Goal: Task Accomplishment & Management: Complete application form

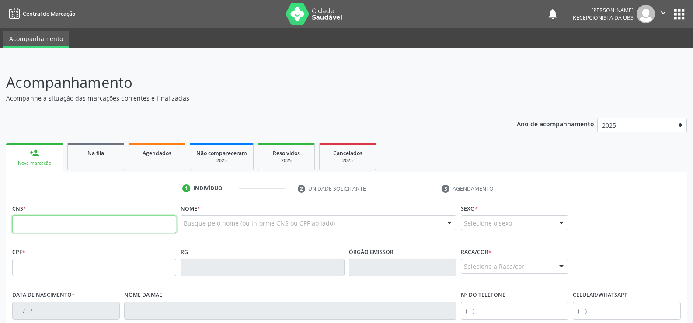
drag, startPoint x: 52, startPoint y: 215, endPoint x: 59, endPoint y: 226, distance: 13.1
paste input "701 2030 8264 8917"
type input "701 2030 8264 8917"
type input "163.498.244-40"
type input "16/03/2019"
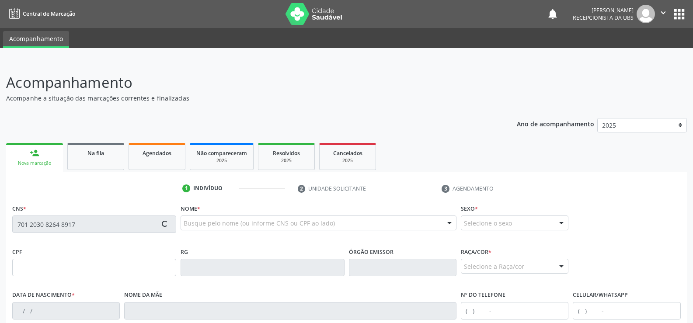
type input "Silvia de Micena Silva"
type input "(82) 98774-4055"
type input "S/N"
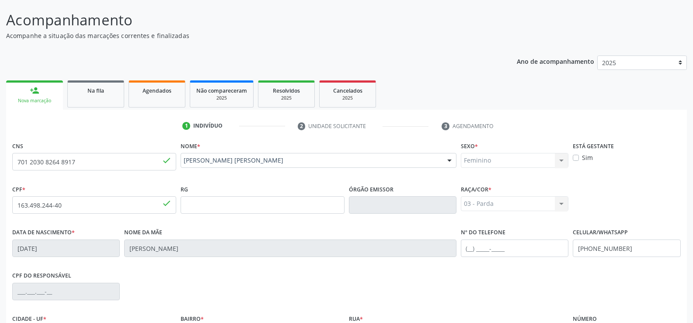
scroll to position [163, 0]
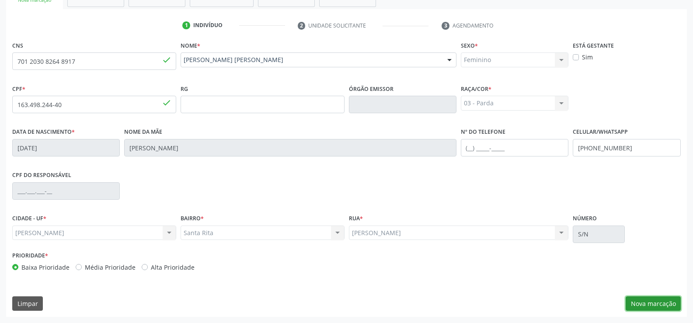
click at [634, 298] on button "Nova marcação" at bounding box center [653, 304] width 55 height 15
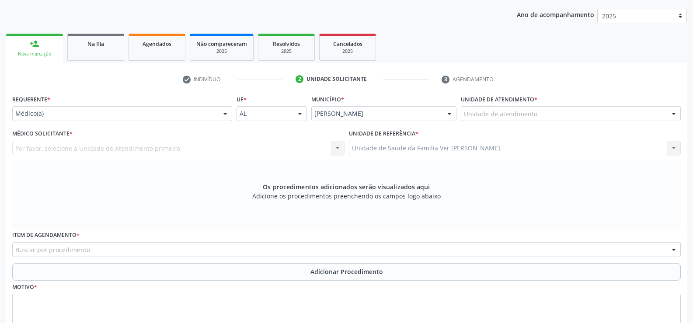
scroll to position [32, 0]
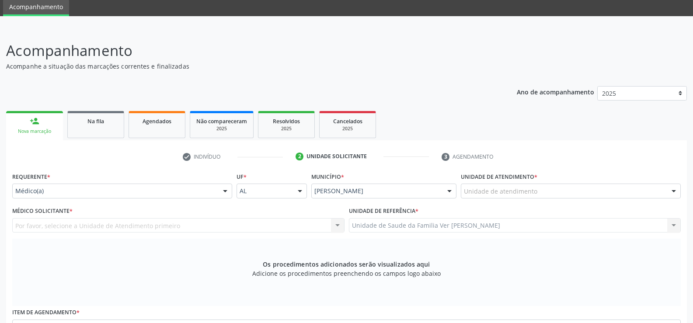
click at [122, 205] on div "Médico Solicitante * Por favor, selecione a Unidade de Atendimento primeiro Nen…" at bounding box center [178, 219] width 332 height 28
click at [85, 182] on div "Requerente * Médico(a) Médico(a) Enfermeiro(a) Paciente Nenhum resultado encont…" at bounding box center [122, 184] width 220 height 28
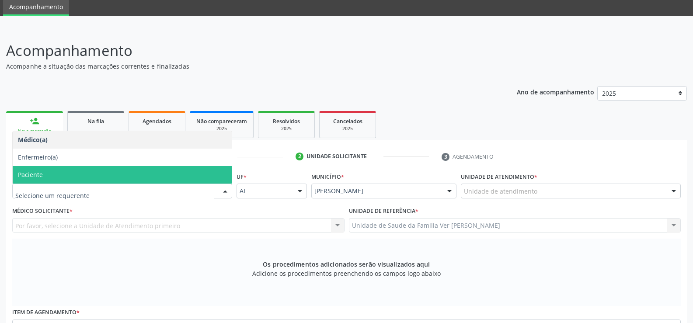
click at [33, 190] on input "text" at bounding box center [114, 195] width 199 height 17
click at [27, 174] on span "Paciente" at bounding box center [30, 175] width 25 height 8
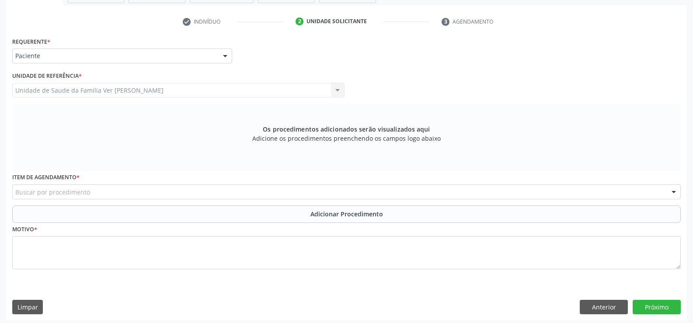
scroll to position [171, 0]
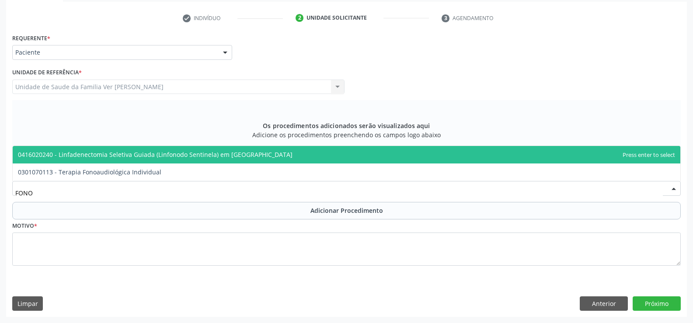
click at [100, 200] on input "FONO" at bounding box center [339, 192] width 648 height 17
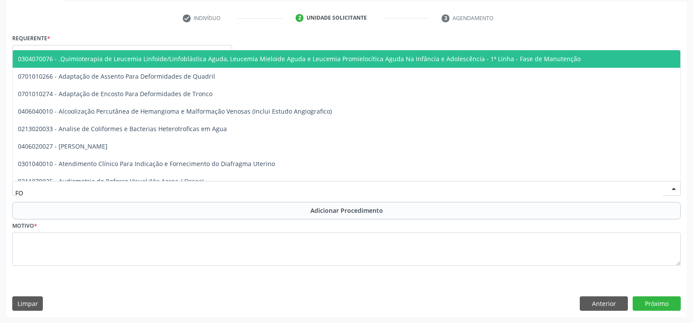
type input "F"
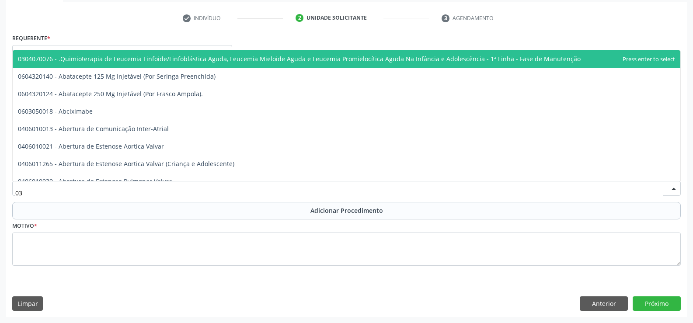
type input "0"
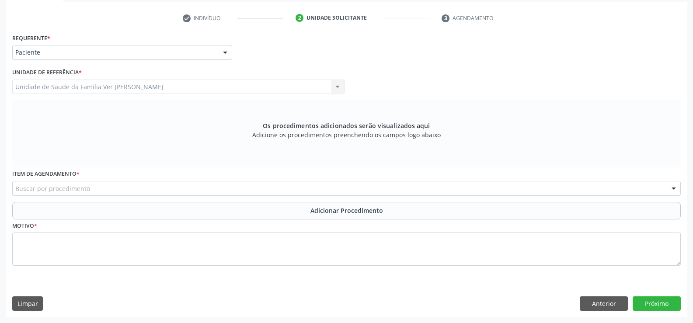
click at [140, 180] on div "Item de agendamento * Buscar por procedimento 0304070076 - .Quimioterapia de Le…" at bounding box center [346, 181] width 669 height 28
click at [141, 181] on div "Item de agendamento * Buscar por procedimento 0304070076 - .Quimioterapia de Le…" at bounding box center [346, 181] width 669 height 28
click at [154, 185] on div "Buscar por procedimento" at bounding box center [346, 188] width 669 height 15
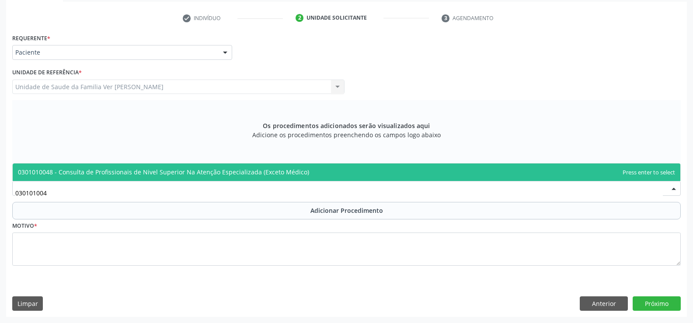
type input "0301010048"
click at [235, 171] on span "0301010048 - Consulta de Profissionais de Nivel Superior Na Atenção Especializa…" at bounding box center [163, 172] width 291 height 8
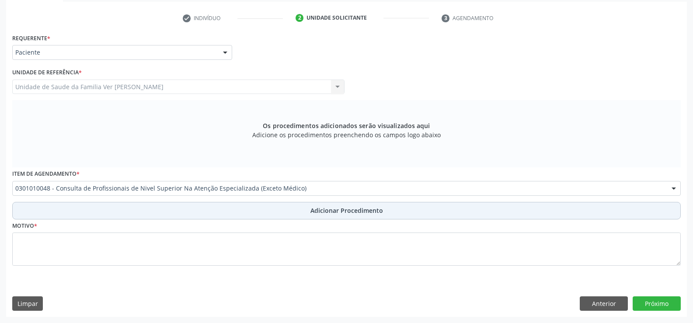
click at [80, 216] on button "Adicionar Procedimento" at bounding box center [346, 210] width 669 height 17
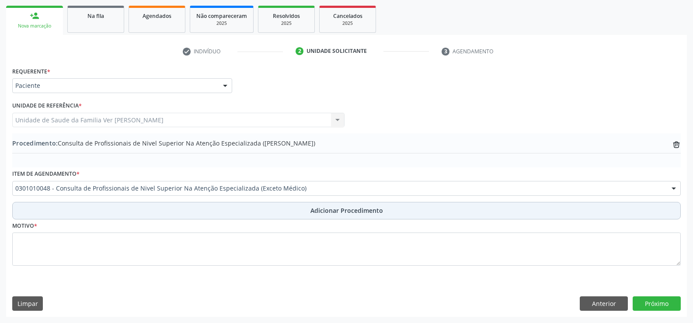
scroll to position [137, 0]
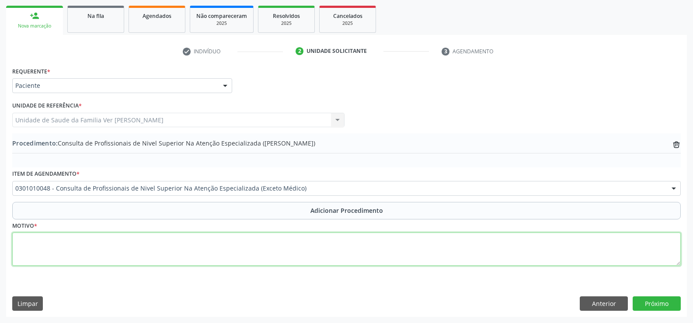
click at [63, 262] on textarea at bounding box center [346, 249] width 669 height 33
type textarea "ATENDIMENTO EM FONOAUDIOLOGIA. JUST: OMITE ALGUMAS LETRAS NAS PALAVRAS SONORAS"
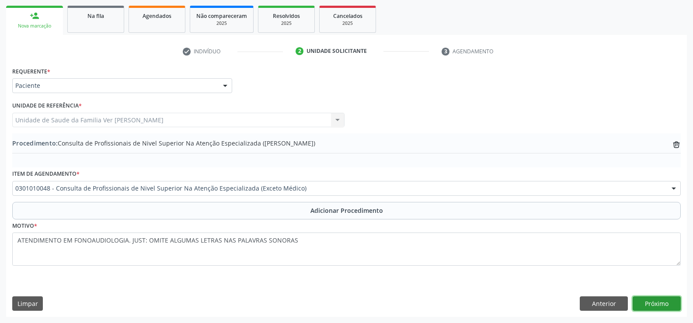
click at [655, 299] on button "Próximo" at bounding box center [657, 304] width 48 height 15
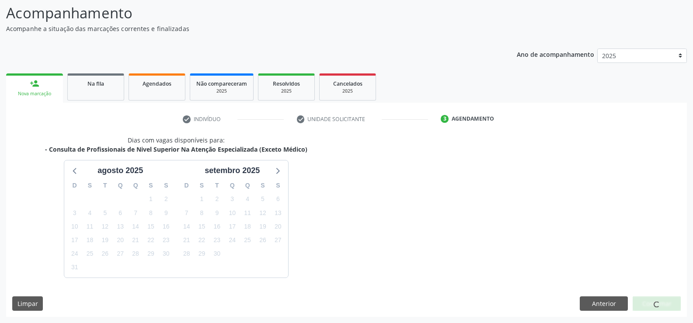
scroll to position [95, 0]
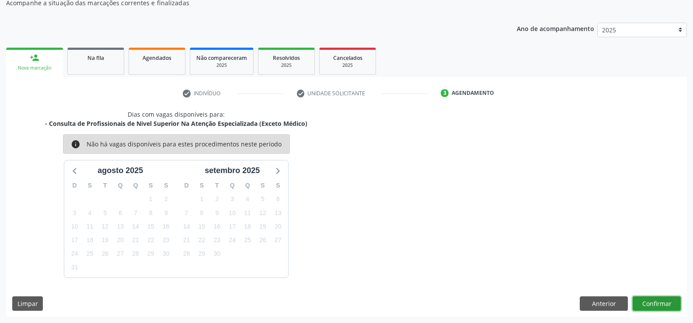
click at [649, 308] on button "Confirmar" at bounding box center [657, 304] width 48 height 15
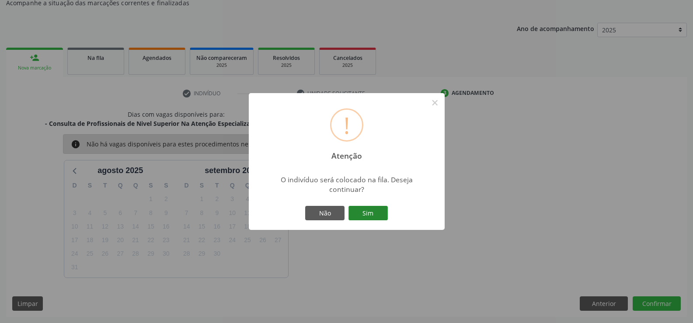
click at [365, 217] on button "Sim" at bounding box center [368, 213] width 39 height 15
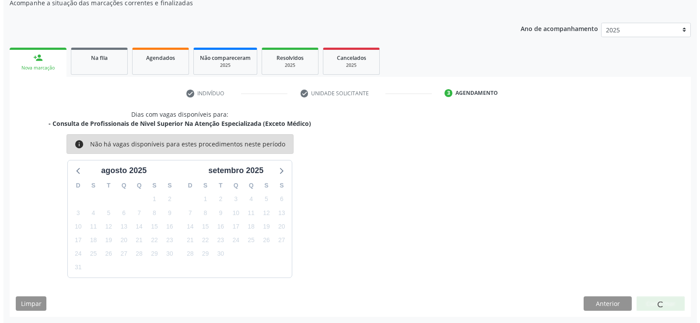
scroll to position [0, 0]
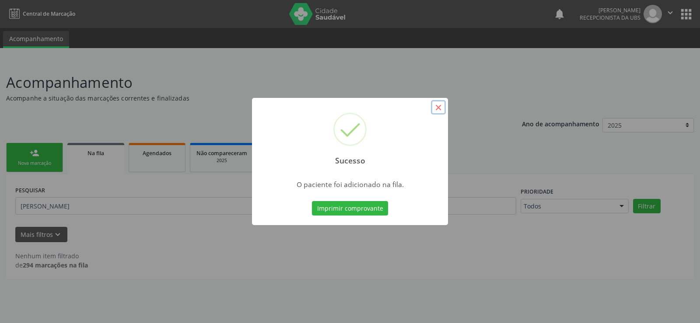
click at [439, 108] on button "×" at bounding box center [438, 107] width 15 height 15
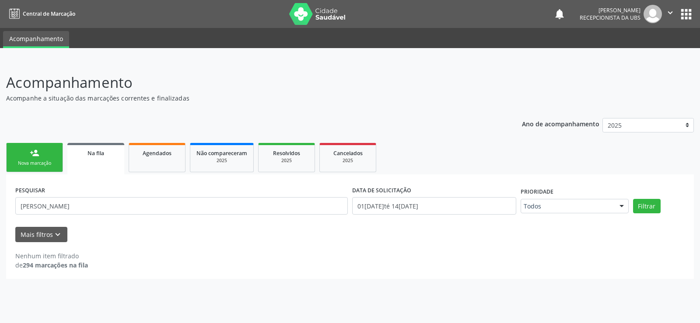
click at [118, 165] on link "Na fila" at bounding box center [95, 158] width 57 height 31
click at [31, 159] on link "person_add Nova marcação" at bounding box center [34, 157] width 57 height 29
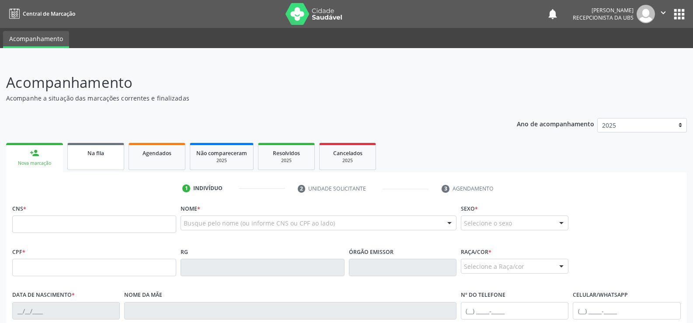
click at [107, 167] on link "Na fila" at bounding box center [95, 156] width 57 height 27
click at [99, 230] on input "text" at bounding box center [94, 224] width 164 height 17
type input "704 2052 3874 5880"
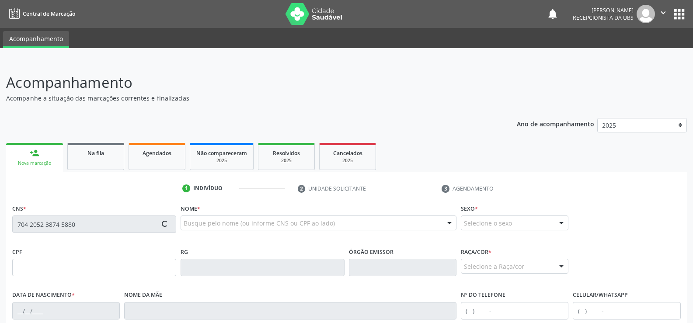
type input "062.195.744-51"
type input "[DATE]"
type input "[PERSON_NAME]"
type input "[PHONE_NUMBER]"
type input "09"
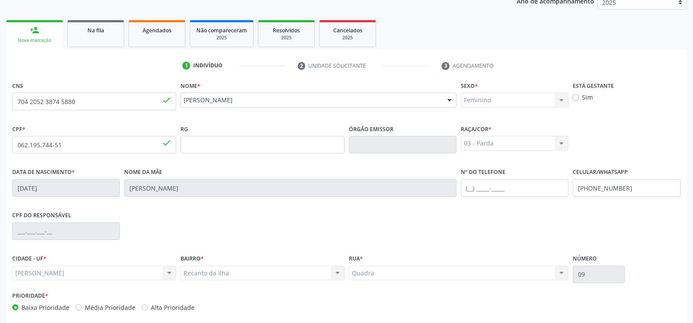
scroll to position [163, 0]
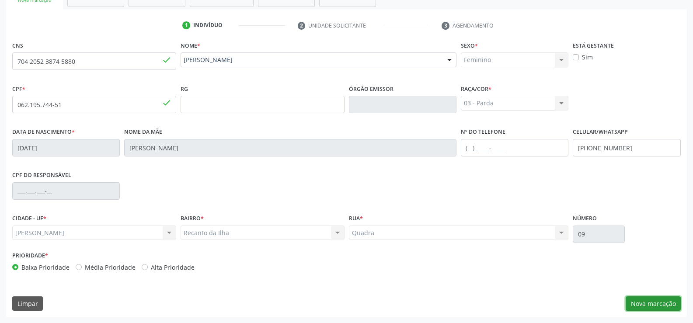
click at [649, 304] on button "Nova marcação" at bounding box center [653, 304] width 55 height 15
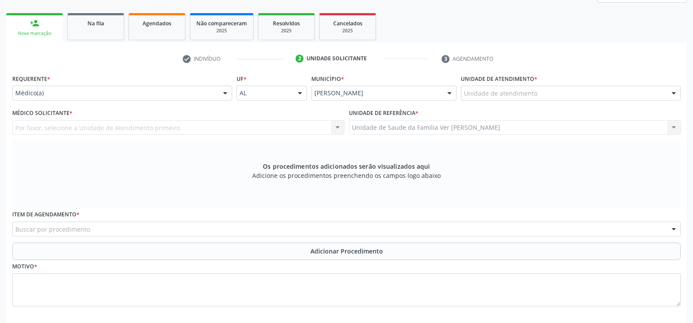
scroll to position [131, 0]
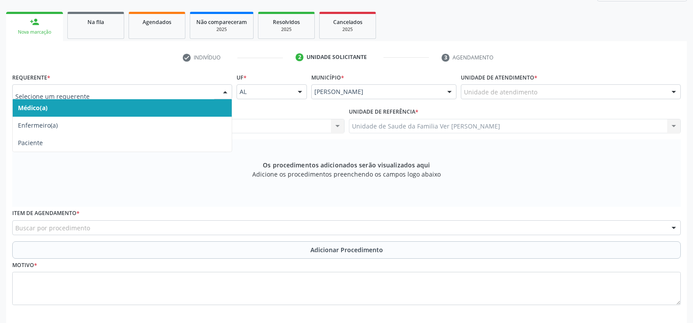
click at [493, 84] on label "Unidade de atendimento *" at bounding box center [499, 78] width 77 height 14
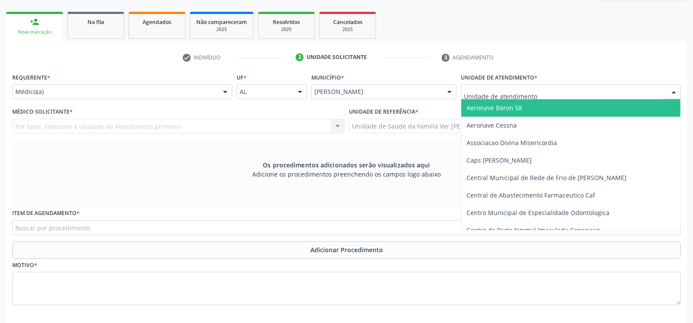
click at [493, 86] on div at bounding box center [571, 91] width 220 height 15
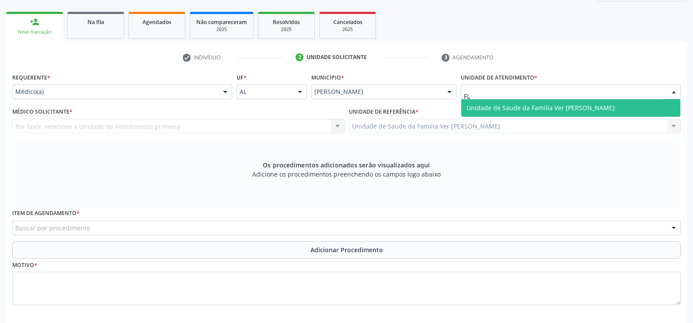
type input "FLA"
click at [502, 104] on span "Unidade de Saude da Familia Ver [PERSON_NAME]" at bounding box center [541, 108] width 148 height 8
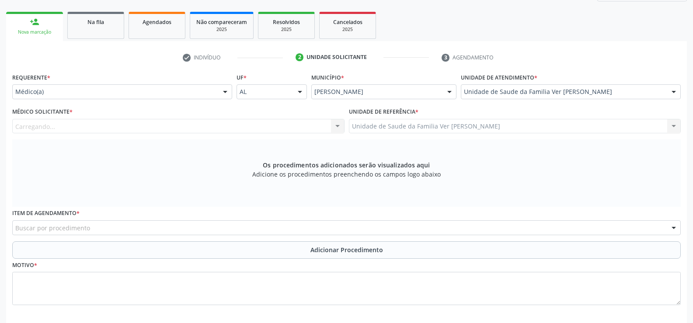
click at [40, 130] on div "Carregando... Nenhum resultado encontrado para: " " Não há nenhuma opção para s…" at bounding box center [178, 126] width 332 height 15
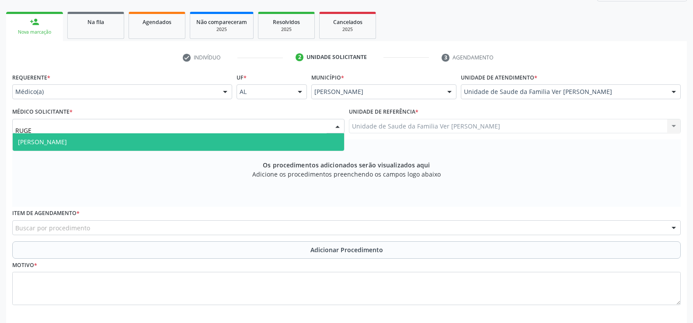
type input "RUGER"
click at [67, 141] on span "[PERSON_NAME]" at bounding box center [42, 142] width 49 height 8
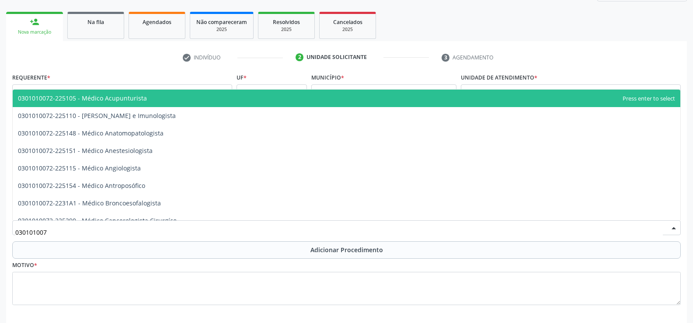
type input "0301010072"
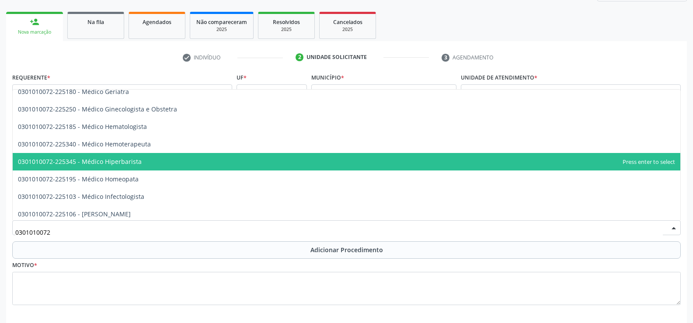
scroll to position [481, 0]
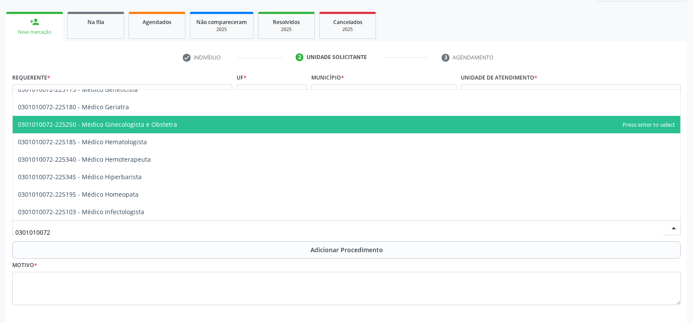
click at [199, 122] on span "0301010072-225250 - Médico Ginecologista e Obstetra" at bounding box center [347, 124] width 668 height 17
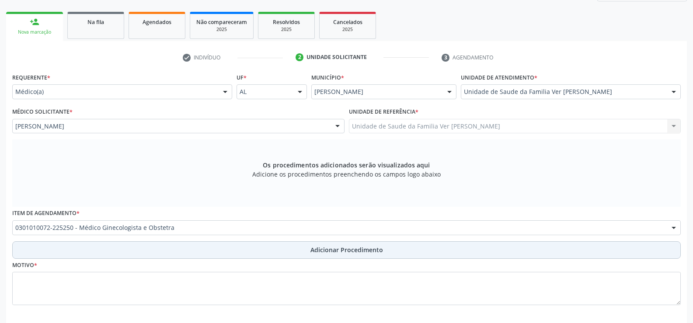
click at [295, 248] on button "Adicionar Procedimento" at bounding box center [346, 249] width 669 height 17
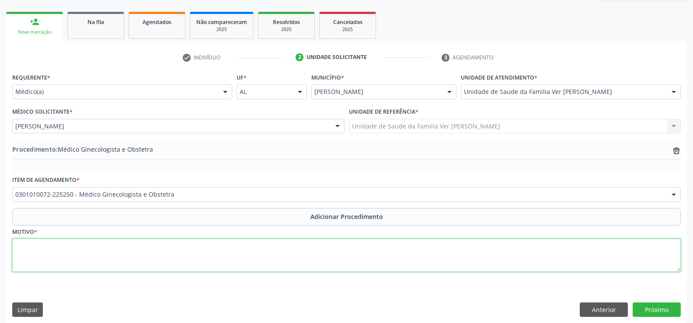
click at [82, 250] on textarea at bounding box center [346, 255] width 669 height 33
type textarea "FORGACLIOS"
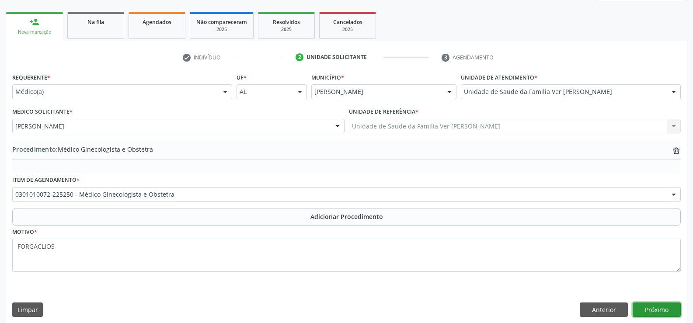
click at [669, 311] on button "Próximo" at bounding box center [657, 310] width 48 height 15
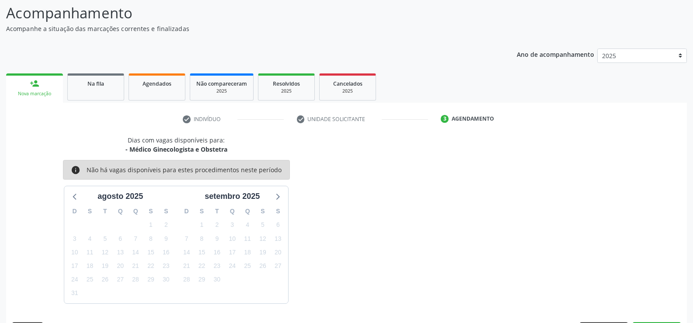
scroll to position [95, 0]
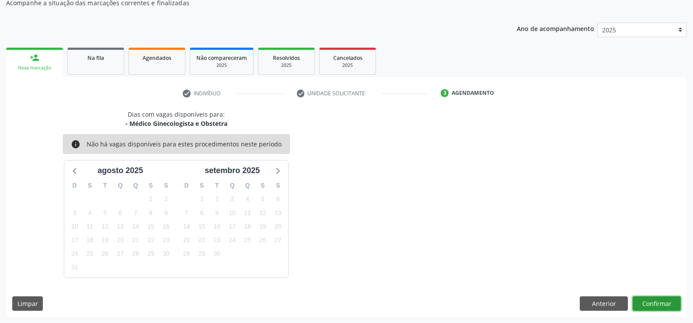
click at [641, 301] on button "Confirmar" at bounding box center [657, 304] width 48 height 15
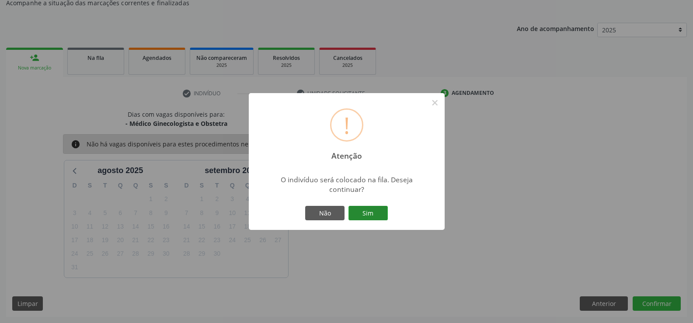
click at [376, 218] on button "Sim" at bounding box center [368, 213] width 39 height 15
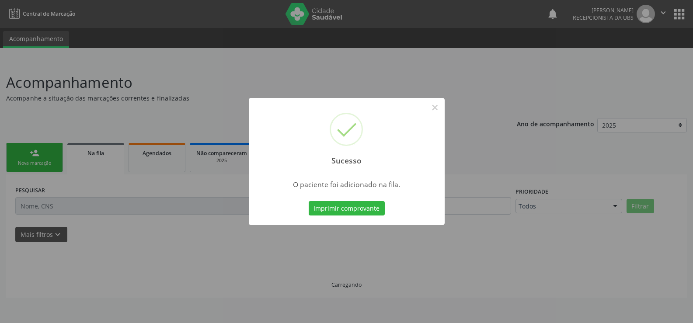
scroll to position [0, 0]
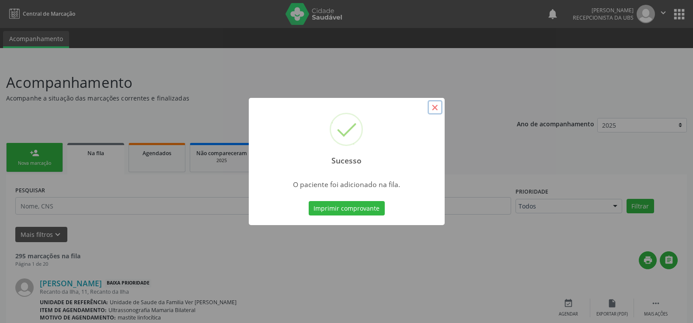
click at [436, 108] on button "×" at bounding box center [435, 107] width 15 height 15
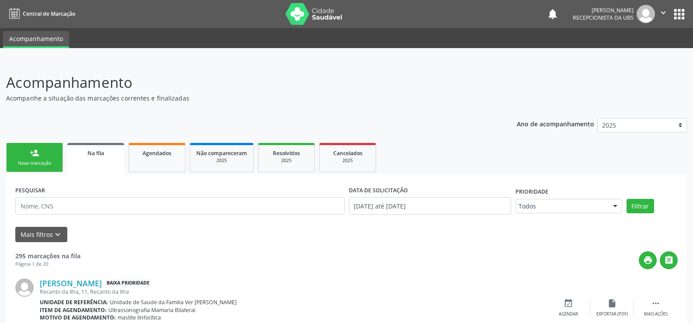
click at [21, 169] on link "person_add Nova marcação" at bounding box center [34, 157] width 57 height 29
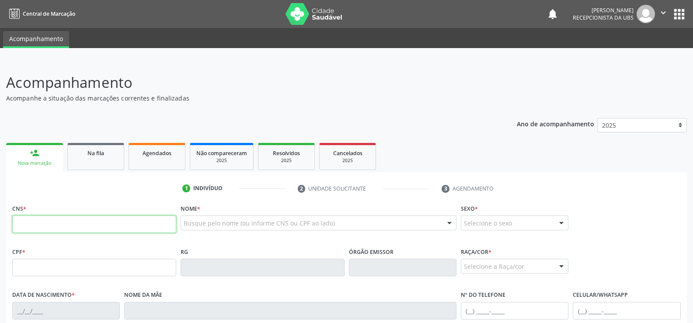
paste input "701 8092 0433 2579"
type input "701 8092 0433 2579"
type input "[DATE]"
type input "[PERSON_NAME]"
type input "[PHONE_NUMBER]"
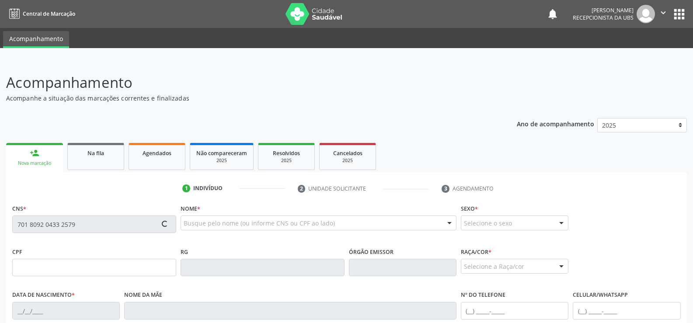
type input "10"
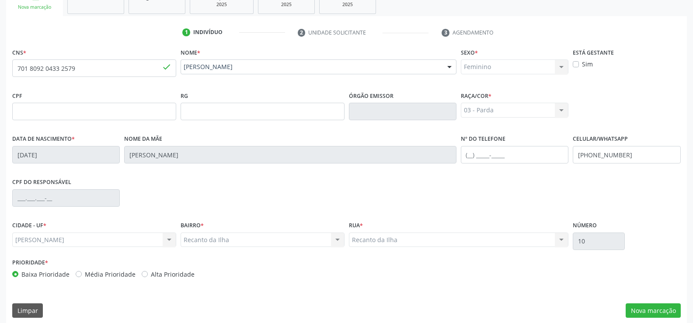
scroll to position [163, 0]
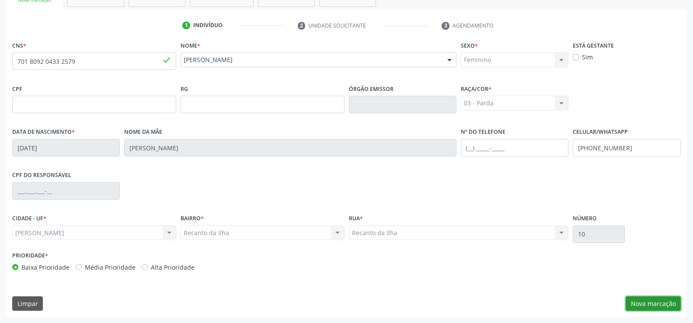
click at [667, 304] on button "Nova marcação" at bounding box center [653, 304] width 55 height 15
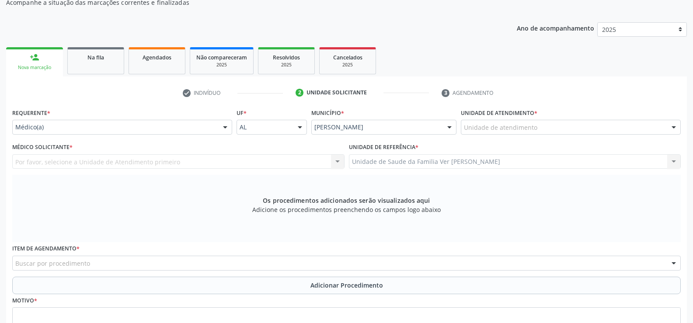
scroll to position [76, 0]
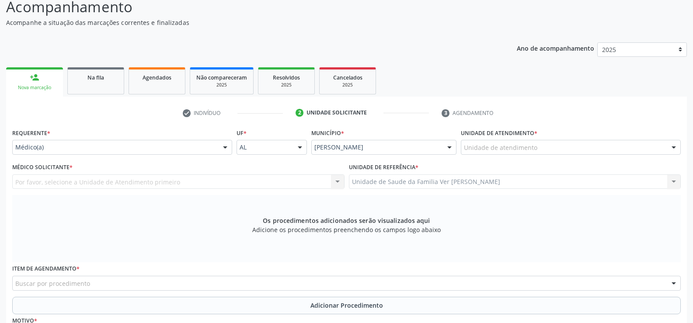
click at [54, 152] on div "Médico(a)" at bounding box center [122, 147] width 220 height 15
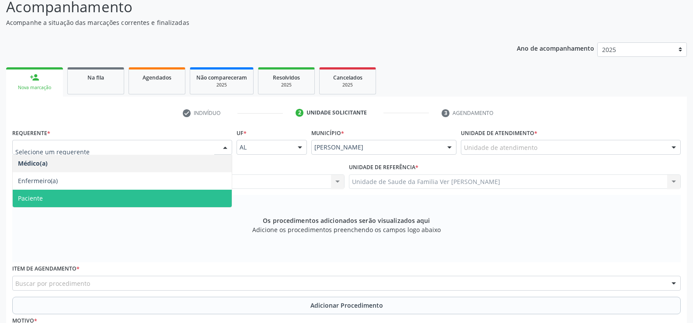
click at [52, 194] on span "Paciente" at bounding box center [122, 198] width 219 height 17
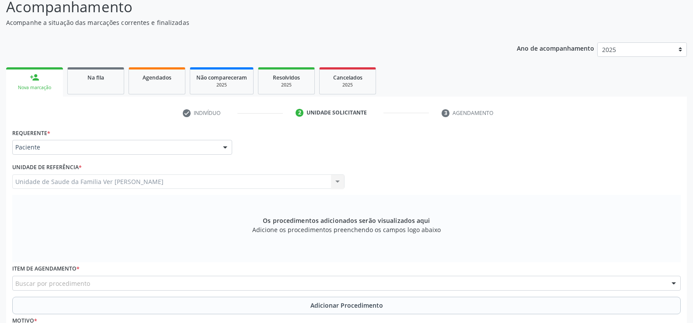
click at [39, 181] on div "Unidade de Saude da Familia Ver [PERSON_NAME] Unidade de Saude da Familia Ver […" at bounding box center [178, 181] width 332 height 15
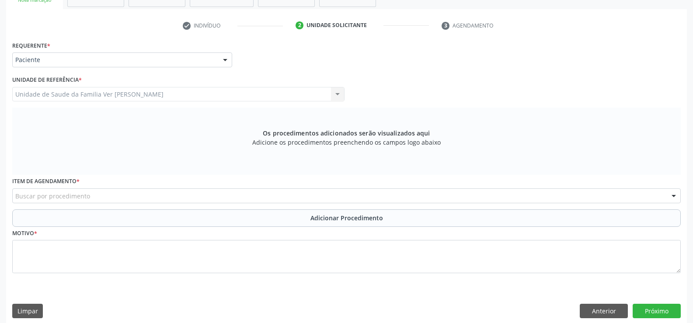
scroll to position [171, 0]
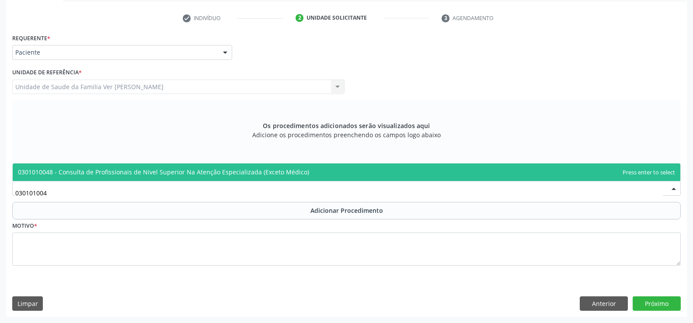
type input "0301010048"
click at [109, 177] on span "0301010048 - Consulta de Profissionais de Nivel Superior Na Atenção Especializa…" at bounding box center [347, 172] width 668 height 17
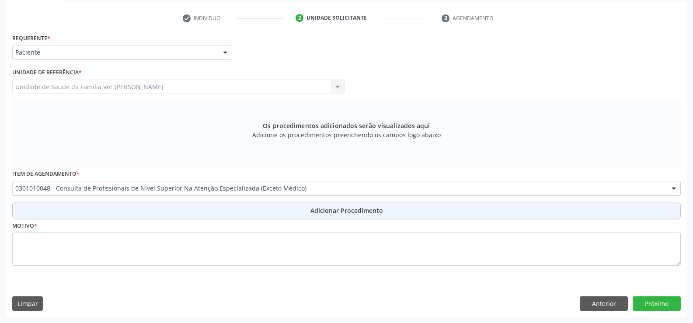
click at [125, 212] on button "Adicionar Procedimento" at bounding box center [346, 210] width 669 height 17
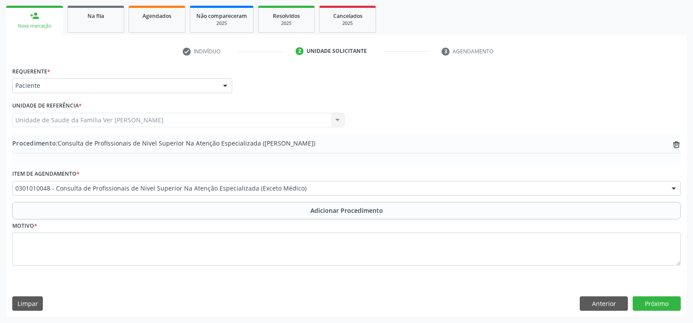
scroll to position [137, 0]
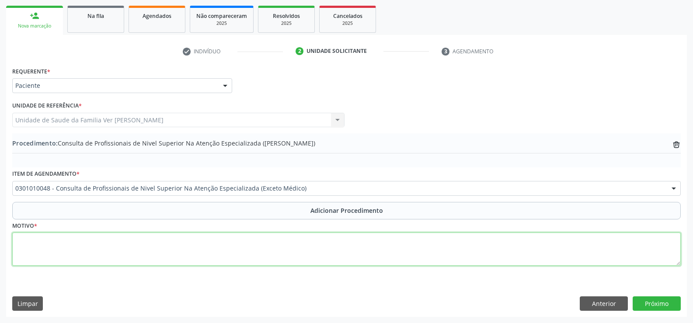
click at [112, 250] on textarea at bounding box center [346, 249] width 669 height 33
type textarea "F"
type textarea "CONSULTA EM FISIO. JUST:FRATURA DISTRAL. 20 SESSOES"
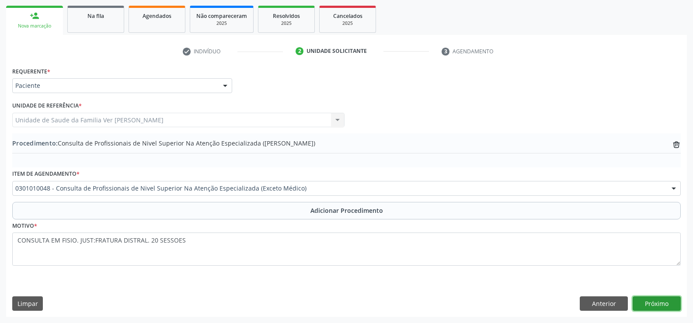
click at [652, 298] on button "Próximo" at bounding box center [657, 304] width 48 height 15
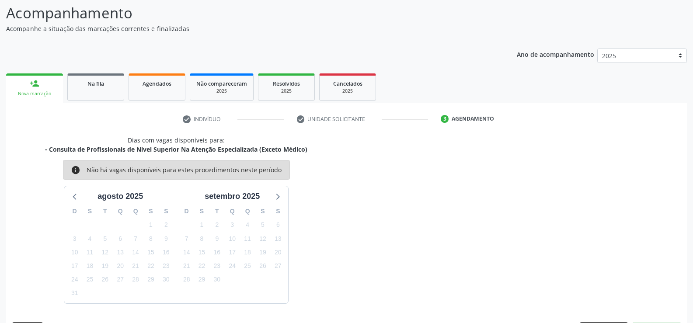
scroll to position [95, 0]
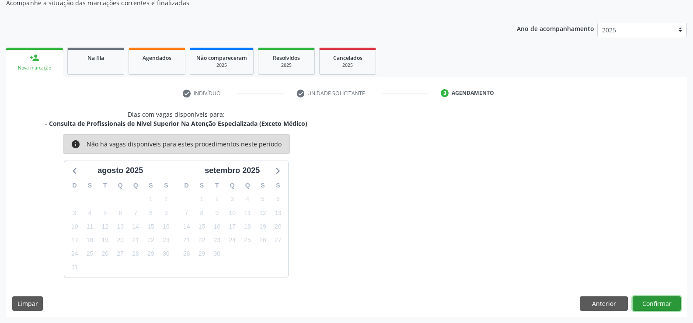
click at [653, 300] on button "Confirmar" at bounding box center [657, 304] width 48 height 15
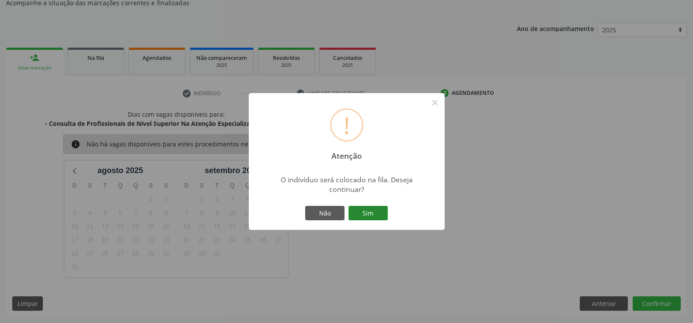
click at [373, 209] on button "Sim" at bounding box center [368, 213] width 39 height 15
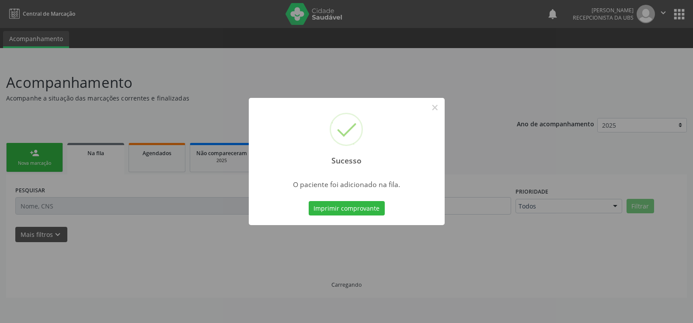
scroll to position [0, 0]
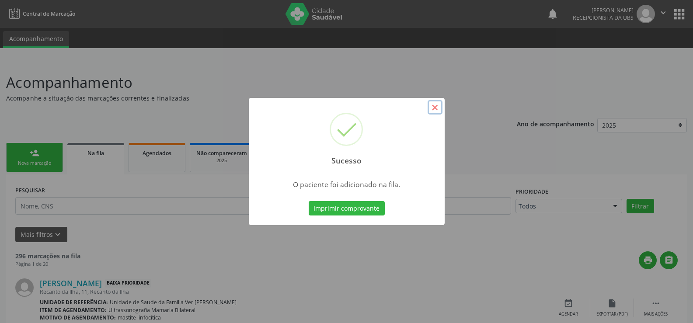
click at [438, 109] on button "×" at bounding box center [435, 107] width 15 height 15
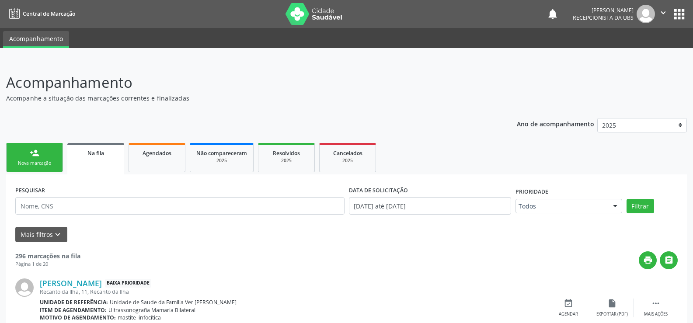
click at [13, 152] on link "person_add Nova marcação" at bounding box center [34, 157] width 57 height 29
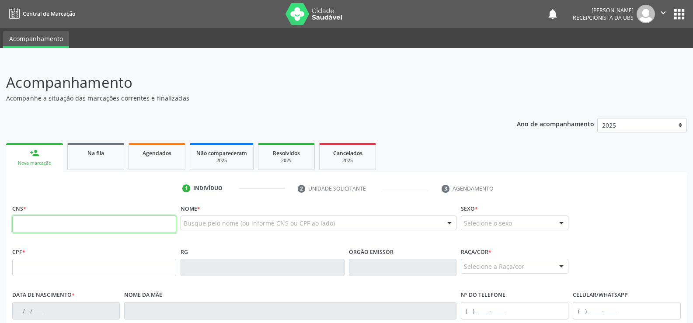
click at [94, 228] on input "text" at bounding box center [94, 224] width 164 height 17
type input "708 6001 7044 0790"
type input "092.729.064-23"
type input "[DATE]"
type input "[PERSON_NAME] da ConceiÇÃo"
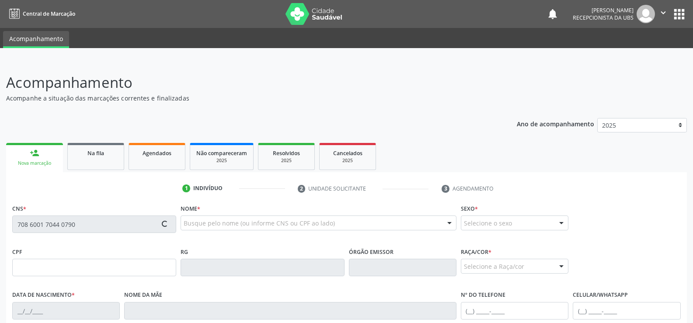
type input "[PHONE_NUMBER]"
type input "11 a"
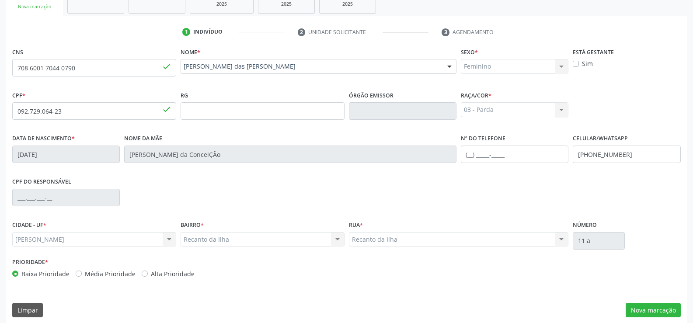
scroll to position [163, 0]
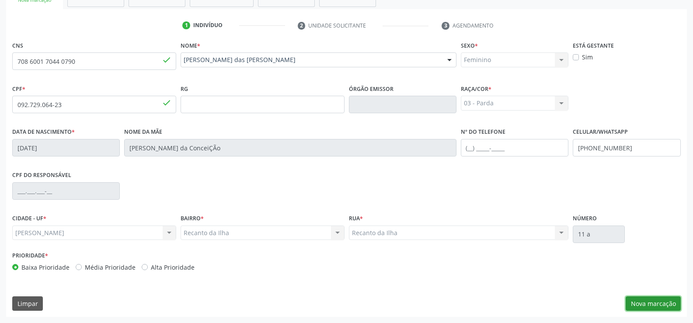
click at [657, 308] on button "Nova marcação" at bounding box center [653, 304] width 55 height 15
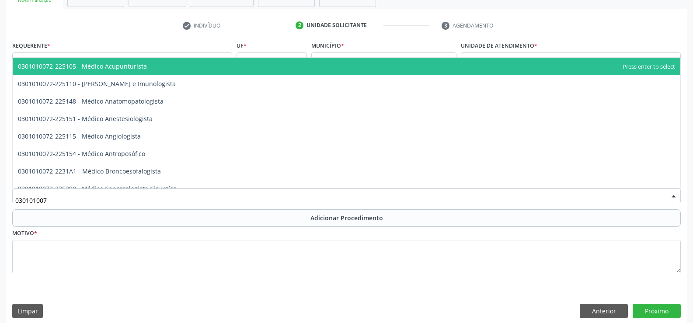
type input "0301010072"
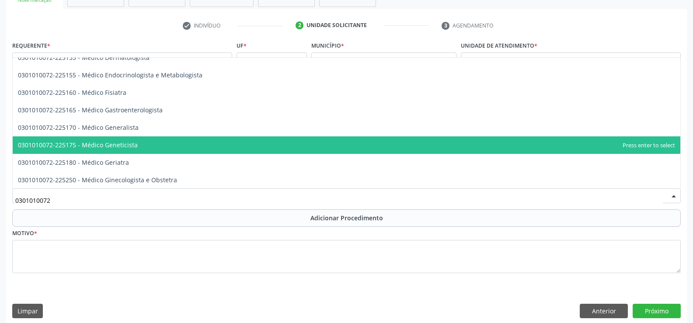
scroll to position [481, 0]
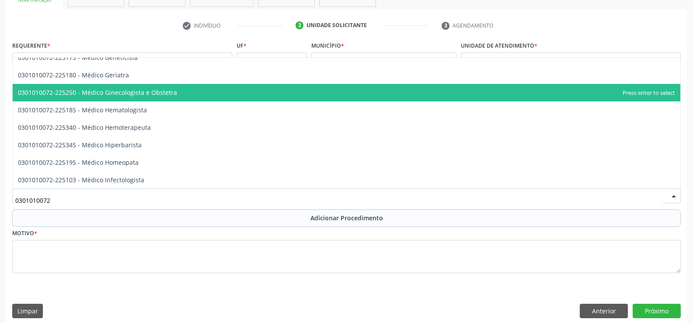
click at [134, 95] on span "0301010072-225250 - Médico Ginecologista e Obstetra" at bounding box center [97, 92] width 159 height 8
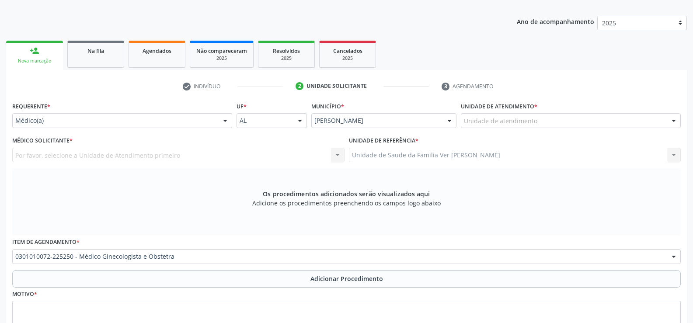
scroll to position [171, 0]
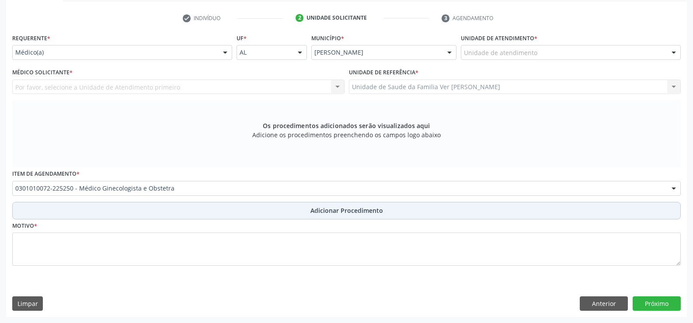
click at [293, 211] on button "Adicionar Procedimento" at bounding box center [346, 210] width 669 height 17
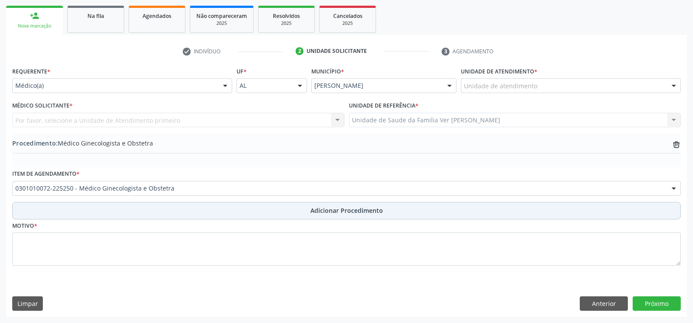
scroll to position [137, 0]
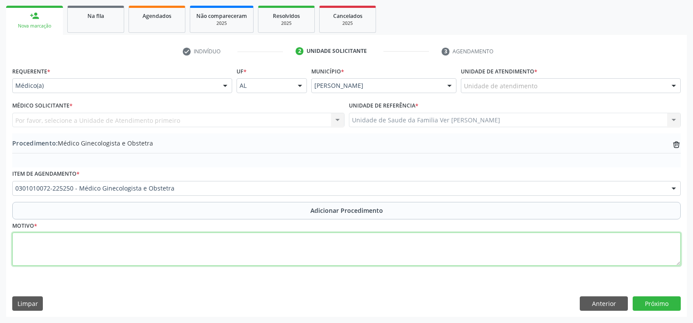
click at [248, 243] on textarea at bounding box center [346, 249] width 669 height 33
type textarea "MENOPAUSA"
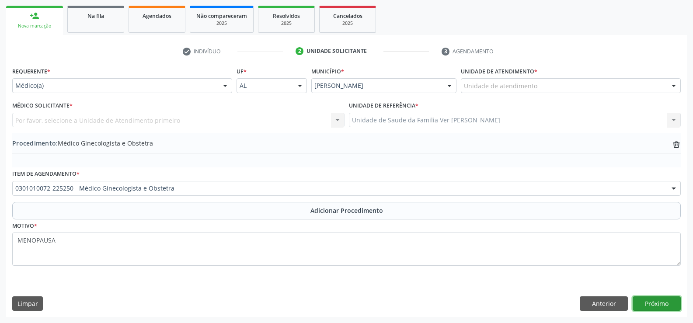
click at [658, 305] on button "Próximo" at bounding box center [657, 304] width 48 height 15
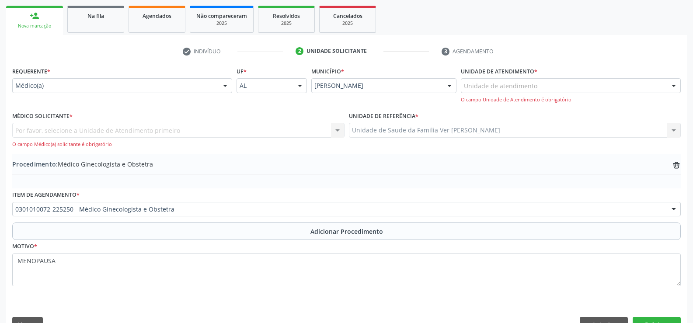
click at [145, 133] on div "Por favor, selecione a Unidade de Atendimento primeiro Nenhum resultado encontr…" at bounding box center [178, 135] width 332 height 25
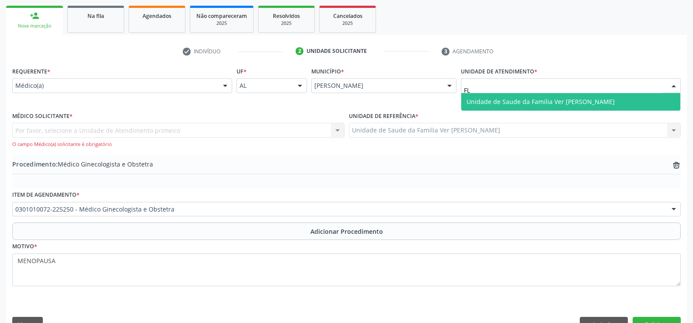
type input "FLA"
click at [490, 105] on span "Unidade de Saude da Familia Ver [PERSON_NAME]" at bounding box center [541, 102] width 148 height 8
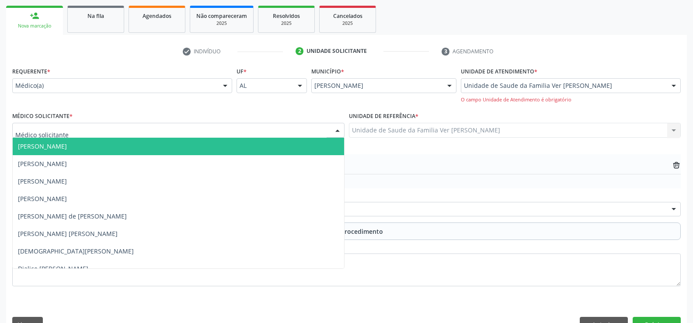
click at [46, 145] on span "[PERSON_NAME]" at bounding box center [42, 146] width 49 height 8
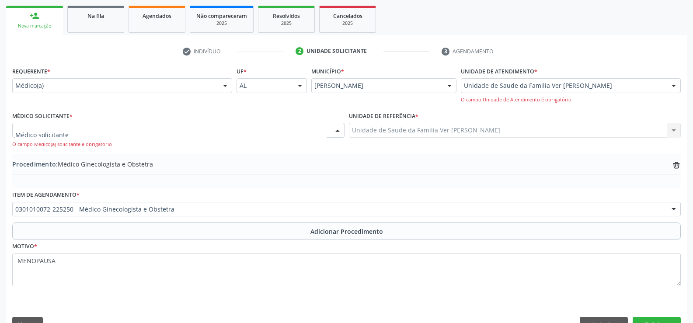
click at [138, 136] on div at bounding box center [178, 130] width 332 height 15
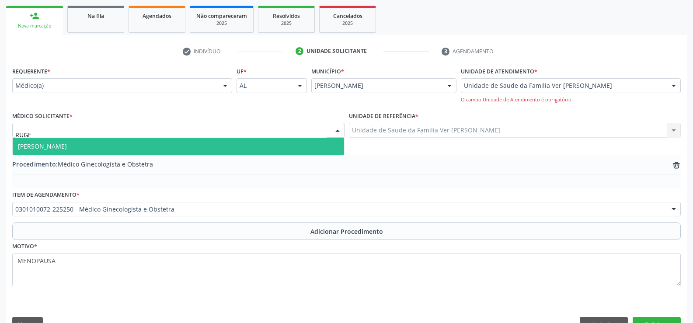
type input "RUGER"
click at [119, 144] on span "[PERSON_NAME]" at bounding box center [178, 146] width 331 height 17
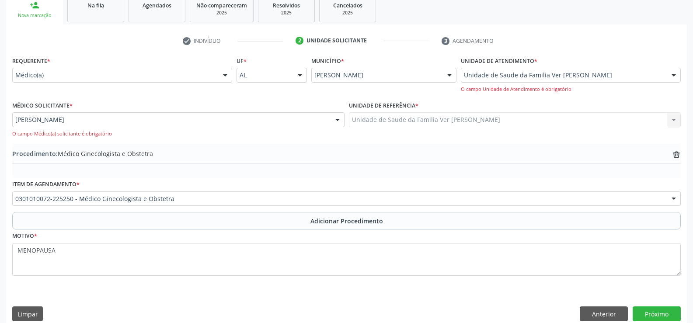
scroll to position [158, 0]
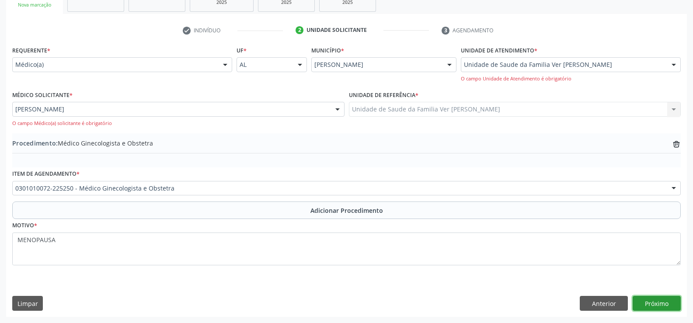
click at [645, 302] on button "Próximo" at bounding box center [657, 303] width 48 height 15
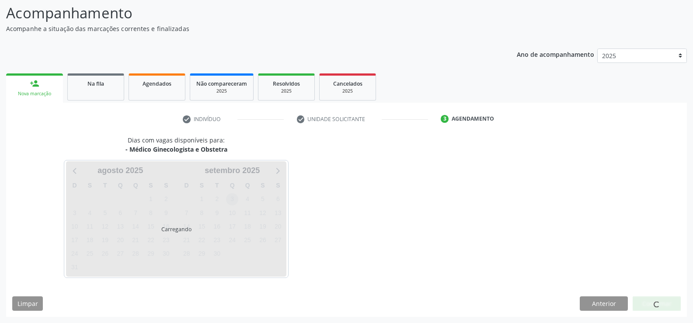
scroll to position [95, 0]
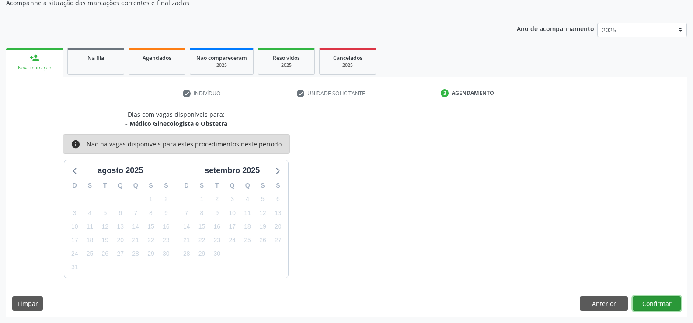
click at [643, 301] on button "Confirmar" at bounding box center [657, 304] width 48 height 15
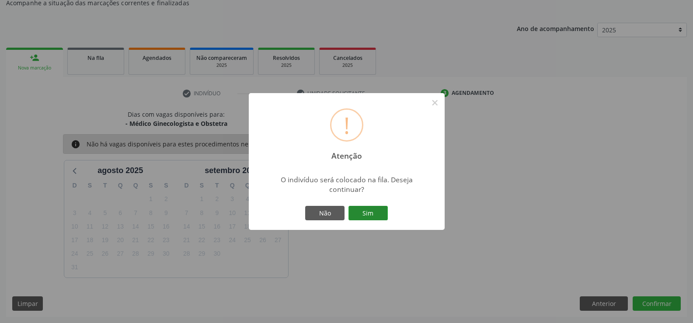
click at [367, 216] on button "Sim" at bounding box center [368, 213] width 39 height 15
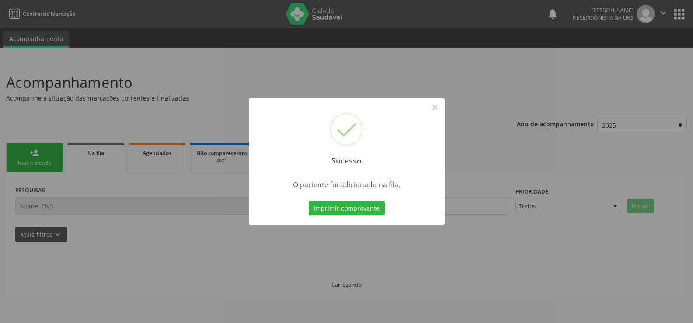
scroll to position [0, 0]
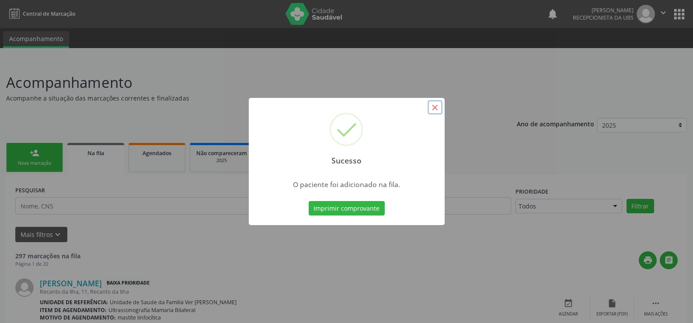
click at [433, 103] on button "×" at bounding box center [435, 107] width 15 height 15
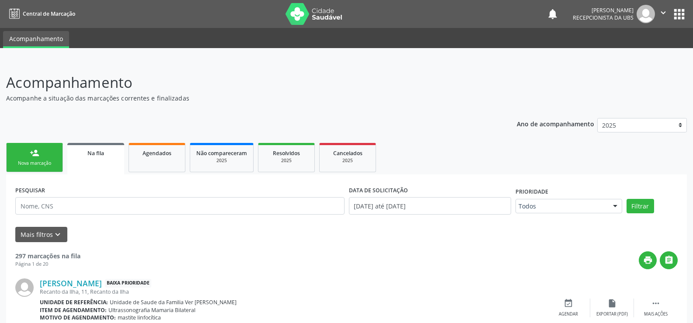
click at [39, 148] on link "person_add Nova marcação" at bounding box center [34, 157] width 57 height 29
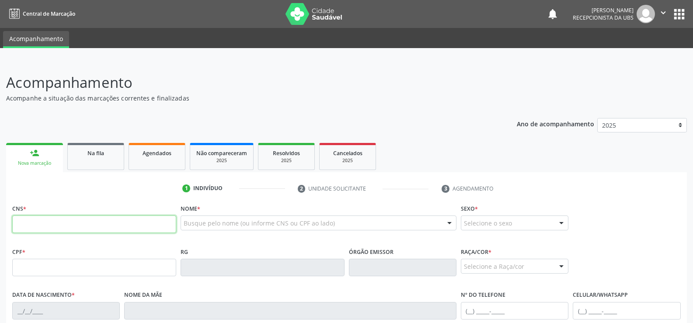
click at [49, 224] on input "text" at bounding box center [94, 224] width 164 height 17
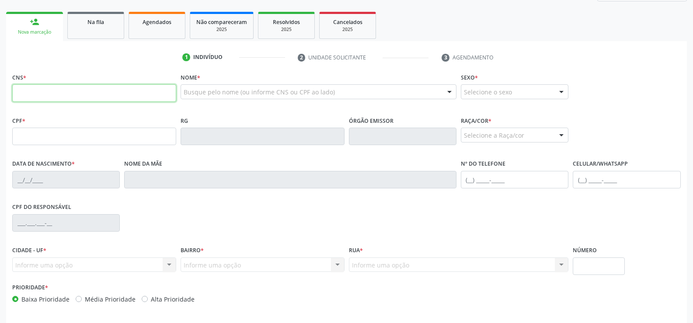
scroll to position [163, 0]
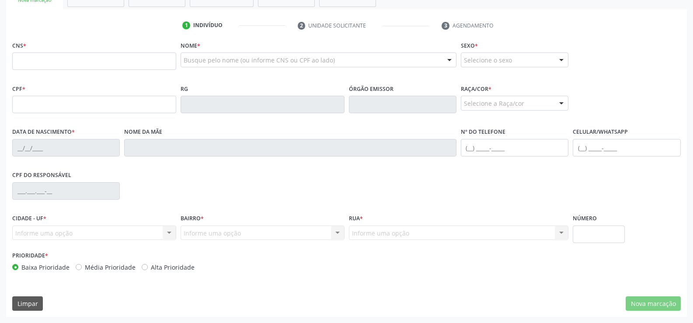
click at [51, 52] on div "CNS *" at bounding box center [94, 54] width 164 height 31
click at [69, 68] on input "text" at bounding box center [94, 60] width 164 height 17
type input "702 9005 3042 3475"
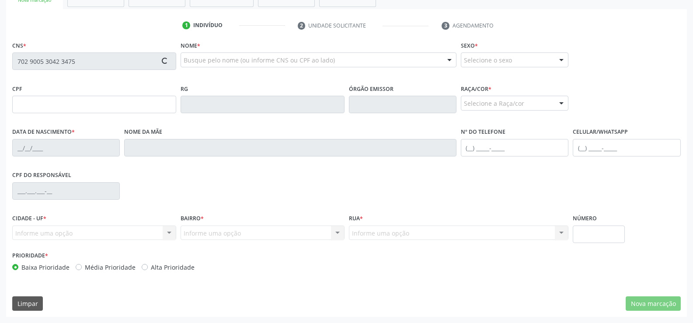
type input "[DATE]"
type input "[PERSON_NAME]"
type input "[PHONE_NUMBER]"
type input "6"
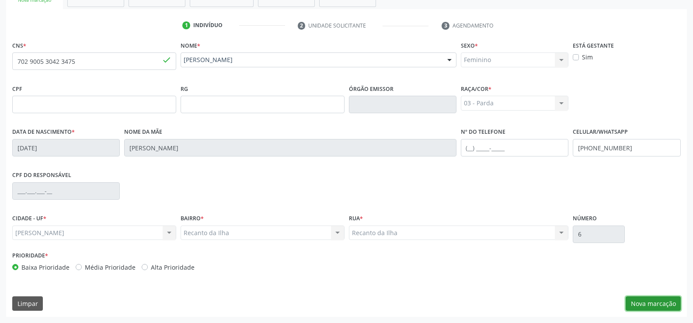
click at [654, 303] on button "Nova marcação" at bounding box center [653, 304] width 55 height 15
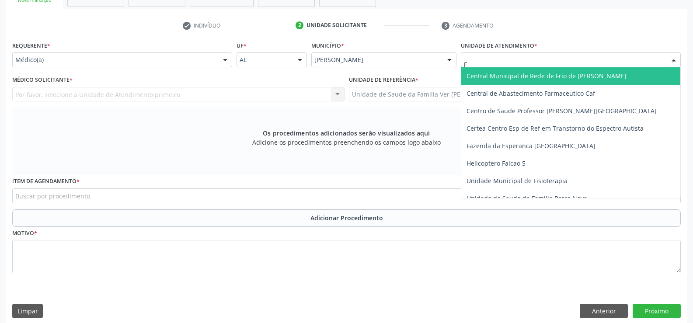
type input "FL"
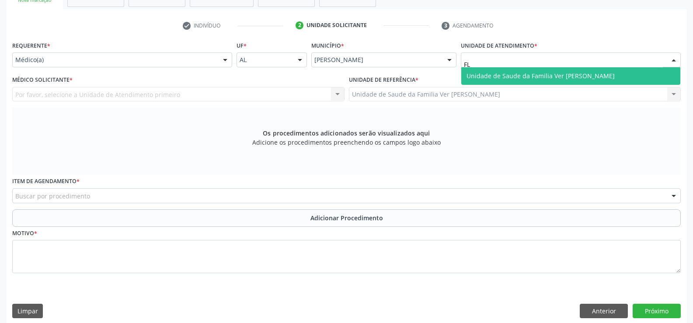
click at [533, 77] on span "Unidade de Saude da Familia Ver [PERSON_NAME]" at bounding box center [541, 76] width 148 height 8
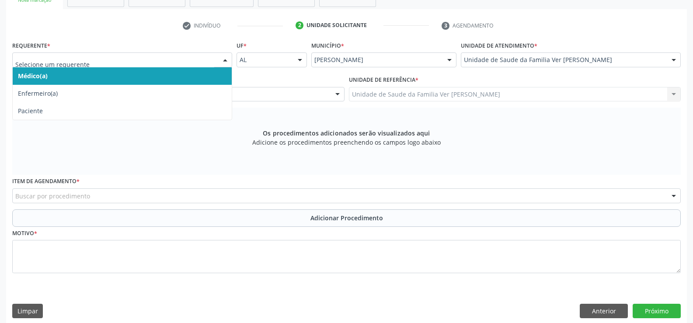
click at [116, 80] on span "Médico(a)" at bounding box center [122, 75] width 219 height 17
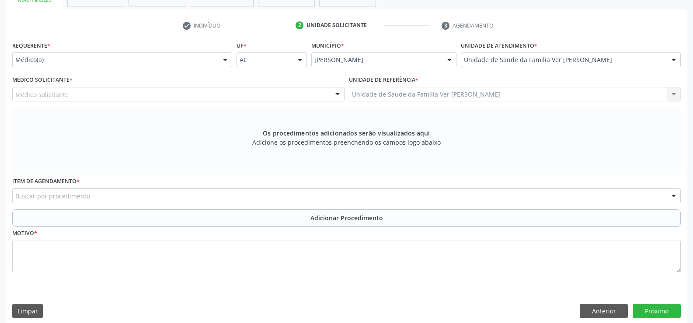
click at [104, 96] on div "Médico solicitante" at bounding box center [178, 94] width 332 height 15
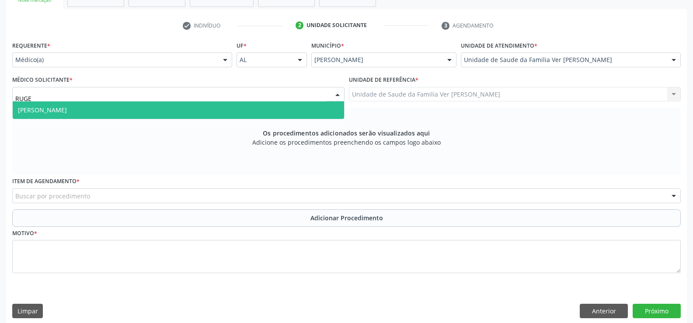
type input "RUGER"
click at [160, 105] on span "[PERSON_NAME]" at bounding box center [178, 109] width 331 height 17
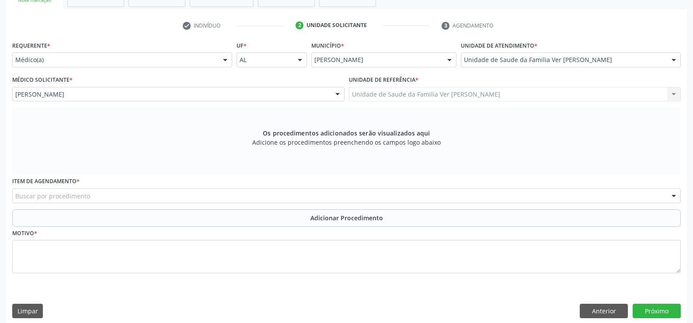
click at [147, 190] on div "Buscar por procedimento" at bounding box center [346, 195] width 669 height 15
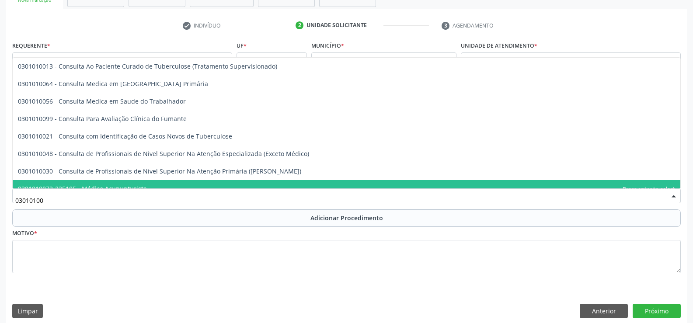
click at [81, 199] on input "03010100" at bounding box center [339, 200] width 648 height 17
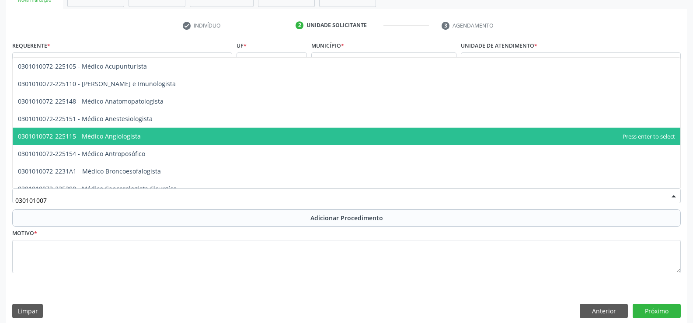
type input "0301010072"
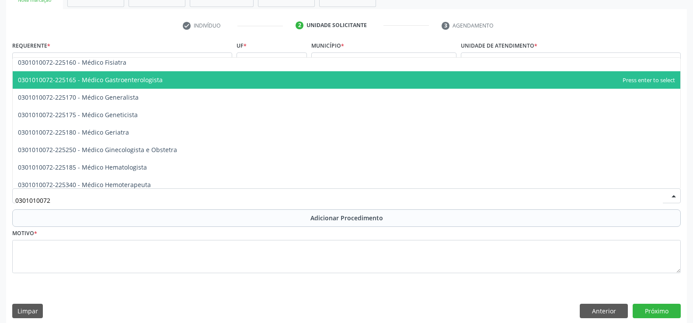
scroll to position [437, 0]
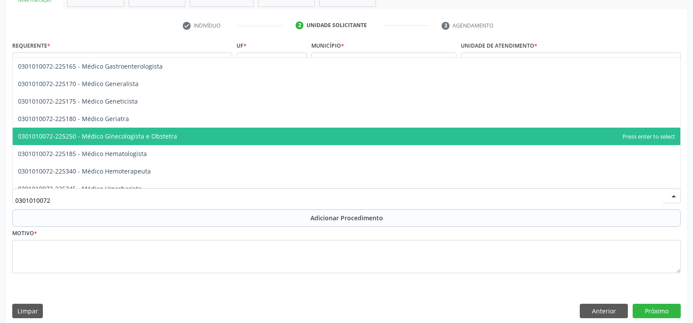
click at [136, 144] on span "0301010072-225250 - Médico Ginecologista e Obstetra" at bounding box center [347, 136] width 668 height 17
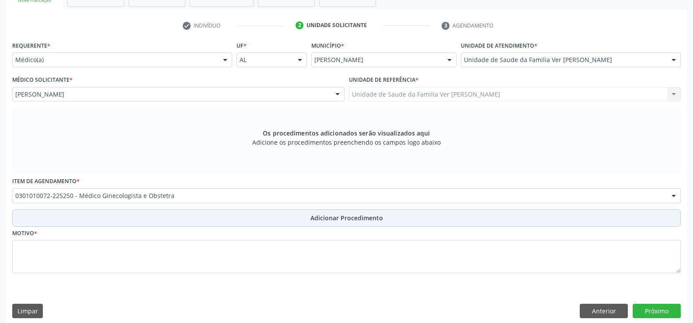
click at [249, 214] on button "Adicionar Procedimento" at bounding box center [346, 217] width 669 height 17
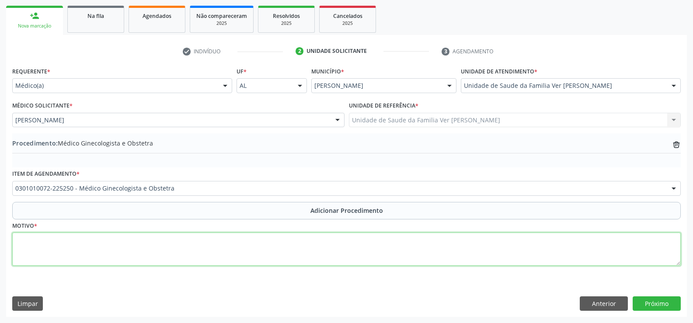
click at [177, 253] on textarea at bounding box center [346, 249] width 669 height 33
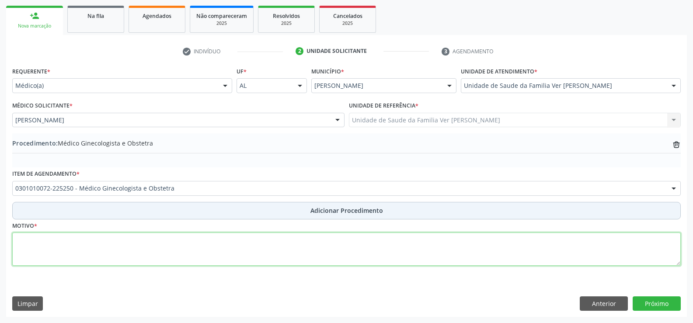
type textarea "V"
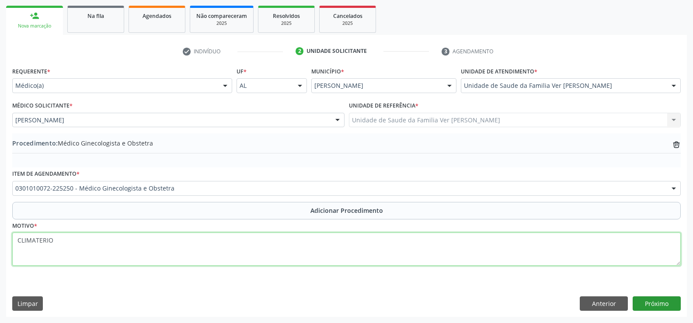
type textarea "CLIMATERIO"
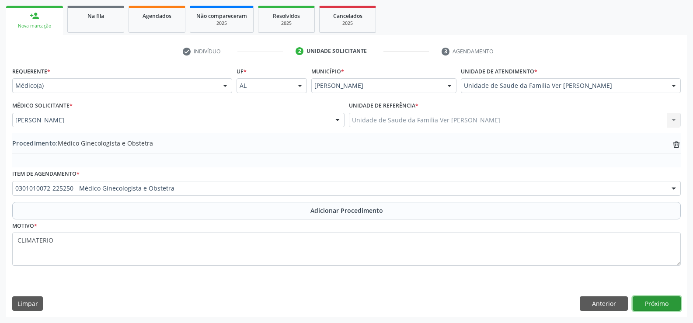
click at [656, 304] on button "Próximo" at bounding box center [657, 304] width 48 height 15
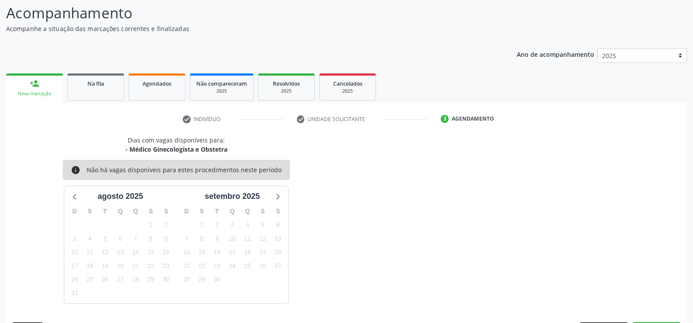
scroll to position [95, 0]
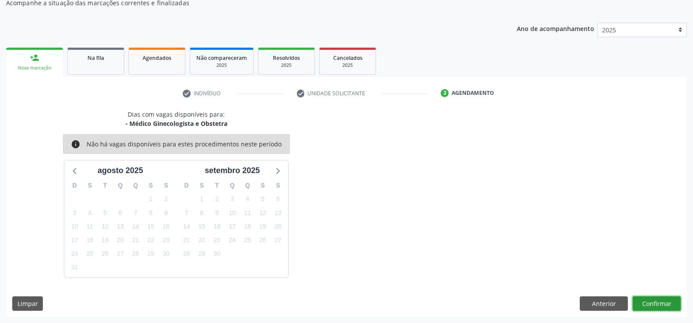
click at [652, 308] on button "Confirmar" at bounding box center [657, 304] width 48 height 15
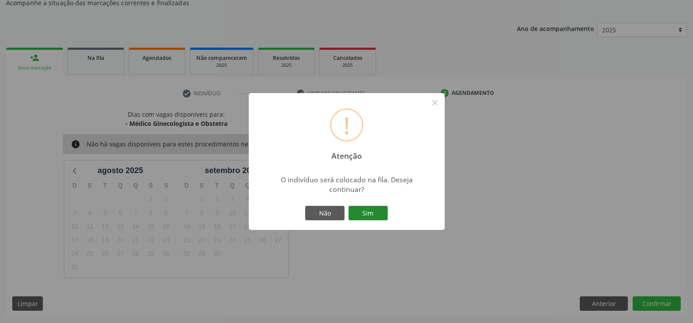
click at [365, 216] on button "Sim" at bounding box center [368, 213] width 39 height 15
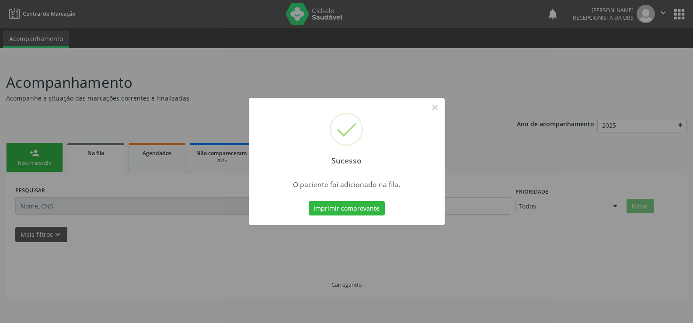
scroll to position [0, 0]
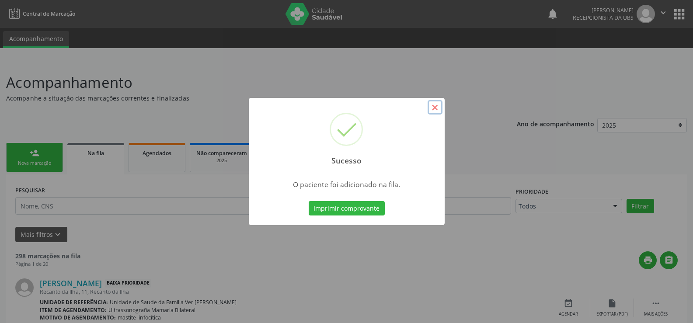
click at [435, 111] on button "×" at bounding box center [435, 107] width 15 height 15
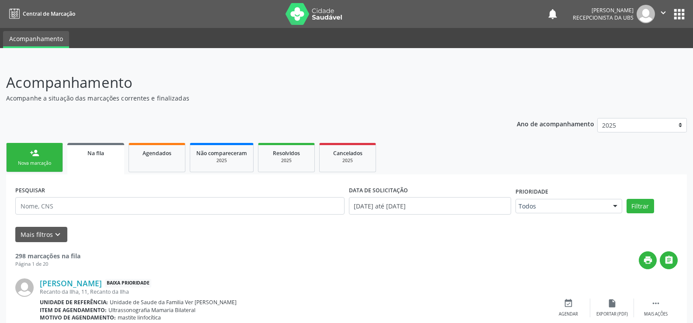
click at [46, 151] on link "person_add Nova marcação" at bounding box center [34, 157] width 57 height 29
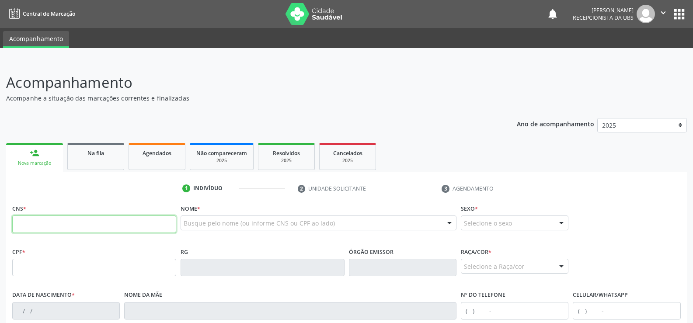
drag, startPoint x: 80, startPoint y: 224, endPoint x: 94, endPoint y: 215, distance: 15.8
click at [82, 224] on input "text" at bounding box center [94, 224] width 164 height 17
type input "707 8096 0357 2912"
type input "185.723.154-62"
type input "17/[DATE]"
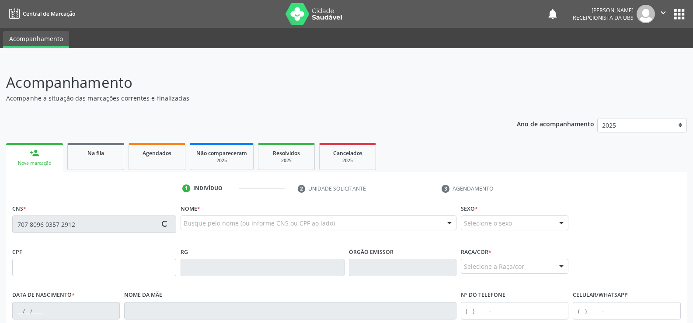
type input "[PERSON_NAME]"
type input "[PHONE_NUMBER]"
type input "19 - C"
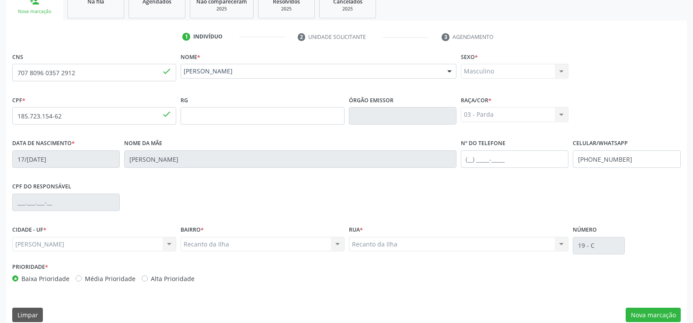
scroll to position [163, 0]
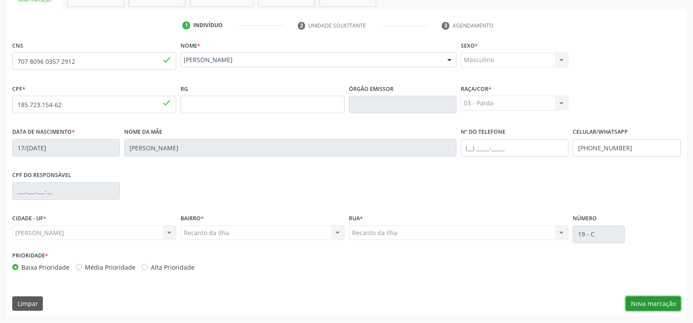
click at [652, 302] on button "Nova marcação" at bounding box center [653, 304] width 55 height 15
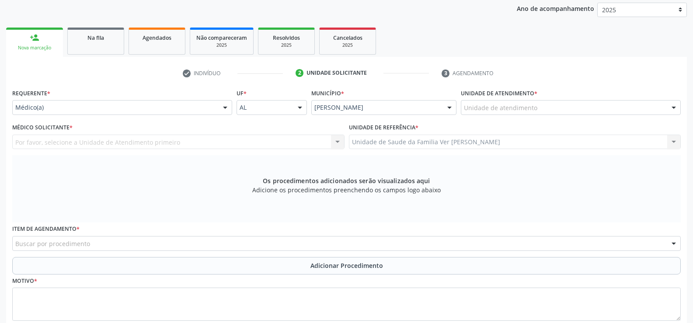
scroll to position [171, 0]
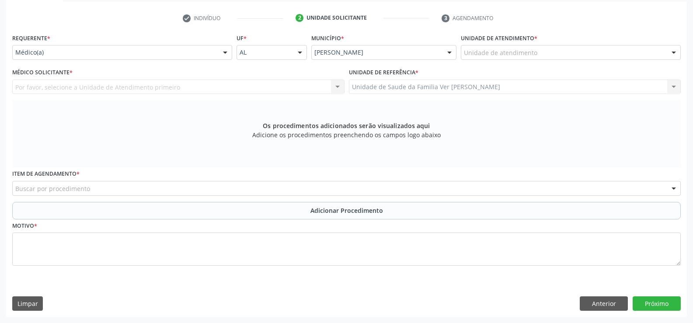
click at [133, 188] on div "Buscar por procedimento" at bounding box center [346, 188] width 669 height 15
click at [164, 185] on div "Buscar por procedimento" at bounding box center [346, 188] width 669 height 15
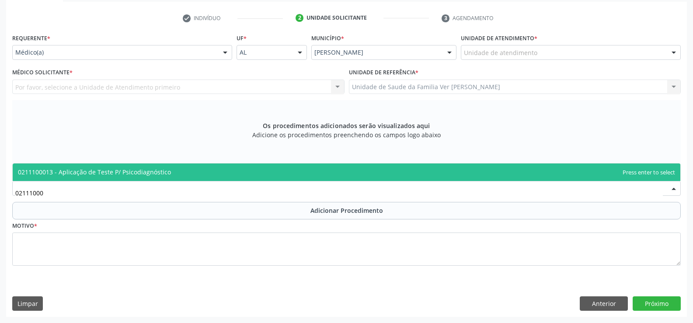
type input "021110001"
click at [164, 168] on span "0211100013 - Aplicação de Teste P/ Psicodiagnóstico" at bounding box center [94, 172] width 153 height 8
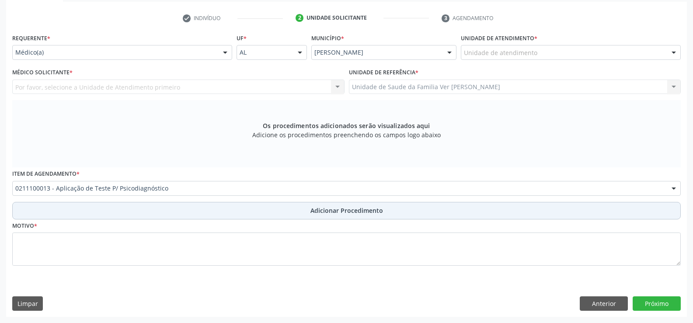
click at [251, 207] on button "Adicionar Procedimento" at bounding box center [346, 210] width 669 height 17
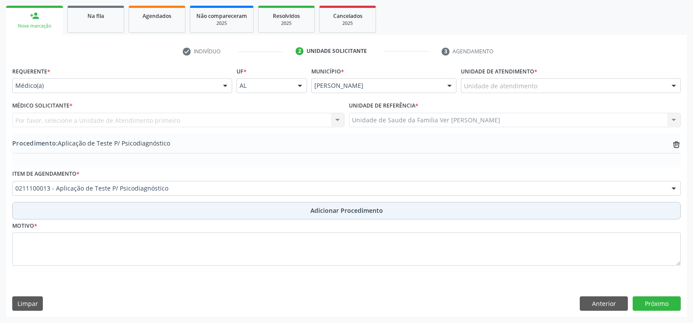
scroll to position [137, 0]
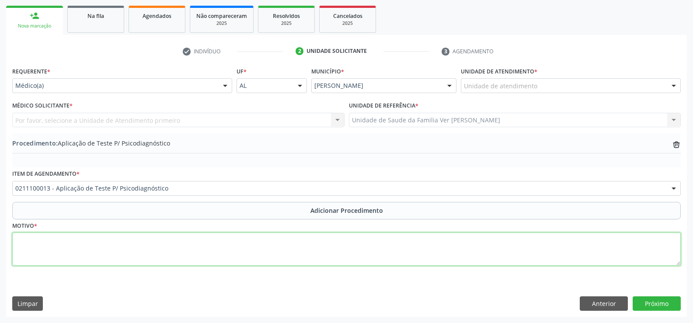
click at [187, 241] on textarea at bounding box center [346, 249] width 669 height 33
type textarea "NEUROPEDIATRA"
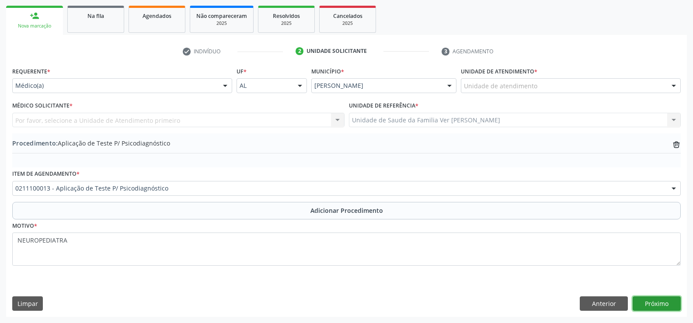
click at [655, 304] on button "Próximo" at bounding box center [657, 304] width 48 height 15
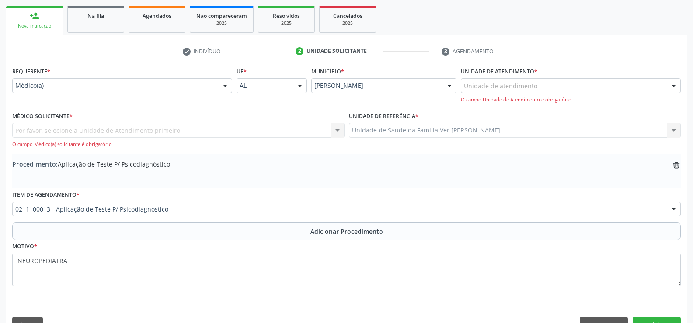
click at [164, 129] on div "Por favor, selecione a Unidade de Atendimento primeiro Nenhum resultado encontr…" at bounding box center [178, 135] width 332 height 25
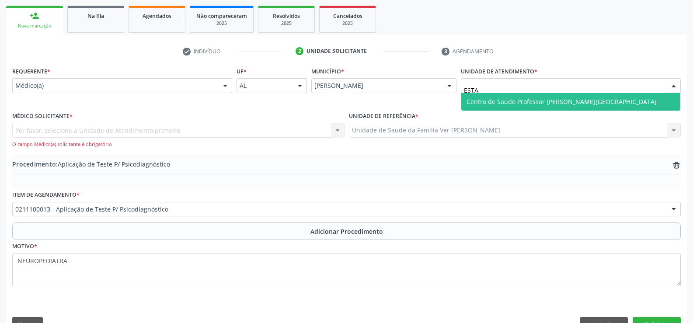
type input "ESTAC"
click at [534, 104] on span "Centro de Saude Professor [PERSON_NAME][GEOGRAPHIC_DATA]" at bounding box center [562, 102] width 190 height 8
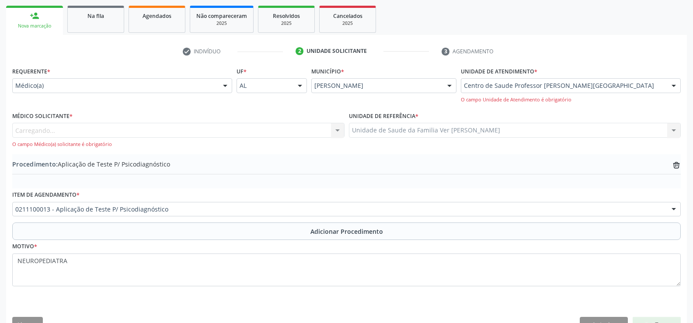
click at [160, 131] on div "Carregando... Nenhum resultado encontrado para: " " Não há nenhuma opção para s…" at bounding box center [178, 135] width 332 height 25
click at [87, 134] on div "Médico solicitante" at bounding box center [178, 130] width 332 height 15
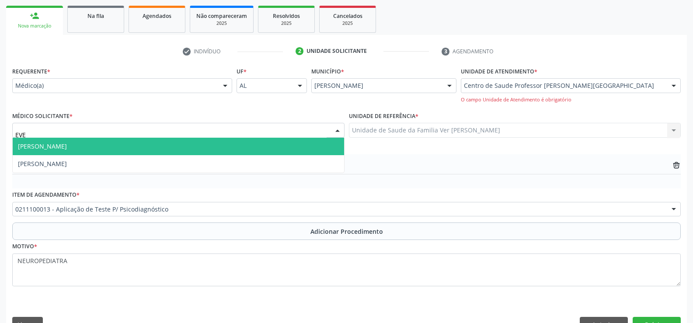
type input "EVER"
click at [209, 142] on span "[PERSON_NAME]" at bounding box center [178, 146] width 331 height 17
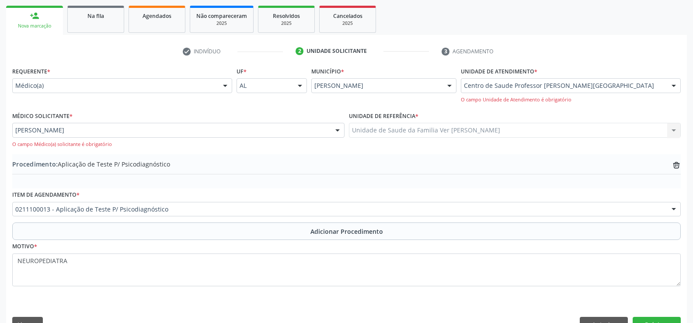
click at [484, 125] on div "Unidade de Saude da Familia Ver [PERSON_NAME] Unidade de Saude da Familia Ver […" at bounding box center [515, 130] width 332 height 15
click at [488, 129] on div "Unidade de Saude da Familia Ver [PERSON_NAME] Unidade de Saude da Familia Ver […" at bounding box center [515, 130] width 332 height 15
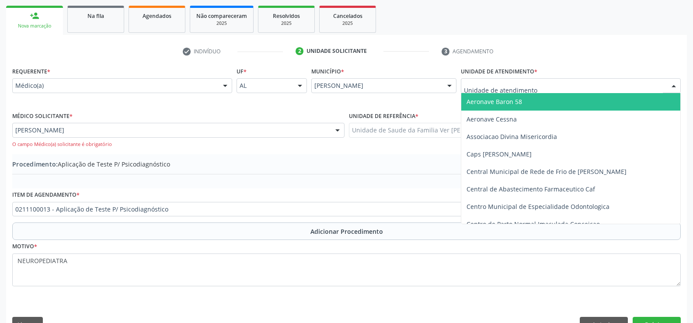
click at [479, 91] on input "text" at bounding box center [563, 89] width 199 height 17
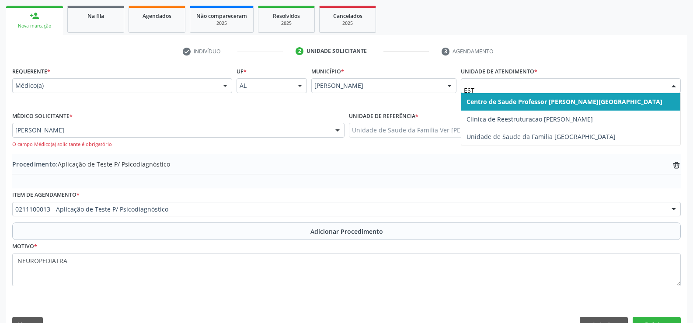
type input "ESTA"
click at [544, 99] on span "Centro de Saude Professor [PERSON_NAME][GEOGRAPHIC_DATA]" at bounding box center [565, 102] width 196 height 8
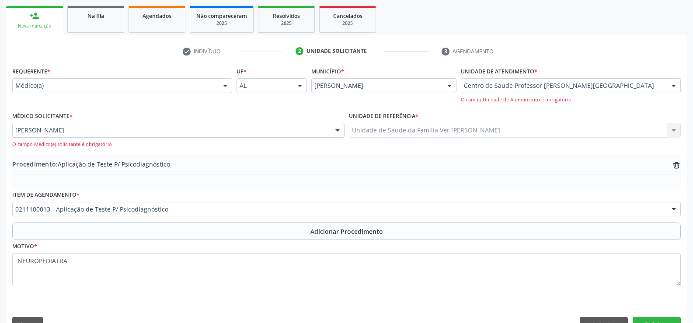
click at [520, 135] on div "Unidade de Saude da Familia Ver [PERSON_NAME] Unidade de Saude da Familia Ver […" at bounding box center [515, 130] width 332 height 15
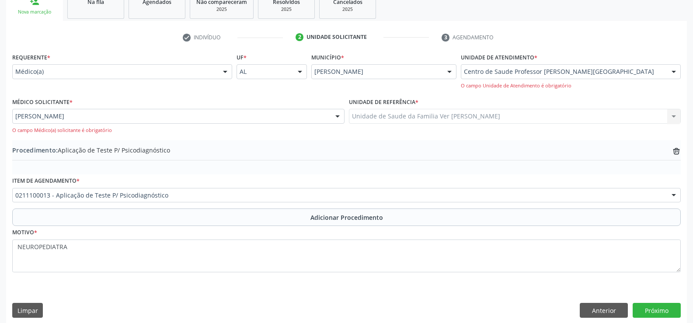
scroll to position [158, 0]
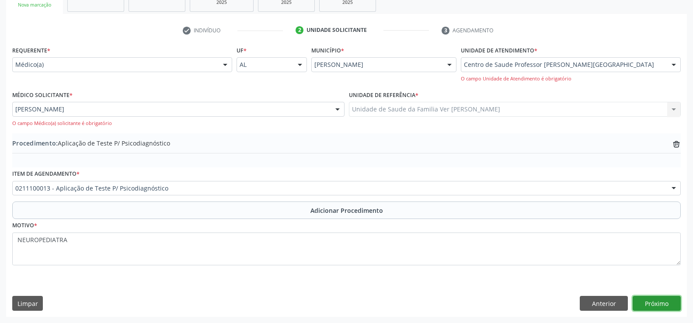
click at [652, 307] on button "Próximo" at bounding box center [657, 303] width 48 height 15
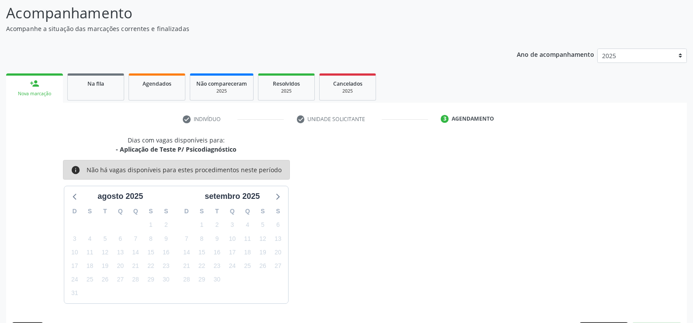
scroll to position [95, 0]
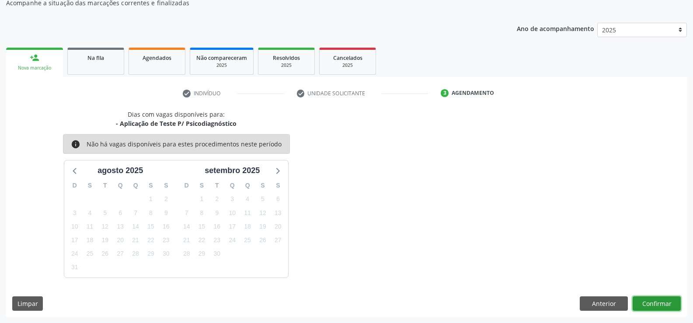
click at [642, 309] on button "Confirmar" at bounding box center [657, 304] width 48 height 15
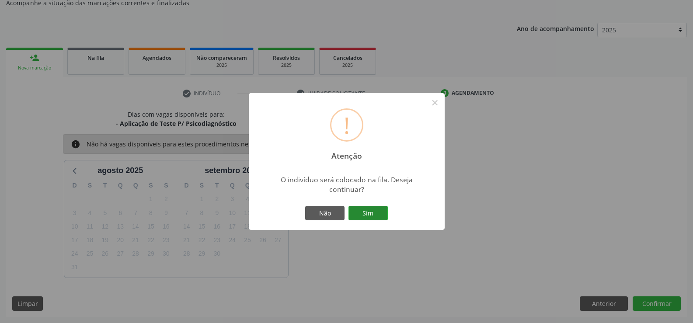
click at [381, 219] on button "Sim" at bounding box center [368, 213] width 39 height 15
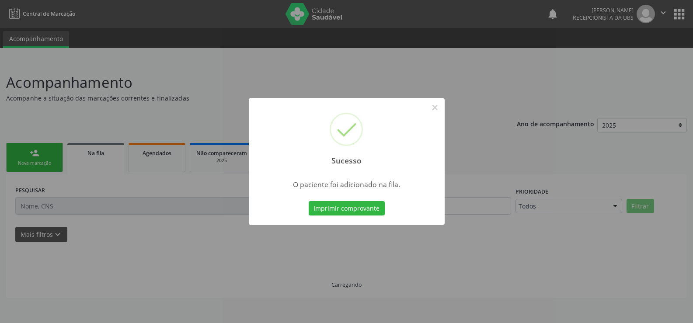
scroll to position [0, 0]
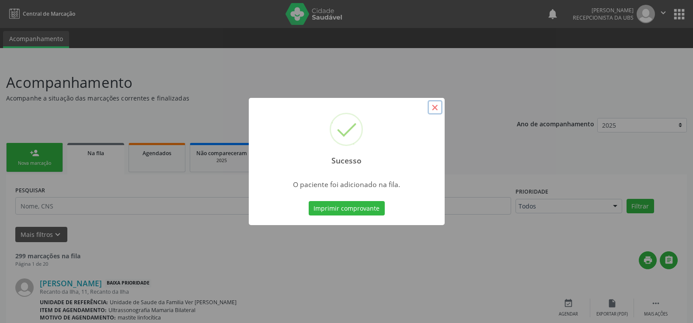
click at [436, 109] on button "×" at bounding box center [435, 107] width 15 height 15
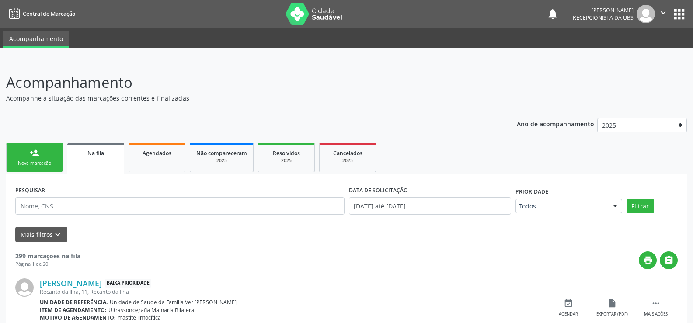
click at [61, 158] on link "person_add Nova marcação" at bounding box center [34, 157] width 57 height 29
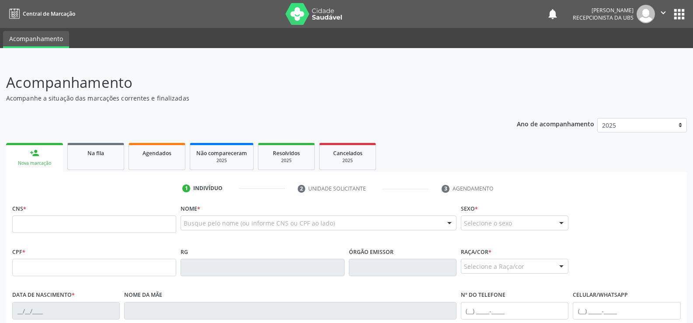
click at [49, 155] on link "person_add Nova marcação" at bounding box center [34, 157] width 57 height 29
click at [114, 223] on input "text" at bounding box center [94, 224] width 164 height 17
type input "708 2056 1140 5647"
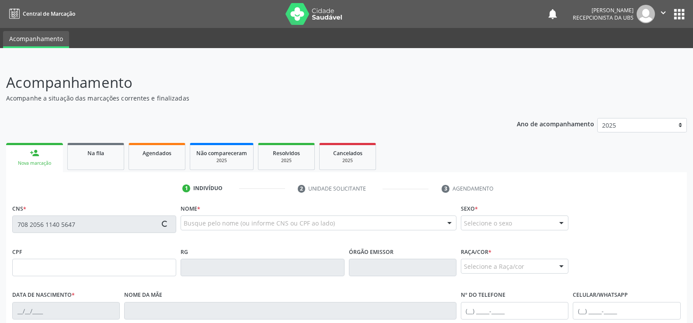
type input "125.346.154-67"
type input "3[DATE]"
type input "[PERSON_NAME][DATE]"
type input "[PHONE_NUMBER]"
type input "S/N"
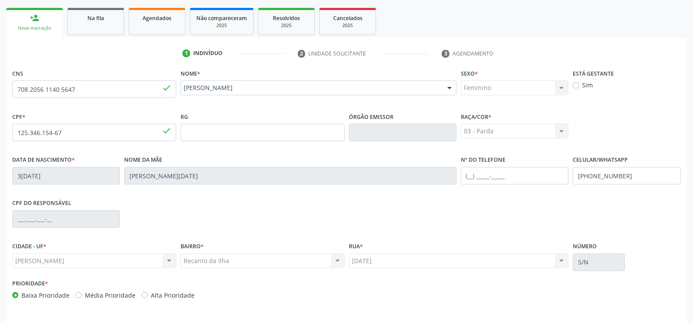
scroll to position [163, 0]
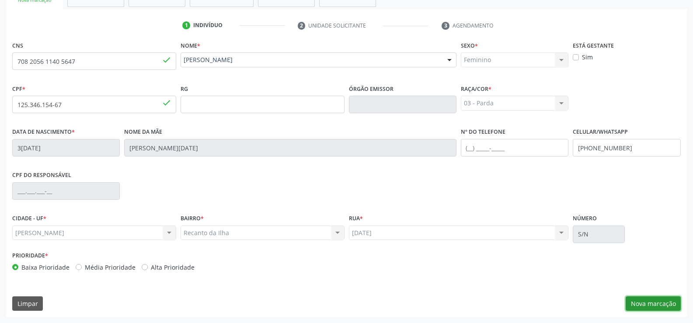
click at [649, 297] on button "Nova marcação" at bounding box center [653, 304] width 55 height 15
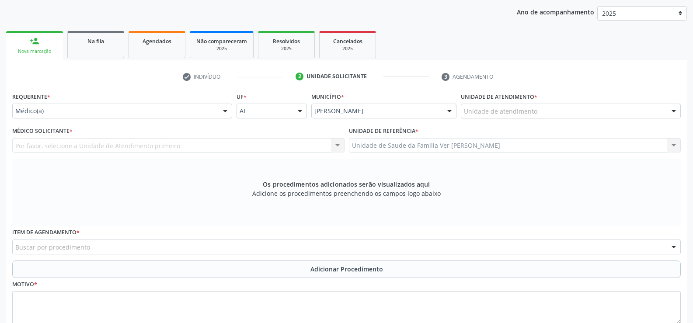
scroll to position [119, 0]
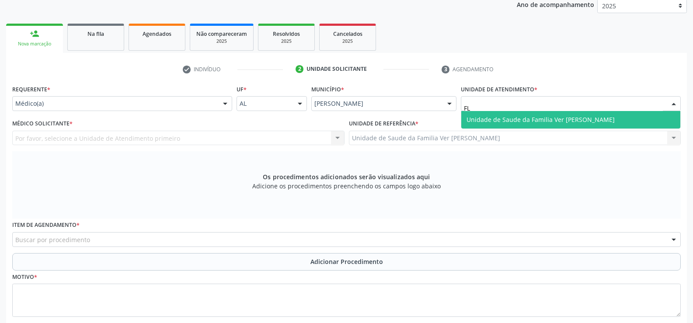
type input "FLA"
click at [470, 127] on span "Unidade de Saude da Familia Ver [PERSON_NAME]" at bounding box center [570, 119] width 219 height 17
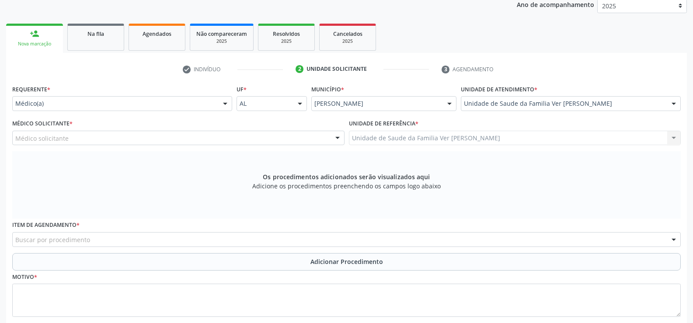
click at [133, 132] on div "Médico solicitante" at bounding box center [178, 138] width 332 height 15
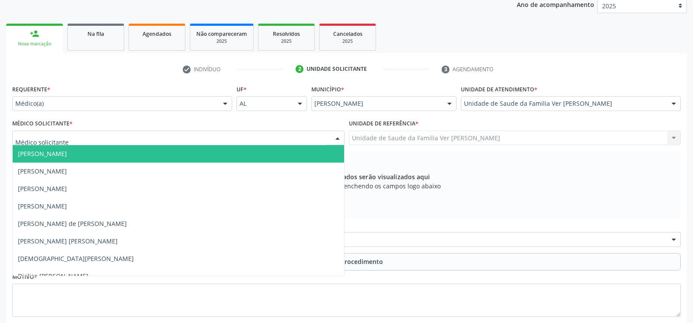
click at [168, 150] on span "[PERSON_NAME]" at bounding box center [178, 153] width 331 height 17
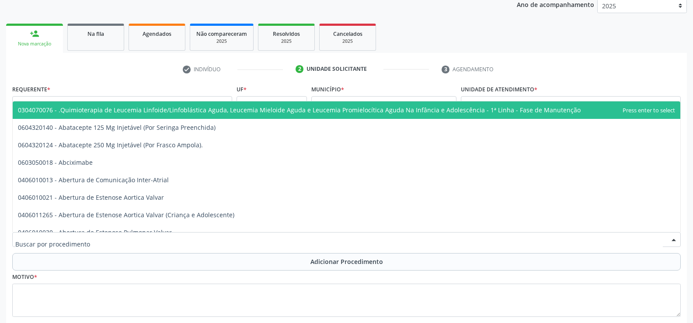
click at [192, 237] on div at bounding box center [346, 239] width 669 height 15
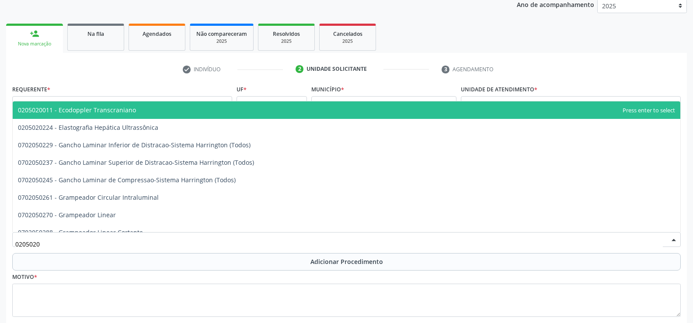
type input "02050200"
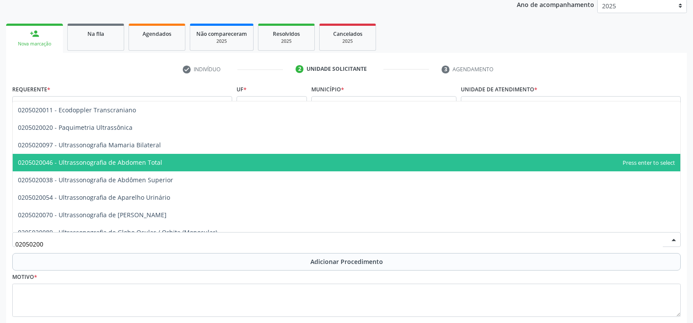
click at [149, 160] on span "0205020046 - Ultrassonografia de Abdomen Total" at bounding box center [90, 162] width 144 height 8
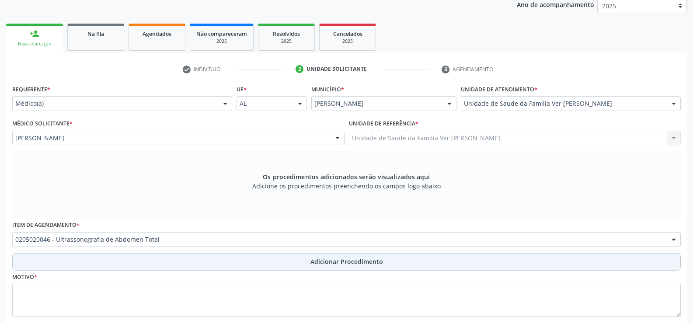
click at [327, 269] on button "Adicionar Procedimento" at bounding box center [346, 261] width 669 height 17
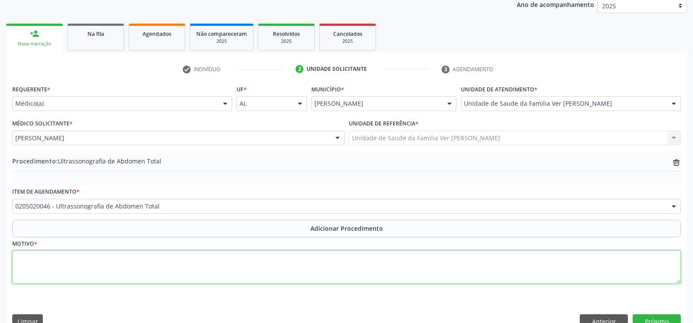
click at [46, 267] on textarea at bounding box center [346, 267] width 669 height 33
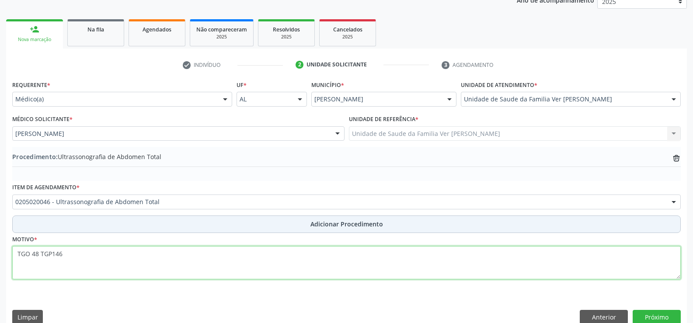
scroll to position [137, 0]
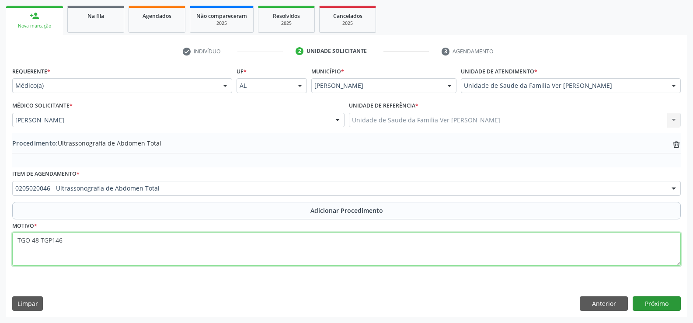
type textarea "TGO 48 TGP146"
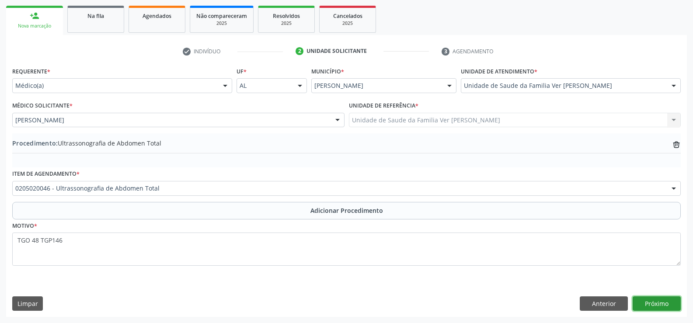
click at [649, 308] on button "Próximo" at bounding box center [657, 304] width 48 height 15
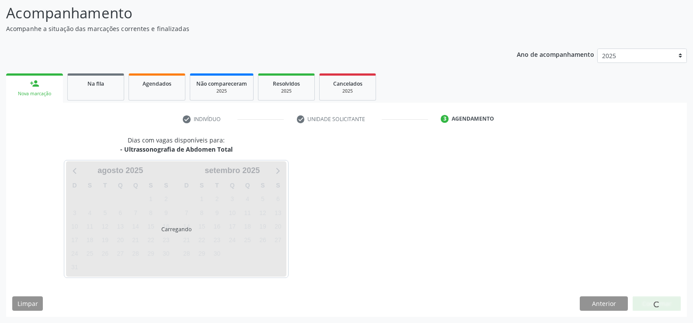
scroll to position [95, 0]
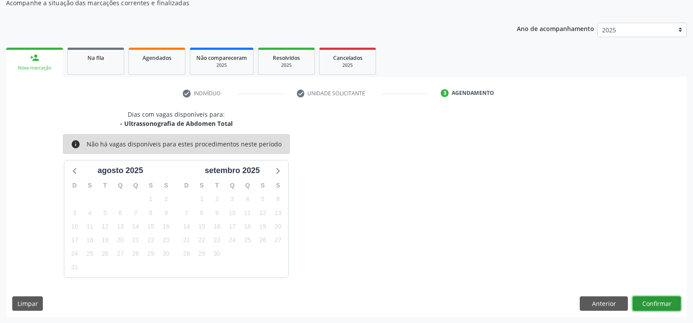
click at [658, 303] on button "Confirmar" at bounding box center [657, 304] width 48 height 15
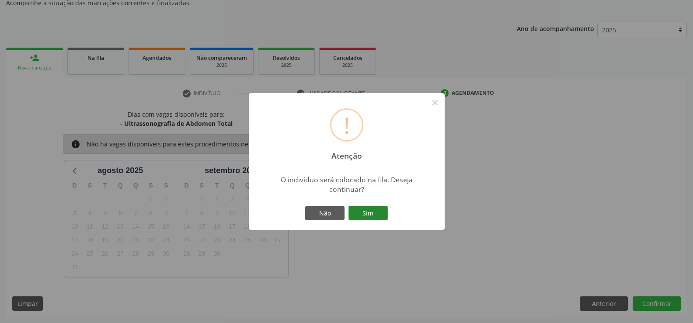
click at [383, 217] on button "Sim" at bounding box center [368, 213] width 39 height 15
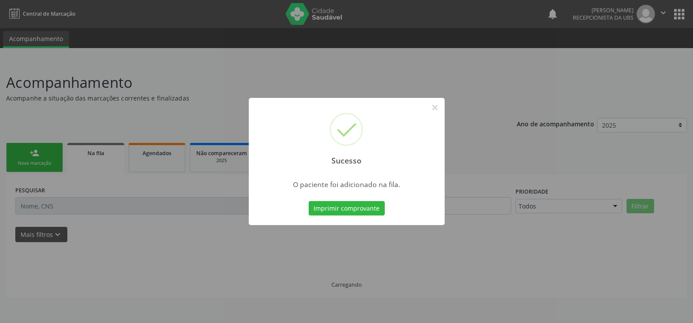
scroll to position [0, 0]
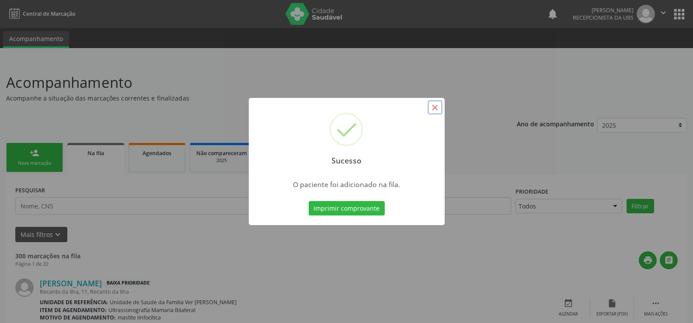
click at [440, 108] on button "×" at bounding box center [435, 107] width 15 height 15
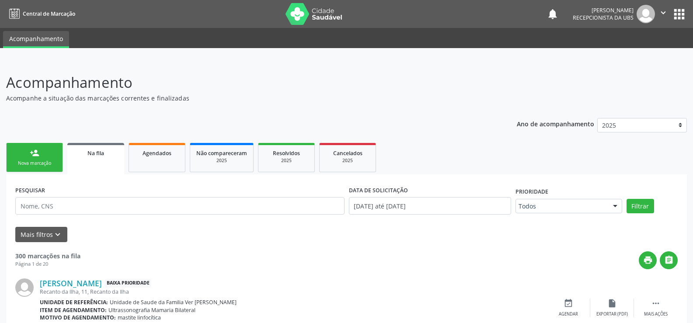
click at [51, 153] on link "person_add Nova marcação" at bounding box center [34, 157] width 57 height 29
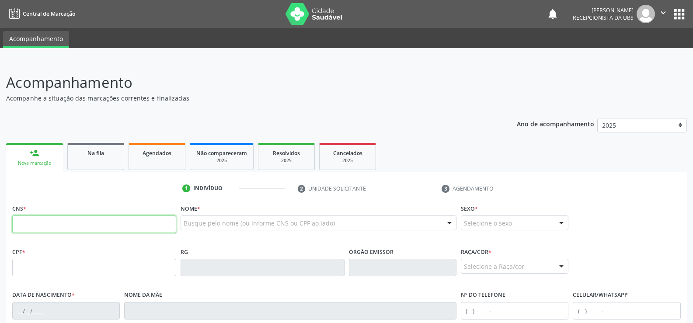
click at [82, 216] on input "text" at bounding box center [94, 224] width 164 height 17
click at [104, 227] on input "text" at bounding box center [94, 224] width 164 height 17
type input "705 8004 1879 3334"
type input "144.329.134-01"
type input "14/[DATE]"
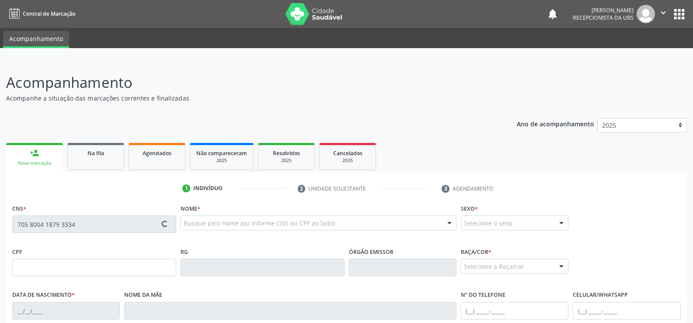
type input "Marinete [PERSON_NAME]"
type input "[PHONE_NUMBER]"
type input "S/N"
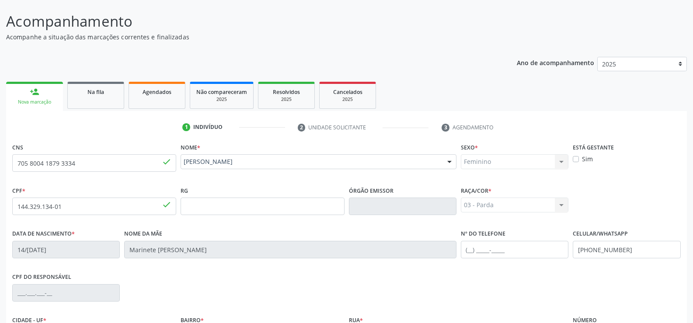
scroll to position [163, 0]
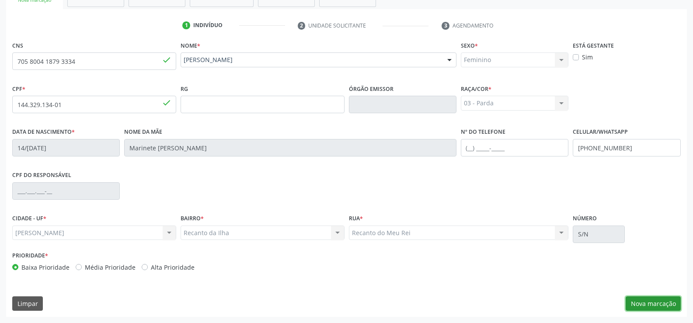
click at [656, 304] on button "Nova marcação" at bounding box center [653, 304] width 55 height 15
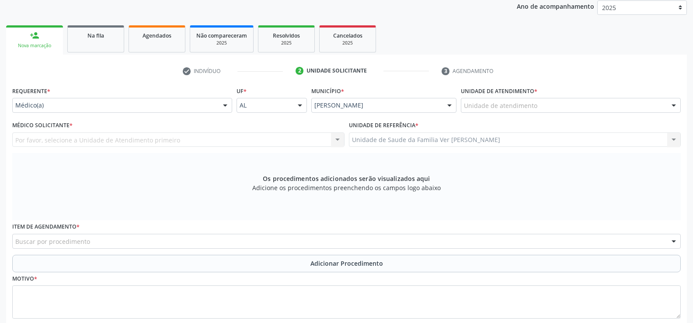
scroll to position [32, 0]
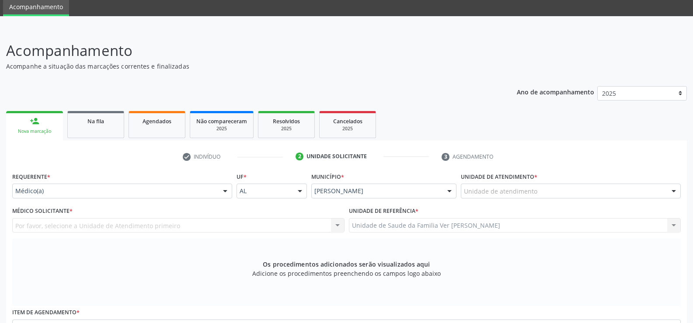
click at [536, 214] on div "Unidade de referência * Unidade de Saude da Familia Ver [PERSON_NAME] Unidade d…" at bounding box center [515, 219] width 332 height 28
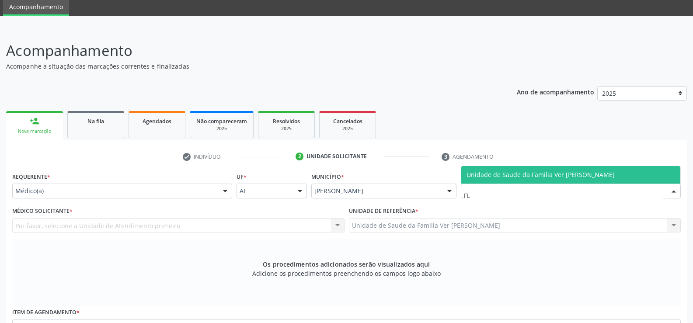
type input "FLA"
click at [475, 174] on span "Unidade de Saude da Familia Ver [PERSON_NAME]" at bounding box center [541, 175] width 148 height 8
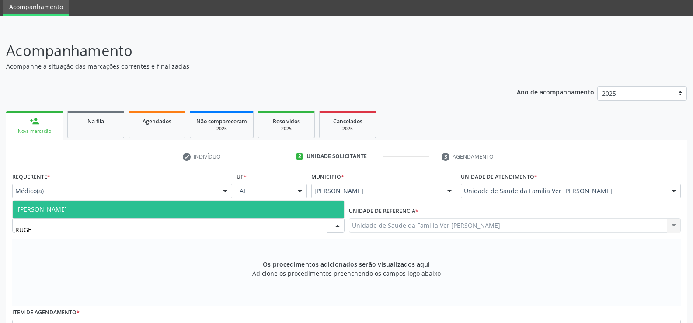
type input "RUGER"
click at [60, 205] on span "[PERSON_NAME]" at bounding box center [42, 209] width 49 height 8
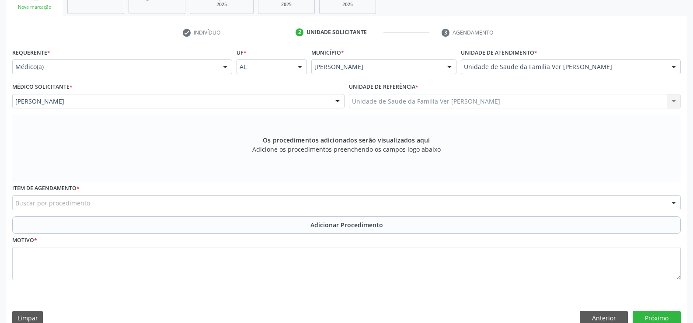
scroll to position [171, 0]
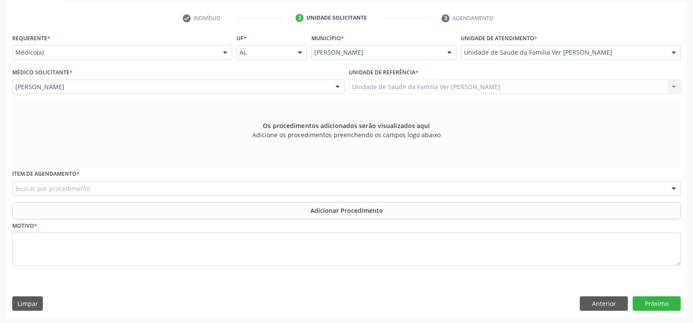
click at [196, 186] on div "Buscar por procedimento" at bounding box center [346, 188] width 669 height 15
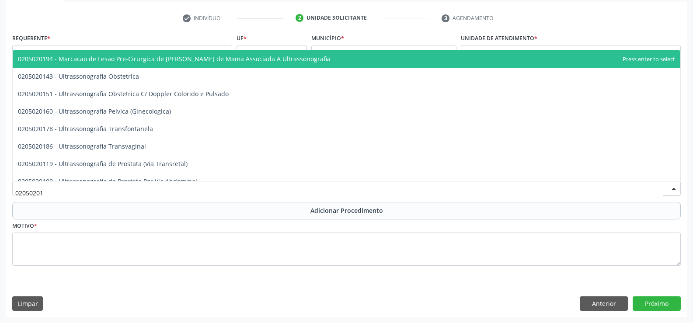
type input "020502014"
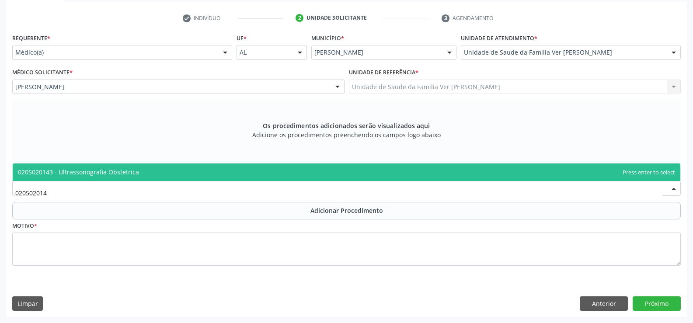
click at [203, 172] on span "0205020143 - Ultrassonografia Obstetrica" at bounding box center [347, 172] width 668 height 17
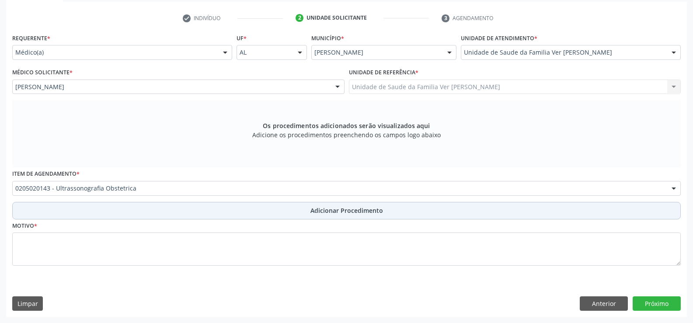
click at [235, 217] on button "Adicionar Procedimento" at bounding box center [346, 210] width 669 height 17
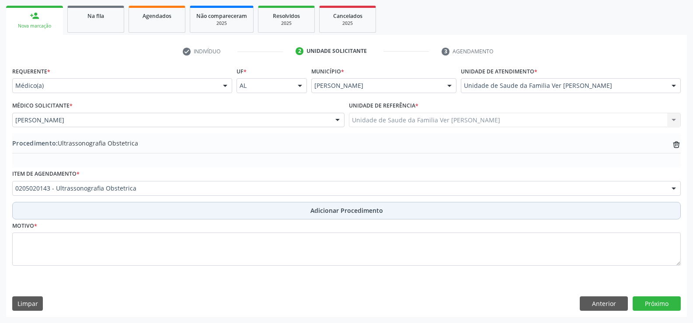
scroll to position [137, 0]
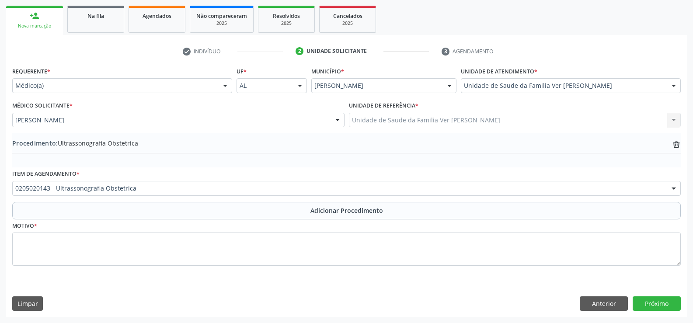
click at [56, 272] on div "Motivo *" at bounding box center [346, 249] width 673 height 59
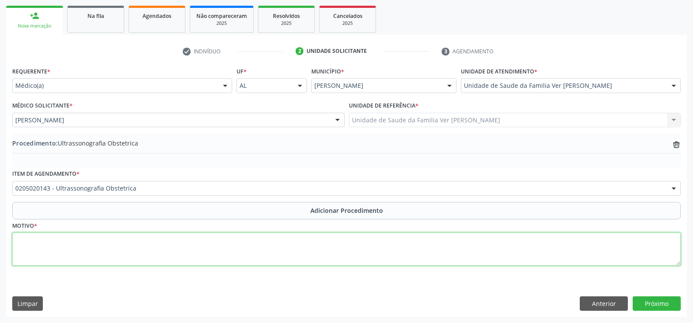
click at [83, 258] on textarea at bounding box center [346, 249] width 669 height 33
type textarea "GRAVIDEZ"
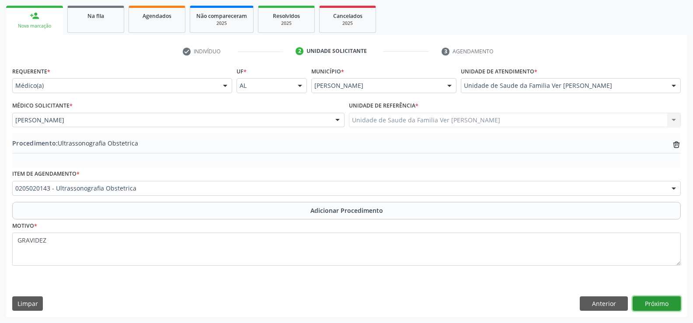
click at [661, 297] on button "Próximo" at bounding box center [657, 304] width 48 height 15
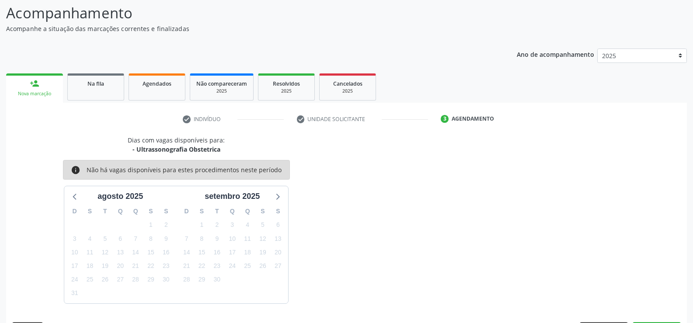
scroll to position [95, 0]
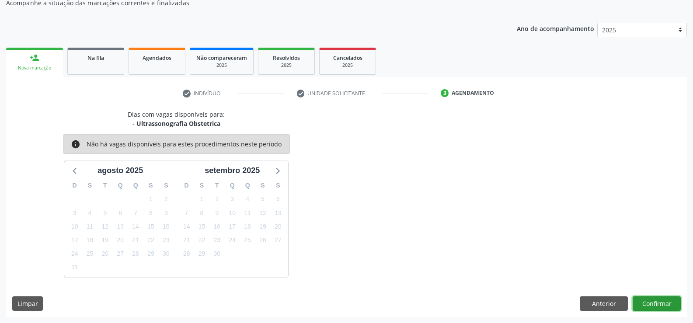
click at [649, 308] on button "Confirmar" at bounding box center [657, 304] width 48 height 15
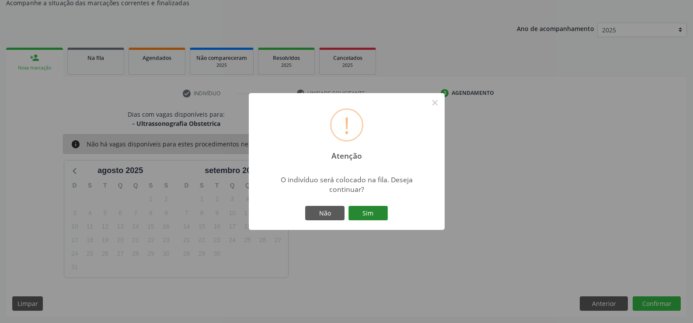
click at [387, 218] on button "Sim" at bounding box center [368, 213] width 39 height 15
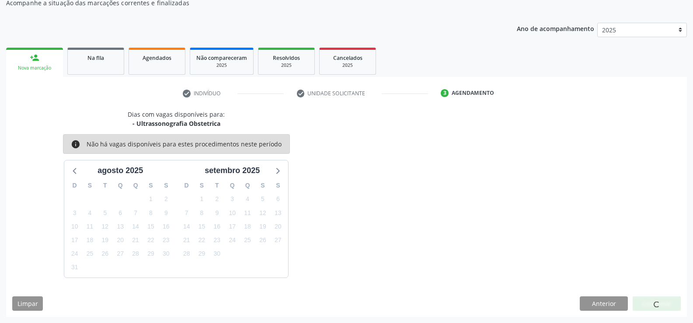
scroll to position [0, 0]
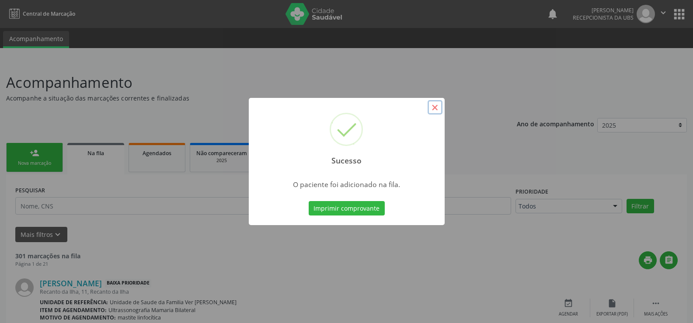
click at [437, 109] on button "×" at bounding box center [435, 107] width 15 height 15
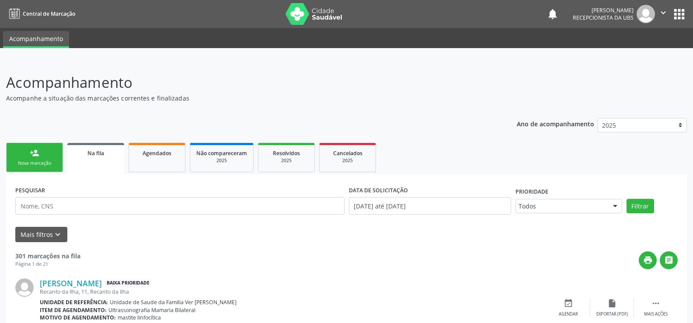
click at [21, 155] on link "person_add Nova marcação" at bounding box center [34, 157] width 57 height 29
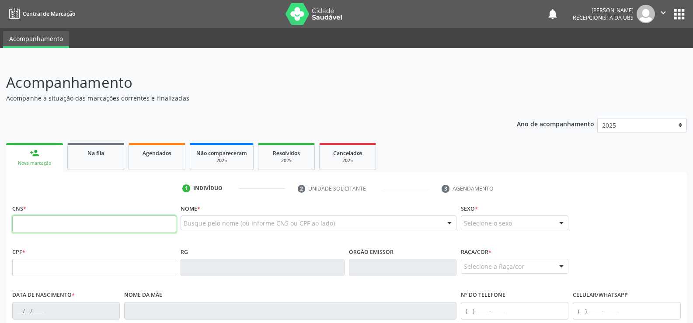
click at [58, 233] on input "text" at bounding box center [94, 224] width 164 height 17
type input "708 5085 9495 6180"
type input "2[DATE]"
type input "[PERSON_NAME]"
type input "[PHONE_NUMBER]"
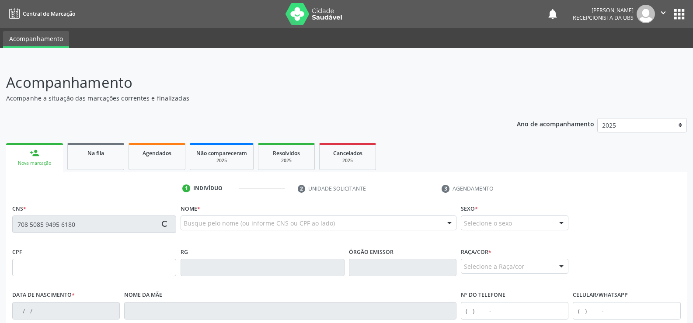
type input "01"
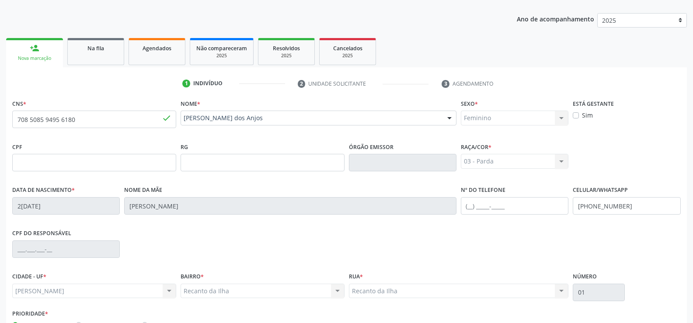
scroll to position [163, 0]
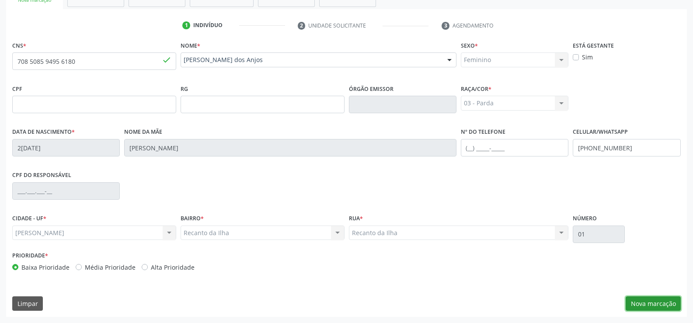
click at [650, 299] on button "Nova marcação" at bounding box center [653, 304] width 55 height 15
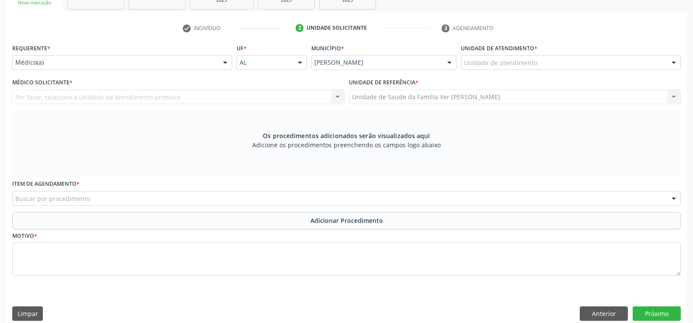
scroll to position [76, 0]
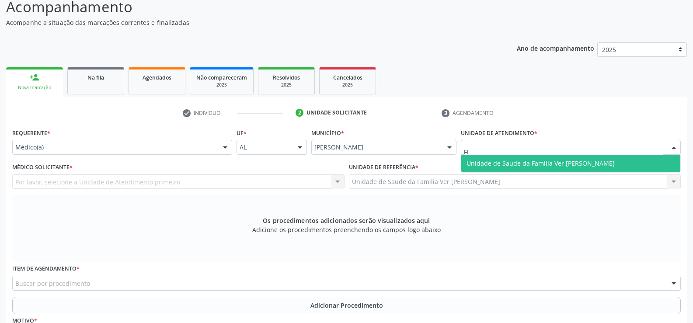
type input "FLA"
click at [539, 163] on span "Unidade de Saude da Familia Ver [PERSON_NAME]" at bounding box center [541, 163] width 148 height 8
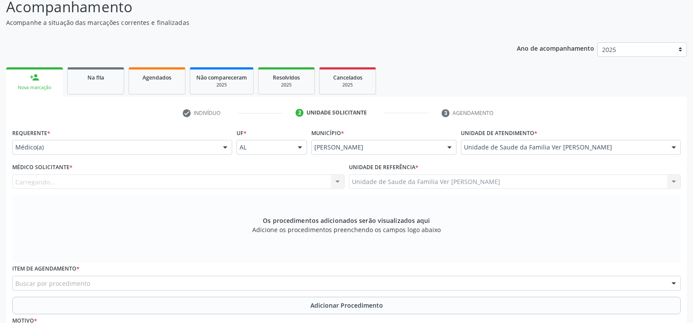
click at [138, 189] on div "Carregando... Nenhum resultado encontrado para: " " Não há nenhuma opção para s…" at bounding box center [178, 181] width 332 height 15
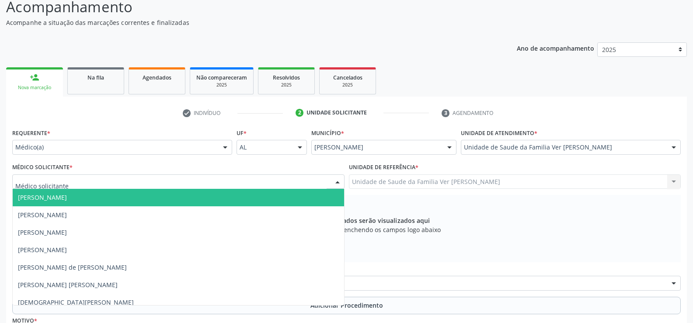
click at [96, 180] on div at bounding box center [178, 181] width 332 height 15
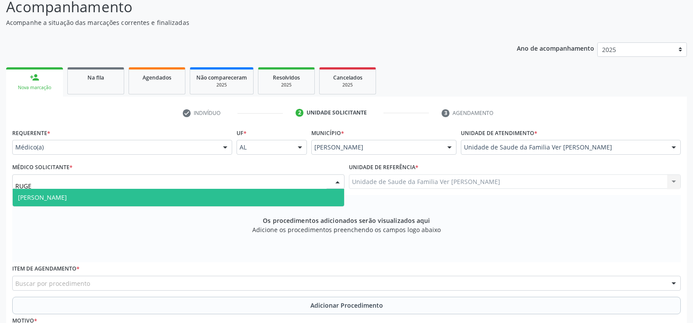
type input "RUGER"
click at [108, 199] on span "[PERSON_NAME]" at bounding box center [178, 197] width 331 height 17
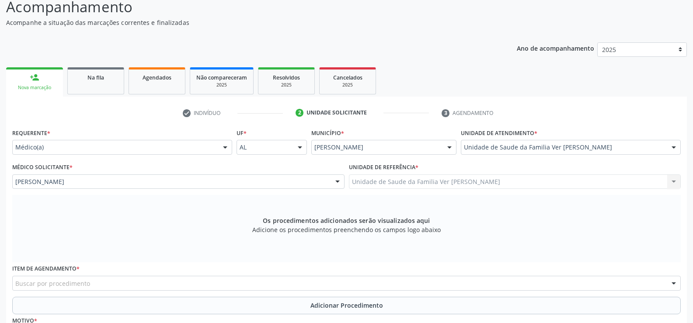
click at [486, 178] on div "Unidade de Saude da Familia Ver [PERSON_NAME] Unidade de Saude da Familia Ver […" at bounding box center [515, 181] width 332 height 15
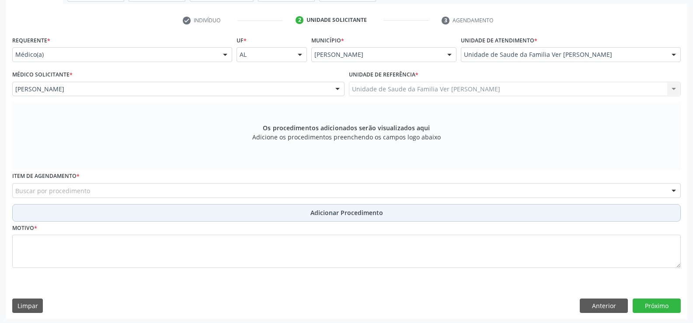
scroll to position [171, 0]
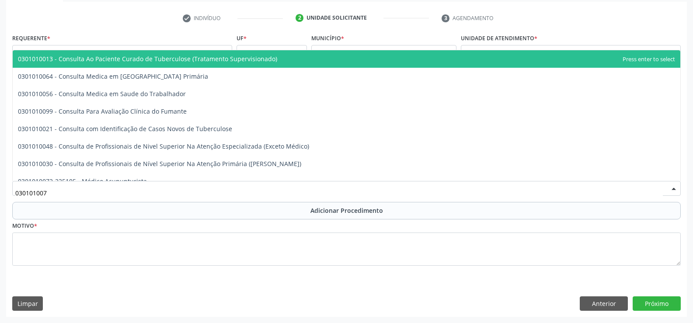
type input "0301010072"
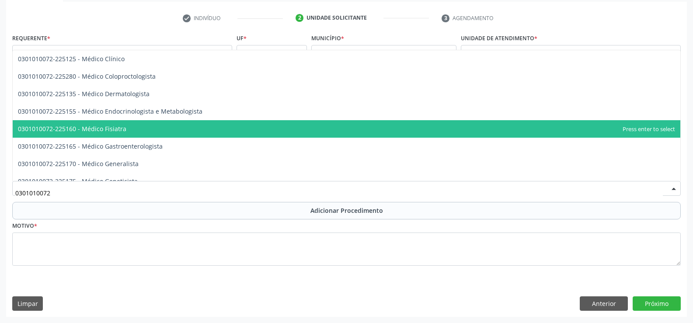
scroll to position [394, 0]
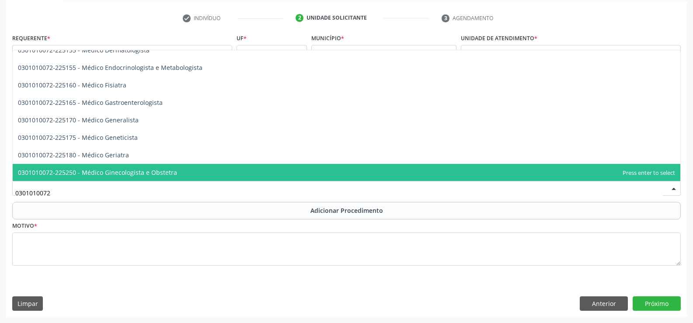
click at [149, 169] on span "0301010072-225250 - Médico Ginecologista e Obstetra" at bounding box center [97, 172] width 159 height 8
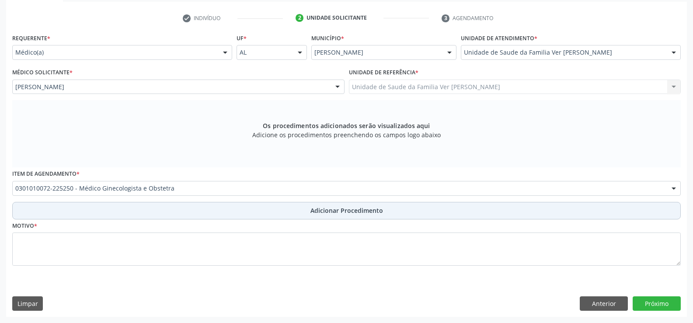
click at [330, 211] on span "Adicionar Procedimento" at bounding box center [347, 210] width 73 height 9
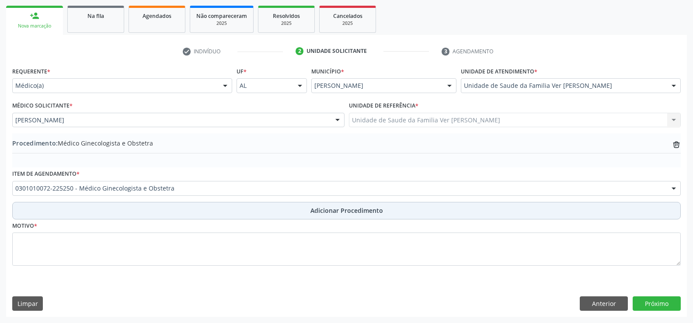
scroll to position [137, 0]
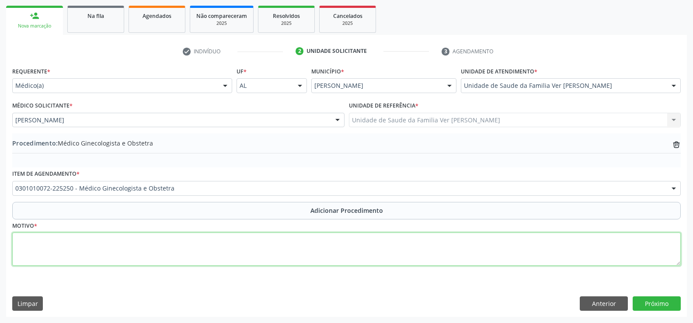
click at [108, 261] on textarea at bounding box center [346, 249] width 669 height 33
type textarea "CLIMATERIO"
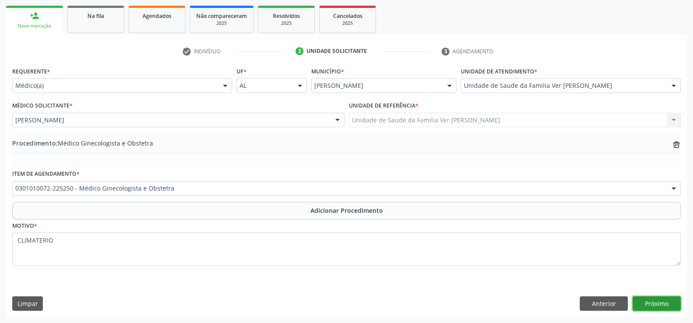
click at [658, 301] on button "Próximo" at bounding box center [657, 304] width 48 height 15
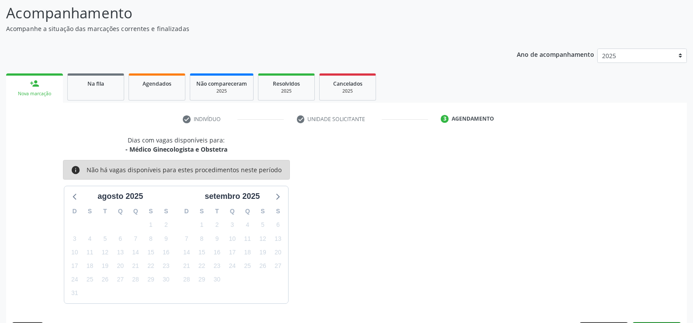
scroll to position [95, 0]
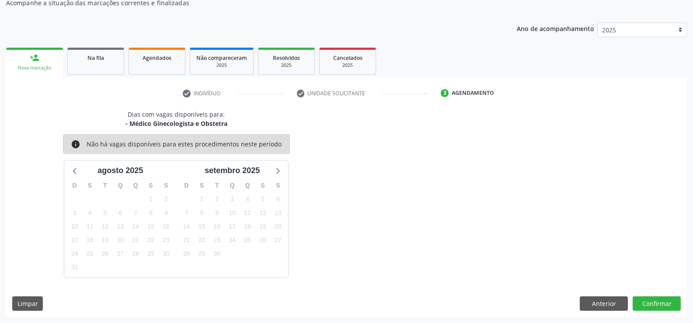
click at [662, 290] on div "Dias com vagas disponíveis para: - Médico Ginecologista e Obstetra info Não há …" at bounding box center [346, 213] width 681 height 207
click at [654, 303] on button "Confirmar" at bounding box center [657, 304] width 48 height 15
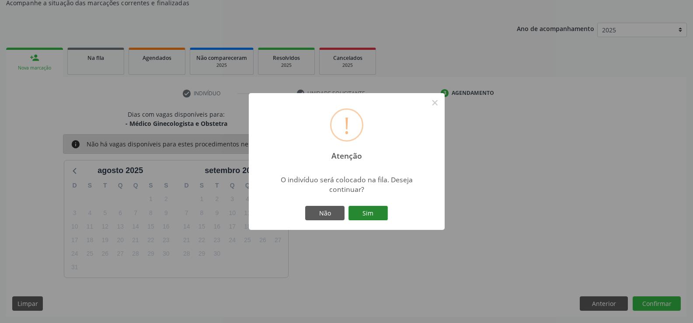
click at [363, 213] on button "Sim" at bounding box center [368, 213] width 39 height 15
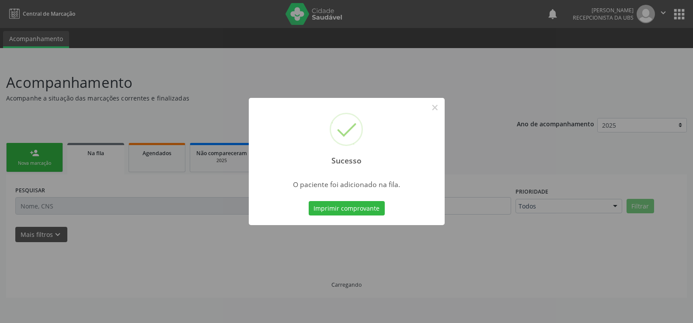
scroll to position [0, 0]
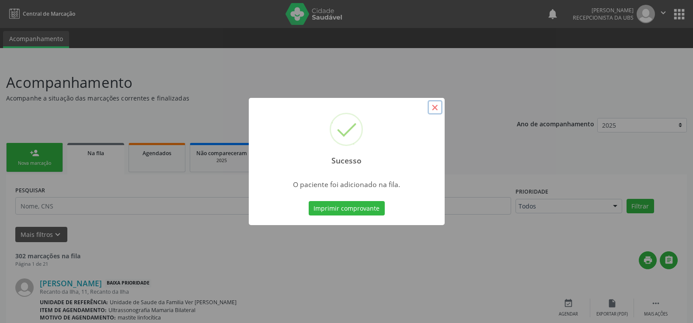
click at [437, 110] on button "×" at bounding box center [435, 107] width 15 height 15
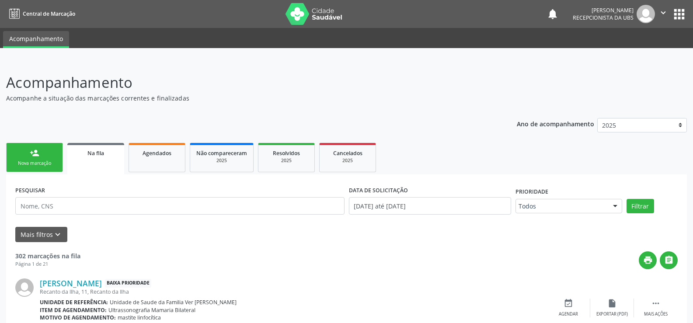
click at [52, 152] on link "person_add Nova marcação" at bounding box center [34, 157] width 57 height 29
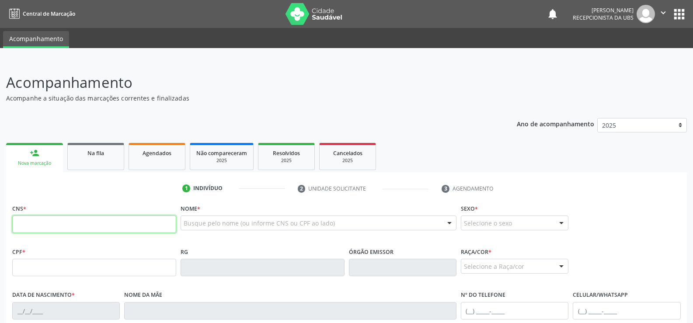
click at [68, 221] on input "text" at bounding box center [94, 224] width 164 height 17
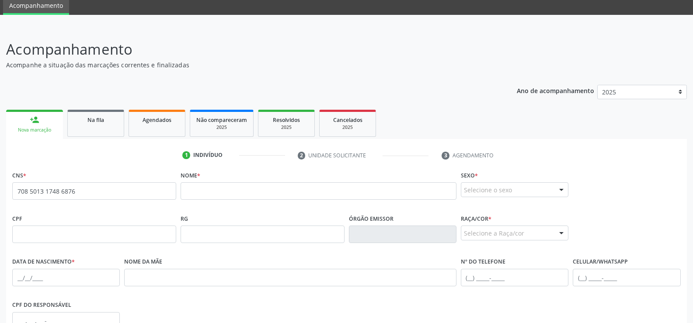
scroll to position [131, 0]
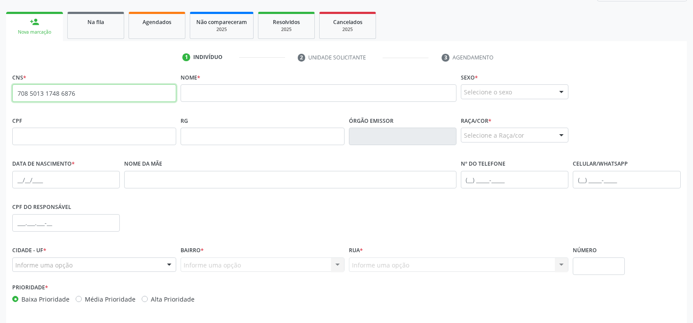
click at [86, 92] on input "708 5013 1748 6876" at bounding box center [94, 92] width 164 height 17
type input "708 5013 1748 6876"
drag, startPoint x: 86, startPoint y: 96, endPoint x: 10, endPoint y: 91, distance: 75.8
click at [10, 91] on div "CNS * 708 5013 1748 6876 none" at bounding box center [94, 92] width 168 height 43
type input "702 0058 5371 6280"
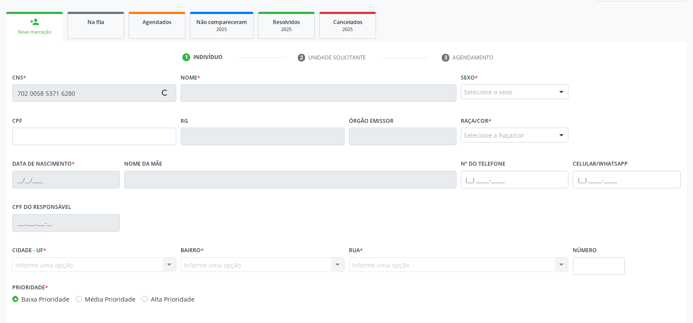
type input "400.002.988-67"
type input "08[DATE]"
type input "[PERSON_NAME]"
type input "[PHONE_NUMBER]"
type input "18"
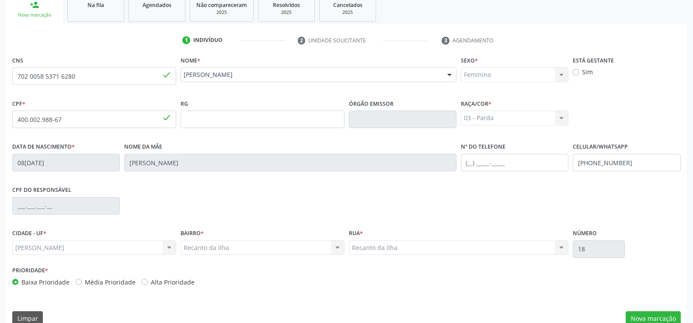
scroll to position [163, 0]
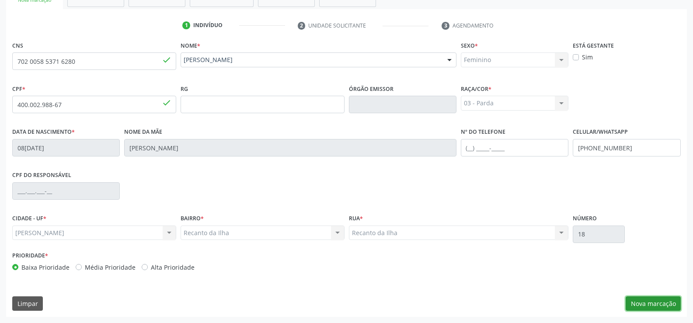
click at [636, 297] on button "Nova marcação" at bounding box center [653, 304] width 55 height 15
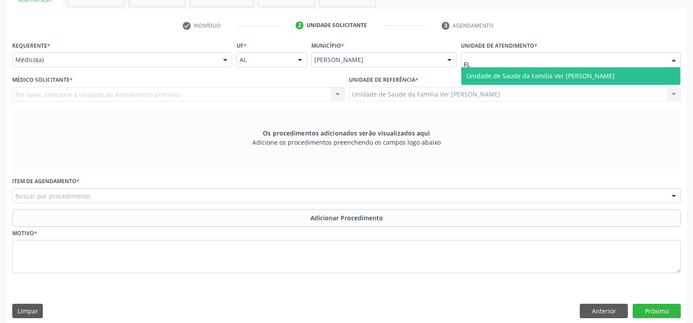
type input "FLA"
click at [520, 75] on span "Unidade de Saude da Familia Ver [PERSON_NAME]" at bounding box center [541, 76] width 148 height 8
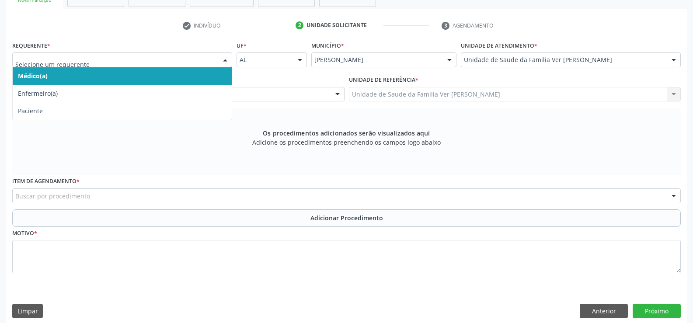
click at [93, 70] on span "Médico(a)" at bounding box center [122, 75] width 219 height 17
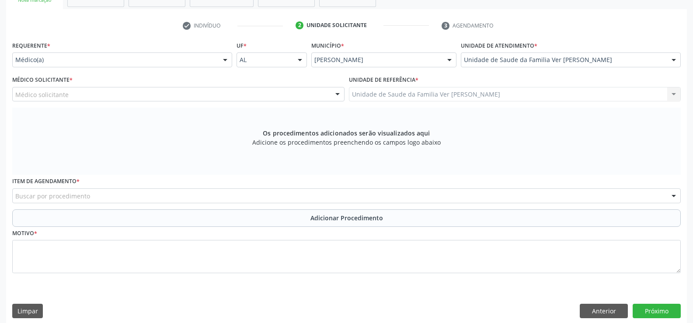
click at [106, 93] on div "Médico solicitante" at bounding box center [178, 94] width 332 height 15
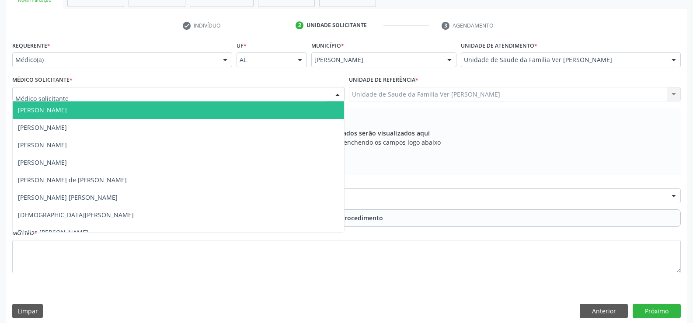
type input "B"
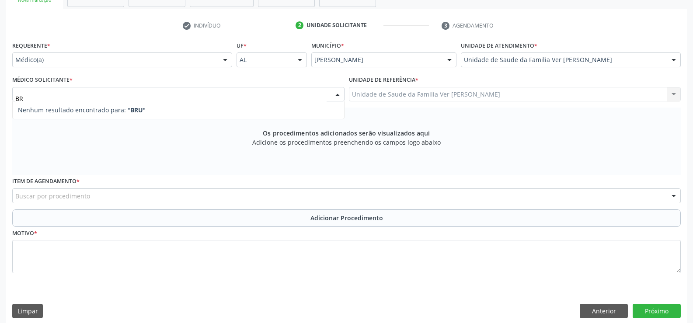
type input "B"
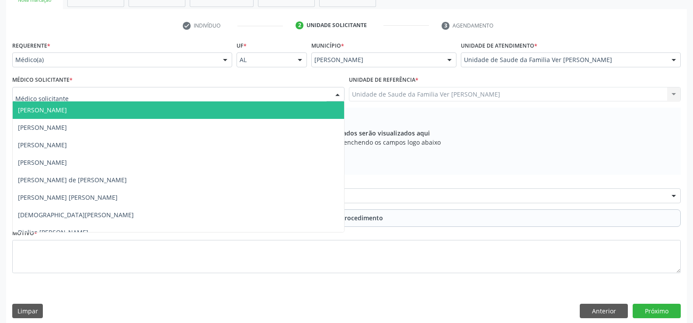
click at [142, 110] on span "[PERSON_NAME]" at bounding box center [178, 109] width 331 height 17
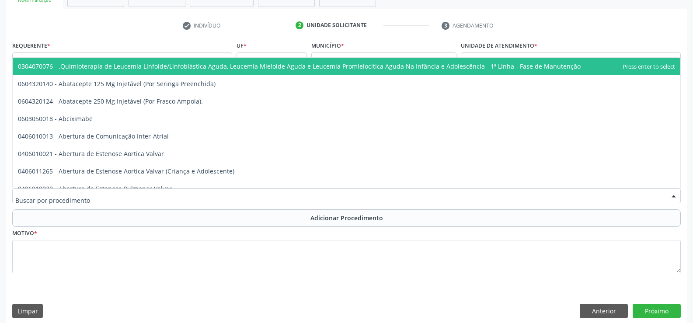
click at [108, 195] on div at bounding box center [346, 195] width 669 height 15
type input "P"
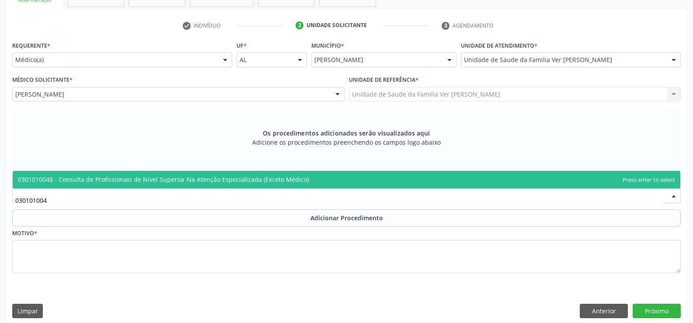
type input "0301010048"
click at [267, 178] on span "0301010048 - Consulta de Profissionais de Nivel Superior Na Atenção Especializa…" at bounding box center [163, 179] width 291 height 8
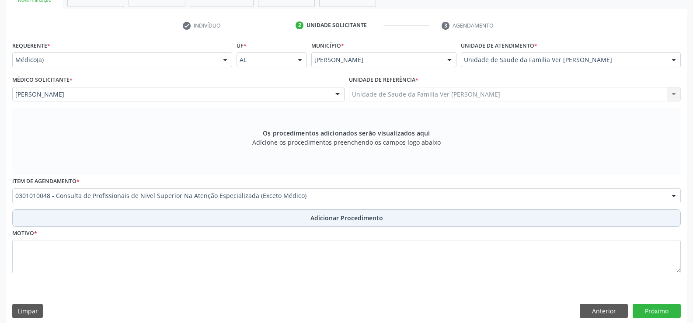
click at [273, 223] on button "Adicionar Procedimento" at bounding box center [346, 217] width 669 height 17
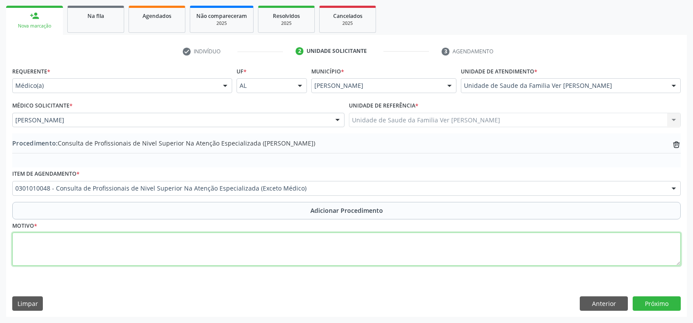
click at [70, 259] on textarea at bounding box center [346, 249] width 669 height 33
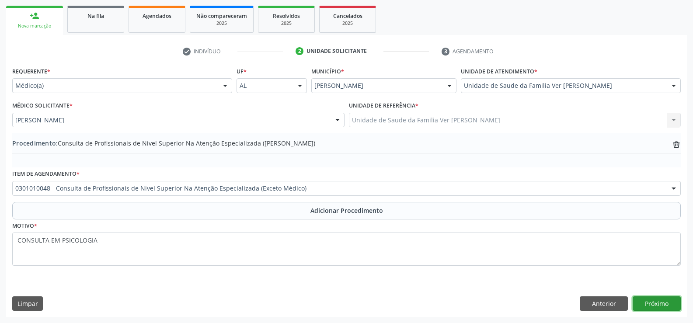
click at [664, 309] on button "Próximo" at bounding box center [657, 304] width 48 height 15
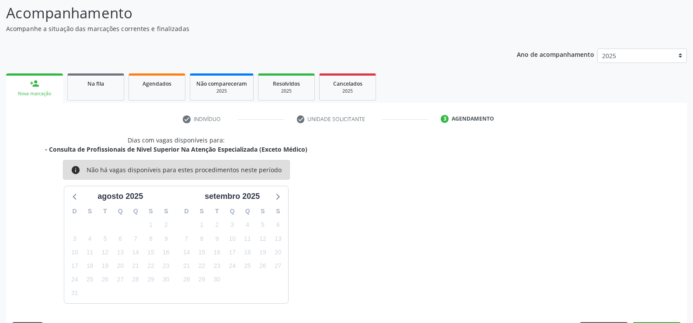
scroll to position [95, 0]
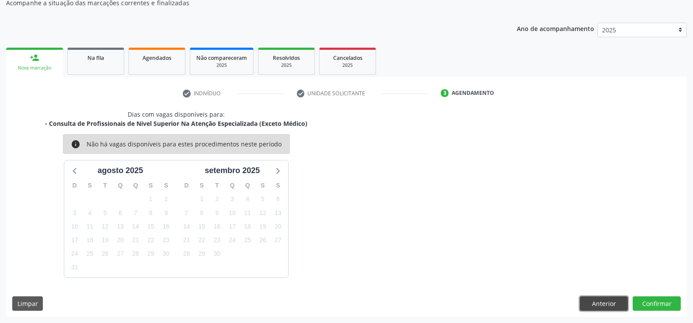
click at [593, 299] on button "Anterior" at bounding box center [604, 304] width 48 height 15
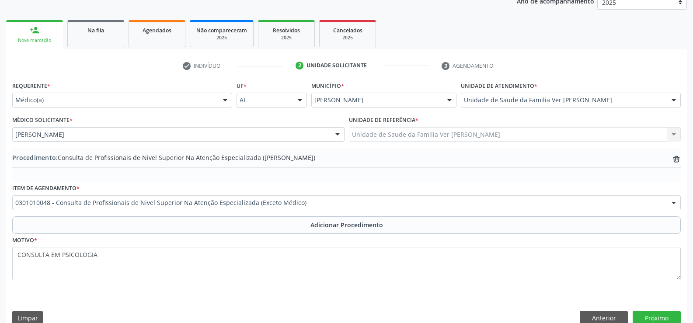
scroll to position [137, 0]
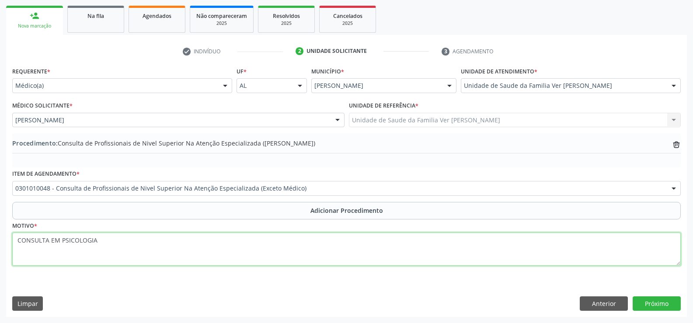
click at [121, 246] on textarea "CONSULTA EM PSICOLOGIA" at bounding box center [346, 249] width 669 height 33
type textarea "CONSULTA EM PSICOLOGIA. JUST: TRANSTORNO ANSIOSO"
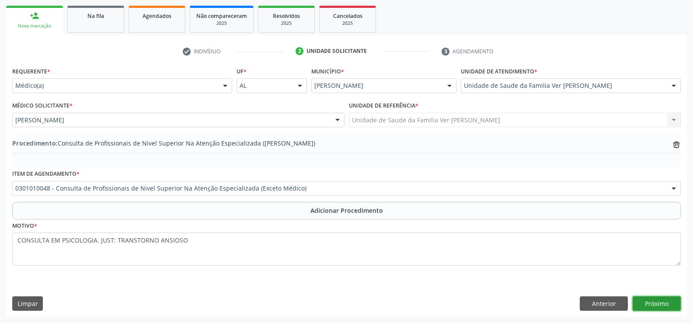
click at [647, 304] on button "Próximo" at bounding box center [657, 304] width 48 height 15
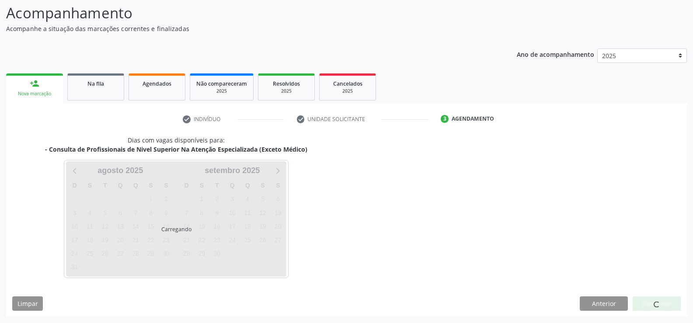
scroll to position [95, 0]
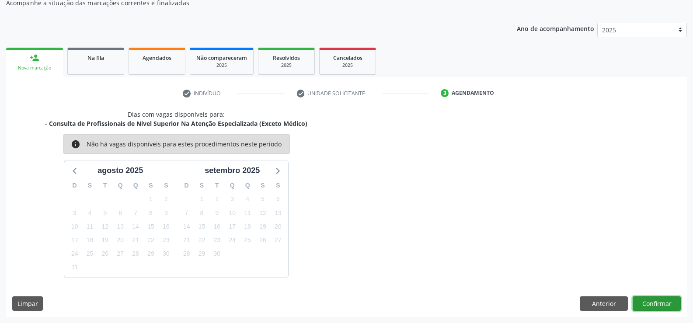
click at [672, 298] on button "Confirmar" at bounding box center [657, 304] width 48 height 15
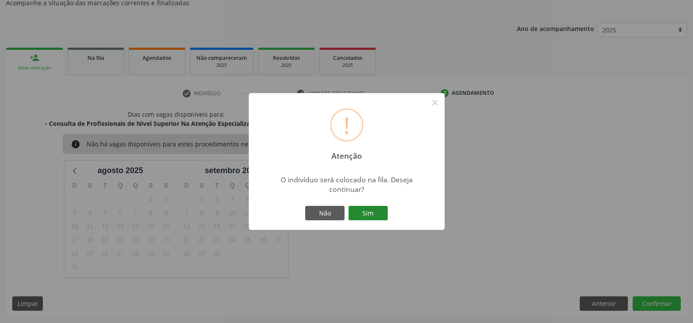
click at [370, 212] on button "Sim" at bounding box center [368, 213] width 39 height 15
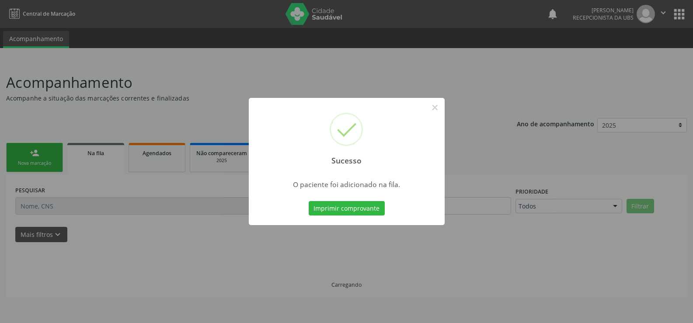
scroll to position [0, 0]
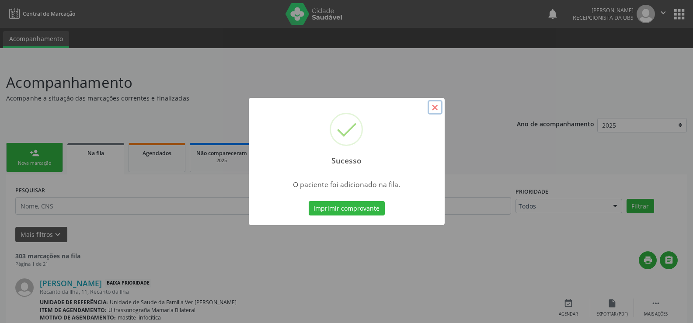
click at [435, 106] on button "×" at bounding box center [435, 107] width 15 height 15
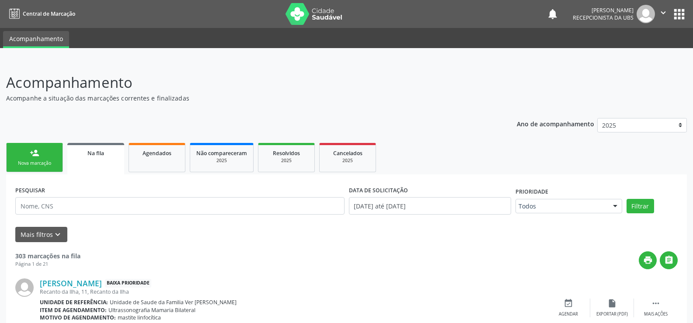
click at [41, 144] on link "person_add Nova marcação" at bounding box center [34, 157] width 57 height 29
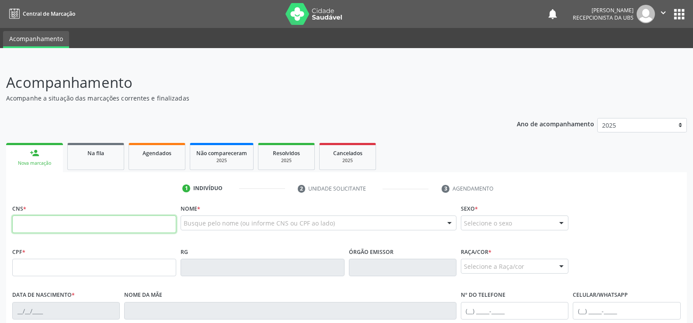
click at [59, 222] on input "text" at bounding box center [94, 224] width 164 height 17
type input "704 1084 8162 1850"
type input "135.493.564-04"
type input "[DATE]"
type input "[PERSON_NAME]"
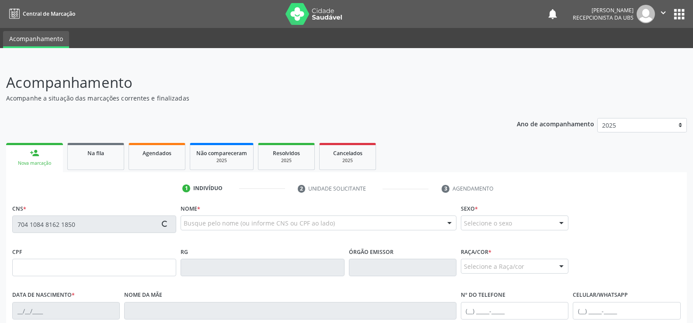
type input "[PHONE_NUMBER]"
type input "06A"
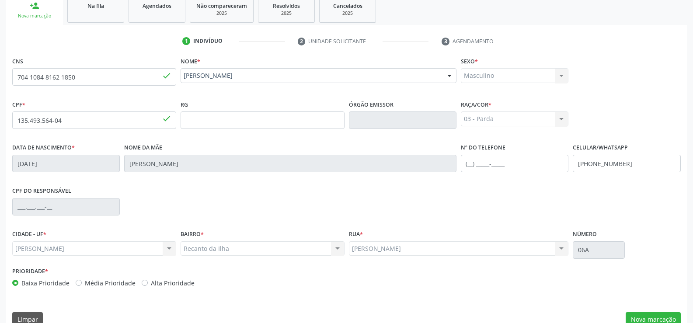
scroll to position [163, 0]
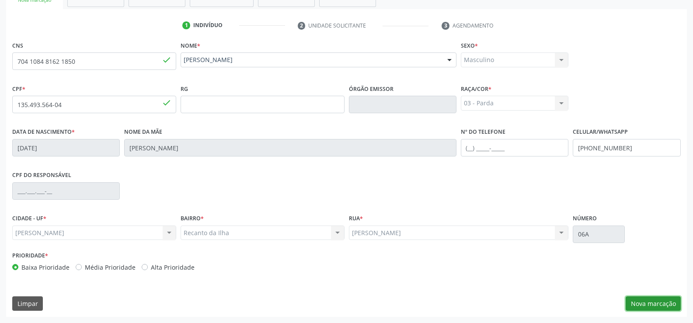
click at [641, 303] on button "Nova marcação" at bounding box center [653, 304] width 55 height 15
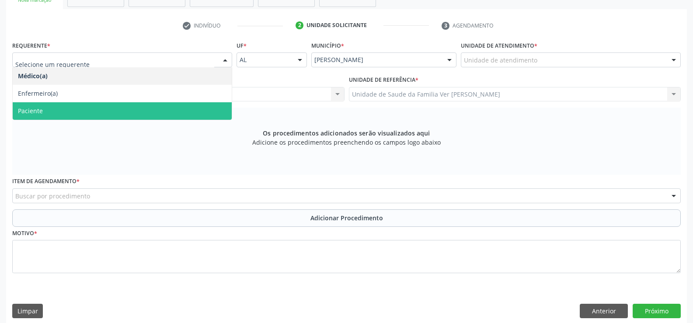
click at [138, 115] on span "Paciente" at bounding box center [122, 110] width 219 height 17
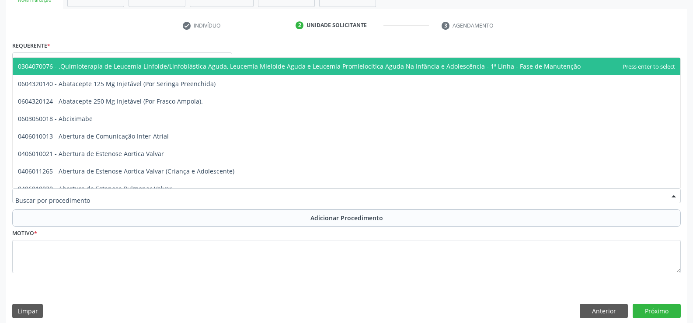
click at [117, 193] on div at bounding box center [346, 195] width 669 height 15
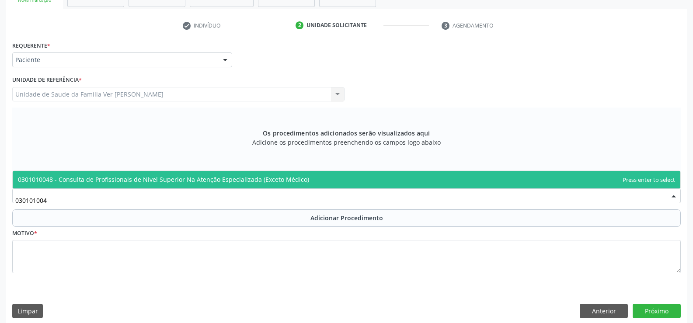
type input "0301010048"
click at [256, 178] on span "0301010048 - Consulta de Profissionais de Nivel Superior Na Atenção Especializa…" at bounding box center [163, 179] width 291 height 8
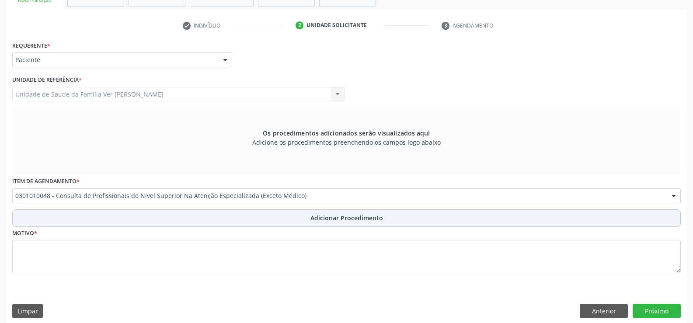
click at [239, 215] on button "Adicionar Procedimento" at bounding box center [346, 217] width 669 height 17
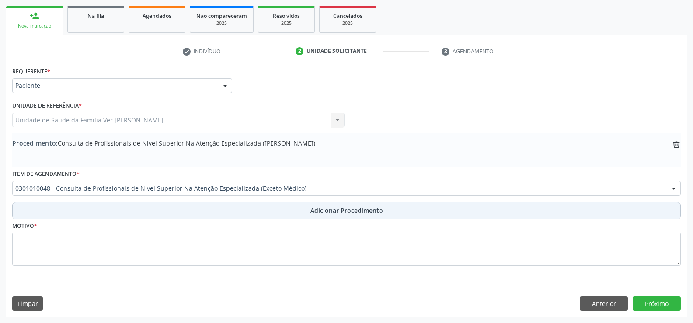
scroll to position [137, 0]
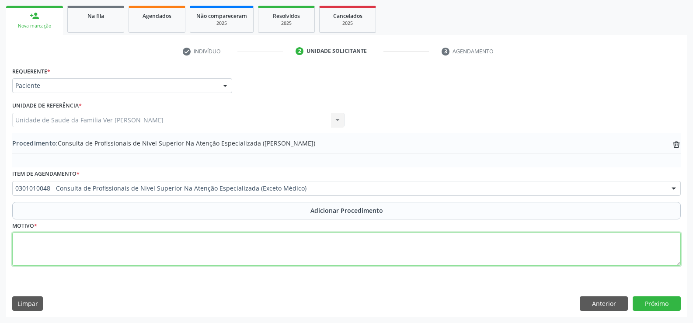
click at [150, 249] on textarea at bounding box center [346, 249] width 669 height 33
type textarea "CONSULTA EM FISIOTERAPIA. FX BASE DO 5 MTT 20 SESSOES PE ESQUERDO"
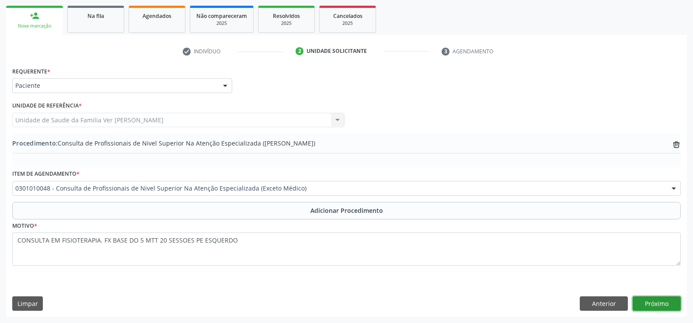
click at [670, 303] on button "Próximo" at bounding box center [657, 304] width 48 height 15
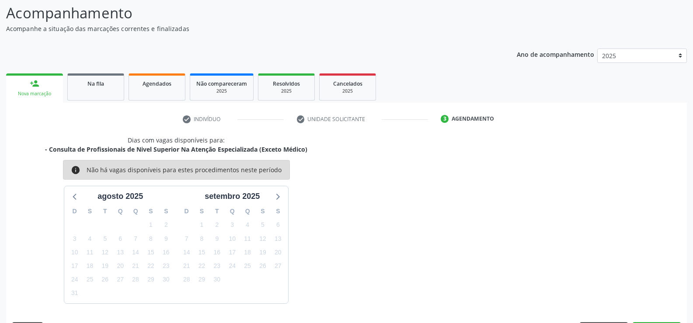
scroll to position [95, 0]
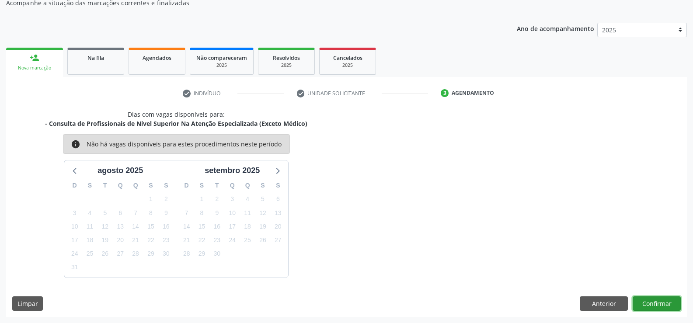
click at [657, 307] on button "Confirmar" at bounding box center [657, 304] width 48 height 15
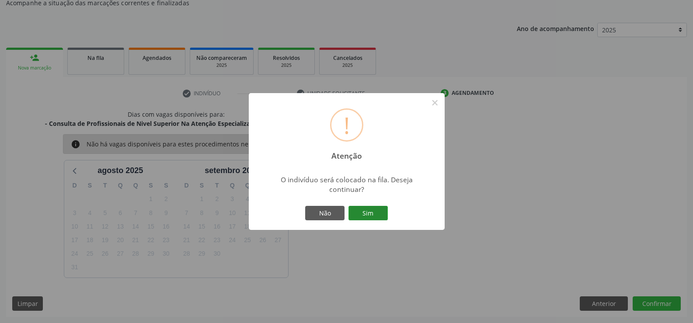
click at [371, 212] on button "Sim" at bounding box center [368, 213] width 39 height 15
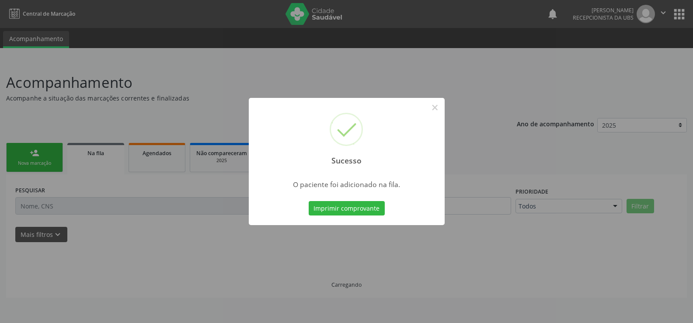
scroll to position [0, 0]
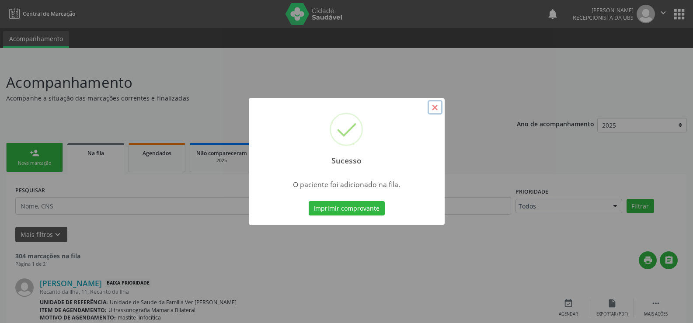
click at [432, 103] on button "×" at bounding box center [435, 107] width 15 height 15
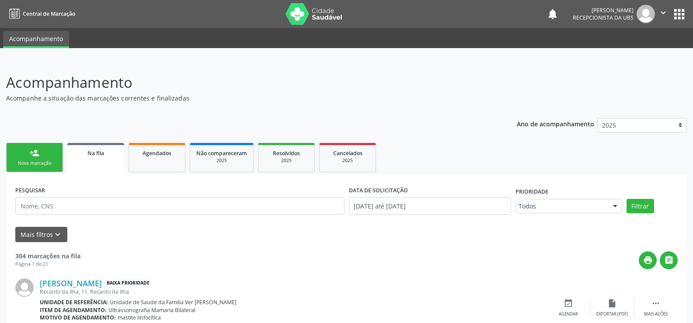
click at [21, 160] on link "person_add Nova marcação" at bounding box center [34, 157] width 57 height 29
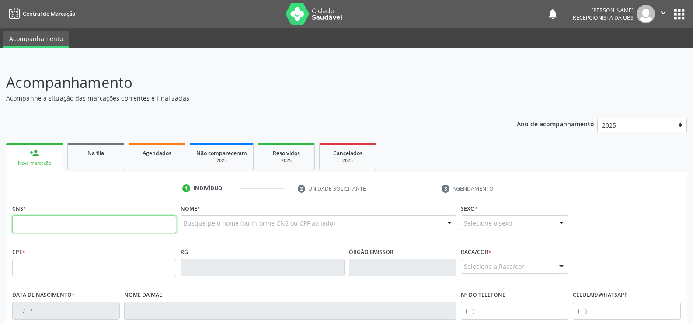
click at [45, 231] on input "text" at bounding box center [94, 224] width 164 height 17
type input "702 9095 6854 1473"
type input "277.234.454-15"
type input "14[DATE]"
type input "[PERSON_NAME]"
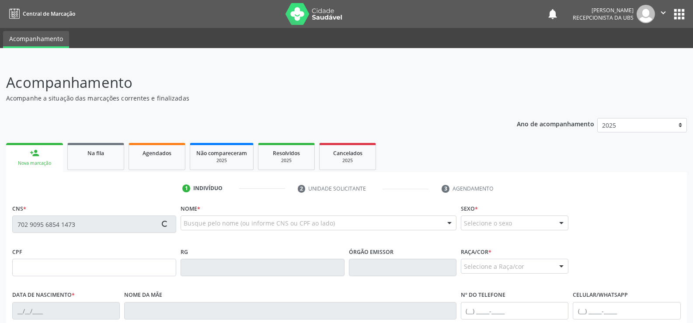
type input "[PHONE_NUMBER]"
type input "46"
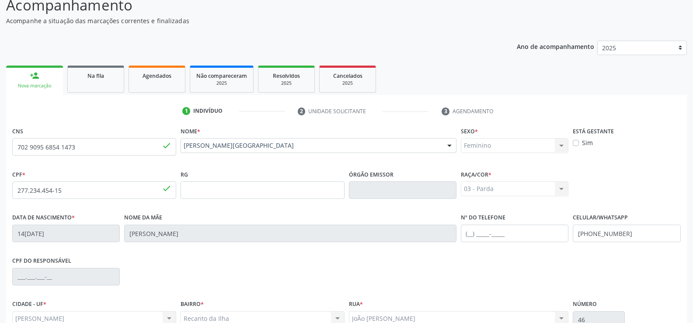
scroll to position [163, 0]
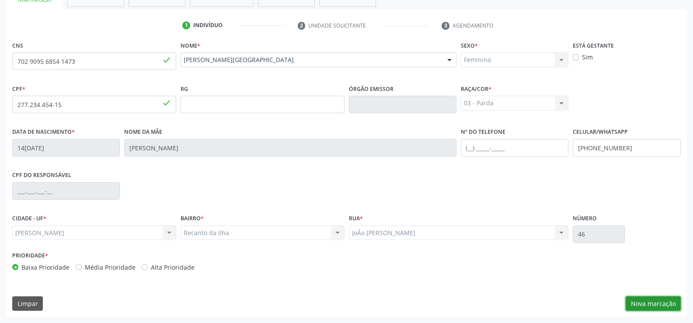
click at [655, 300] on button "Nova marcação" at bounding box center [653, 304] width 55 height 15
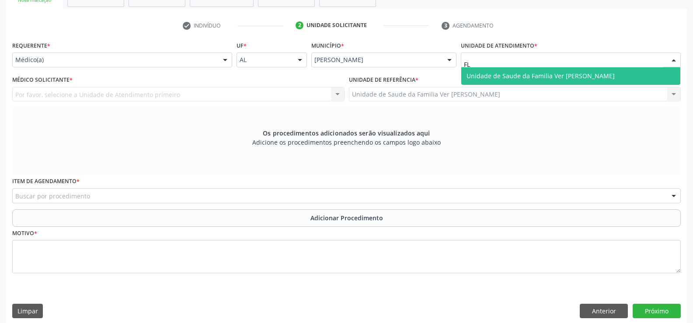
type input "FLA"
click at [520, 78] on span "Unidade de Saude da Familia Ver [PERSON_NAME]" at bounding box center [541, 76] width 148 height 8
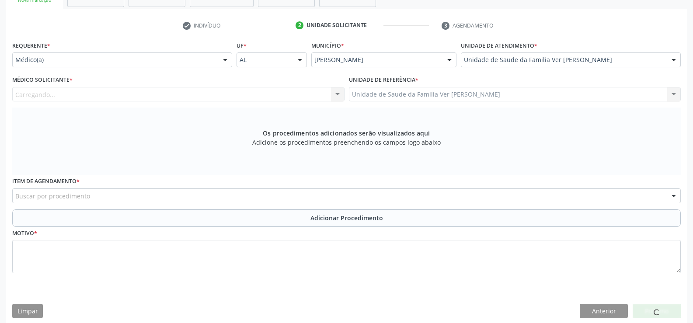
click at [49, 91] on div "Carregando... Nenhum resultado encontrado para: " " Não há nenhuma opção para s…" at bounding box center [178, 94] width 332 height 15
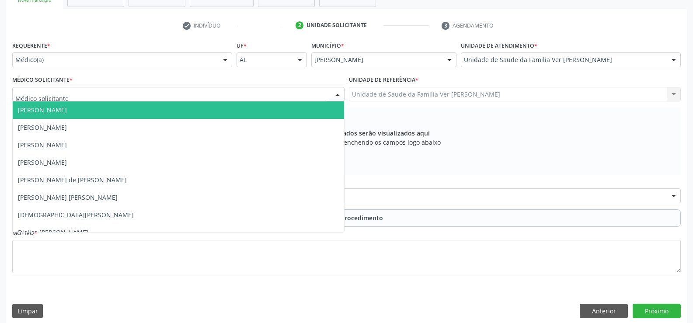
click at [66, 107] on span "[PERSON_NAME]" at bounding box center [42, 110] width 49 height 8
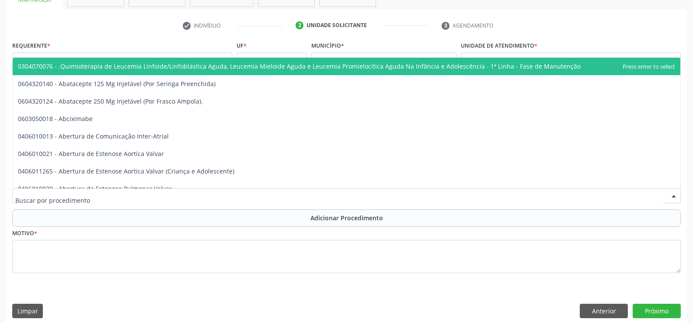
click at [299, 200] on div at bounding box center [346, 195] width 669 height 15
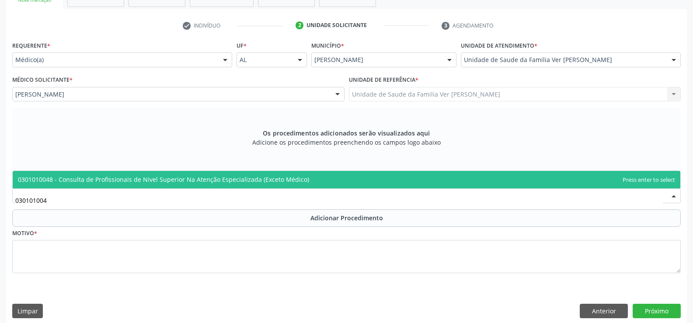
type input "0301010048"
click at [221, 181] on span "0301010048 - Consulta de Profissionais de Nivel Superior Na Atenção Especializa…" at bounding box center [163, 179] width 291 height 8
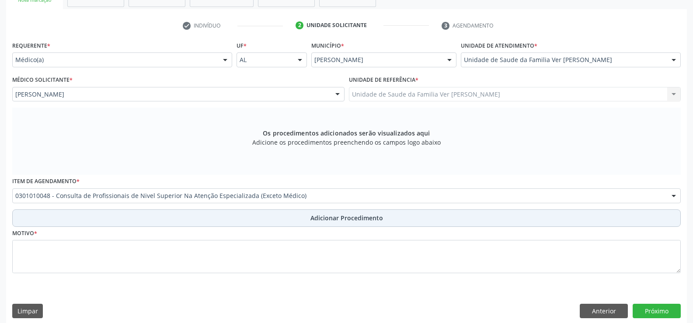
click at [203, 213] on button "Adicionar Procedimento" at bounding box center [346, 217] width 669 height 17
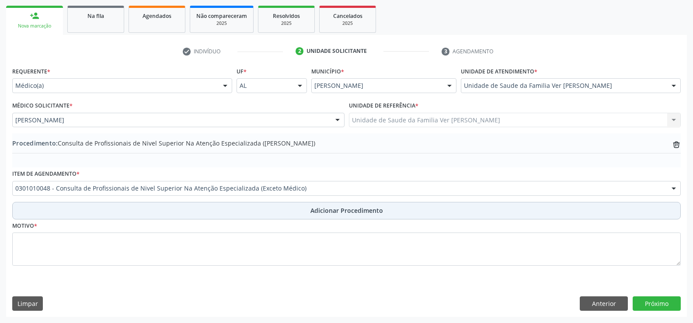
scroll to position [137, 0]
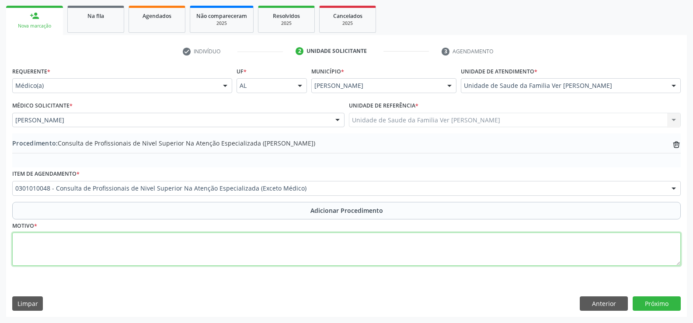
click at [145, 247] on textarea at bounding box center [346, 249] width 669 height 33
type textarea "consulta em psicologia. just: depressao"
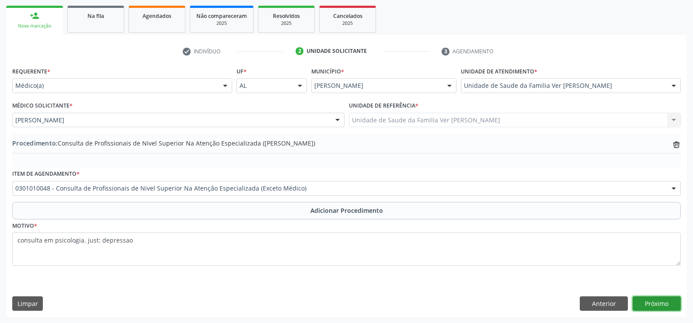
click at [638, 300] on button "Próximo" at bounding box center [657, 304] width 48 height 15
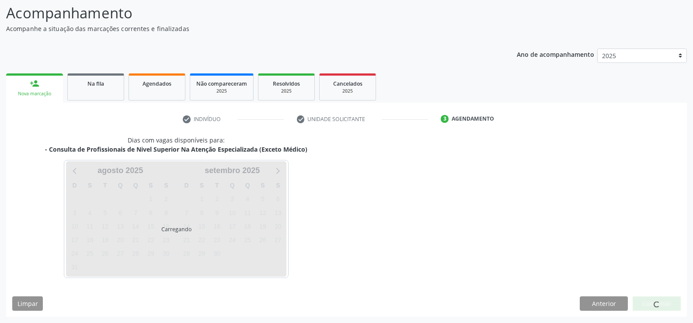
scroll to position [95, 0]
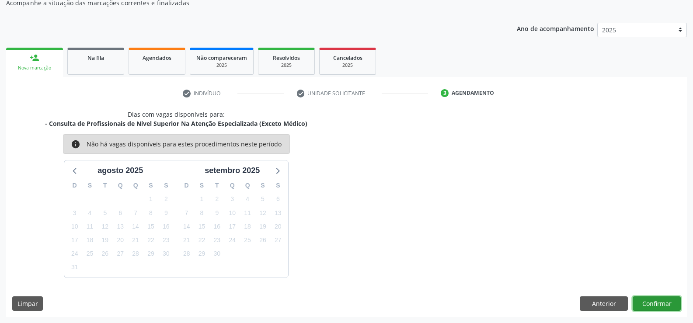
click at [654, 299] on button "Confirmar" at bounding box center [657, 304] width 48 height 15
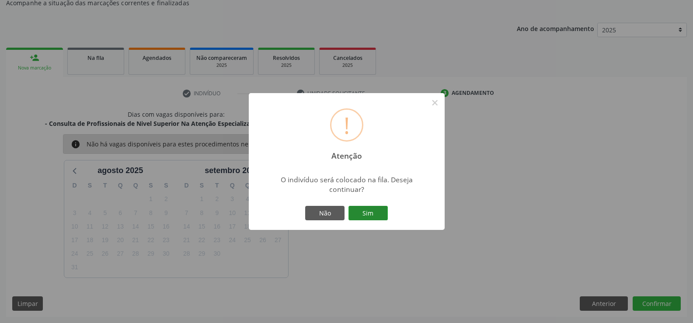
click at [376, 215] on button "Sim" at bounding box center [368, 213] width 39 height 15
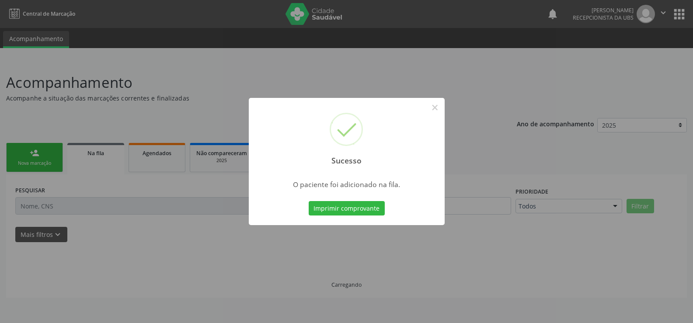
scroll to position [0, 0]
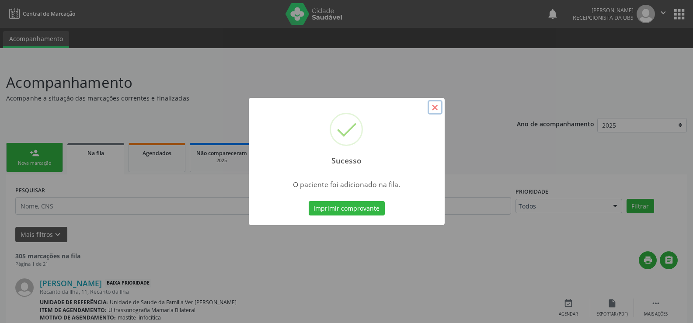
click at [434, 105] on button "×" at bounding box center [435, 107] width 15 height 15
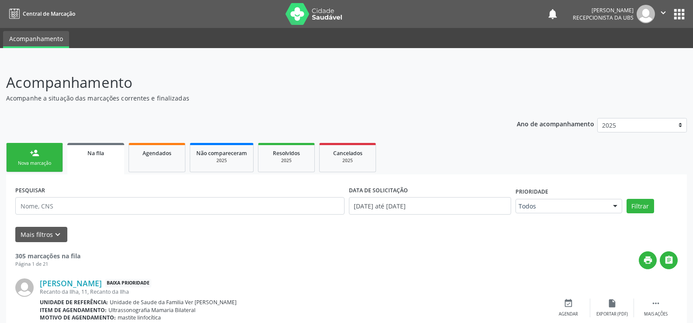
click at [44, 155] on link "person_add Nova marcação" at bounding box center [34, 157] width 57 height 29
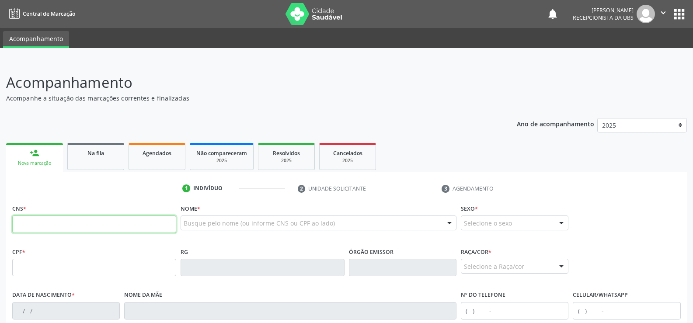
click at [68, 216] on input "text" at bounding box center [94, 224] width 164 height 17
type input "0"
type input "702 9095 6854 1473"
type input "277.234.454-15"
type input "14[DATE]"
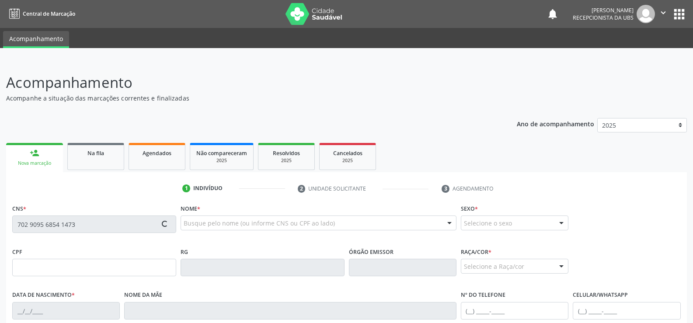
type input "[PERSON_NAME]"
type input "[PHONE_NUMBER]"
type input "46"
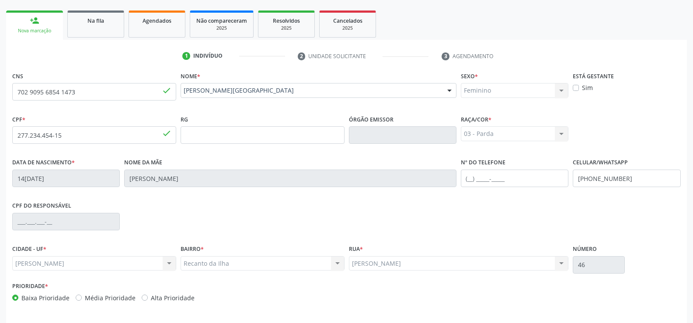
scroll to position [163, 0]
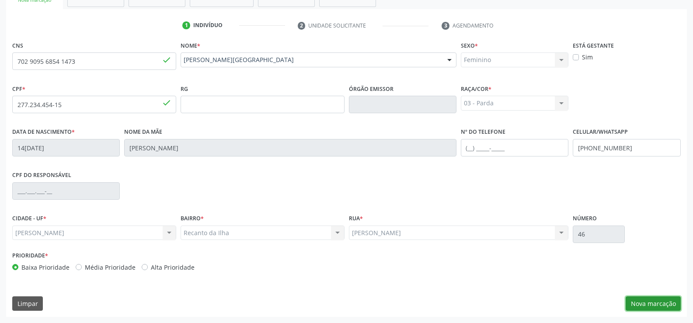
click at [643, 308] on button "Nova marcação" at bounding box center [653, 304] width 55 height 15
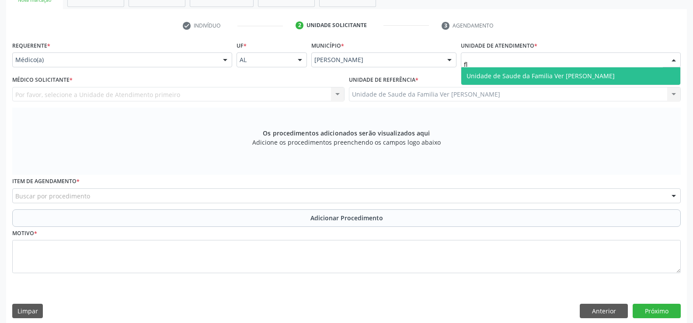
type input "fla"
click at [506, 81] on span "Unidade de Saude da Familia Ver [PERSON_NAME]" at bounding box center [570, 75] width 219 height 17
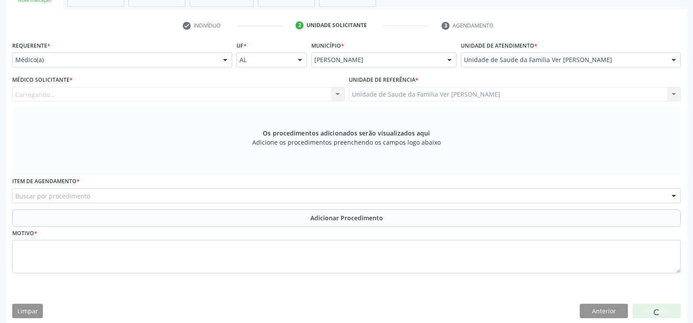
click at [84, 94] on div "Carregando... Nenhum resultado encontrado para: " " Não há nenhuma opção para s…" at bounding box center [178, 94] width 332 height 15
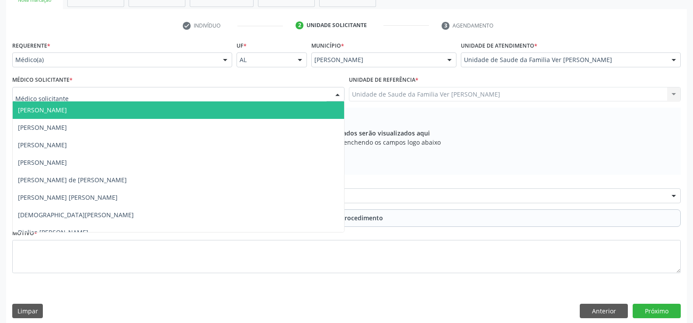
click at [84, 94] on div at bounding box center [178, 94] width 332 height 15
click at [99, 115] on span "[PERSON_NAME]" at bounding box center [178, 109] width 331 height 17
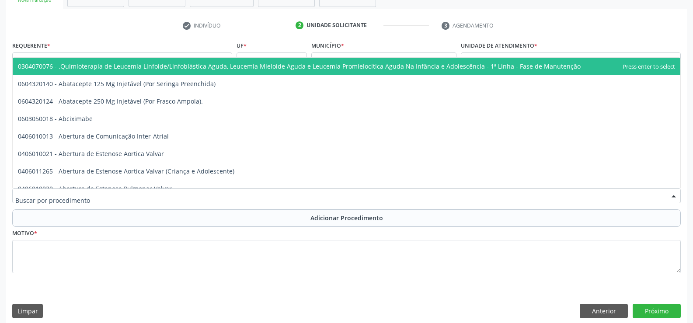
click at [115, 200] on div at bounding box center [346, 195] width 669 height 15
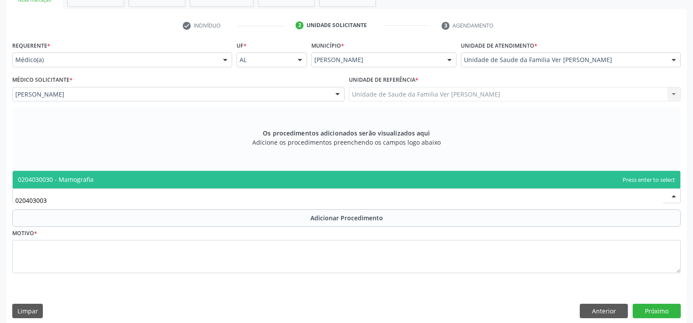
type input "0204030030"
click at [352, 177] on span "0204030030 - Mamografia" at bounding box center [347, 179] width 668 height 17
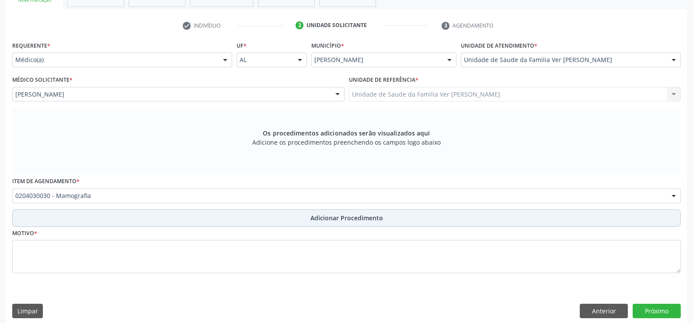
click at [366, 216] on span "Adicionar Procedimento" at bounding box center [347, 217] width 73 height 9
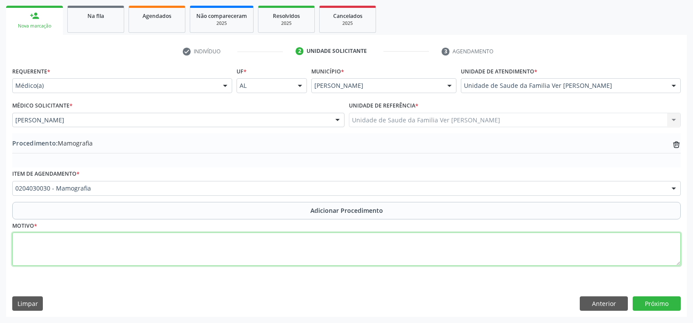
click at [367, 251] on textarea at bounding box center [346, 249] width 669 height 33
type textarea "rastreamento"
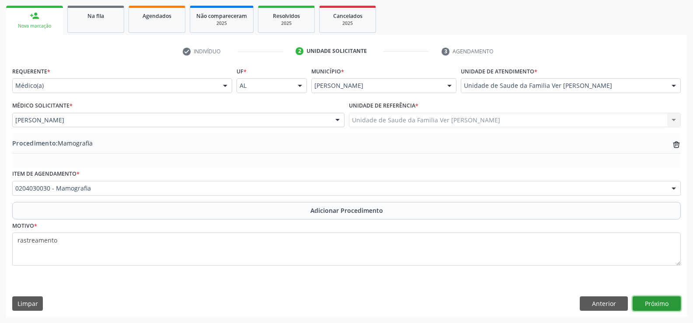
click at [662, 301] on button "Próximo" at bounding box center [657, 304] width 48 height 15
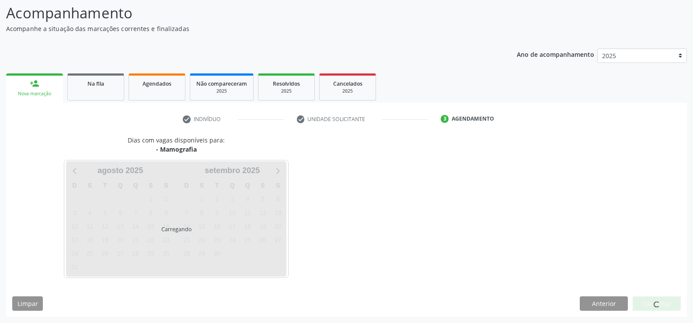
scroll to position [95, 0]
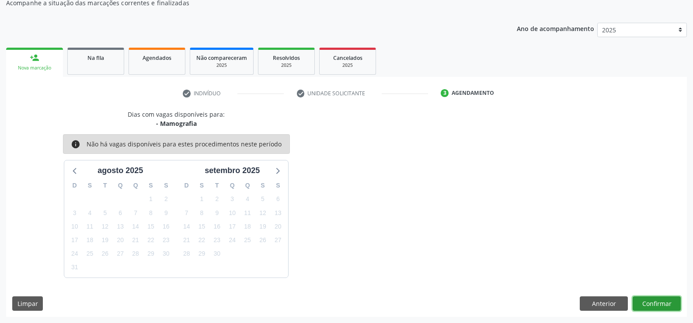
click at [661, 304] on button "Confirmar" at bounding box center [657, 304] width 48 height 15
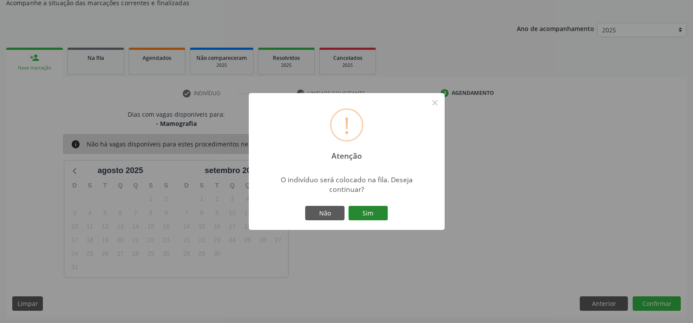
click at [378, 217] on button "Sim" at bounding box center [368, 213] width 39 height 15
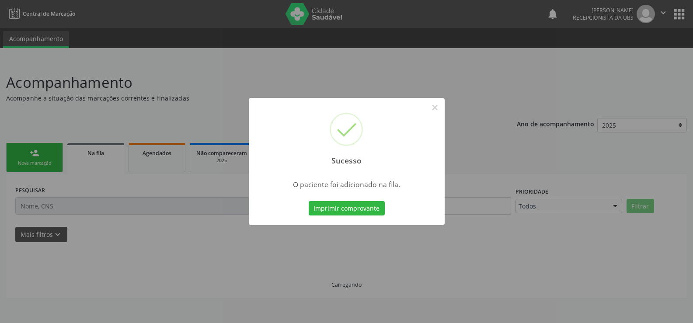
scroll to position [0, 0]
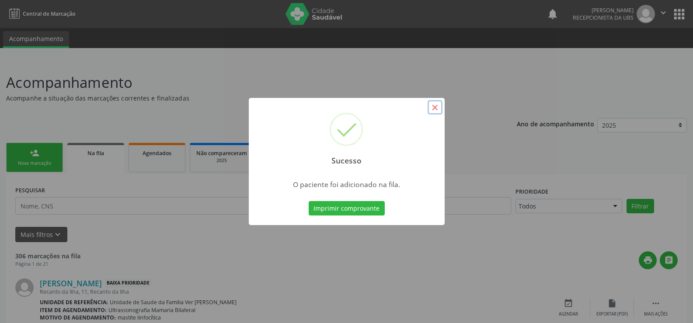
click at [432, 113] on button "×" at bounding box center [435, 107] width 15 height 15
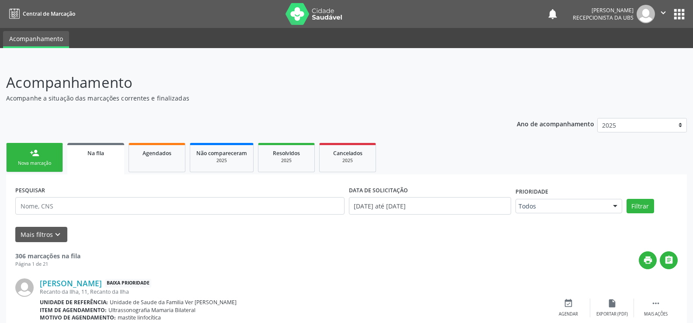
click at [45, 161] on div "Nova marcação" at bounding box center [35, 163] width 44 height 7
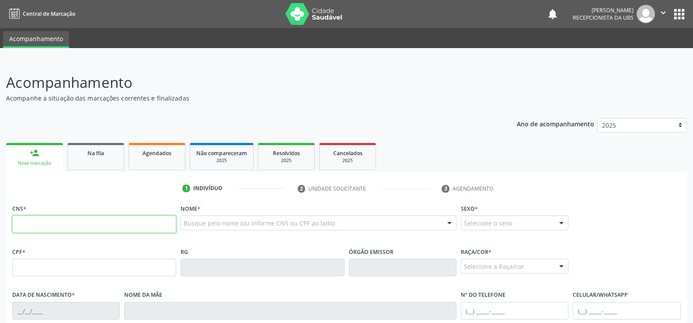
click at [60, 227] on input "text" at bounding box center [94, 224] width 164 height 17
type input "700 5051 6703 1850"
type input "161.611.254-98"
type input "12[DATE]"
type input "[PERSON_NAME]"
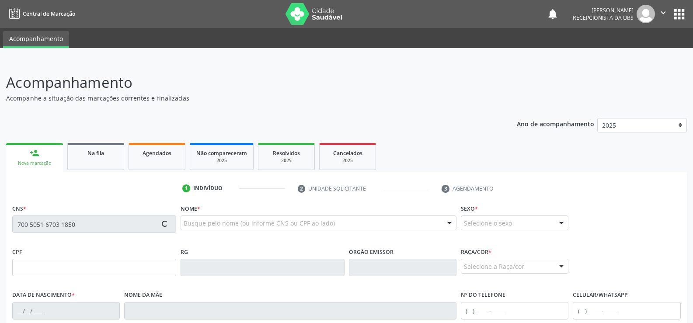
type input "[PHONE_NUMBER]"
type input "12"
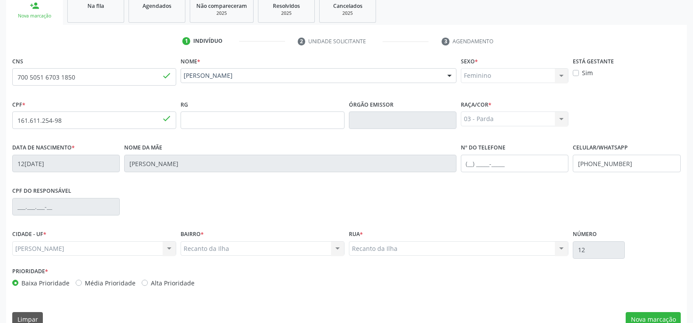
scroll to position [163, 0]
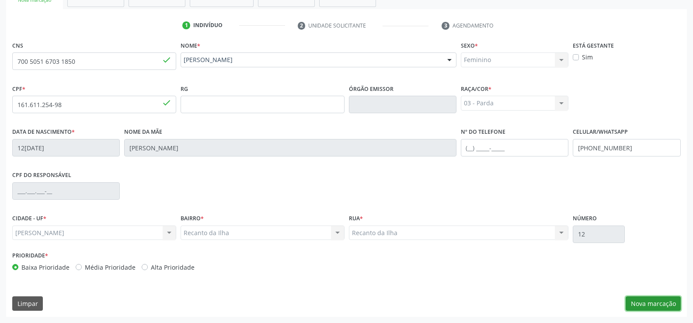
click at [640, 303] on button "Nova marcação" at bounding box center [653, 304] width 55 height 15
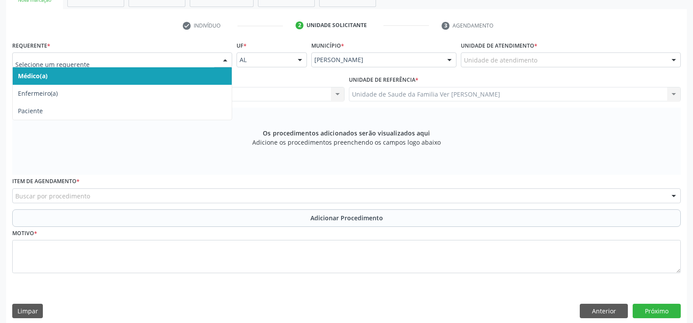
click at [215, 59] on div at bounding box center [122, 59] width 220 height 15
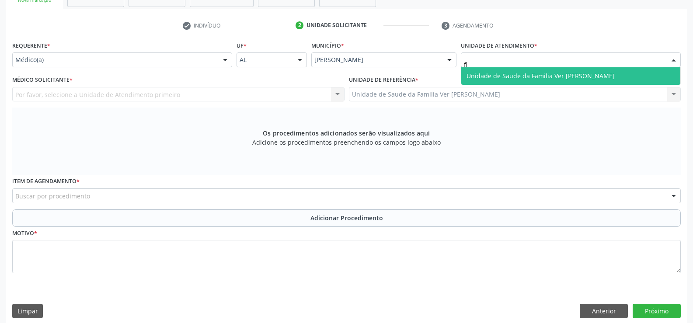
type input "fla"
click at [529, 74] on span "Unidade de Saude da Familia Ver [PERSON_NAME]" at bounding box center [541, 76] width 148 height 8
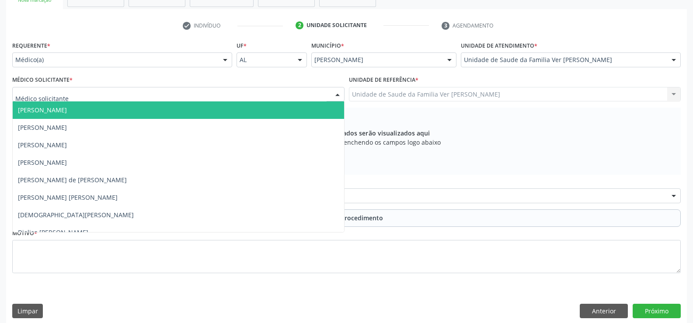
click at [111, 93] on div at bounding box center [178, 94] width 332 height 15
click at [117, 109] on span "[PERSON_NAME]" at bounding box center [178, 109] width 331 height 17
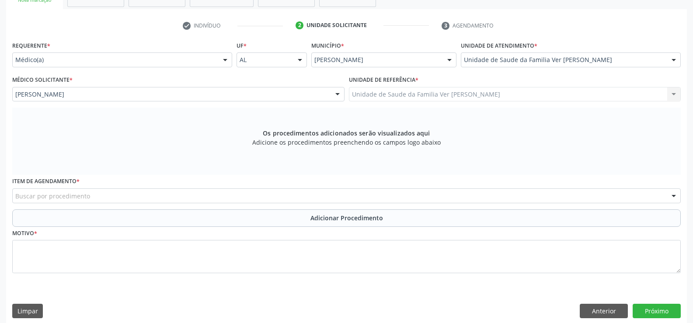
click at [110, 187] on div "Item de agendamento * Buscar por procedimento 0304070076 - .Quimioterapia de Le…" at bounding box center [346, 189] width 669 height 28
click at [118, 199] on div "Buscar por procedimento" at bounding box center [346, 195] width 669 height 15
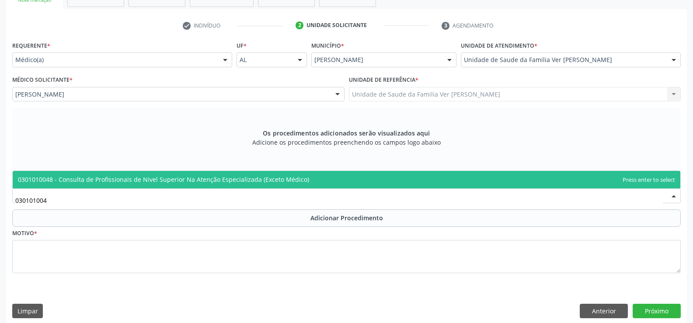
type input "0301010048"
click at [138, 184] on span "0301010048 - Consulta de Profissionais de Nivel Superior Na Atenção Especializa…" at bounding box center [347, 179] width 668 height 17
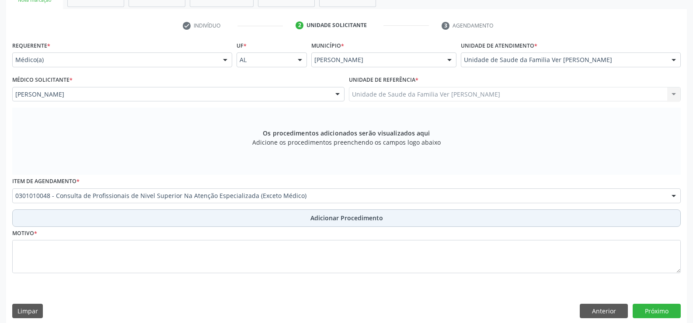
click at [131, 209] on button "Adicionar Procedimento" at bounding box center [346, 217] width 669 height 17
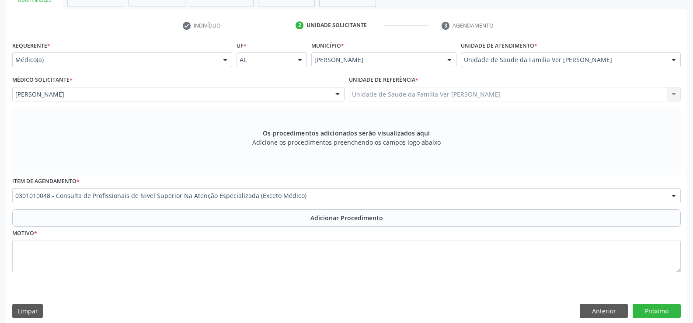
scroll to position [137, 0]
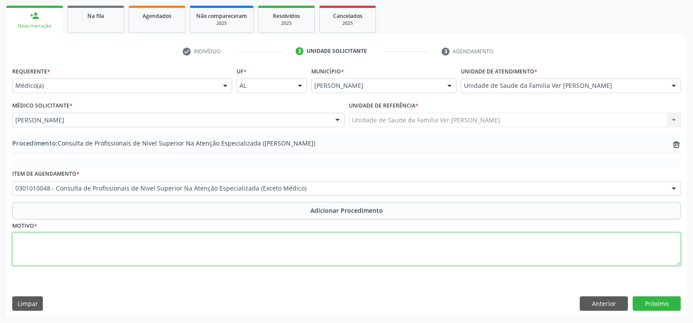
click at [108, 250] on textarea at bounding box center [346, 249] width 669 height 33
type textarea "consulta em psicologia"
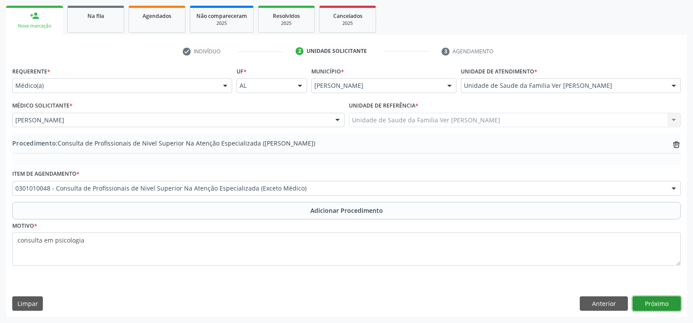
click at [644, 304] on button "Próximo" at bounding box center [657, 304] width 48 height 15
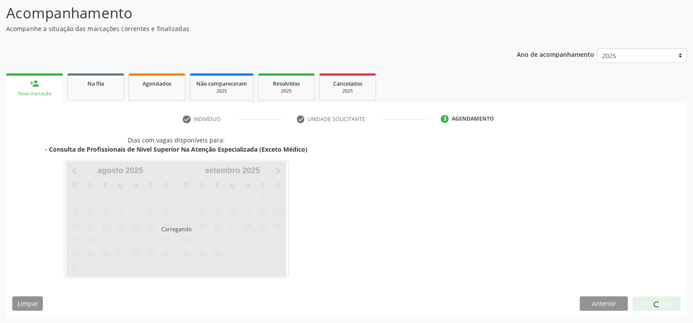
scroll to position [95, 0]
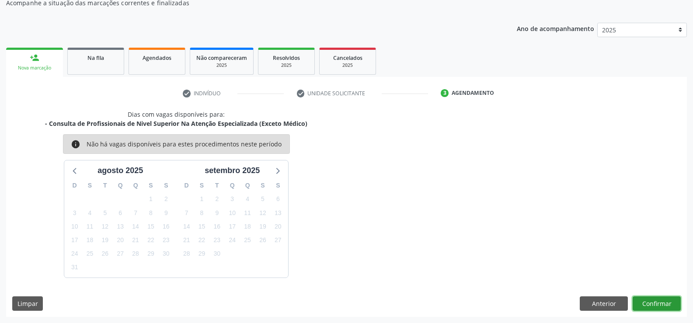
click at [667, 297] on button "Confirmar" at bounding box center [657, 304] width 48 height 15
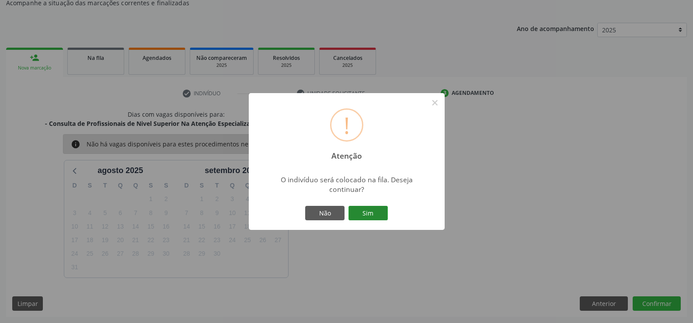
click at [365, 209] on button "Sim" at bounding box center [368, 213] width 39 height 15
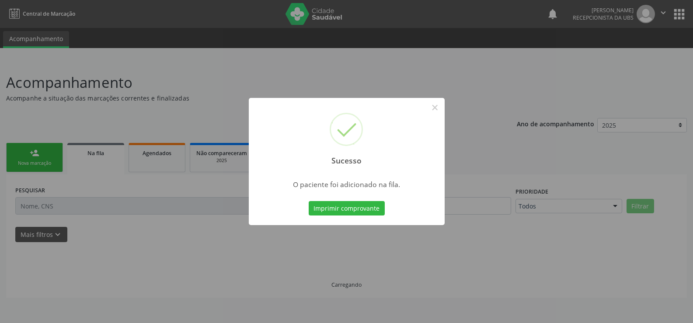
scroll to position [0, 0]
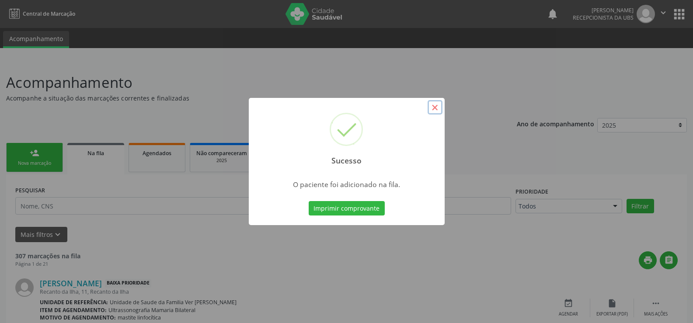
click at [437, 109] on button "×" at bounding box center [435, 107] width 15 height 15
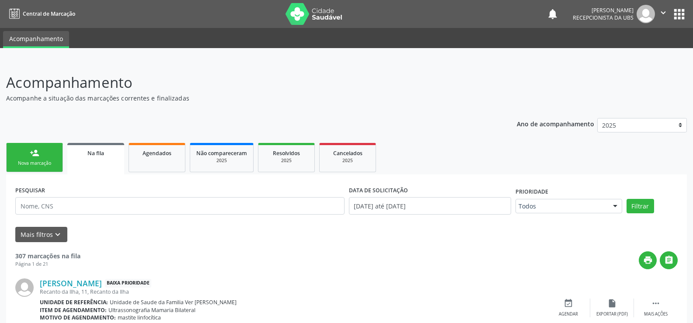
click at [27, 158] on link "person_add Nova marcação" at bounding box center [34, 157] width 57 height 29
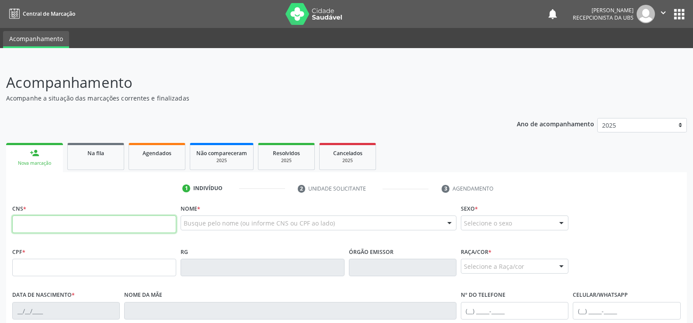
paste input "700 4064 5731 7341"
type input "700 4064 5731 7341"
type input "115.364.994-20"
type input "0[DATE]"
type input "[PERSON_NAME]"
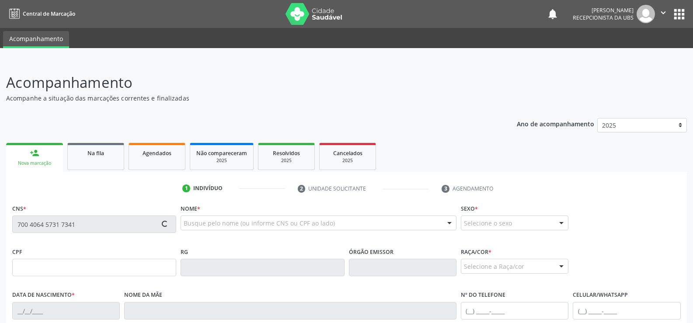
type input "[PHONE_NUMBER]"
type input "11"
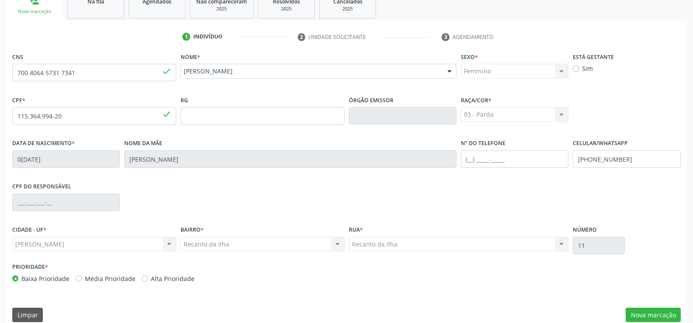
scroll to position [163, 0]
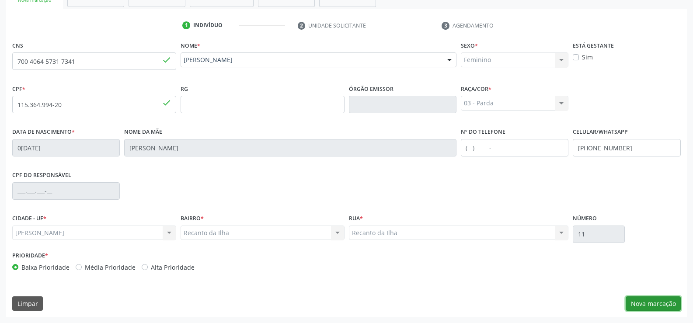
click at [664, 307] on button "Nova marcação" at bounding box center [653, 304] width 55 height 15
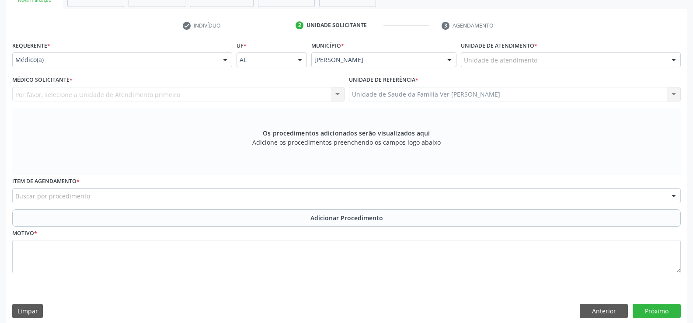
click at [467, 55] on div "Unidade de atendimento" at bounding box center [571, 59] width 220 height 15
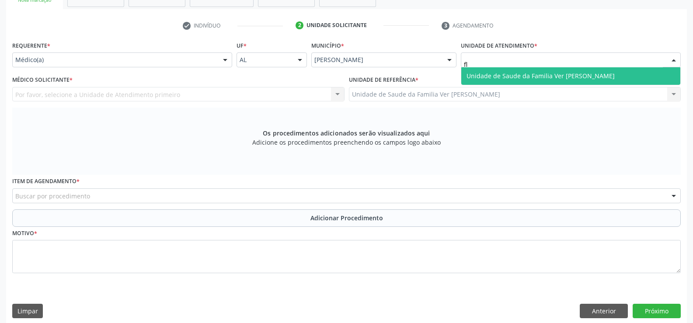
type input "fla"
click at [500, 81] on span "Unidade de Saude da Familia Ver [PERSON_NAME]" at bounding box center [570, 75] width 219 height 17
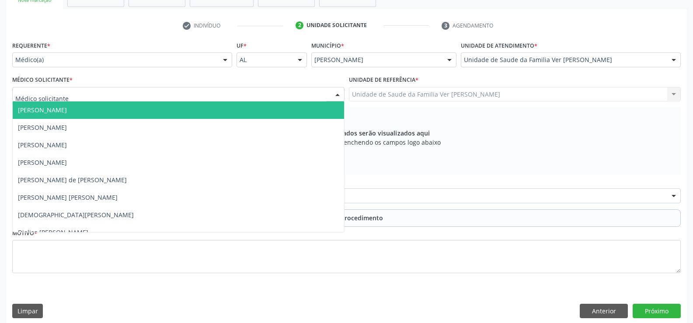
click at [45, 110] on span "[PERSON_NAME]" at bounding box center [42, 110] width 49 height 8
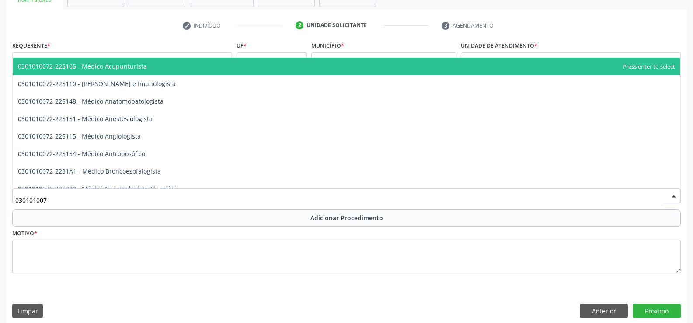
type input "0301010072"
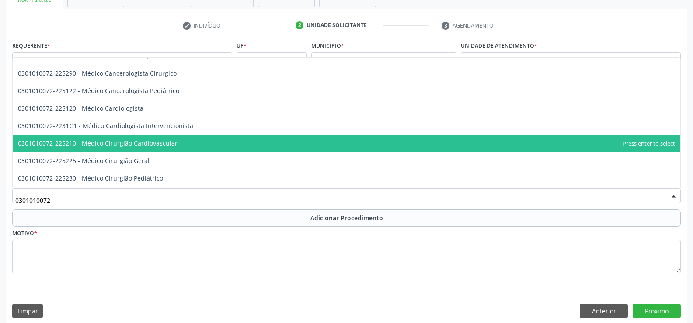
scroll to position [131, 0]
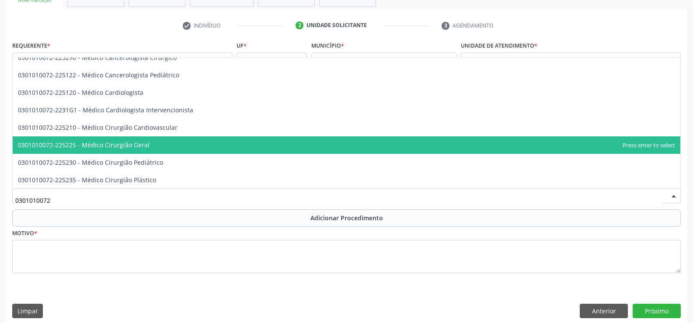
click at [137, 150] on span "0301010072-225225 - Médico Cirurgião Geral" at bounding box center [347, 144] width 668 height 17
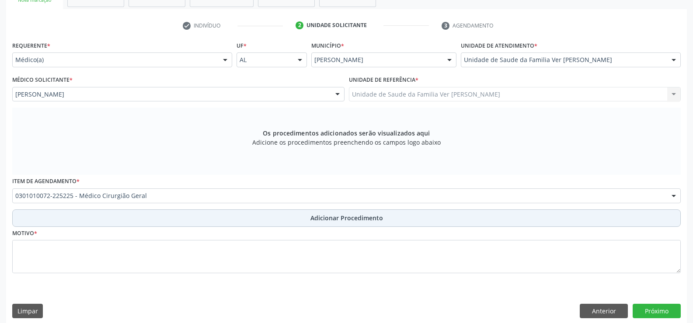
click at [129, 218] on button "Adicionar Procedimento" at bounding box center [346, 217] width 669 height 17
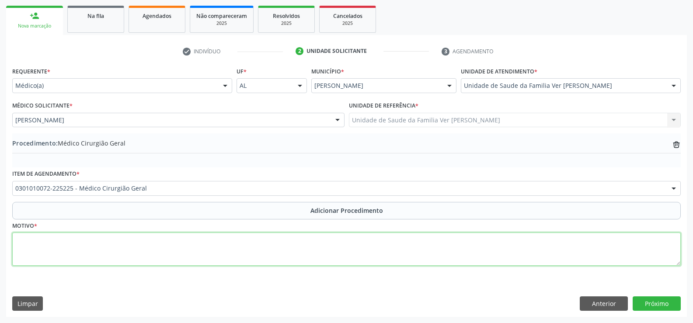
click at [35, 245] on textarea at bounding box center [346, 249] width 669 height 33
type textarea "coletitiase"
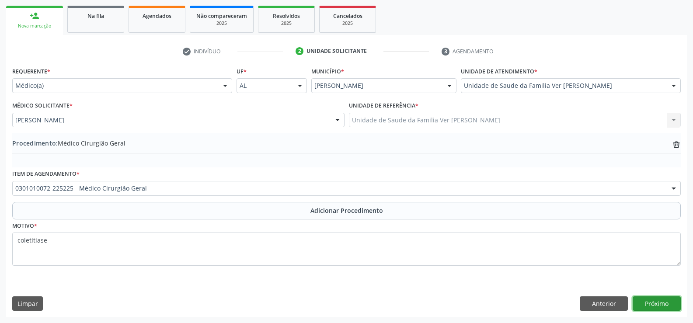
click at [649, 299] on button "Próximo" at bounding box center [657, 304] width 48 height 15
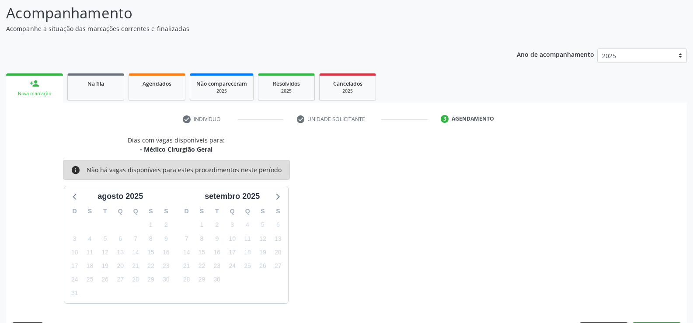
scroll to position [95, 0]
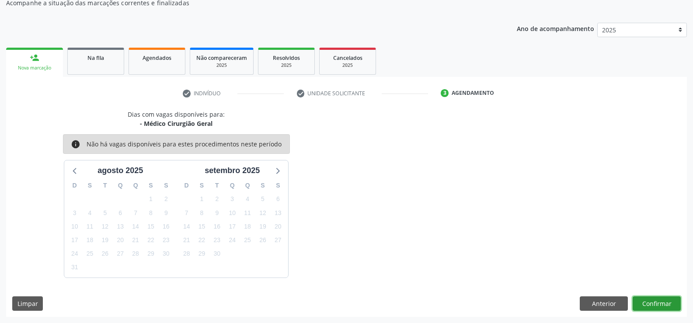
click at [651, 306] on button "Confirmar" at bounding box center [657, 304] width 48 height 15
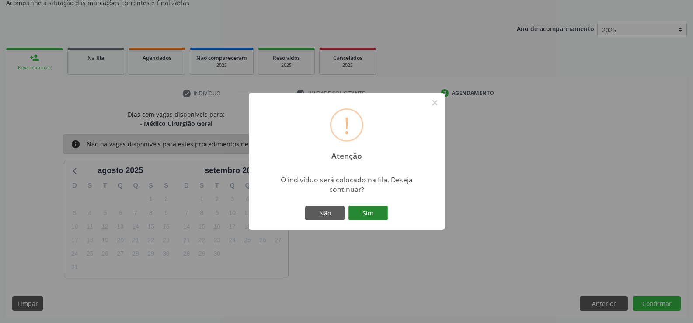
click at [381, 215] on button "Sim" at bounding box center [368, 213] width 39 height 15
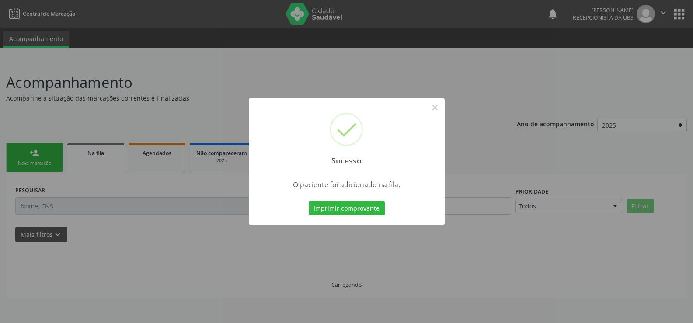
scroll to position [0, 0]
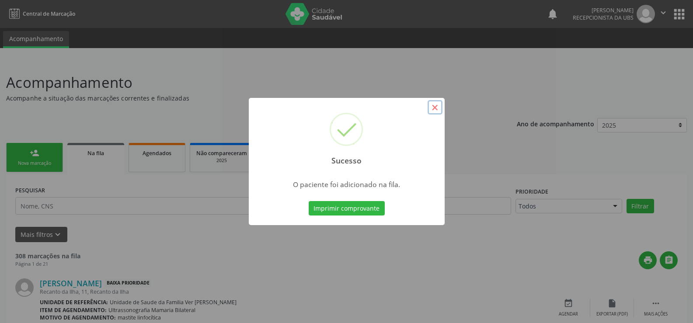
click at [437, 103] on button "×" at bounding box center [435, 107] width 15 height 15
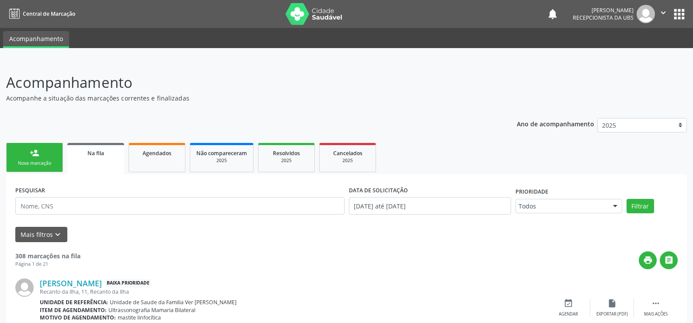
click at [29, 143] on ul "person_add Nova marcação Na fila Agendados Não compareceram 2025 Resolvidos 202…" at bounding box center [346, 158] width 681 height 34
click at [36, 155] on div "person_add" at bounding box center [35, 153] width 10 height 10
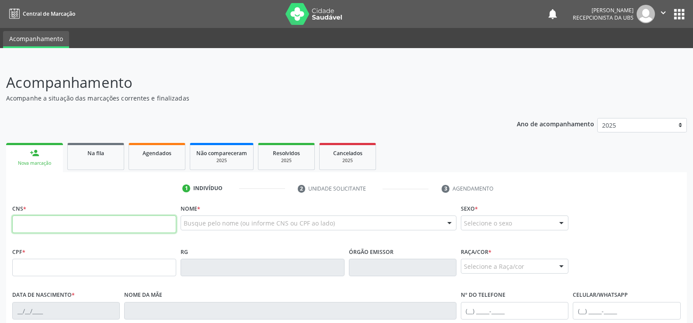
click at [97, 225] on input "text" at bounding box center [94, 224] width 164 height 17
type input "705 0032 1992 5354"
type input "530.084.644-91"
type input "[DATE]"
type input "[PERSON_NAME]"
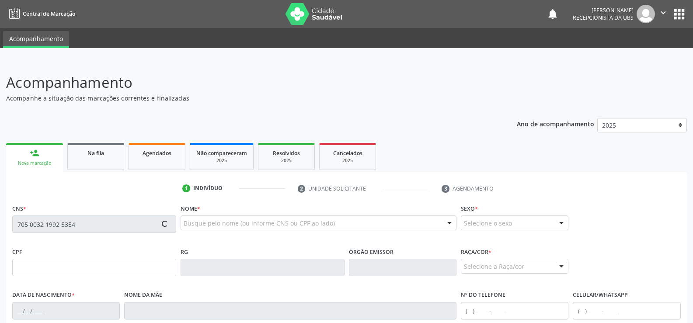
type input "[PHONE_NUMBER]"
type input "12"
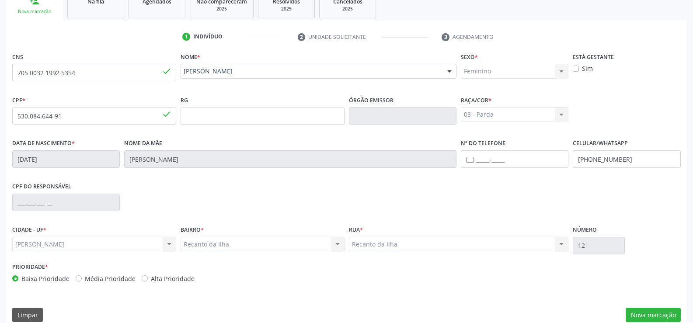
scroll to position [163, 0]
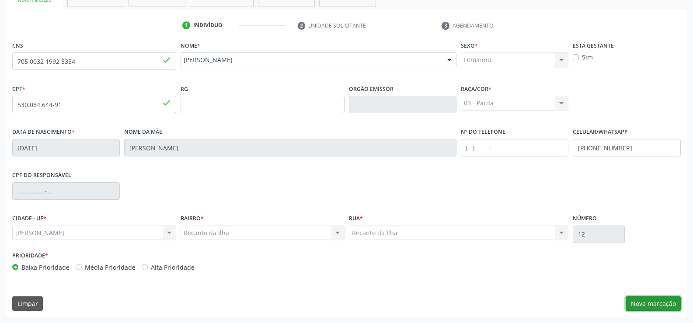
click at [655, 303] on button "Nova marcação" at bounding box center [653, 304] width 55 height 15
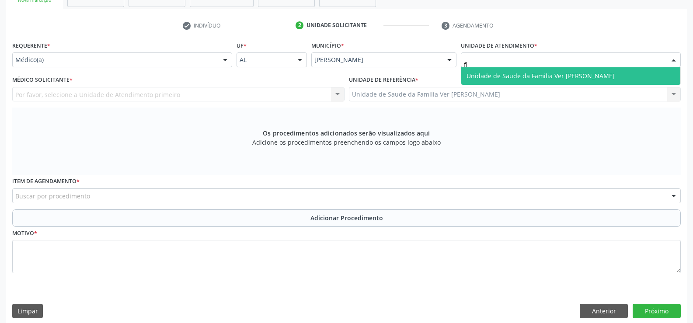
type input "fla"
click at [485, 84] on span "Unidade de Saude da Familia Ver [PERSON_NAME]" at bounding box center [570, 75] width 219 height 17
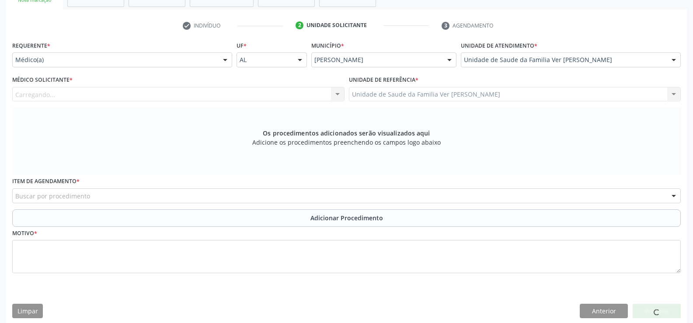
click at [253, 91] on div "Carregando... Nenhum resultado encontrado para: " " Não há nenhuma opção para s…" at bounding box center [178, 94] width 332 height 15
click at [210, 95] on div "Médico solicitante" at bounding box center [178, 94] width 332 height 15
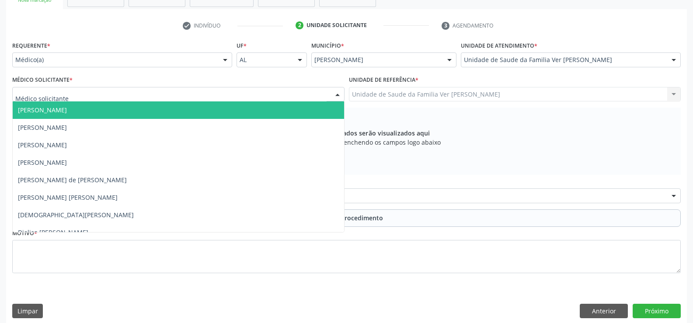
click at [153, 110] on span "[PERSON_NAME]" at bounding box center [178, 109] width 331 height 17
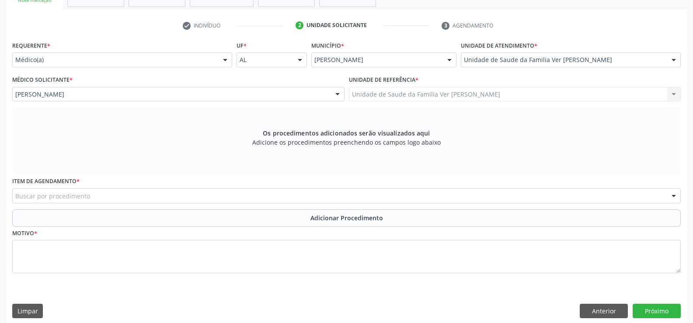
click at [256, 188] on div "Buscar por procedimento" at bounding box center [346, 195] width 669 height 15
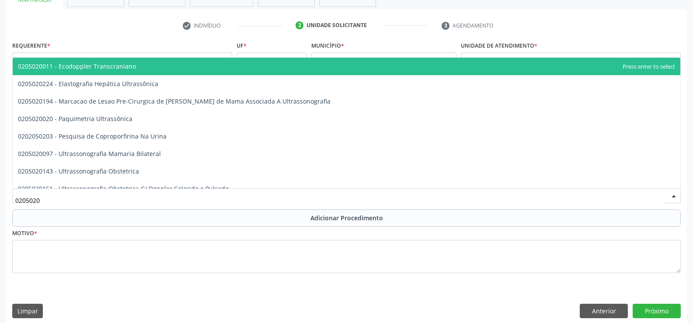
type input "02050200"
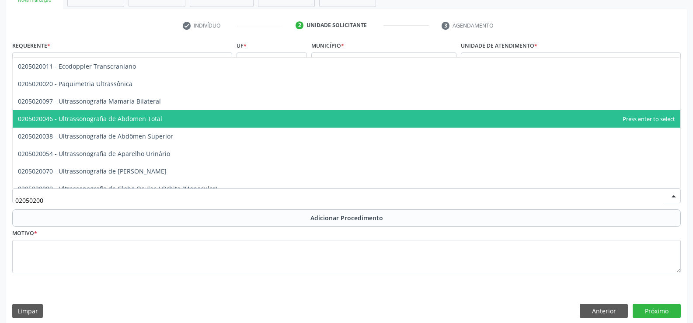
click at [157, 122] on span "0205020046 - Ultrassonografia de Abdomen Total" at bounding box center [90, 119] width 144 height 8
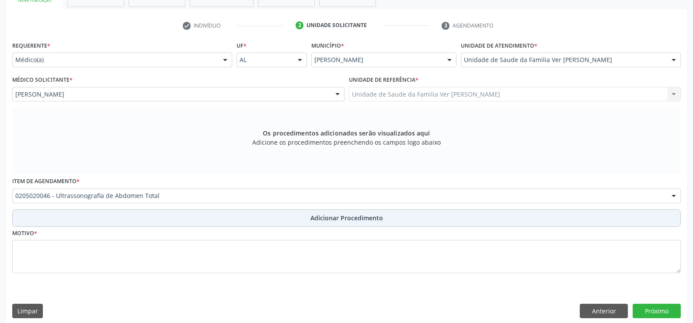
click at [272, 219] on button "Adicionar Procedimento" at bounding box center [346, 217] width 669 height 17
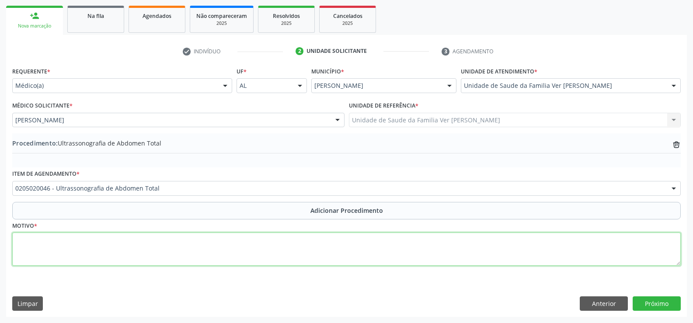
click at [55, 254] on textarea at bounding box center [346, 249] width 669 height 33
type textarea "bussite"
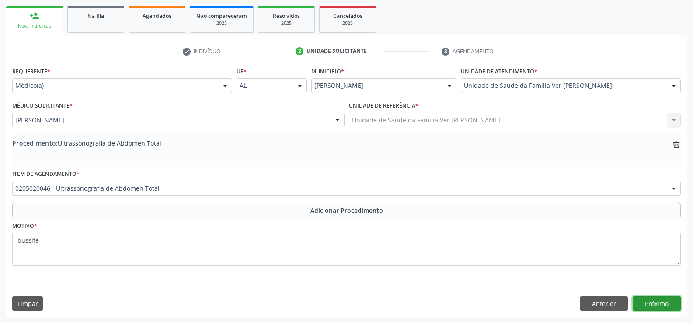
click at [668, 310] on button "Próximo" at bounding box center [657, 304] width 48 height 15
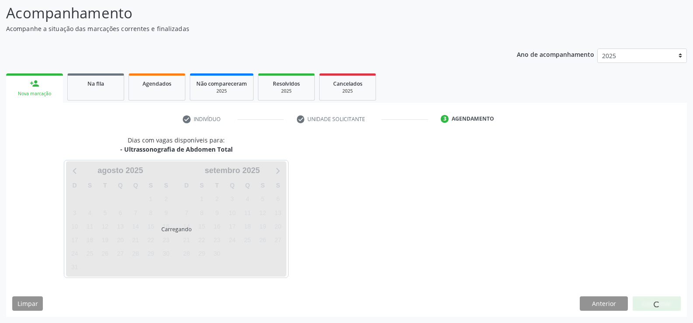
scroll to position [95, 0]
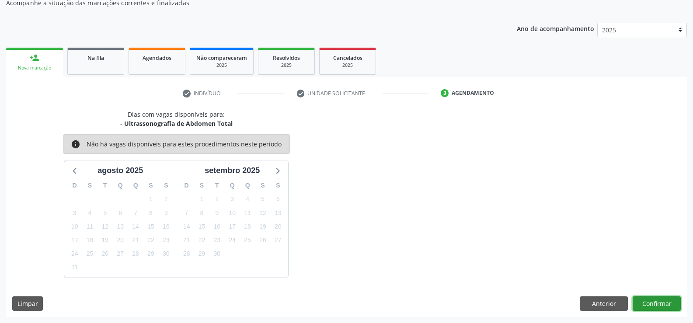
click at [662, 300] on button "Confirmar" at bounding box center [657, 304] width 48 height 15
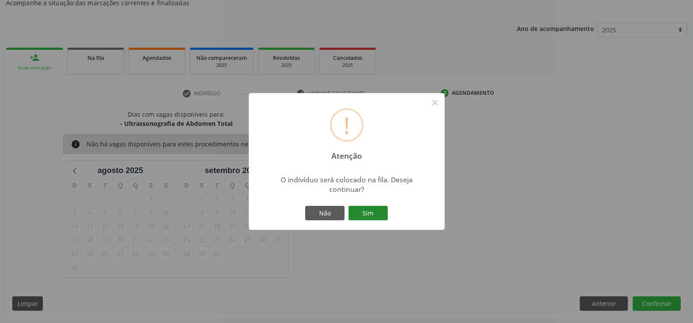
click at [366, 216] on button "Sim" at bounding box center [368, 213] width 39 height 15
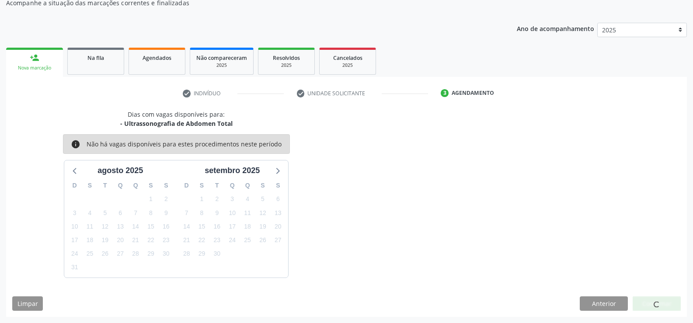
scroll to position [0, 0]
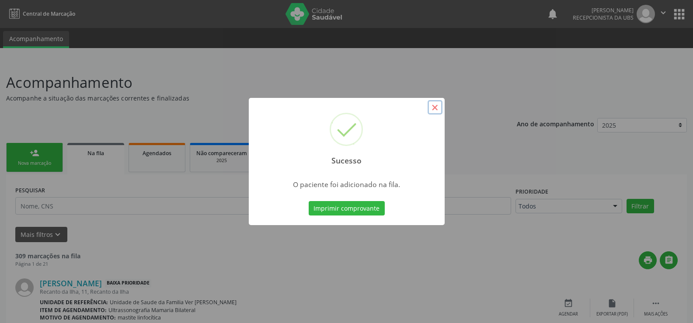
click at [441, 107] on button "×" at bounding box center [435, 107] width 15 height 15
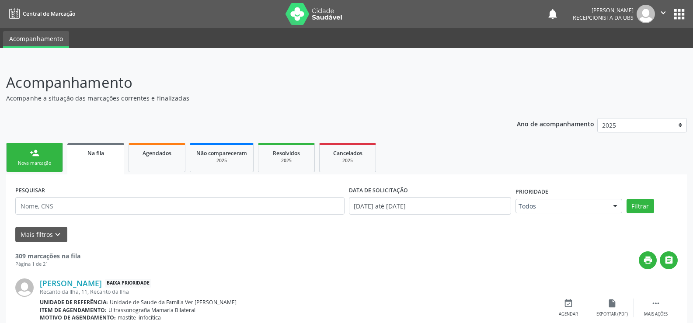
click at [7, 158] on link "person_add Nova marcação" at bounding box center [34, 157] width 57 height 29
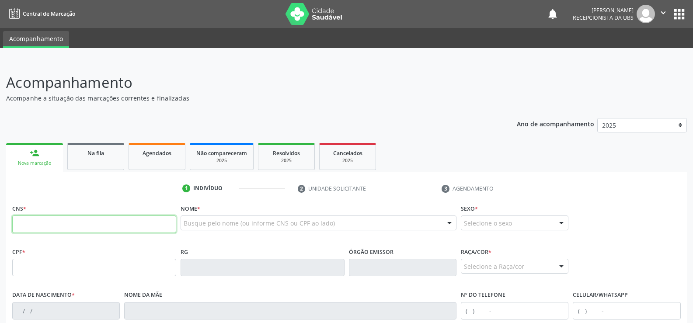
click at [76, 221] on input "text" at bounding box center [94, 224] width 164 height 17
type input "708 5085 9495 6180"
type input "2[DATE]"
type input "[PERSON_NAME]"
type input "[PHONE_NUMBER]"
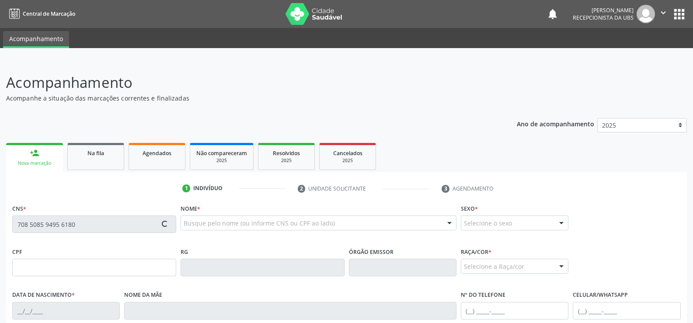
type input "01"
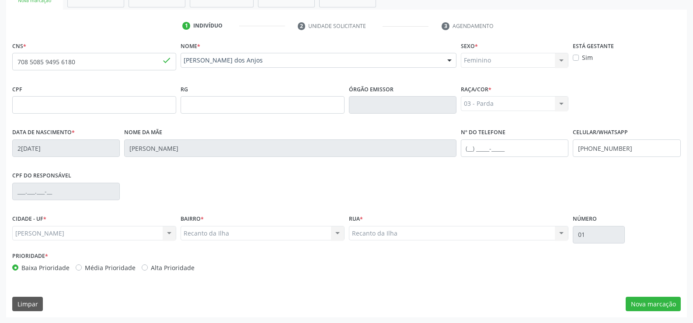
scroll to position [163, 0]
click at [648, 297] on button "Nova marcação" at bounding box center [653, 304] width 55 height 15
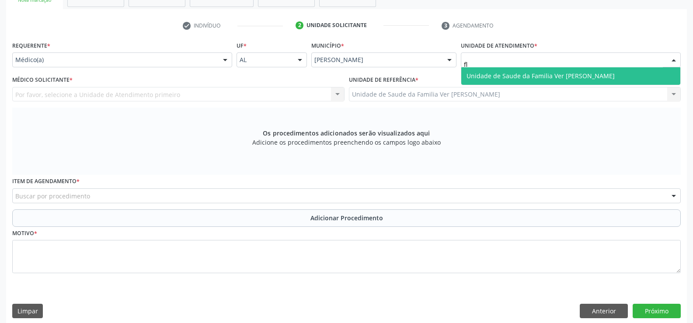
type input "fla"
click at [507, 80] on span "Unidade de Saude da Familia Ver [PERSON_NAME]" at bounding box center [570, 75] width 219 height 17
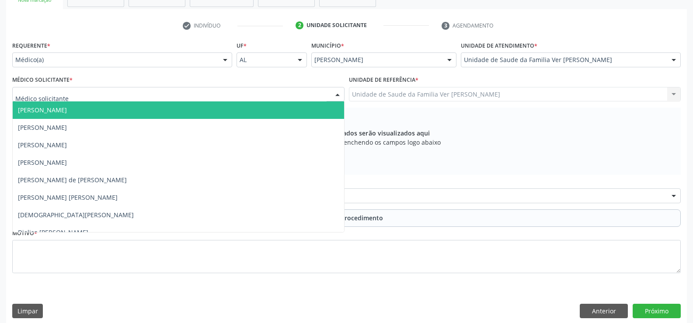
click at [67, 113] on span "[PERSON_NAME]" at bounding box center [42, 110] width 49 height 8
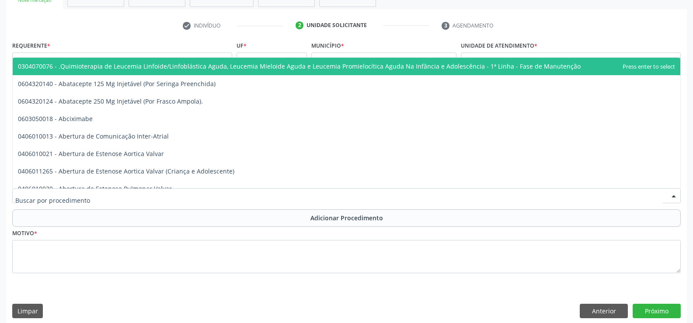
click at [292, 193] on div at bounding box center [346, 195] width 669 height 15
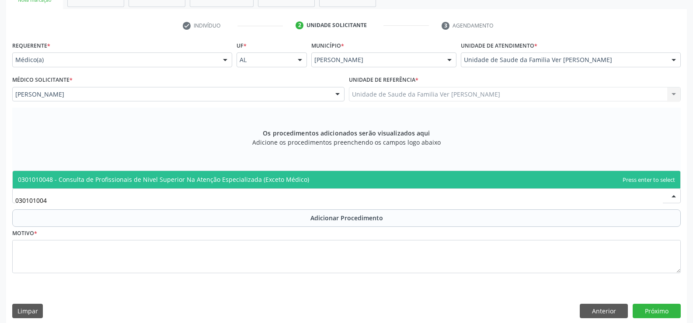
type input "0301010048"
click at [342, 180] on span "0301010048 - Consulta de Profissionais de Nivel Superior Na Atenção Especializa…" at bounding box center [347, 179] width 668 height 17
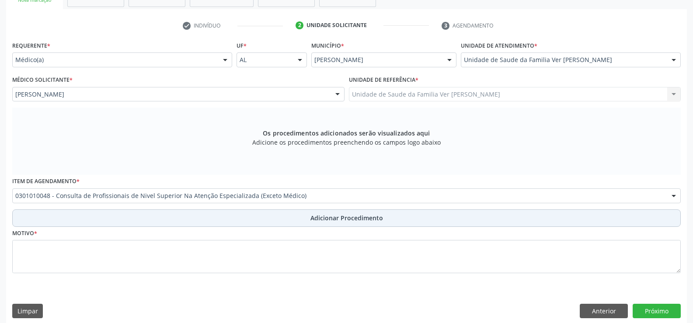
click at [332, 211] on button "Adicionar Procedimento" at bounding box center [346, 217] width 669 height 17
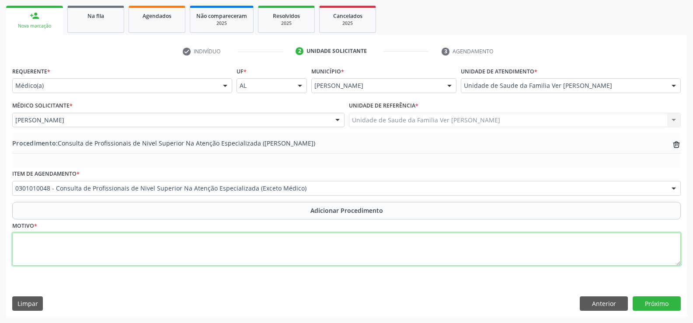
click at [77, 262] on textarea at bounding box center [346, 249] width 669 height 33
type textarea "consulta em fisioterapia"
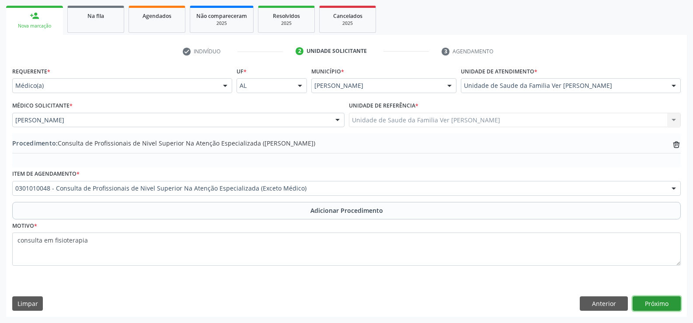
click at [645, 299] on button "Próximo" at bounding box center [657, 304] width 48 height 15
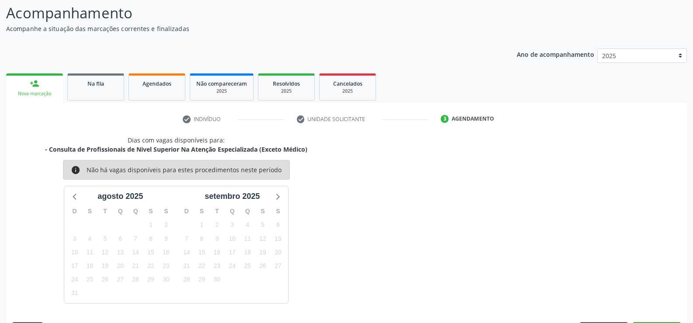
scroll to position [95, 0]
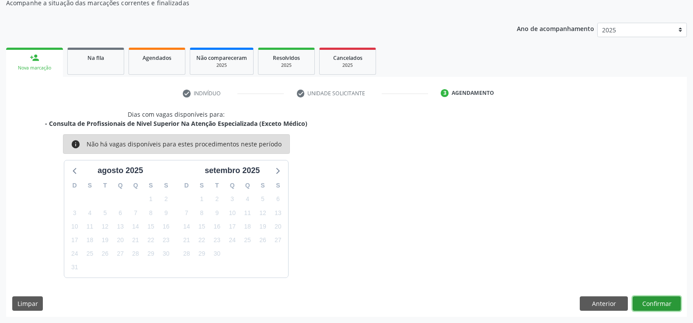
click at [649, 300] on button "Confirmar" at bounding box center [657, 304] width 48 height 15
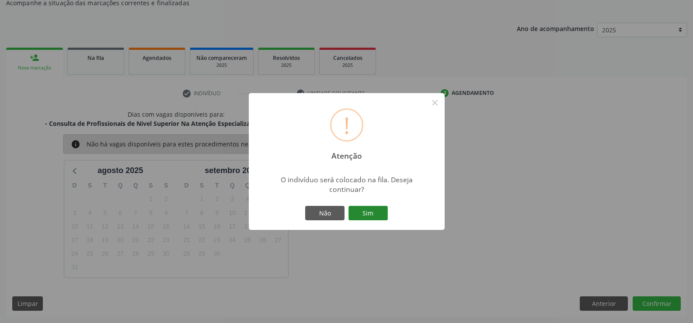
click at [359, 212] on button "Sim" at bounding box center [368, 213] width 39 height 15
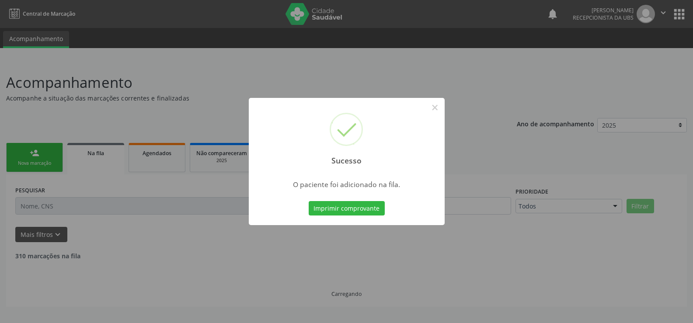
scroll to position [0, 0]
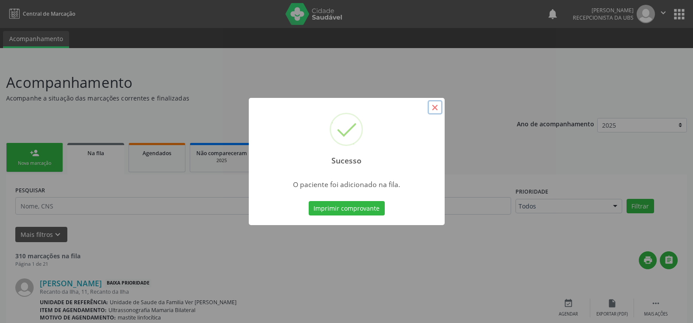
click at [435, 108] on button "×" at bounding box center [435, 107] width 15 height 15
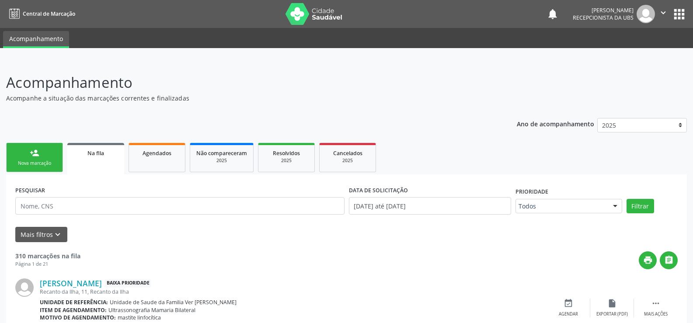
click at [43, 154] on link "person_add Nova marcação" at bounding box center [34, 157] width 57 height 29
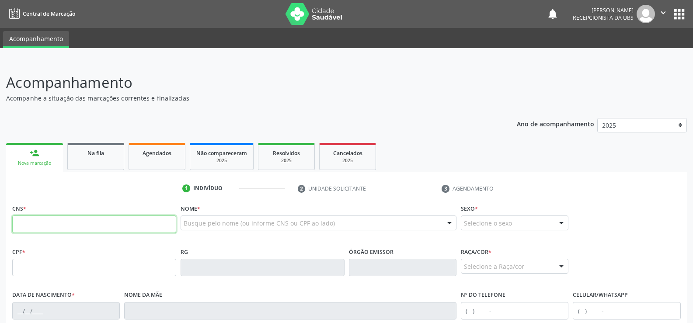
click at [118, 223] on input "text" at bounding box center [94, 224] width 164 height 17
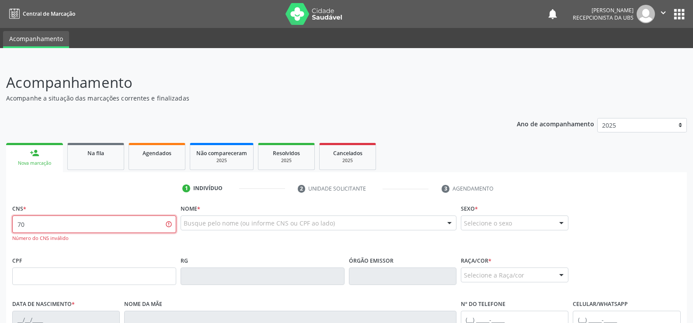
type input "7"
type input "705 0075 2125 5453"
drag, startPoint x: 122, startPoint y: 219, endPoint x: 4, endPoint y: 236, distance: 119.4
click at [4, 236] on div "Acompanhamento Acompanhe a situação das marcações correntes e finalizadas Relat…" at bounding box center [346, 277] width 693 height 435
paste input "705 0072 2125 5453"
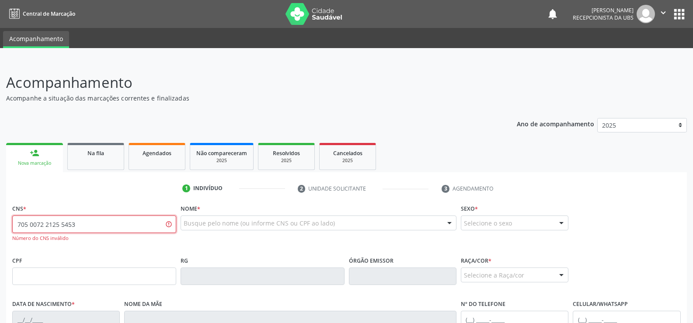
type input "705 0072 2125 5453"
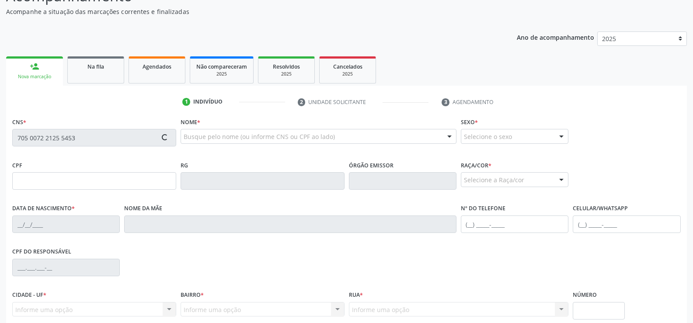
scroll to position [87, 0]
type input "287.905.808-26"
type input "[DATE]"
type input "[PERSON_NAME]"
type input "[PHONE_NUMBER]"
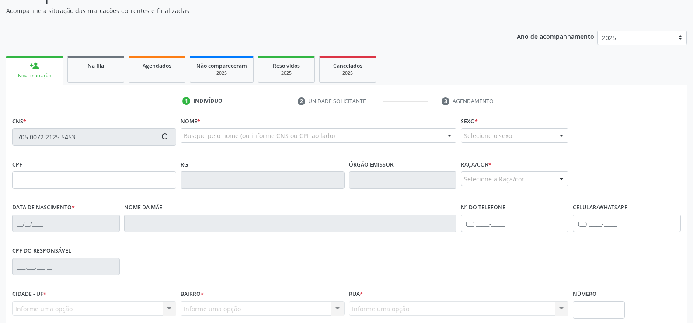
type input "[PHONE_NUMBER]"
type input "08"
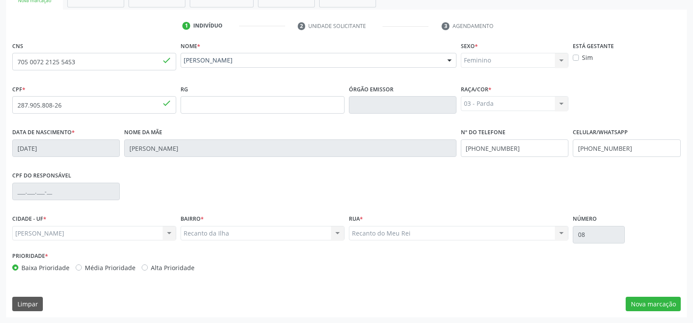
scroll to position [163, 0]
click at [633, 304] on button "Nova marcação" at bounding box center [653, 304] width 55 height 15
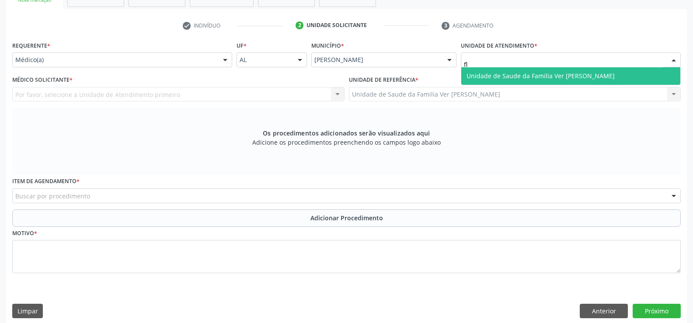
type input "fla"
click at [475, 68] on span "Unidade de Saude da Familia Ver [PERSON_NAME]" at bounding box center [570, 75] width 219 height 17
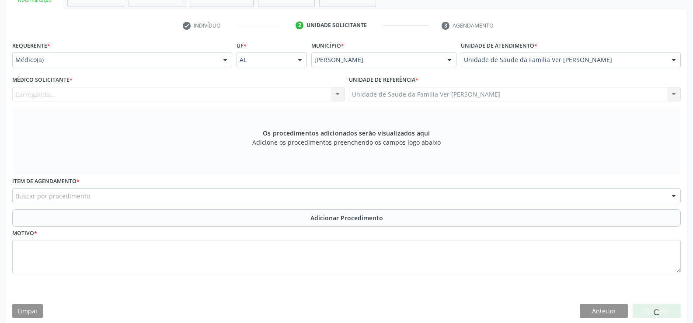
click at [150, 97] on div "Carregando... Nenhum resultado encontrado para: " " Não há nenhuma opção para s…" at bounding box center [178, 94] width 332 height 15
click at [106, 97] on div "Médico solicitante" at bounding box center [178, 94] width 332 height 15
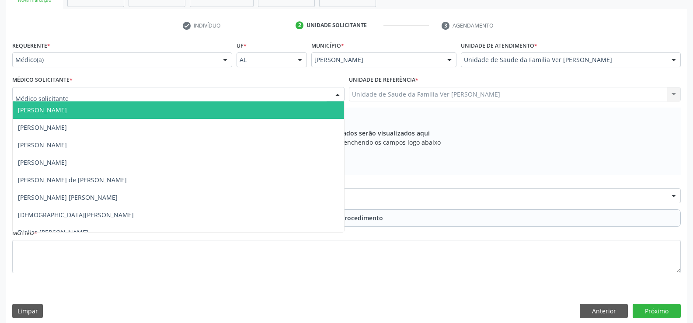
click at [67, 111] on span "[PERSON_NAME]" at bounding box center [42, 110] width 49 height 8
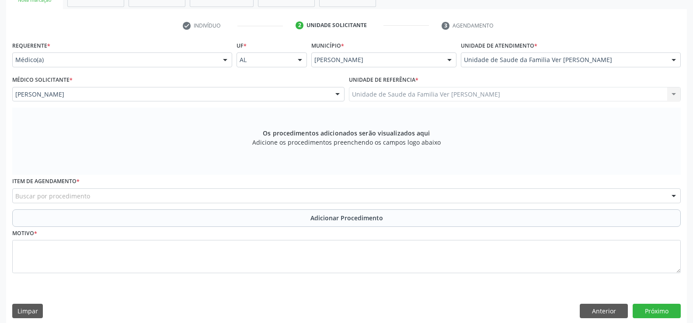
click at [143, 196] on div "Buscar por procedimento" at bounding box center [346, 195] width 669 height 15
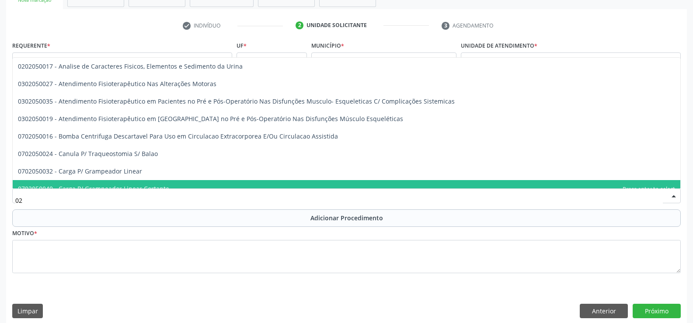
type input "0"
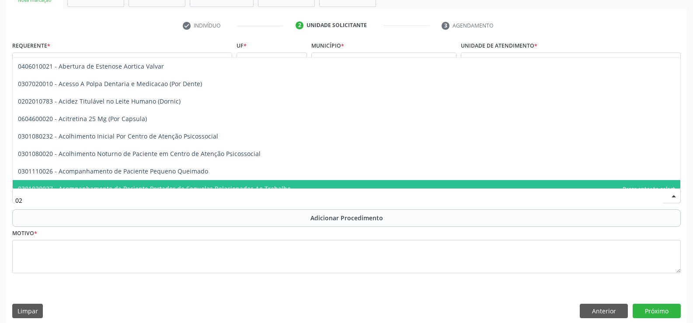
type input "0"
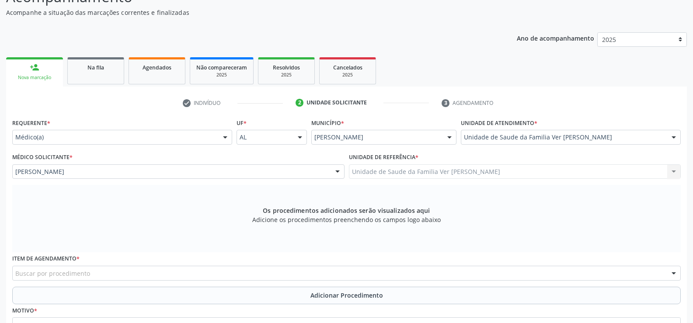
scroll to position [83, 0]
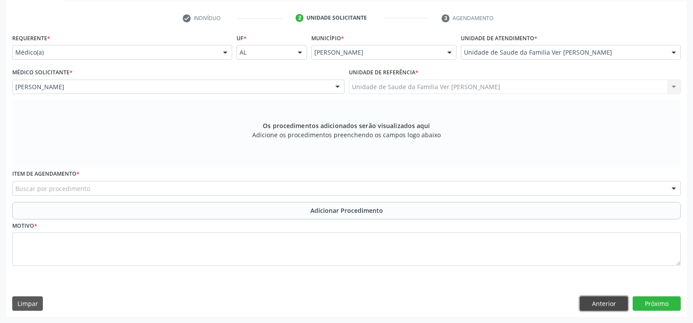
click at [609, 299] on button "Anterior" at bounding box center [604, 304] width 48 height 15
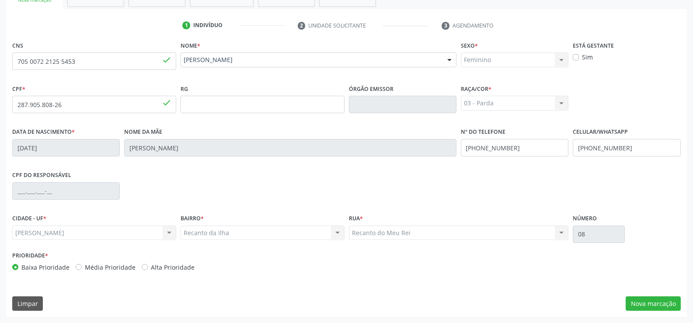
scroll to position [163, 0]
click at [660, 300] on button "Nova marcação" at bounding box center [653, 304] width 55 height 15
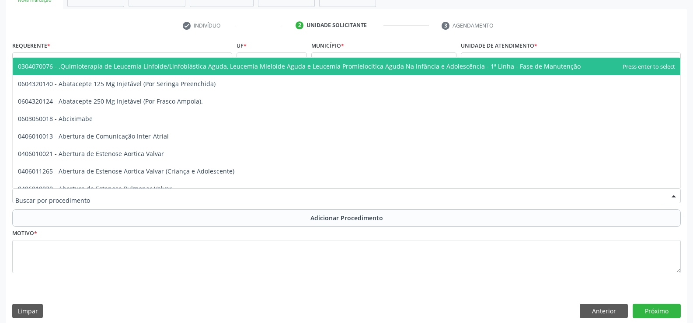
click at [112, 198] on div at bounding box center [346, 195] width 669 height 15
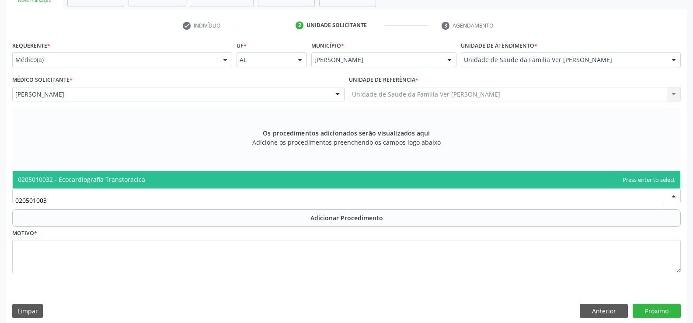
type input "0205010032"
click at [127, 179] on span "0205010032 - Ecocardiografia Transtoracica" at bounding box center [81, 179] width 127 height 8
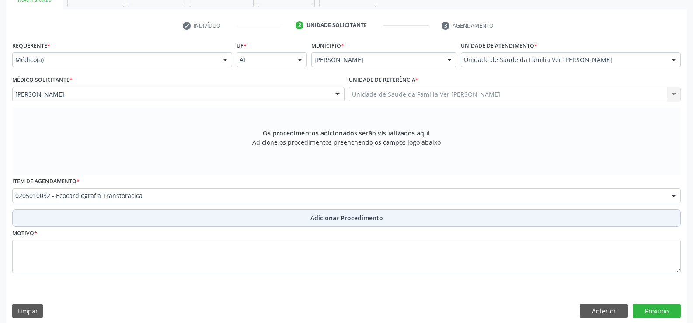
click at [284, 210] on button "Adicionar Procedimento" at bounding box center [346, 217] width 669 height 17
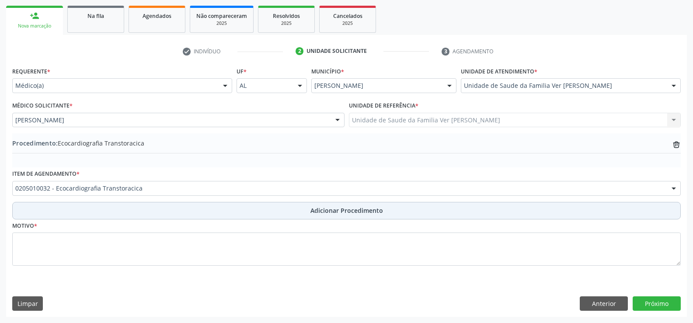
scroll to position [137, 0]
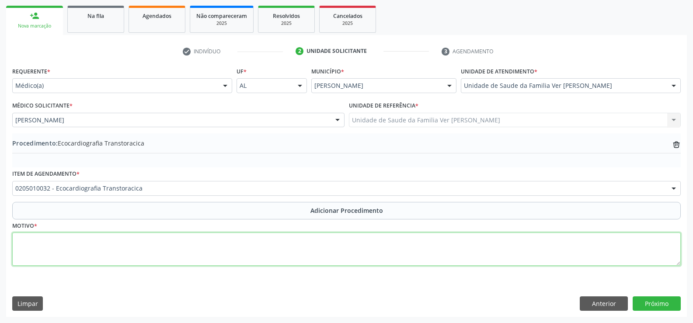
click at [172, 265] on textarea at bounding box center [346, 249] width 669 height 33
type textarea "não consigo entender a just."
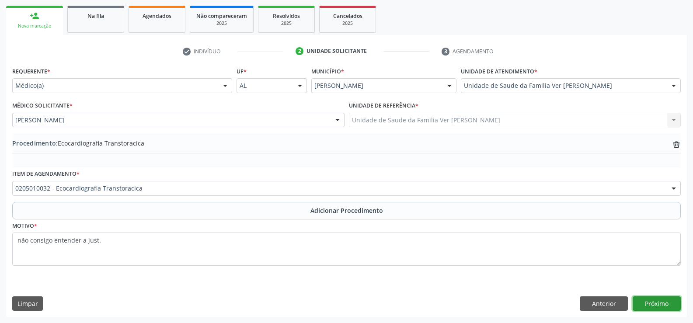
click at [646, 306] on button "Próximo" at bounding box center [657, 304] width 48 height 15
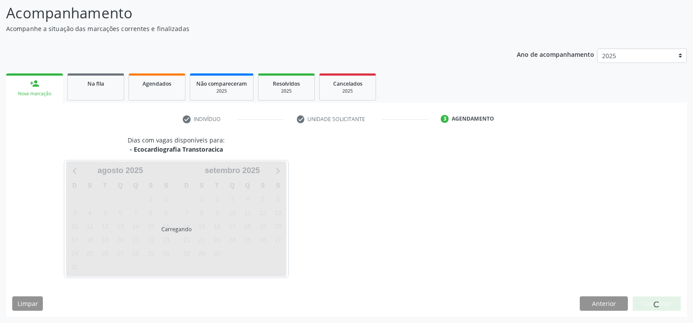
scroll to position [95, 0]
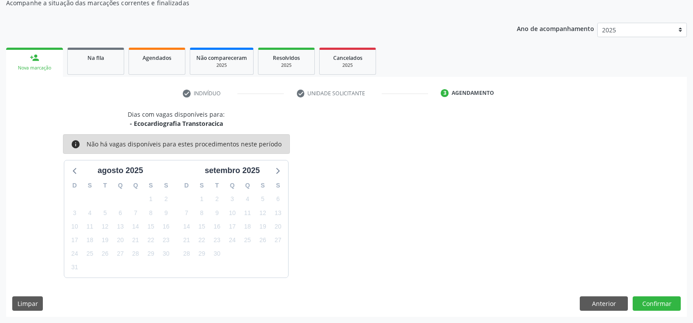
click at [660, 312] on div "Dias com vagas disponíveis para: - Ecocardiografia Transtoracica info Não há va…" at bounding box center [346, 213] width 681 height 207
click at [658, 310] on button "Confirmar" at bounding box center [657, 304] width 48 height 15
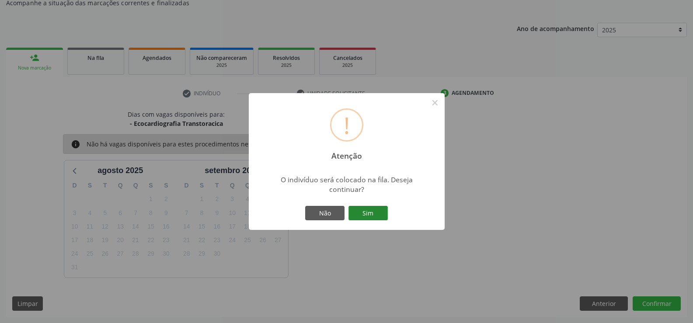
click at [367, 209] on button "Sim" at bounding box center [368, 213] width 39 height 15
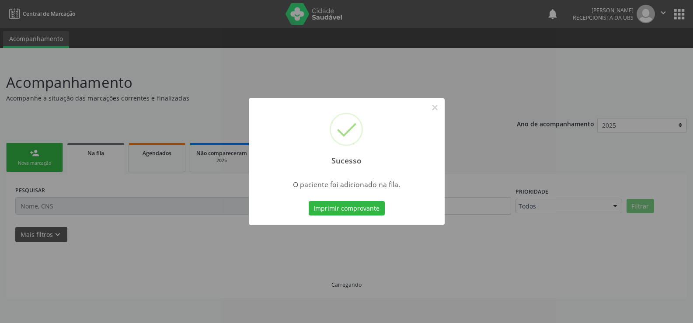
scroll to position [0, 0]
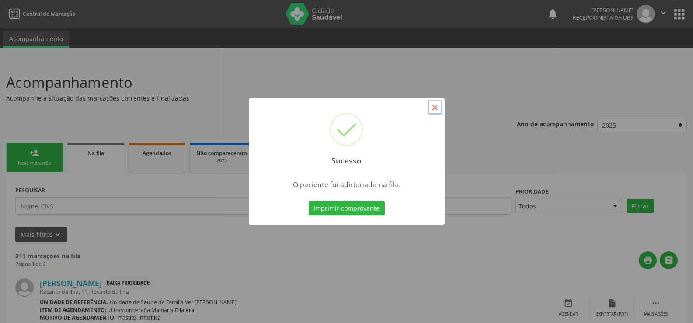
click at [436, 106] on button "×" at bounding box center [435, 107] width 15 height 15
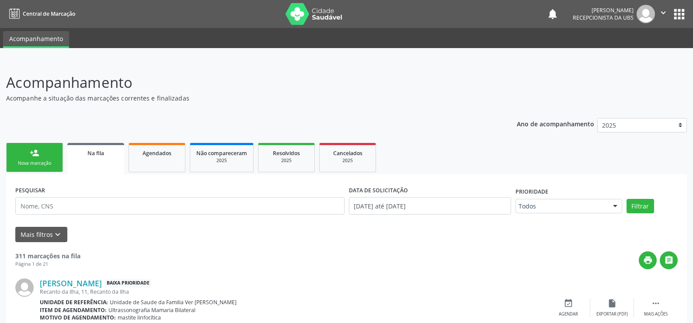
click at [31, 156] on div "person_add" at bounding box center [35, 153] width 10 height 10
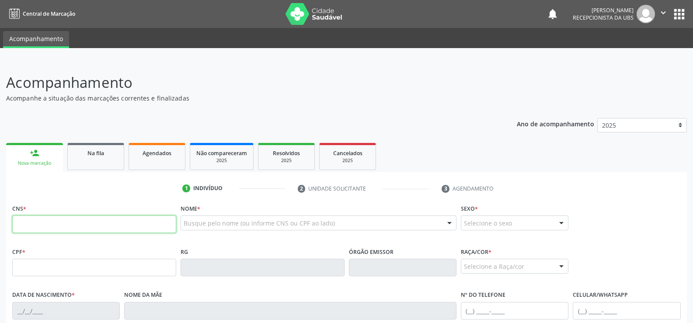
click at [54, 223] on input "text" at bounding box center [94, 224] width 164 height 17
type input "705 0072 2125 5453"
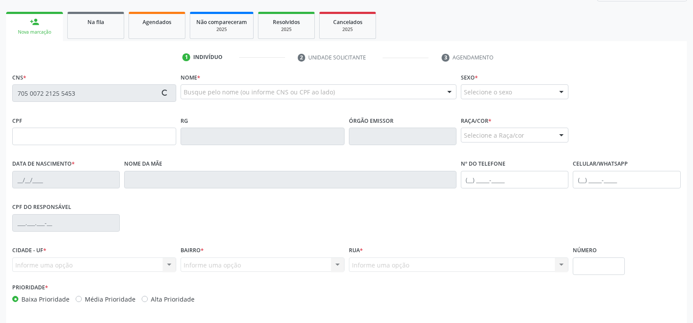
scroll to position [163, 0]
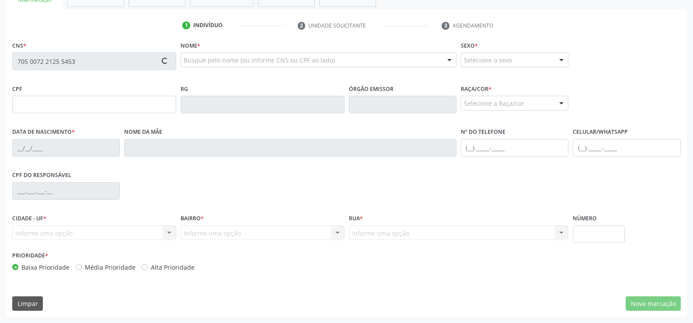
type input "287.905.808-26"
type input "[DATE]"
type input "[PERSON_NAME]"
type input "[PHONE_NUMBER]"
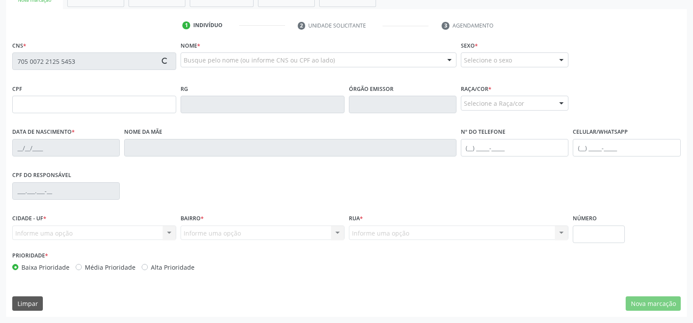
type input "08"
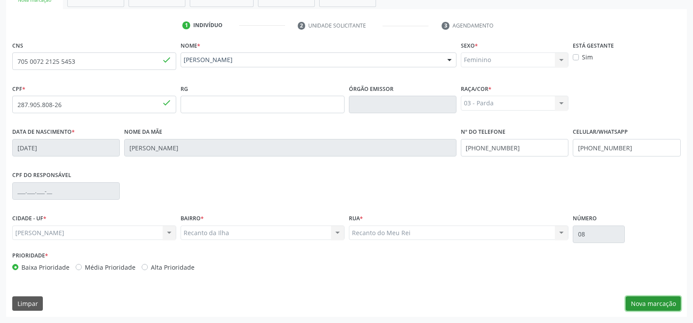
click at [656, 304] on button "Nova marcação" at bounding box center [653, 304] width 55 height 15
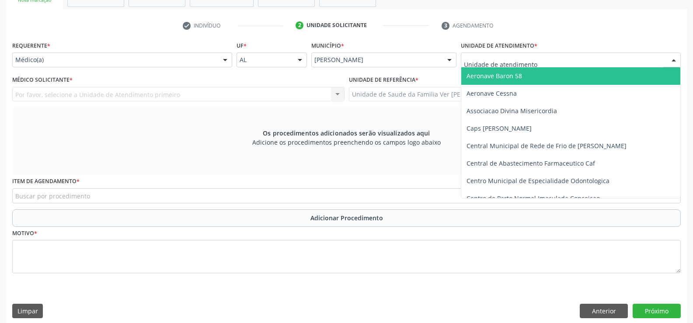
click at [563, 61] on div at bounding box center [571, 59] width 220 height 15
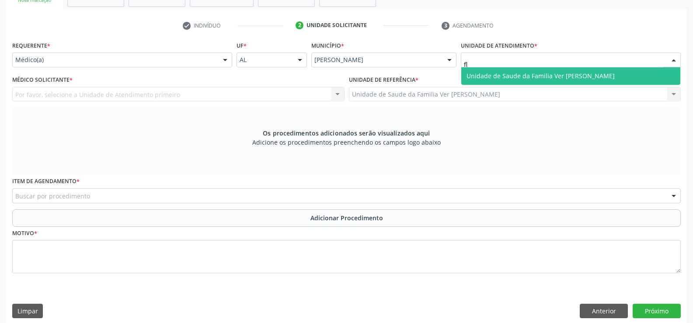
type input "fla"
click at [555, 84] on span "Unidade de Saude da Familia Ver [PERSON_NAME]" at bounding box center [570, 75] width 219 height 17
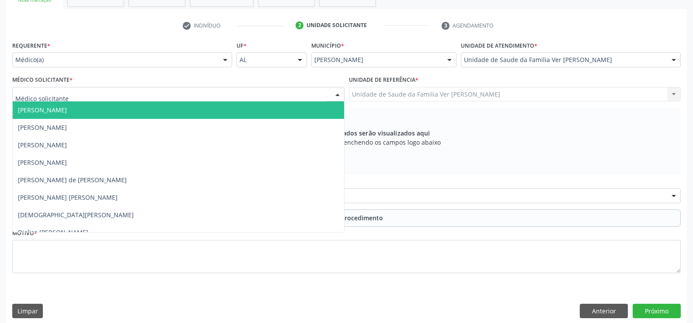
click at [56, 113] on span "[PERSON_NAME]" at bounding box center [42, 110] width 49 height 8
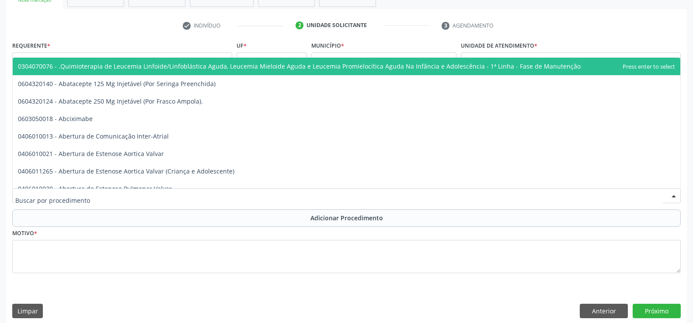
click at [353, 201] on div at bounding box center [346, 195] width 669 height 15
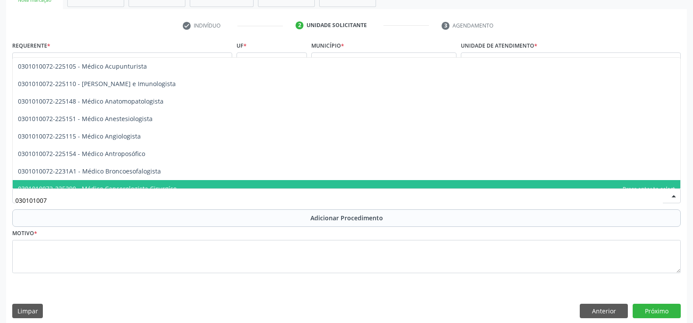
type input "0301010072"
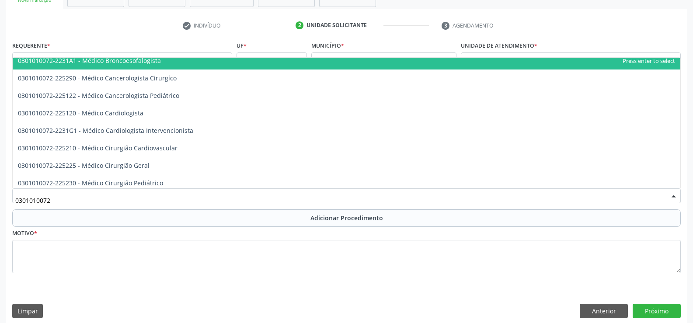
scroll to position [131, 0]
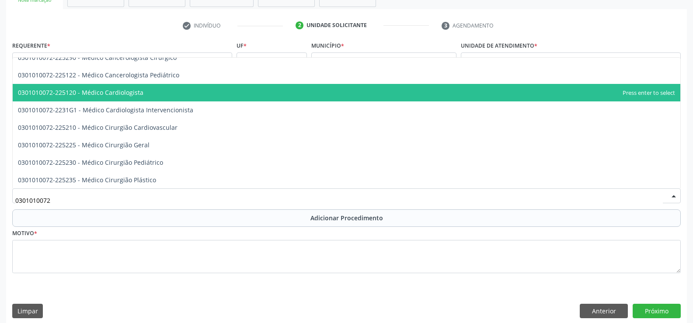
click at [140, 92] on span "0301010072-225120 - Médico Cardiologista" at bounding box center [81, 92] width 126 height 8
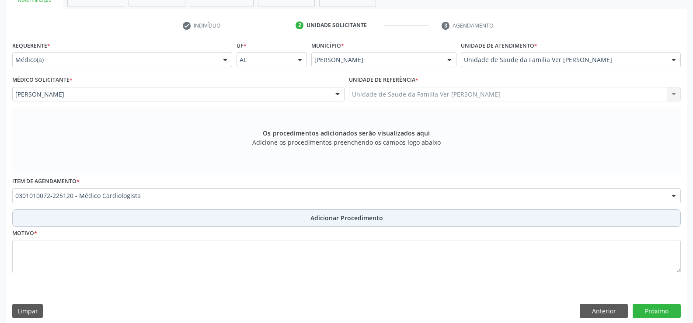
click at [225, 219] on button "Adicionar Procedimento" at bounding box center [346, 217] width 669 height 17
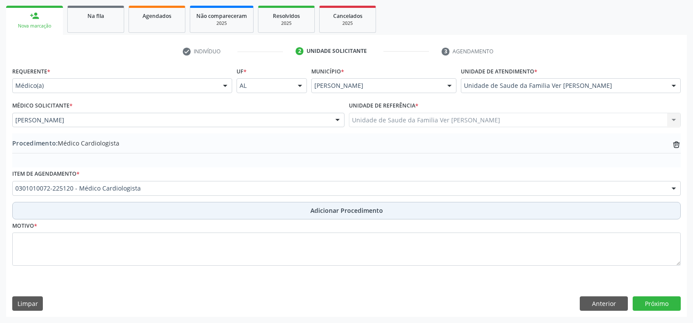
scroll to position [137, 0]
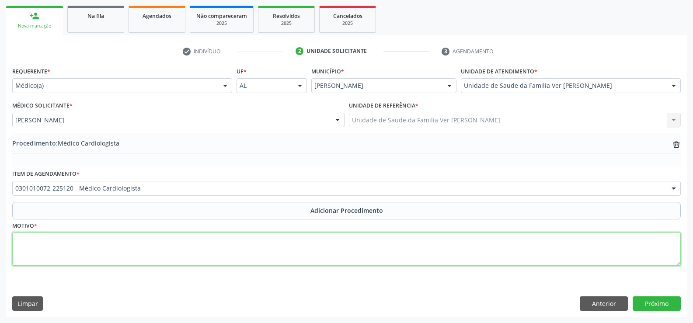
click at [178, 248] on textarea at bounding box center [346, 249] width 669 height 33
type textarea "has+lues"
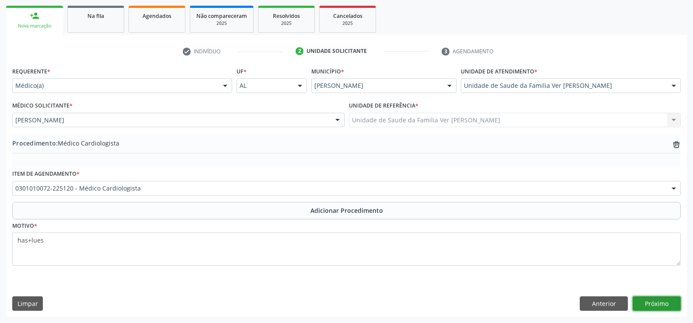
click at [675, 297] on button "Próximo" at bounding box center [657, 304] width 48 height 15
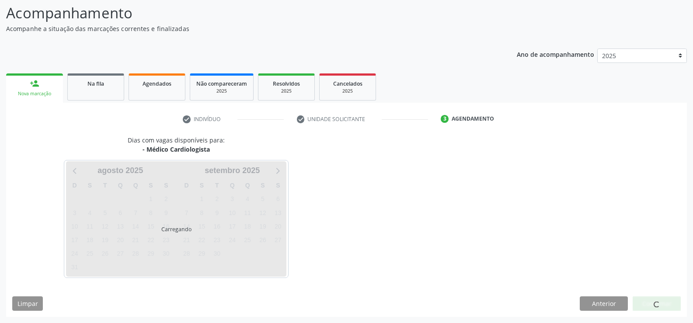
scroll to position [95, 0]
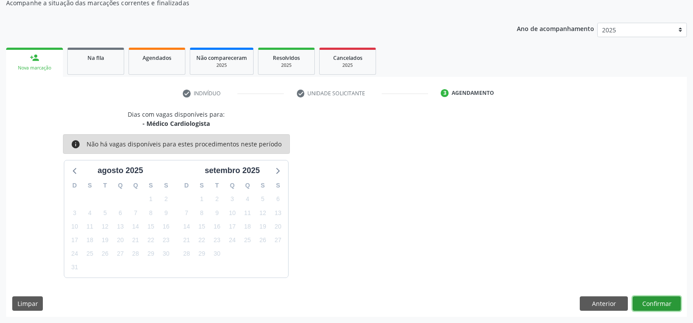
click at [645, 304] on button "Confirmar" at bounding box center [657, 304] width 48 height 15
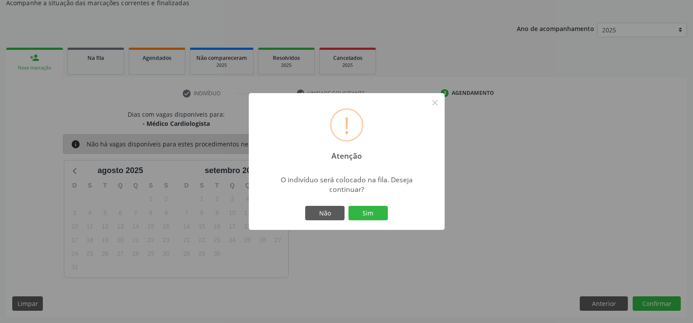
click at [346, 216] on div "Não Sim" at bounding box center [347, 213] width 87 height 18
click at [372, 220] on button "Sim" at bounding box center [368, 213] width 39 height 15
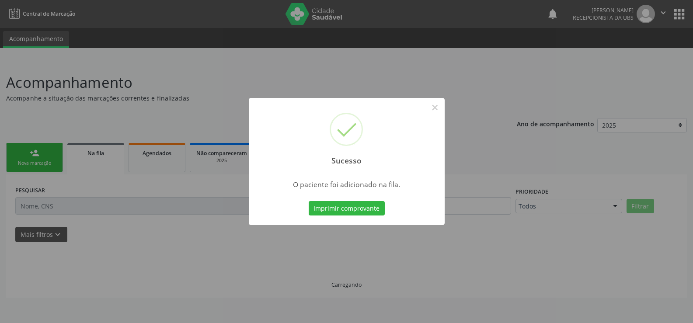
scroll to position [0, 0]
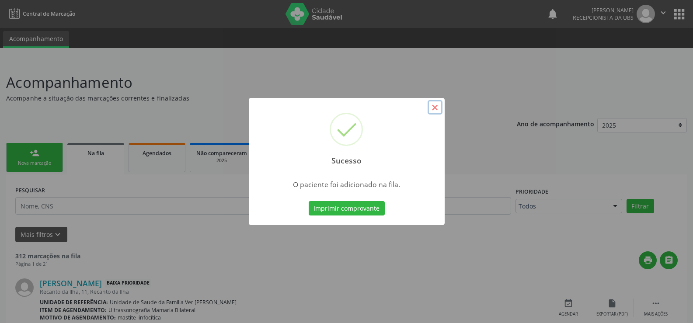
click at [436, 110] on button "×" at bounding box center [435, 107] width 15 height 15
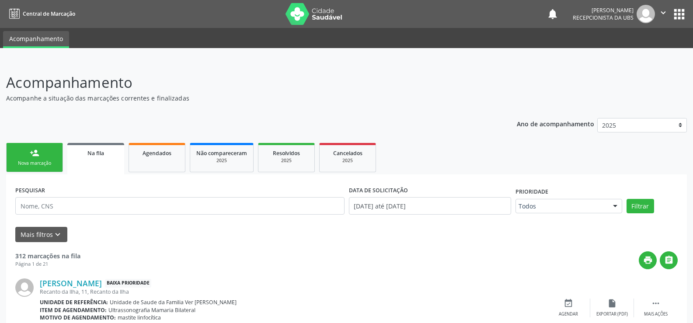
click at [28, 166] on div "Nova marcação" at bounding box center [35, 163] width 44 height 7
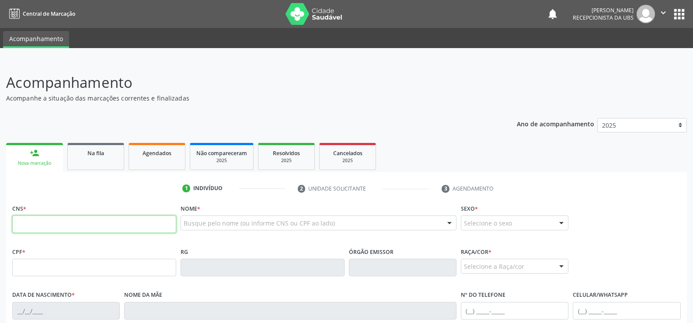
click at [113, 227] on input "text" at bounding box center [94, 224] width 164 height 17
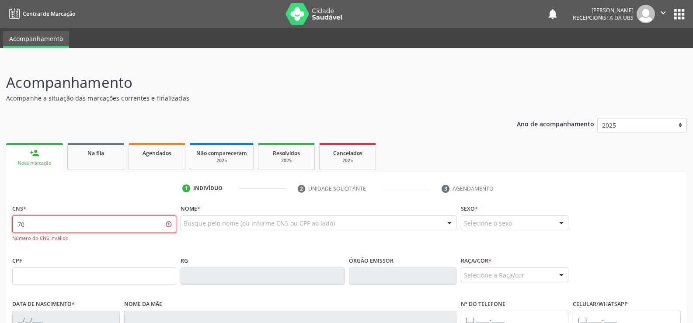
type input "7"
type input "703 6080 7447 7537"
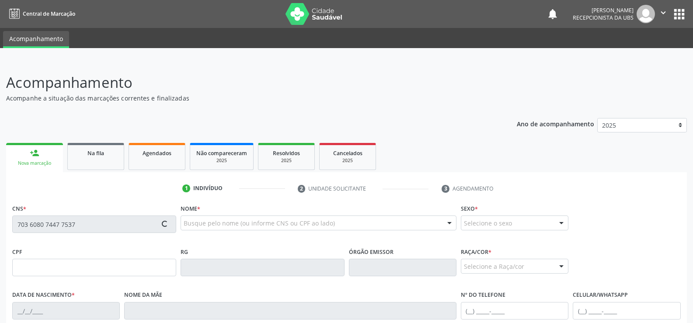
type input "05/[DATE]"
type input "[PERSON_NAME]"
type input "[PHONE_NUMBER]"
type input "09"
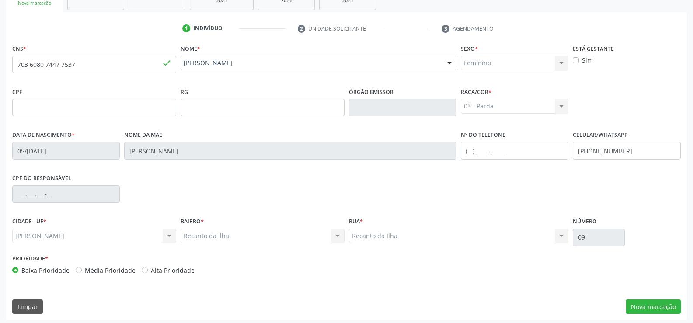
scroll to position [163, 0]
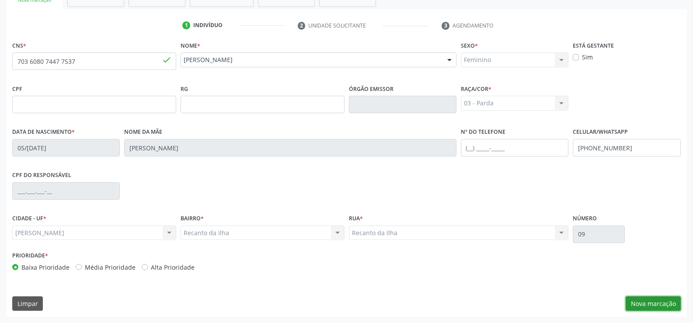
click at [664, 304] on button "Nova marcação" at bounding box center [653, 304] width 55 height 15
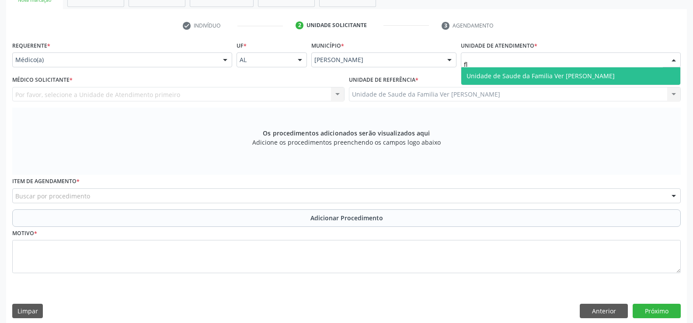
type input "fla"
click at [474, 71] on span "Unidade de Saude da Familia Ver [PERSON_NAME]" at bounding box center [570, 75] width 219 height 17
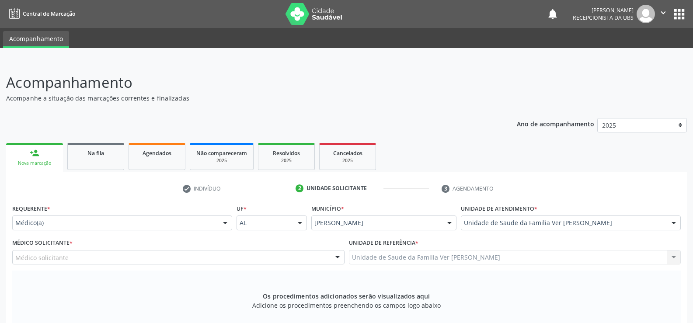
scroll to position [163, 0]
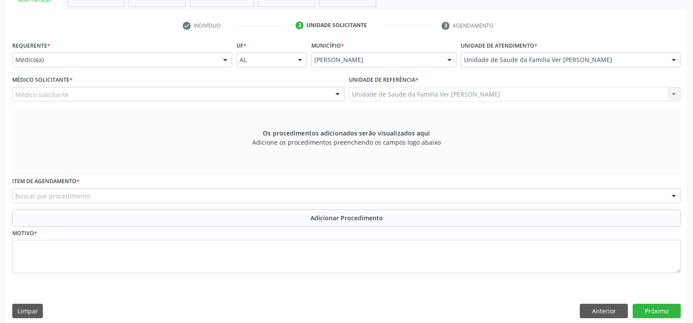
click at [130, 92] on div "Médico solicitante" at bounding box center [178, 94] width 332 height 15
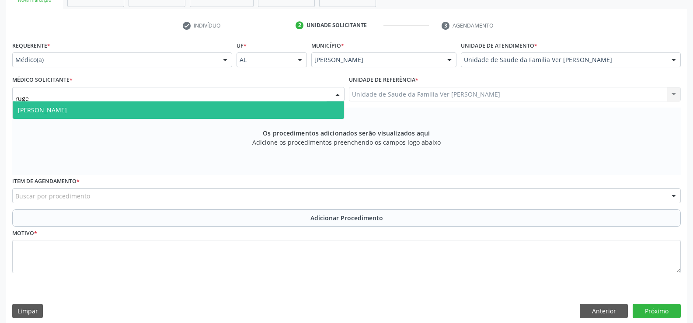
type input "ruger"
click at [165, 111] on span "[PERSON_NAME]" at bounding box center [178, 109] width 331 height 17
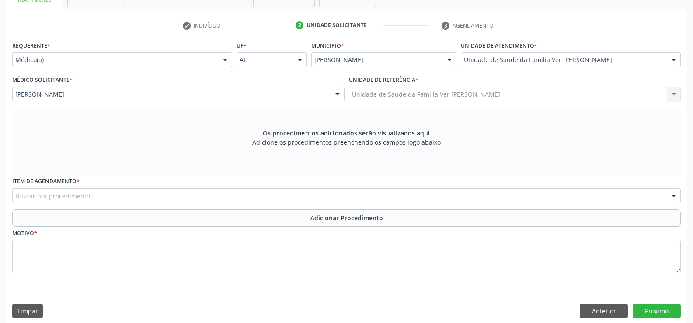
click at [442, 99] on div "Unidade de Saude da Familia Ver [PERSON_NAME] Unidade de Saude da Familia Ver […" at bounding box center [515, 94] width 332 height 15
click at [228, 196] on div "Buscar por procedimento" at bounding box center [346, 195] width 669 height 15
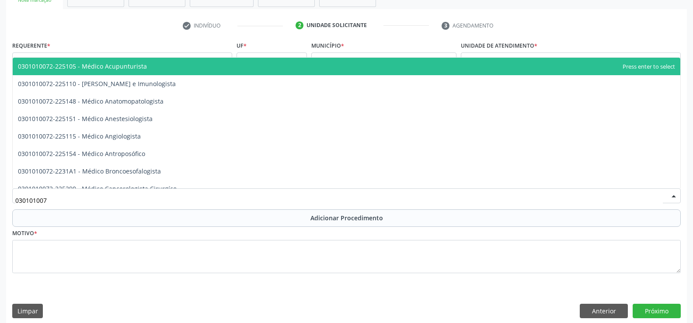
type input "0301010072"
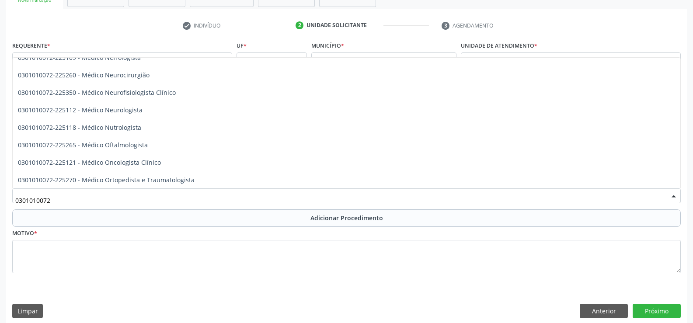
scroll to position [700, 0]
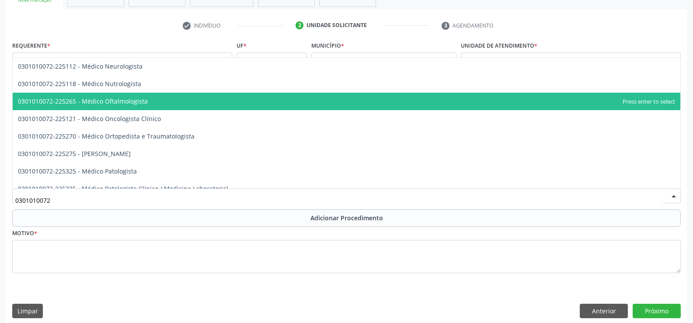
click at [157, 104] on span "0301010072-225265 - Médico Oftalmologista" at bounding box center [347, 101] width 668 height 17
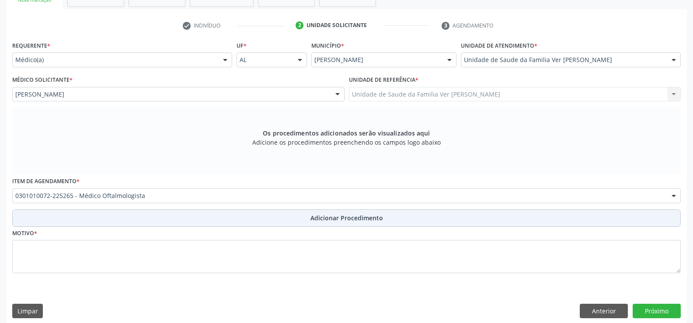
click at [196, 213] on button "Adicionar Procedimento" at bounding box center [346, 217] width 669 height 17
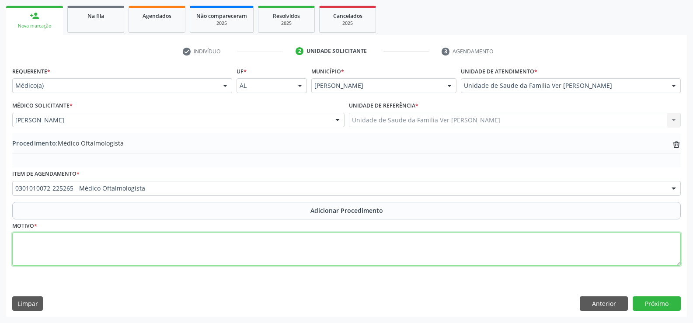
click at [126, 233] on textarea at bounding box center [346, 249] width 669 height 33
type textarea "dm"
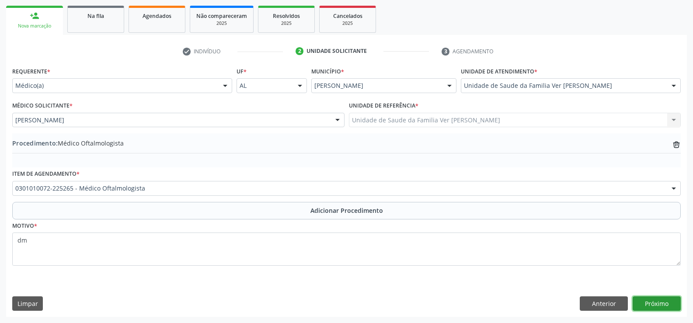
click at [643, 304] on button "Próximo" at bounding box center [657, 304] width 48 height 15
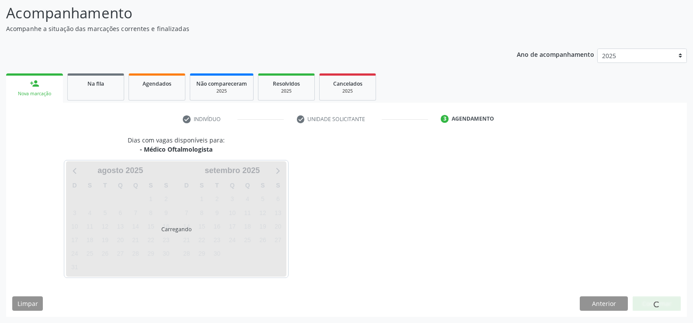
scroll to position [95, 0]
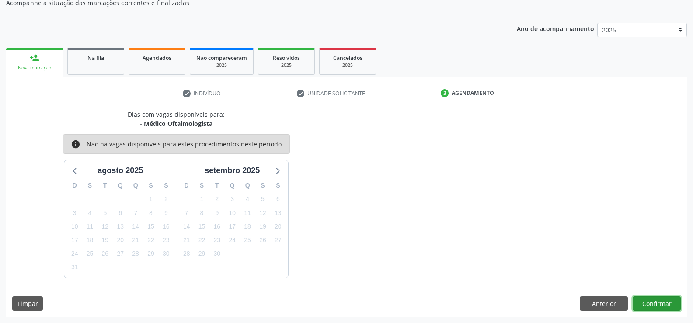
click at [650, 299] on button "Confirmar" at bounding box center [657, 304] width 48 height 15
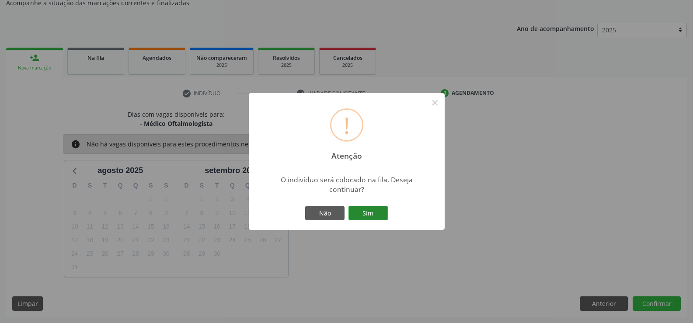
click at [360, 217] on button "Sim" at bounding box center [368, 213] width 39 height 15
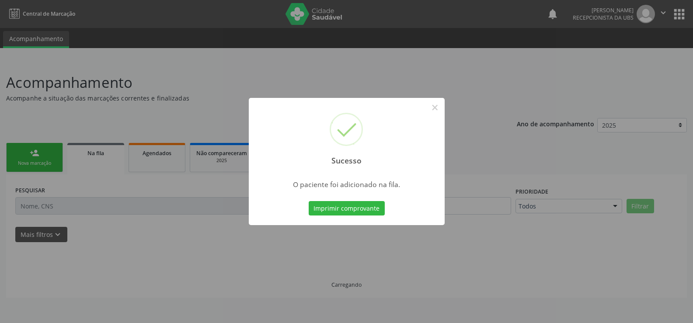
scroll to position [0, 0]
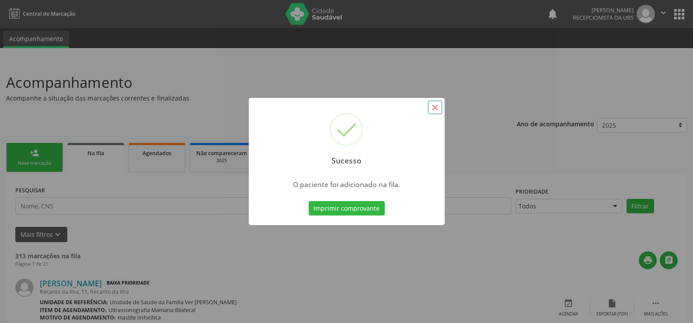
click at [436, 108] on button "×" at bounding box center [435, 107] width 15 height 15
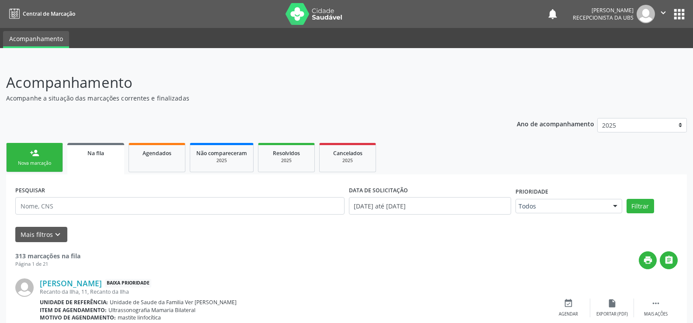
click at [46, 165] on div "Nova marcação" at bounding box center [35, 163] width 44 height 7
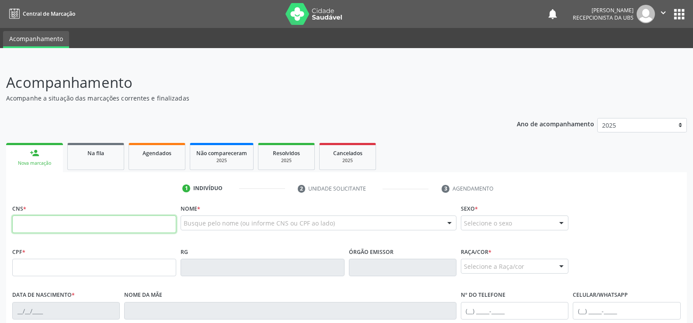
click at [60, 225] on input "text" at bounding box center [94, 224] width 164 height 17
type input "703 6080 7447 7537"
type input "05/[DATE]"
type input "[PERSON_NAME]"
type input "[PHONE_NUMBER]"
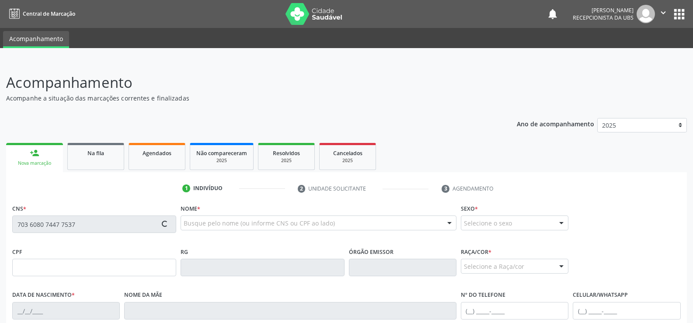
type input "09"
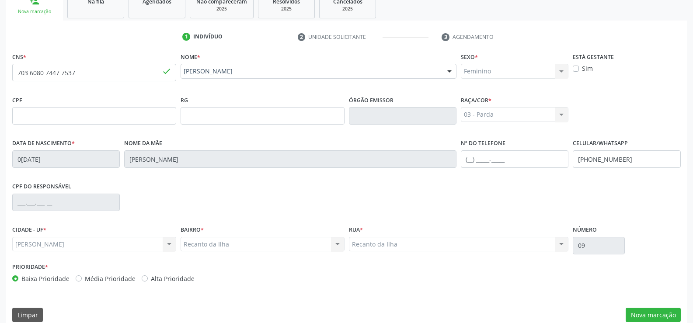
scroll to position [163, 0]
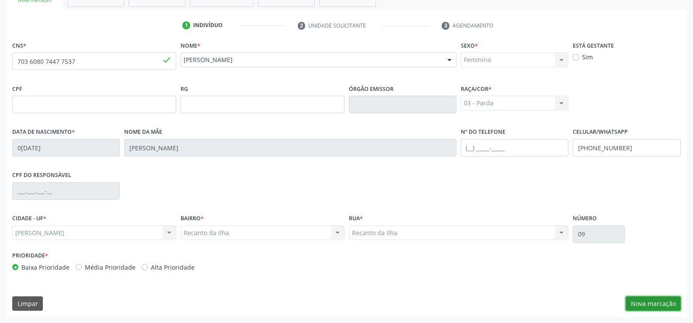
click at [643, 303] on button "Nova marcação" at bounding box center [653, 304] width 55 height 15
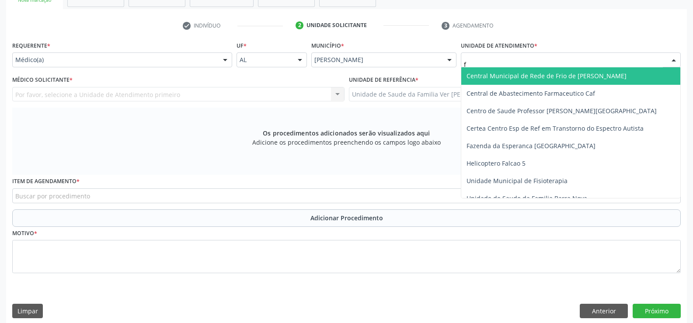
type input "fl"
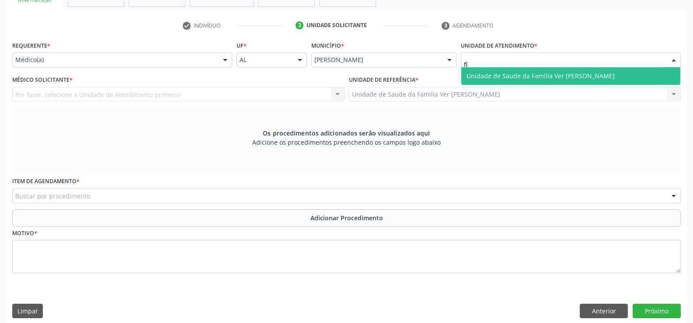
click at [493, 77] on span "Unidade de Saude da Familia Ver [PERSON_NAME]" at bounding box center [541, 76] width 148 height 8
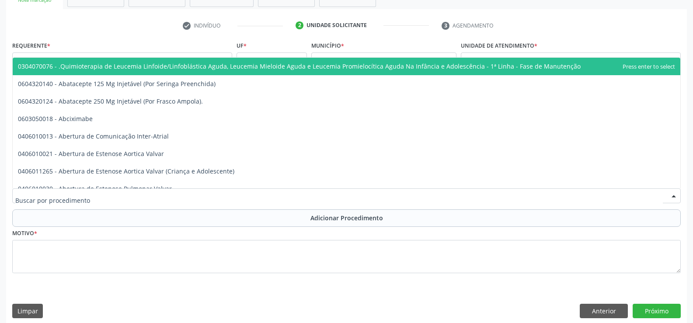
click at [155, 196] on div at bounding box center [346, 195] width 669 height 15
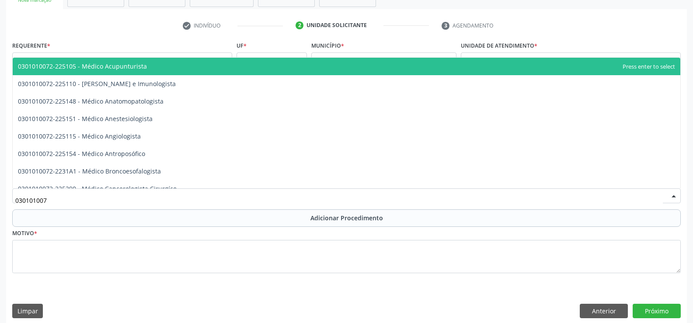
type input "0301010072"
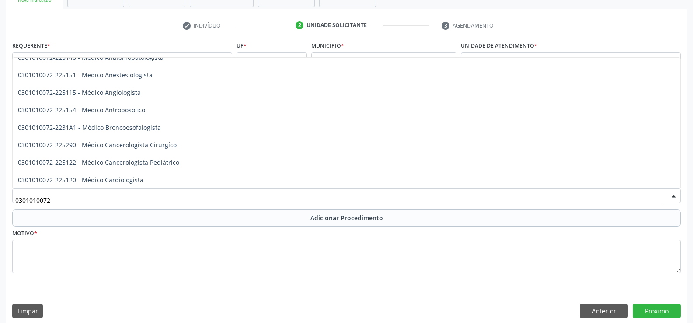
scroll to position [0, 0]
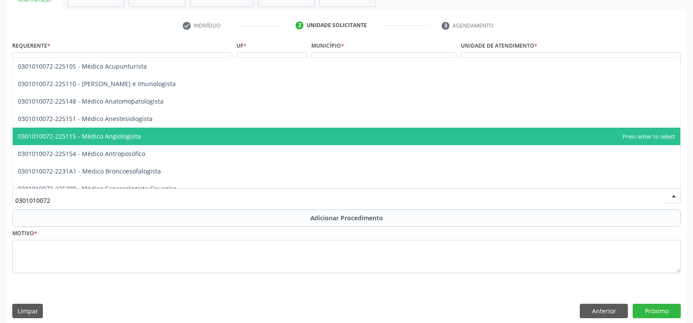
click at [150, 136] on span "0301010072-225115 - Médico Angiologista" at bounding box center [347, 136] width 668 height 17
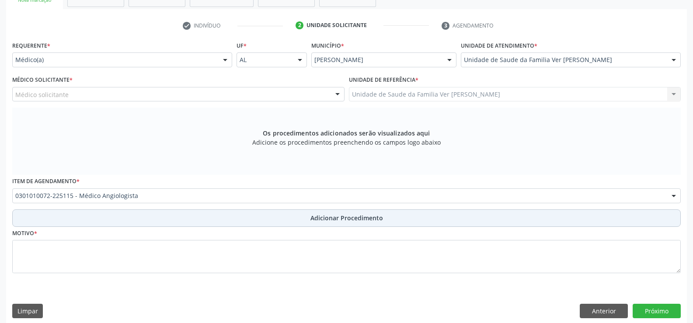
click at [330, 214] on span "Adicionar Procedimento" at bounding box center [347, 217] width 73 height 9
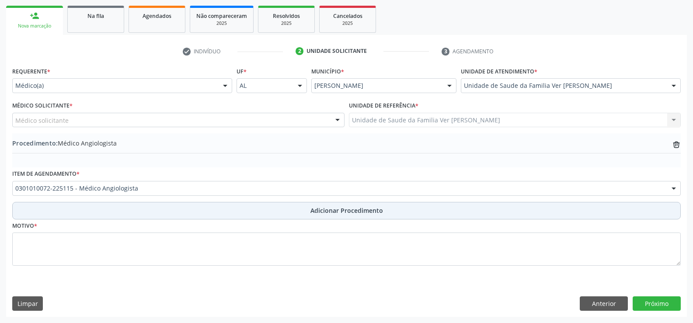
scroll to position [137, 0]
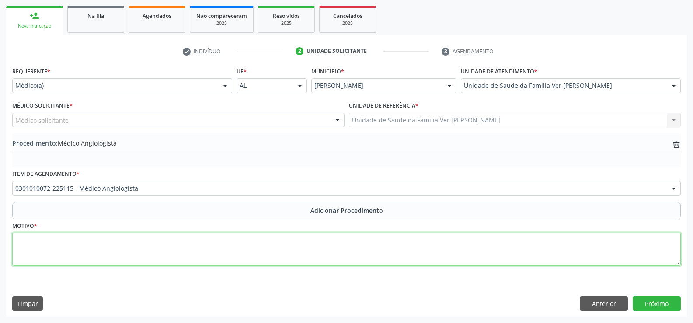
click at [230, 242] on textarea at bounding box center [346, 249] width 669 height 33
type textarea "dm"
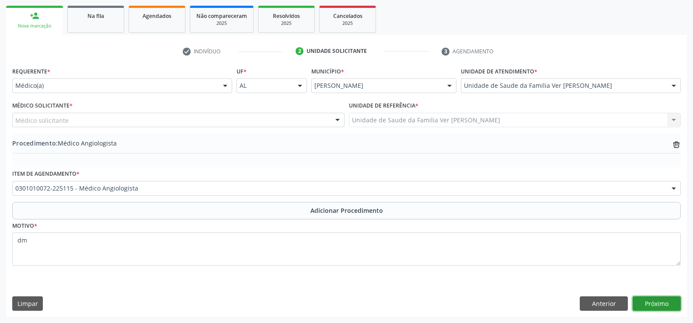
click at [646, 301] on button "Próximo" at bounding box center [657, 304] width 48 height 15
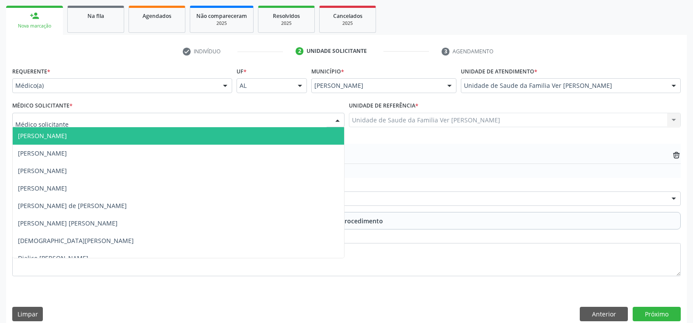
click at [251, 119] on div at bounding box center [178, 120] width 332 height 15
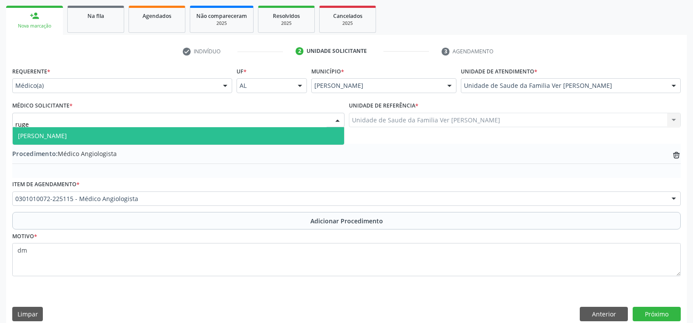
type input "ruger"
click at [23, 135] on span "[PERSON_NAME]" at bounding box center [42, 136] width 49 height 8
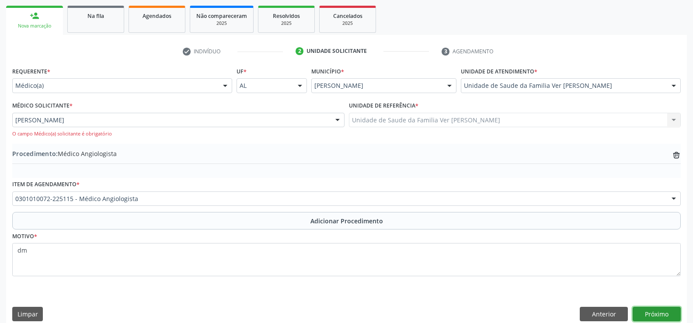
click at [649, 312] on button "Próximo" at bounding box center [657, 314] width 48 height 15
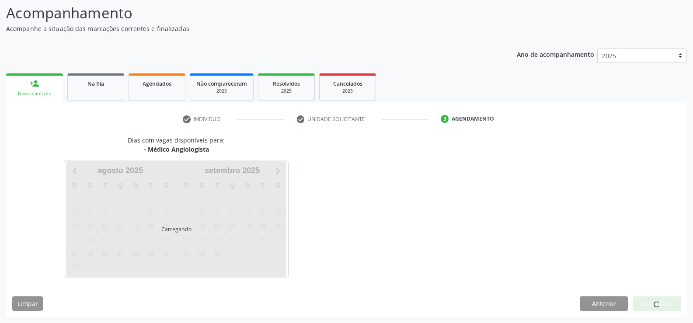
scroll to position [95, 0]
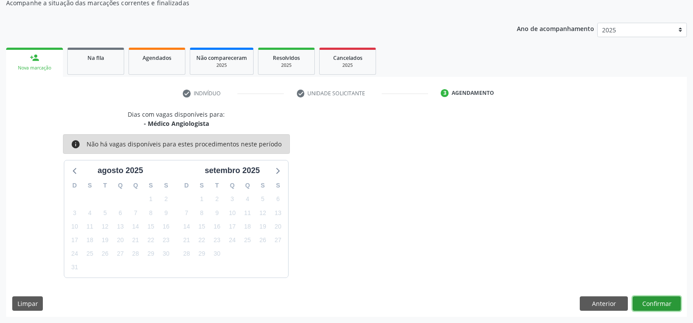
click at [641, 303] on button "Confirmar" at bounding box center [657, 304] width 48 height 15
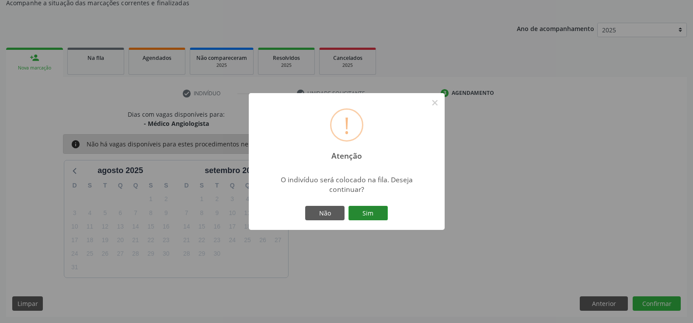
click at [351, 212] on button "Sim" at bounding box center [368, 213] width 39 height 15
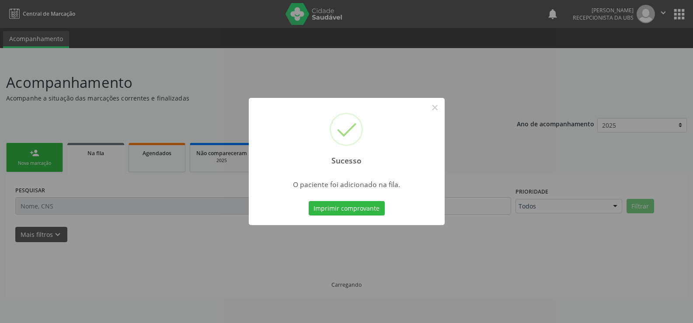
scroll to position [0, 0]
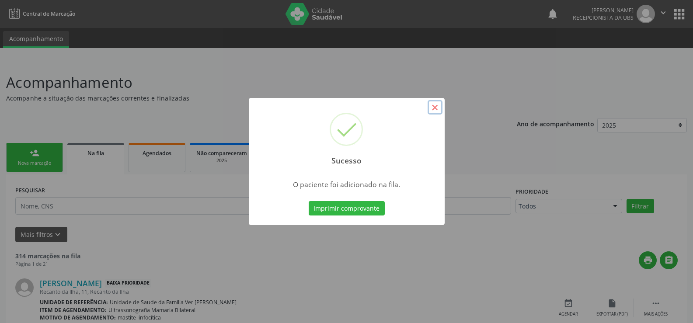
click at [436, 108] on button "×" at bounding box center [435, 107] width 15 height 15
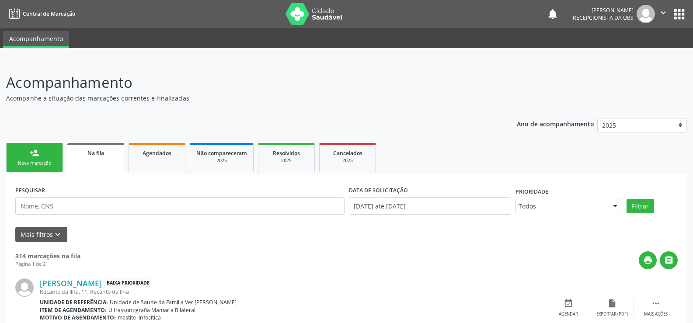
click at [23, 157] on link "person_add Nova marcação" at bounding box center [34, 157] width 57 height 29
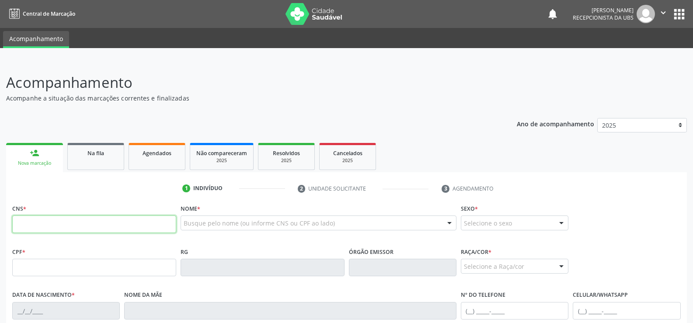
click at [63, 218] on input "text" at bounding box center [94, 224] width 164 height 17
type input "703 6080 7447 7537"
type input "05/[DATE]"
type input "[PERSON_NAME]"
type input "[PHONE_NUMBER]"
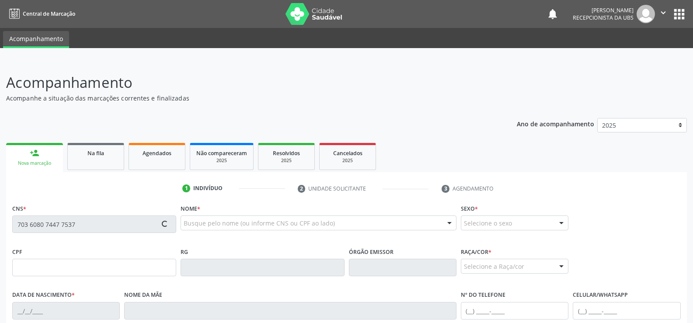
type input "09"
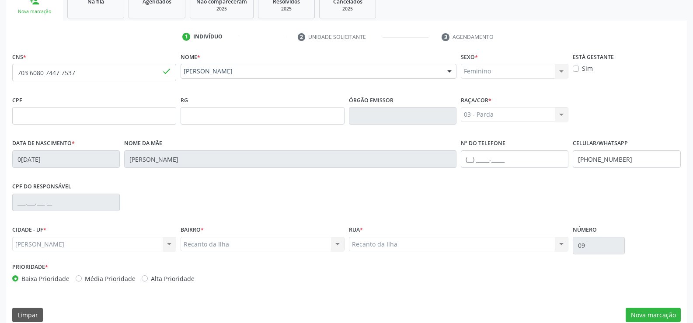
scroll to position [163, 0]
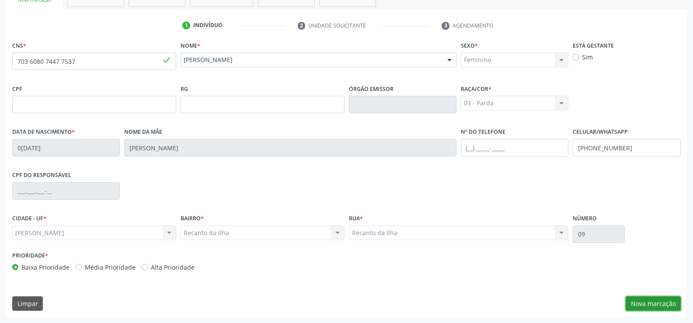
click at [641, 300] on button "Nova marcação" at bounding box center [653, 304] width 55 height 15
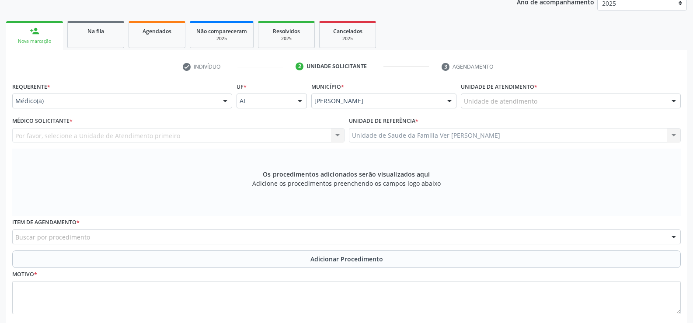
scroll to position [32, 0]
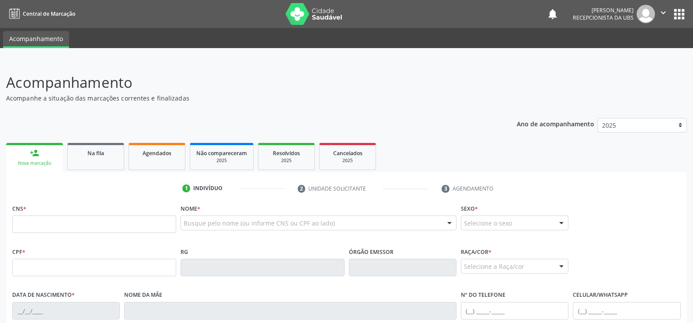
scroll to position [28, 0]
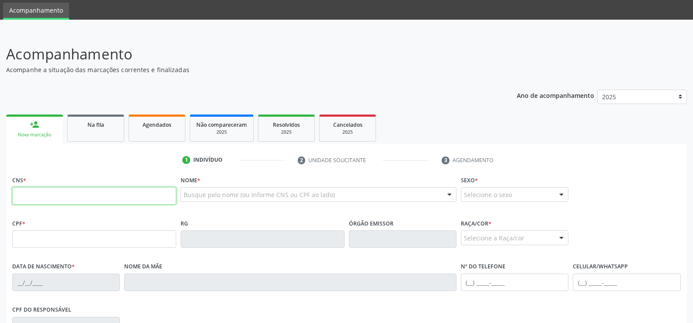
paste input "700 6004 7518 1068"
type input "700 6004 7518 1068"
type input "543.486.504-97"
type input "25/08/1947"
type input "Joana Cavalcante da Silva"
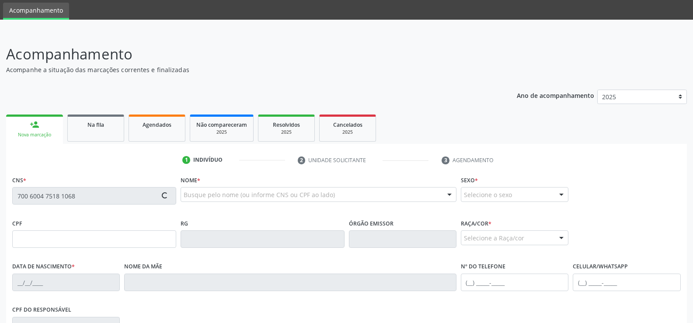
type input "(82) 99416-3671"
type input "38"
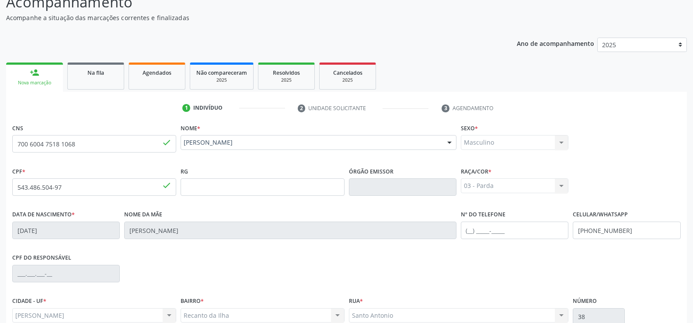
scroll to position [163, 0]
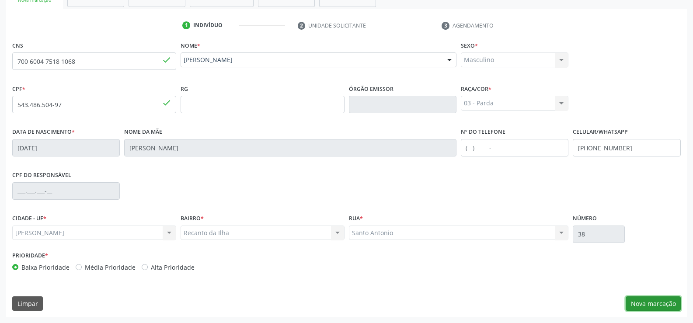
click at [636, 303] on button "Nova marcação" at bounding box center [653, 304] width 55 height 15
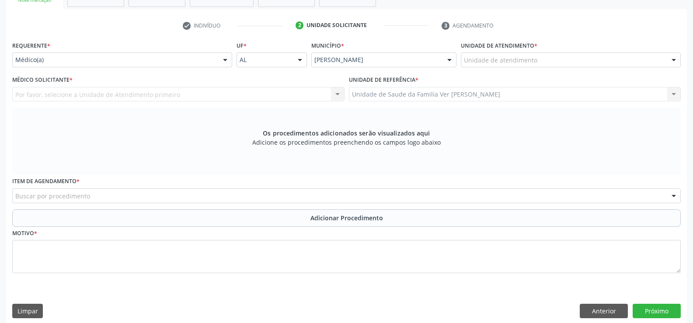
click at [480, 69] on div "Unidade de atendimento * Unidade de atendimento Aeronave Baron 58 Aeronave Cess…" at bounding box center [571, 56] width 224 height 34
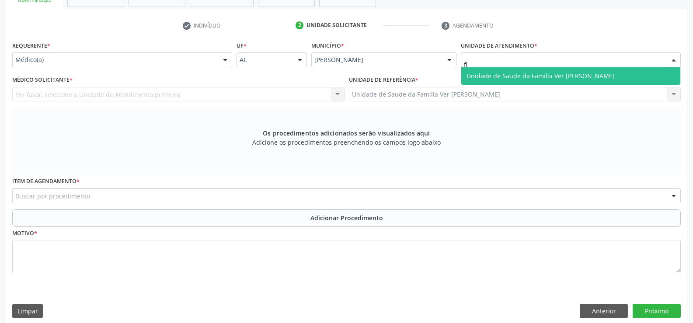
type input "fla"
click at [481, 82] on span "Unidade de Saude da Familia Ver [PERSON_NAME]" at bounding box center [570, 75] width 219 height 17
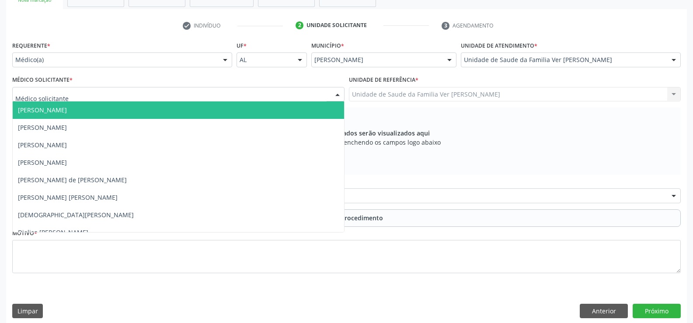
click at [81, 98] on div at bounding box center [178, 94] width 332 height 15
click at [84, 105] on span "[PERSON_NAME]" at bounding box center [178, 109] width 331 height 17
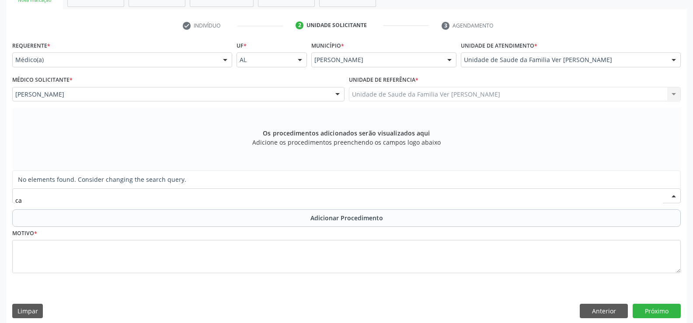
type input "c"
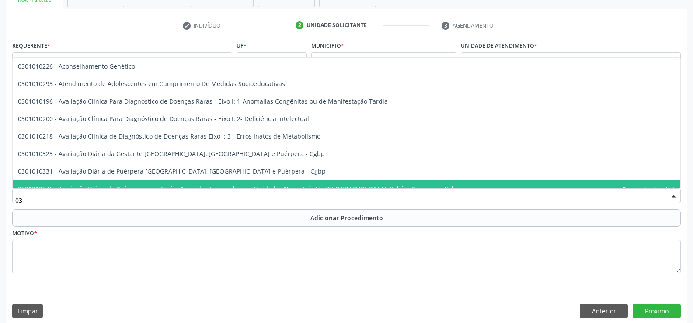
type input "0"
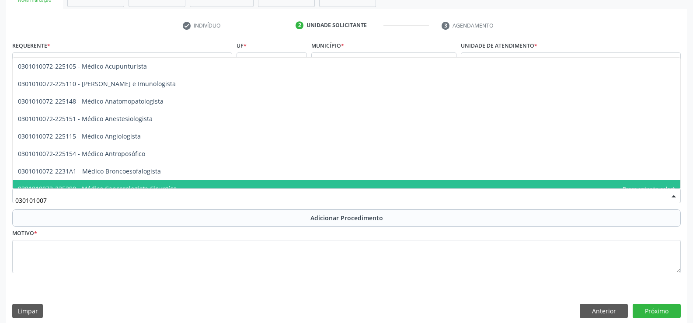
type input "0301010072"
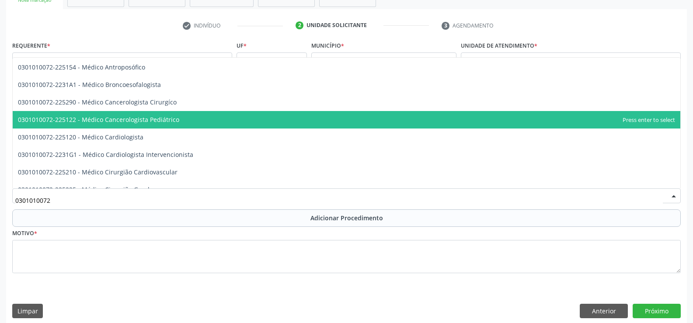
scroll to position [87, 0]
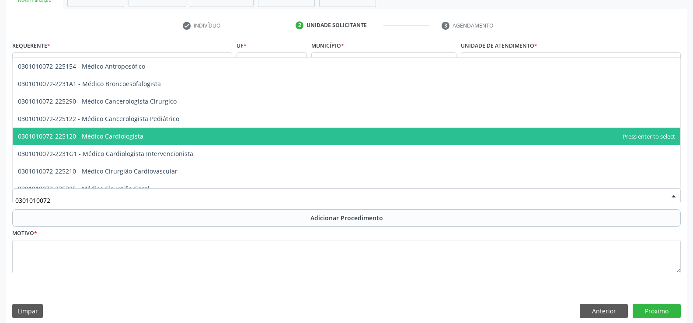
click at [159, 134] on span "0301010072-225120 - Médico Cardiologista" at bounding box center [347, 136] width 668 height 17
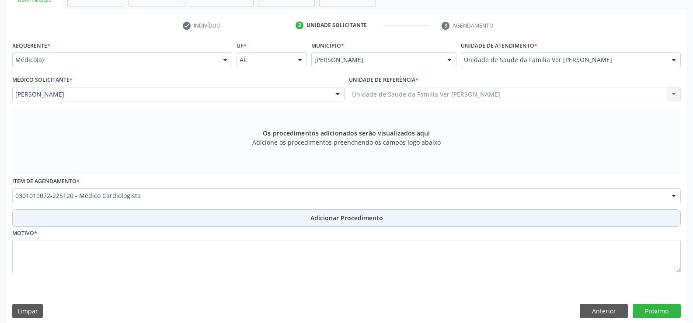
click at [209, 217] on button "Adicionar Procedimento" at bounding box center [346, 217] width 669 height 17
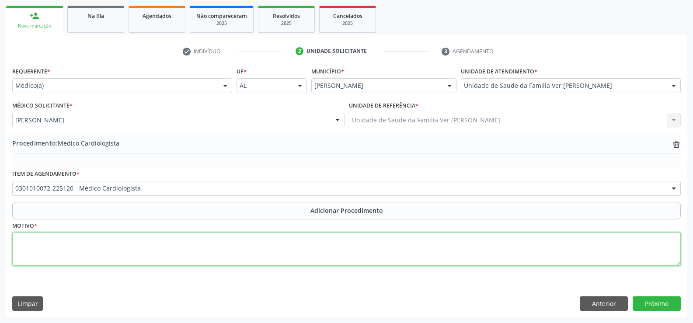
click at [63, 250] on textarea at bounding box center [346, 249] width 669 height 33
type textarea "cat pedido de urgencia"
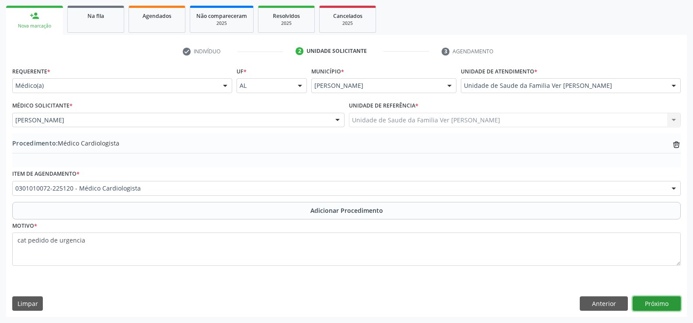
click at [666, 297] on button "Próximo" at bounding box center [657, 304] width 48 height 15
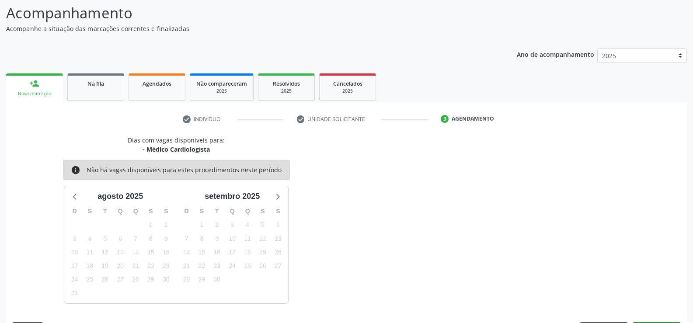
scroll to position [95, 0]
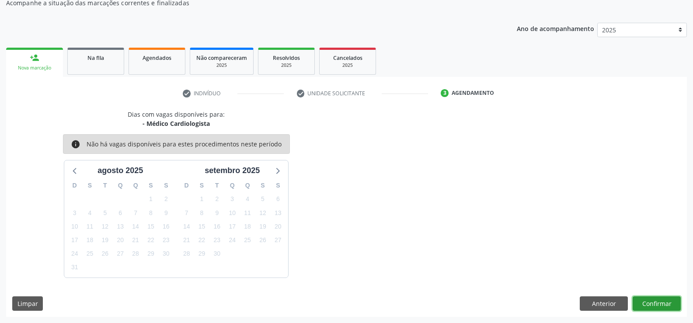
click at [654, 302] on button "Confirmar" at bounding box center [657, 304] width 48 height 15
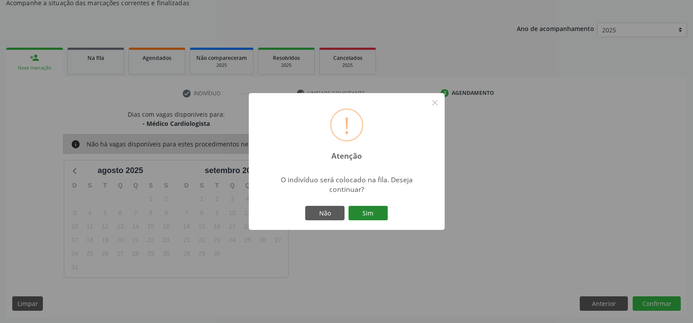
click at [371, 210] on button "Sim" at bounding box center [368, 213] width 39 height 15
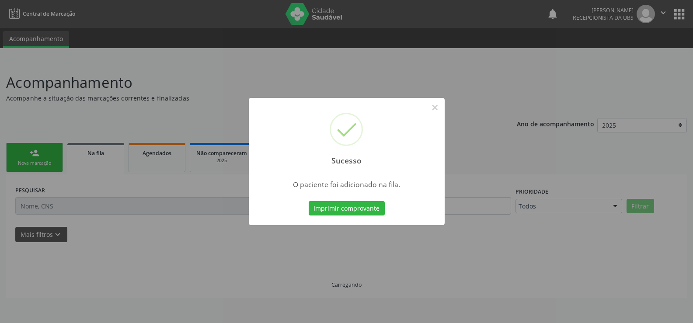
scroll to position [0, 0]
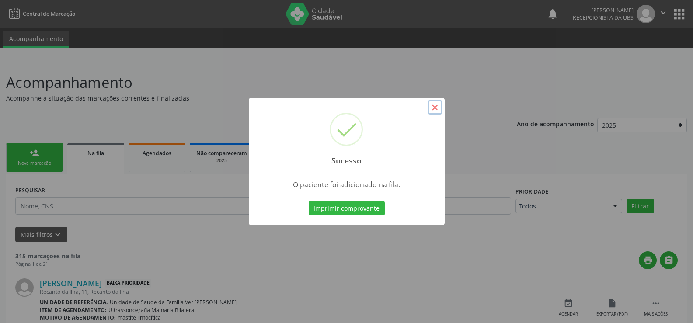
click at [433, 107] on button "×" at bounding box center [435, 107] width 15 height 15
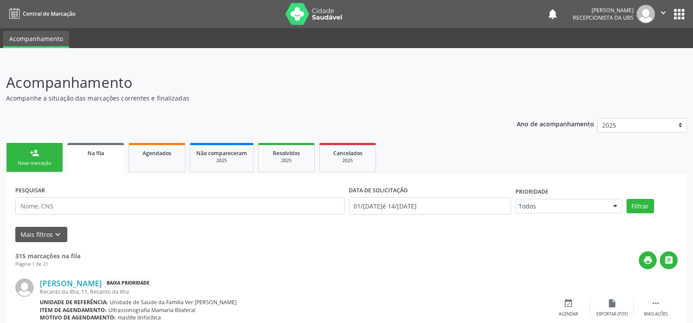
click at [42, 165] on div "Nova marcação" at bounding box center [35, 163] width 44 height 7
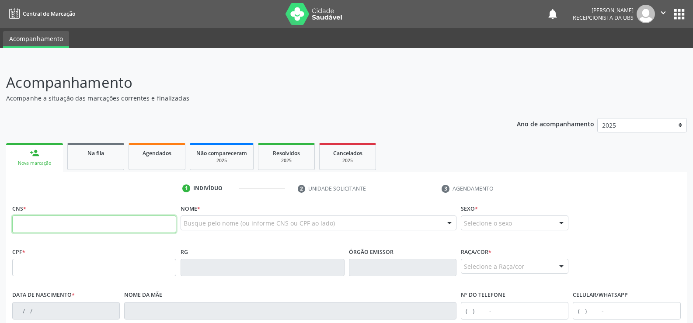
click at [65, 222] on input "text" at bounding box center [94, 224] width 164 height 17
type input "701 8072 6663 4178"
type input "070.693.954-93"
type input "28/08/1979"
type input "[PERSON_NAME]"
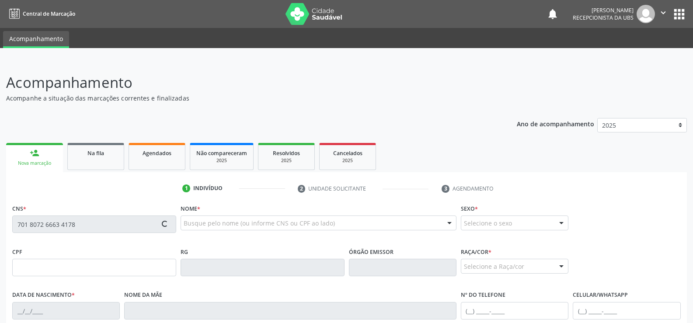
type input "(82) 99650-1927"
type input "14"
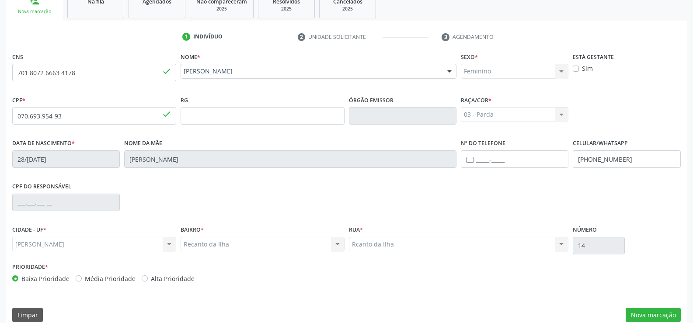
scroll to position [163, 0]
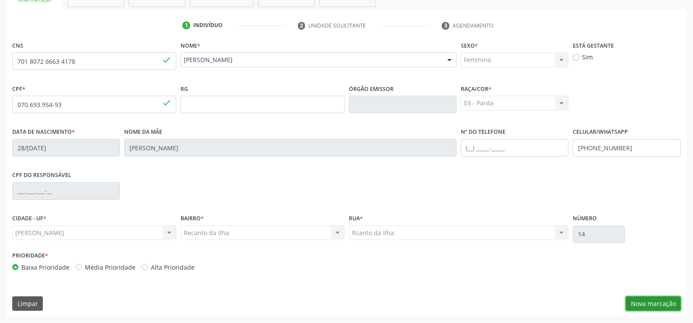
click at [634, 304] on button "Nova marcação" at bounding box center [653, 304] width 55 height 15
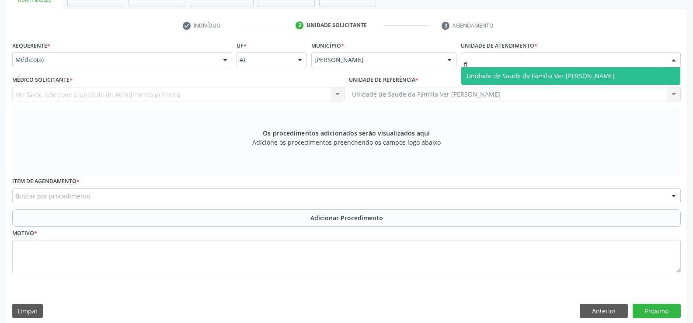
type input "fla"
click at [483, 79] on span "Unidade de Saude da Familia Ver [PERSON_NAME]" at bounding box center [541, 76] width 148 height 8
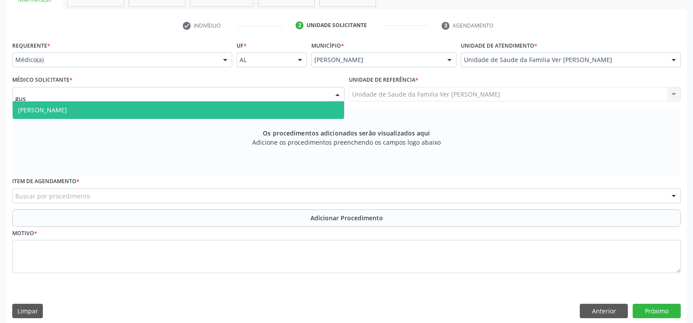
type input "gust"
click at [124, 113] on span "[PERSON_NAME]" at bounding box center [178, 109] width 331 height 17
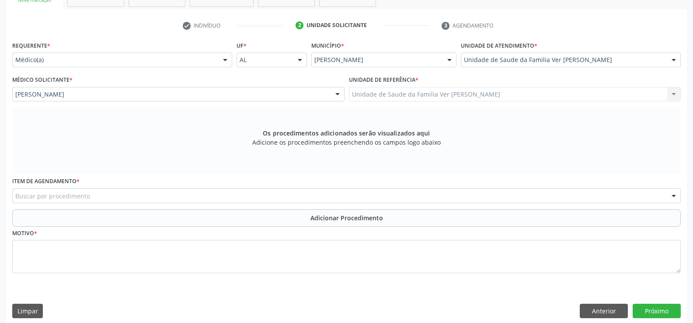
click at [148, 199] on div "Buscar por procedimento" at bounding box center [346, 195] width 669 height 15
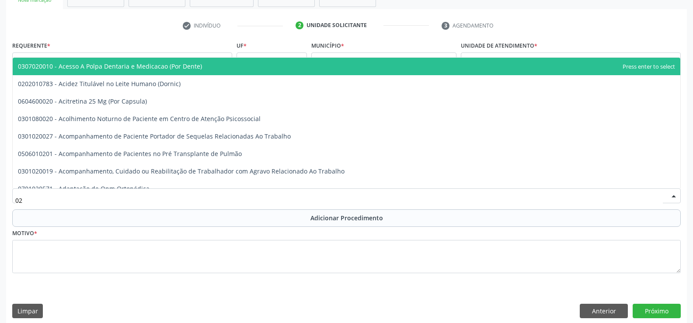
type input "0"
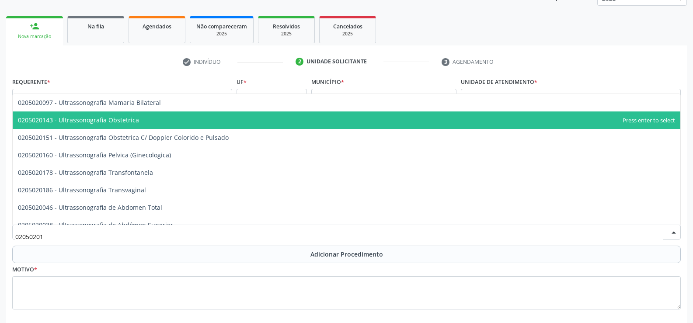
scroll to position [44, 0]
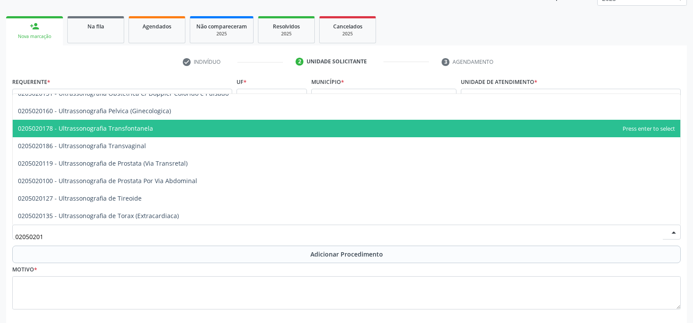
type input "020502016"
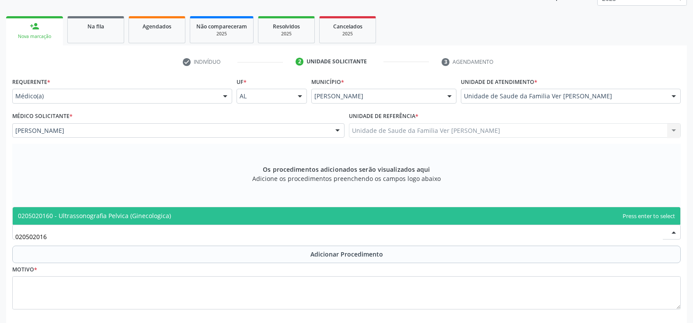
click at [187, 213] on span "0205020160 - Ultrassonografia Pelvica (Ginecologica)" at bounding box center [347, 215] width 668 height 17
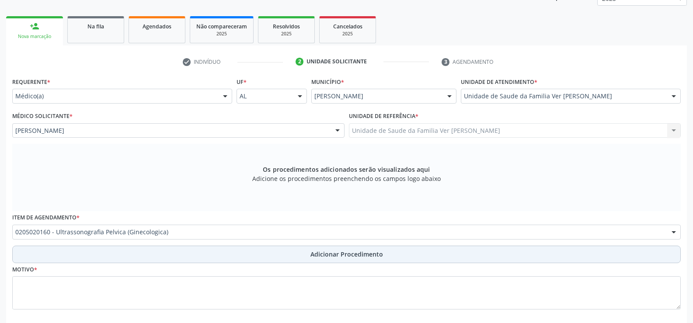
click at [202, 255] on button "Adicionar Procedimento" at bounding box center [346, 254] width 669 height 17
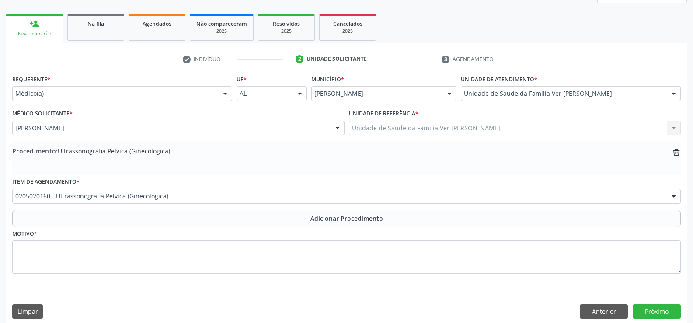
scroll to position [137, 0]
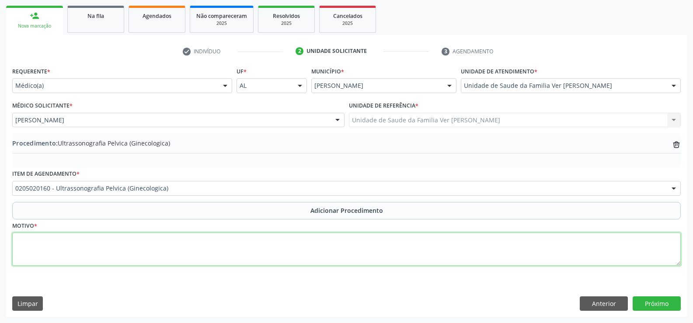
click at [109, 234] on textarea at bounding box center [346, 249] width 669 height 33
type textarea "cisto no ovario"
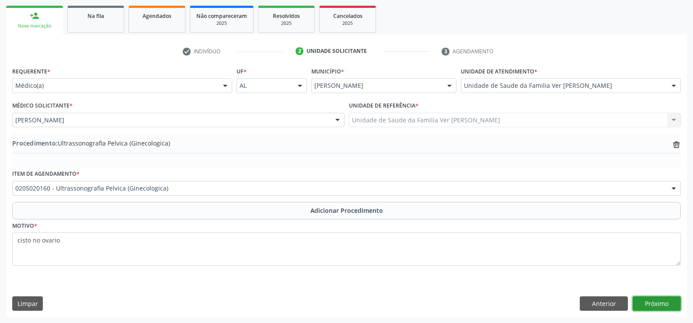
click at [645, 308] on button "Próximo" at bounding box center [657, 304] width 48 height 15
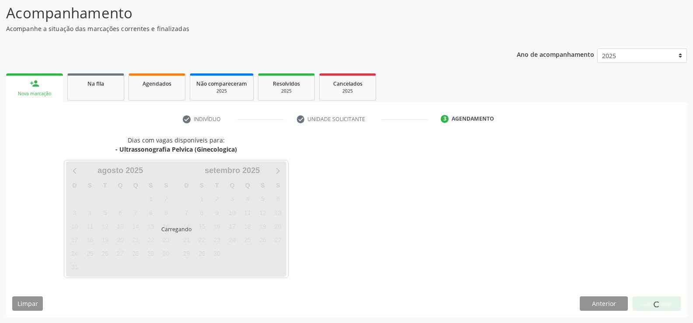
scroll to position [95, 0]
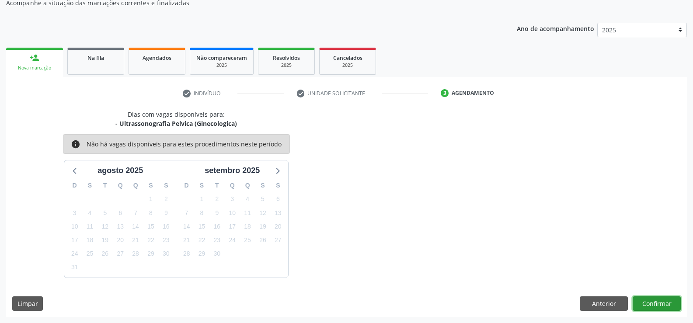
click at [645, 299] on button "Confirmar" at bounding box center [657, 304] width 48 height 15
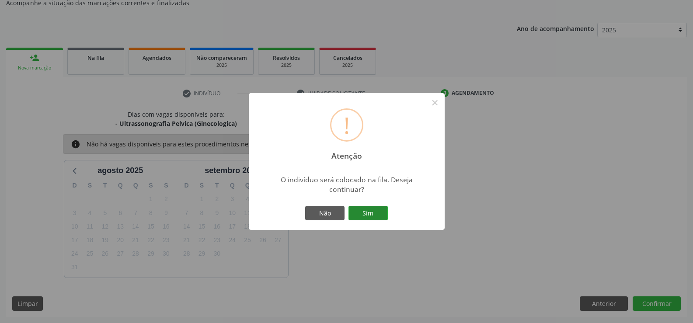
click at [377, 209] on button "Sim" at bounding box center [368, 213] width 39 height 15
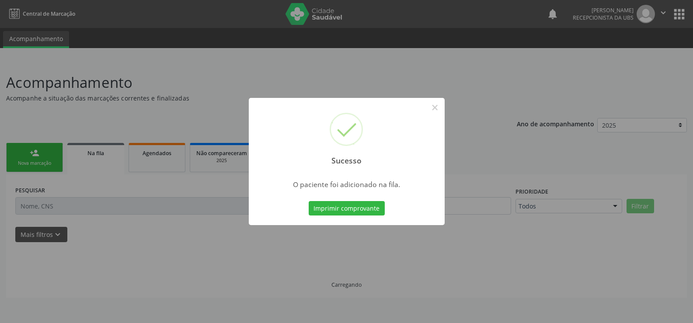
scroll to position [0, 0]
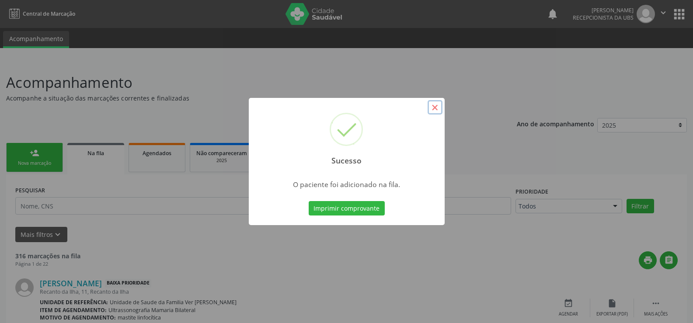
click at [433, 108] on button "×" at bounding box center [435, 107] width 15 height 15
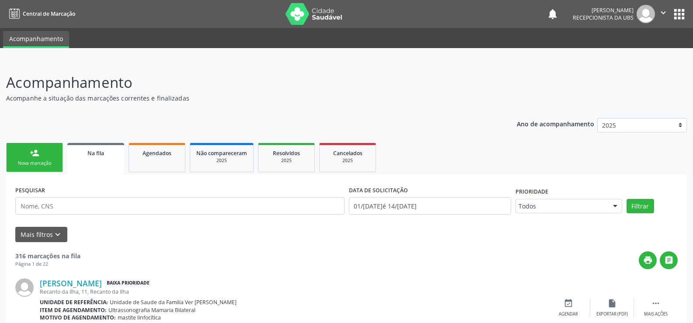
drag, startPoint x: 11, startPoint y: 164, endPoint x: 21, endPoint y: 157, distance: 13.1
click at [12, 164] on link "person_add Nova marcação" at bounding box center [34, 157] width 57 height 29
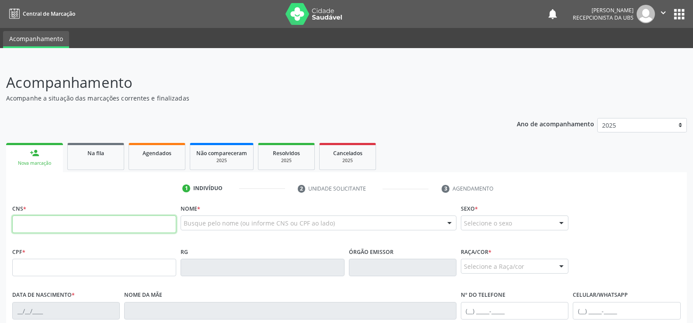
click at [97, 220] on input "text" at bounding box center [94, 224] width 164 height 17
type input "700 3059 4787 5839"
type input "725.488.274-53"
type input "18/10/1966"
type input "Maria Edilurdes Monteiro"
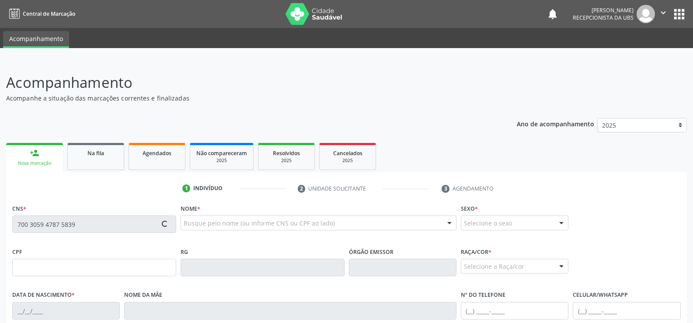
type input "(82) 99373-5439"
type input "22"
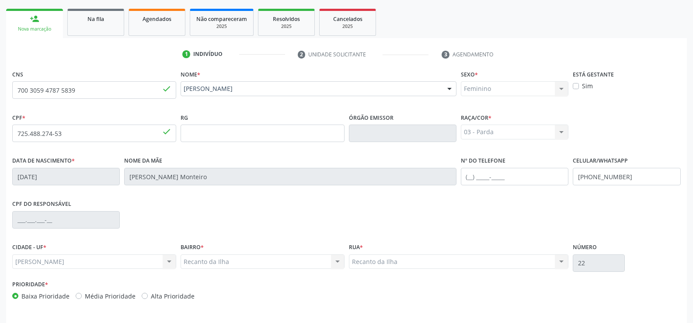
scroll to position [163, 0]
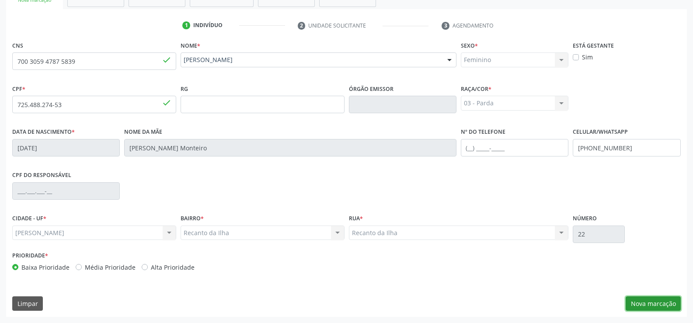
click at [639, 298] on button "Nova marcação" at bounding box center [653, 304] width 55 height 15
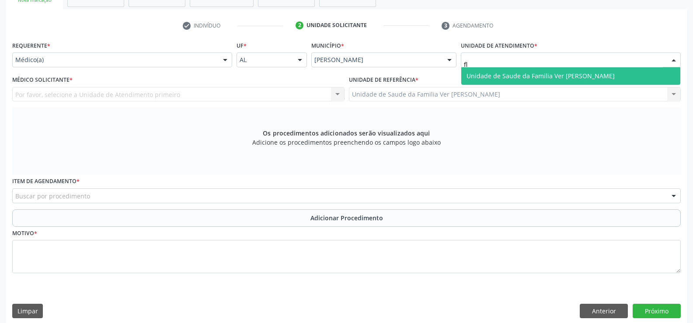
type input "fla"
click at [474, 75] on span "Unidade de Saude da Familia Ver [PERSON_NAME]" at bounding box center [541, 76] width 148 height 8
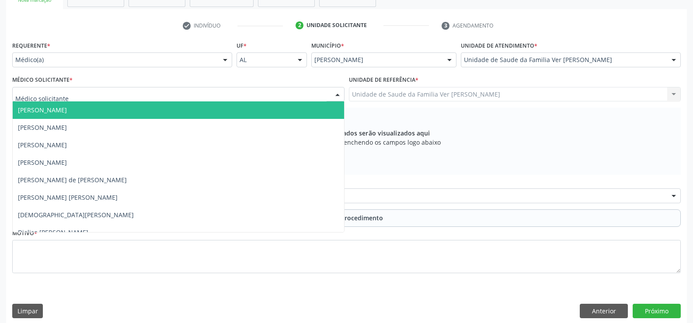
click at [46, 89] on div at bounding box center [178, 94] width 332 height 15
click at [64, 118] on span "[PERSON_NAME]" at bounding box center [178, 109] width 331 height 17
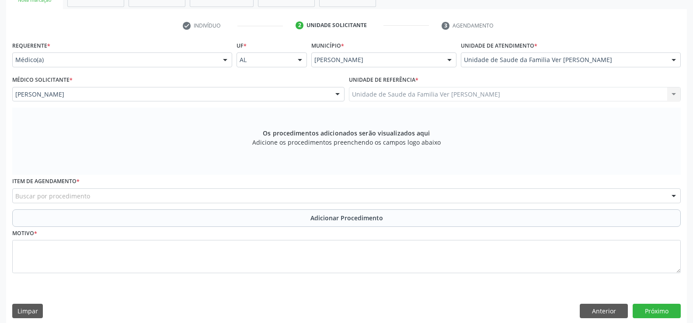
click at [243, 189] on div "Buscar por procedimento" at bounding box center [346, 195] width 669 height 15
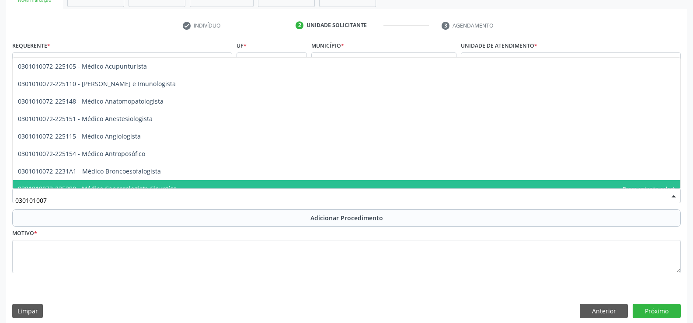
type input "0301010072"
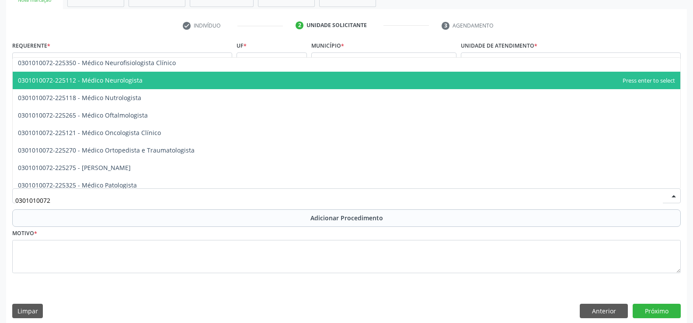
scroll to position [700, 0]
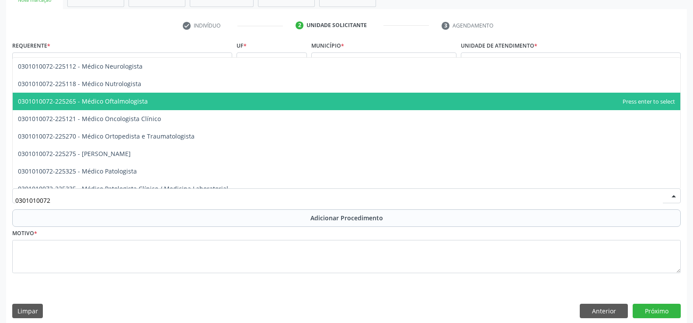
click at [146, 105] on span "0301010072-225265 - Médico Oftalmologista" at bounding box center [347, 101] width 668 height 17
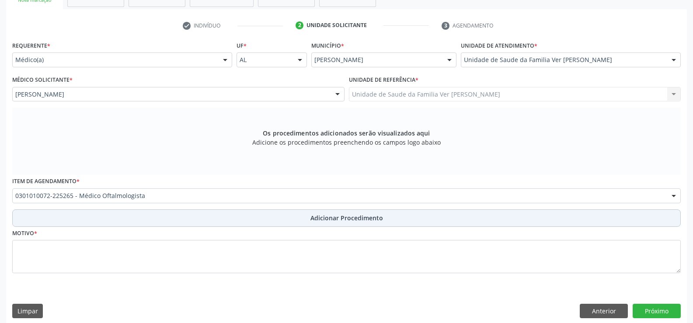
click at [327, 212] on button "Adicionar Procedimento" at bounding box center [346, 217] width 669 height 17
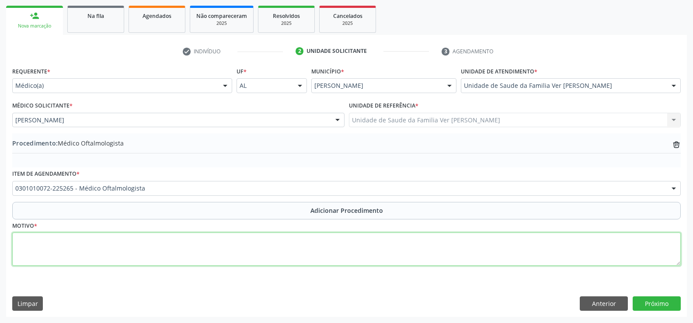
click at [149, 244] on textarea at bounding box center [346, 249] width 669 height 33
type textarea "dm has"
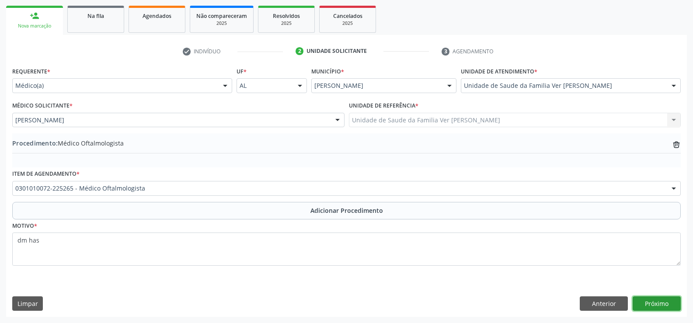
click at [643, 297] on button "Próximo" at bounding box center [657, 304] width 48 height 15
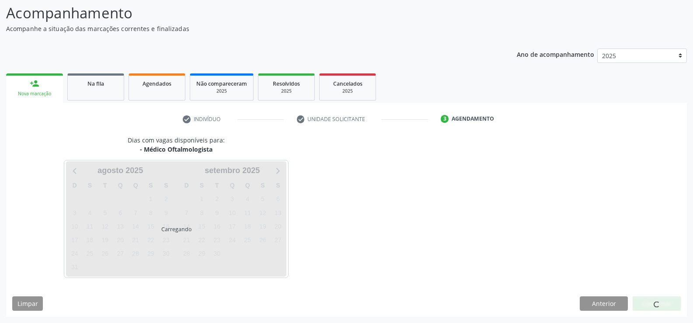
scroll to position [95, 0]
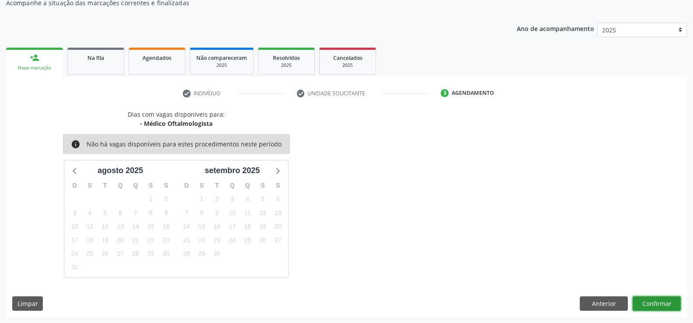
click at [639, 307] on button "Confirmar" at bounding box center [657, 304] width 48 height 15
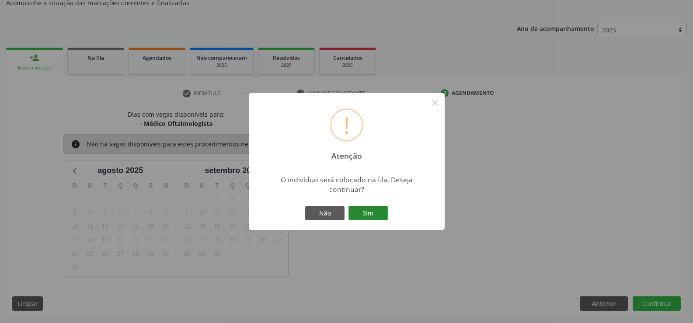
click at [366, 220] on button "Sim" at bounding box center [368, 213] width 39 height 15
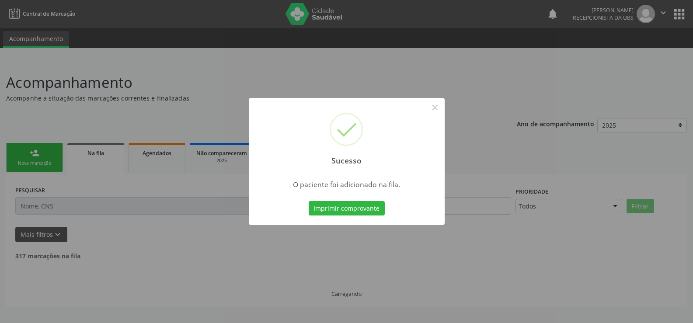
scroll to position [0, 0]
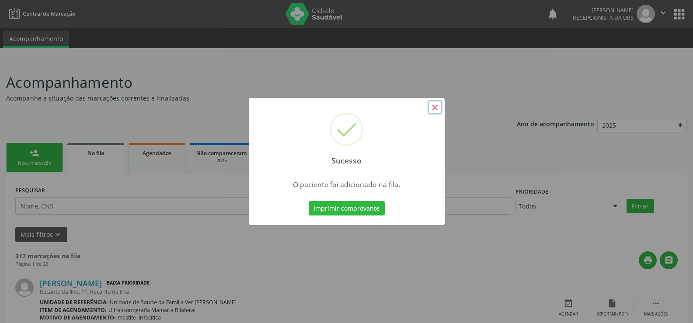
click at [436, 107] on button "×" at bounding box center [435, 107] width 15 height 15
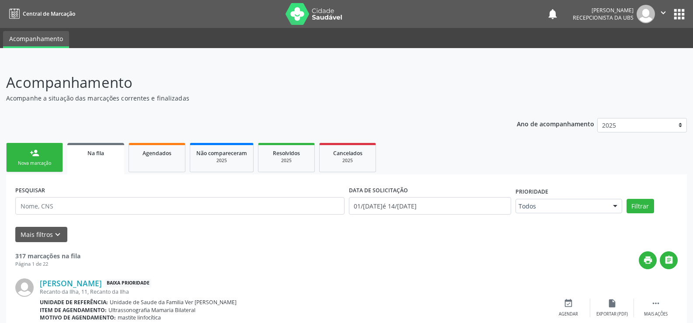
click at [25, 157] on link "person_add Nova marcação" at bounding box center [34, 157] width 57 height 29
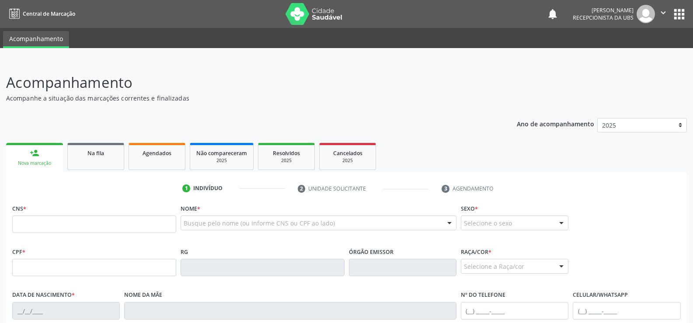
click at [57, 213] on div "CNS *" at bounding box center [94, 217] width 164 height 31
click at [90, 222] on input "text" at bounding box center [94, 224] width 164 height 17
type input "705 8084 3132 5737"
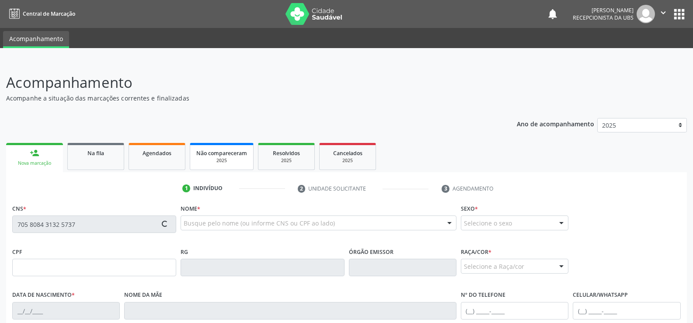
type input "122.544.824-75"
type input "05/11/1999"
type input "Creuza Maria da Silva"
type input "(82) 99328-9102"
type input "40"
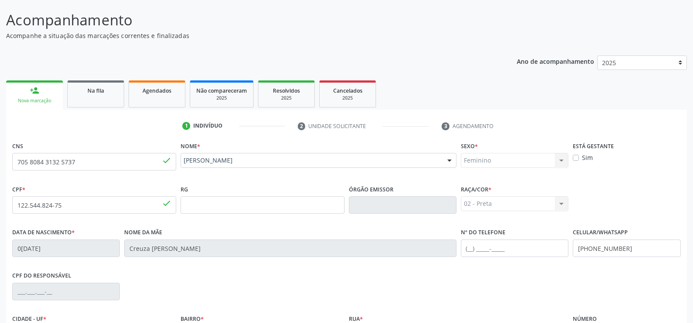
scroll to position [163, 0]
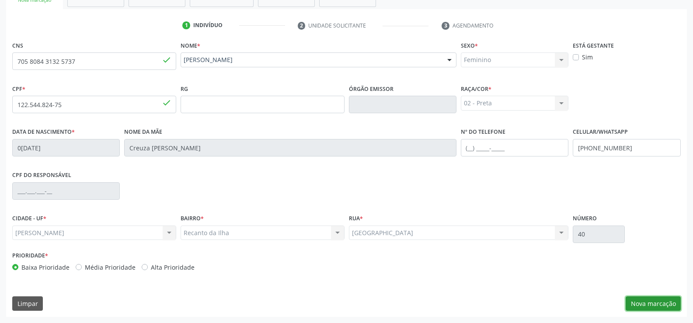
click at [635, 299] on button "Nova marcação" at bounding box center [653, 304] width 55 height 15
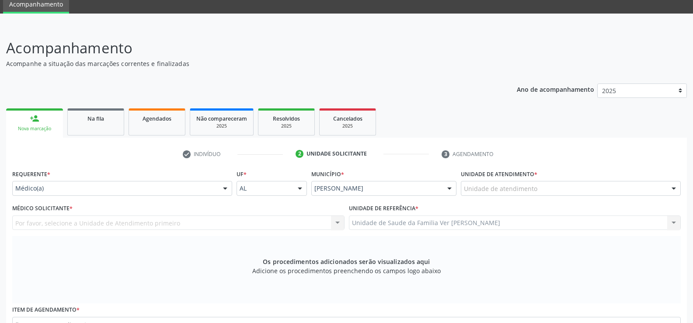
scroll to position [32, 0]
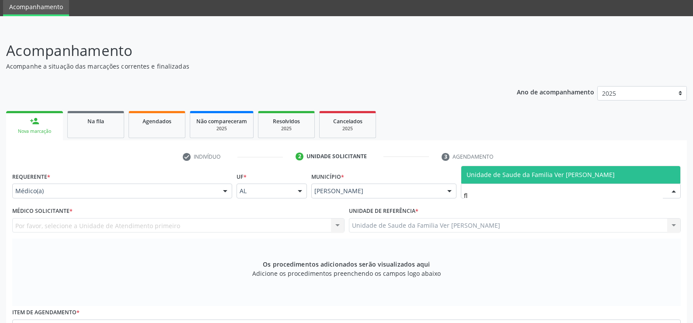
type input "fla"
click at [573, 174] on span "Unidade de Saude da Familia Ver [PERSON_NAME]" at bounding box center [541, 175] width 148 height 8
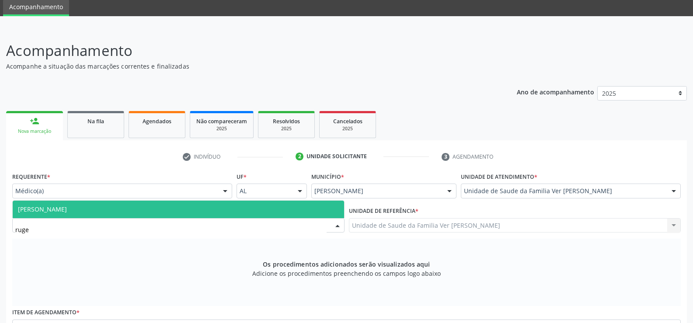
type input "ruger"
click at [67, 206] on span "[PERSON_NAME]" at bounding box center [42, 209] width 49 height 8
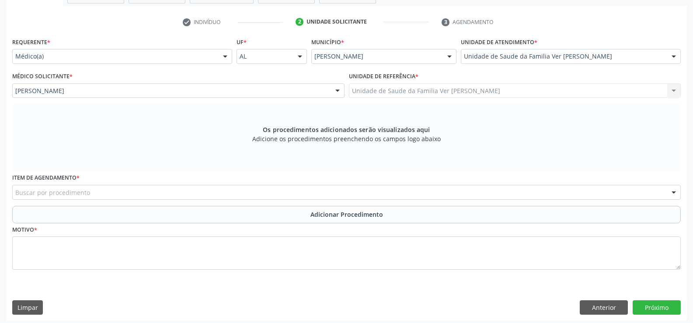
scroll to position [171, 0]
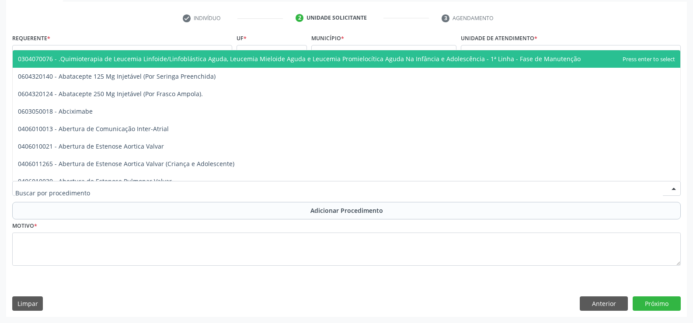
click at [245, 189] on div at bounding box center [346, 188] width 669 height 15
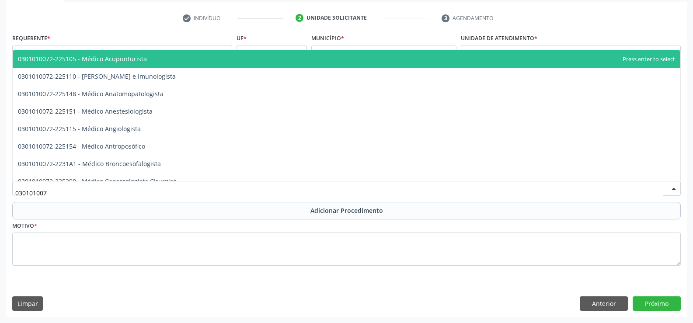
type input "0301010072"
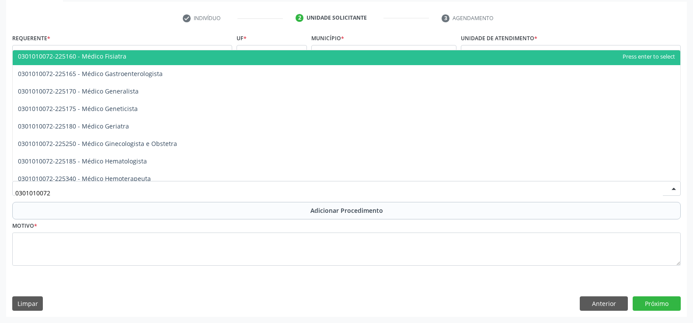
scroll to position [437, 0]
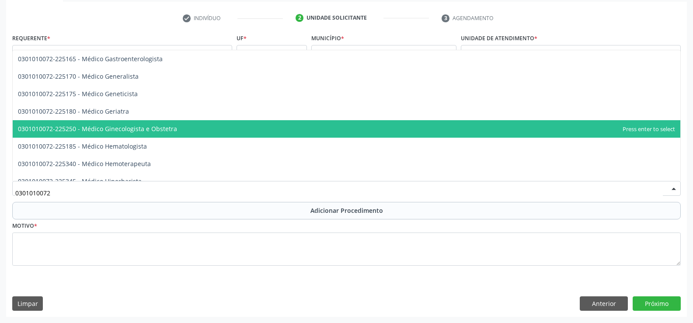
click at [172, 126] on span "0301010072-225250 - Médico Ginecologista e Obstetra" at bounding box center [97, 129] width 159 height 8
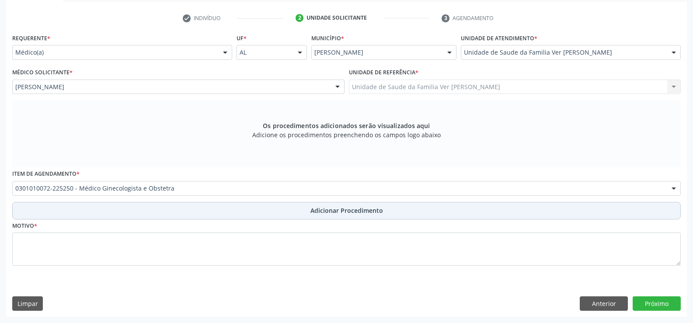
click at [231, 211] on button "Adicionar Procedimento" at bounding box center [346, 210] width 669 height 17
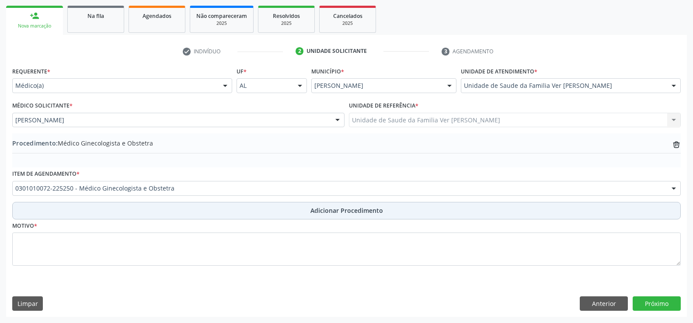
scroll to position [137, 0]
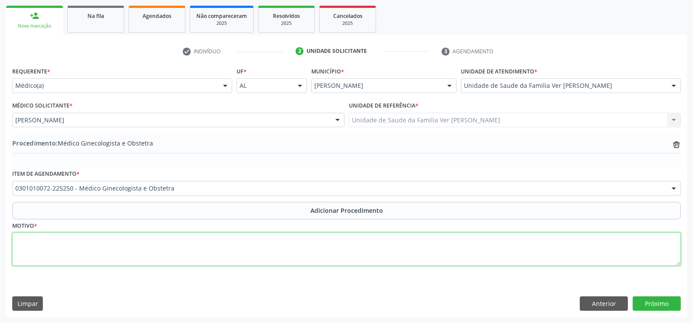
click at [104, 255] on textarea at bounding box center [346, 249] width 669 height 33
type textarea "s"
type textarea "fluxo menstrual irregular"
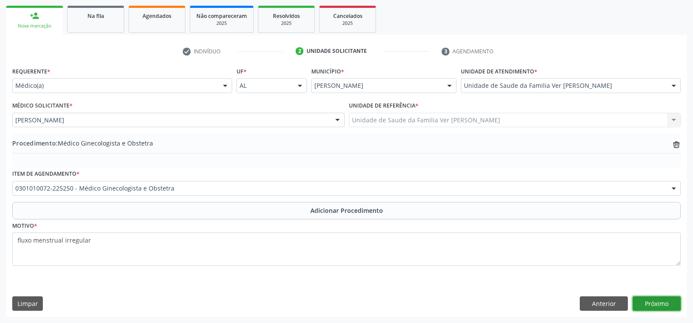
click at [634, 300] on button "Próximo" at bounding box center [657, 304] width 48 height 15
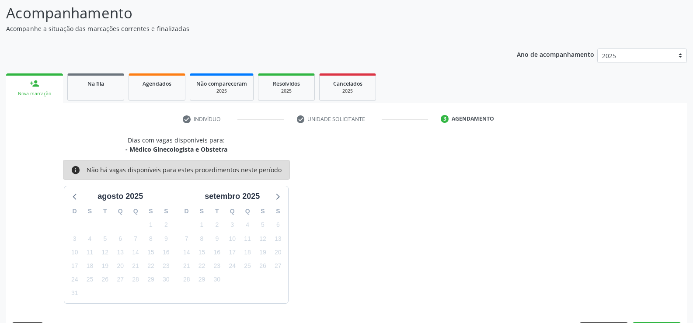
scroll to position [95, 0]
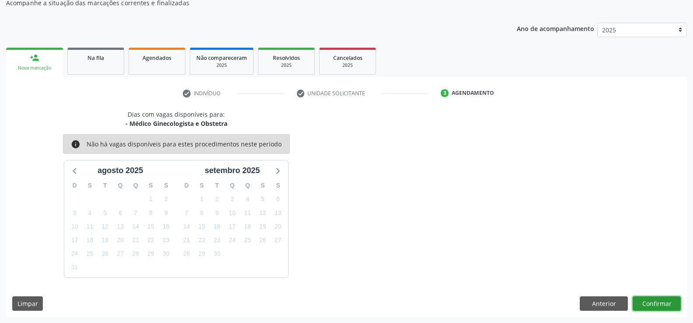
click at [676, 303] on button "Confirmar" at bounding box center [657, 304] width 48 height 15
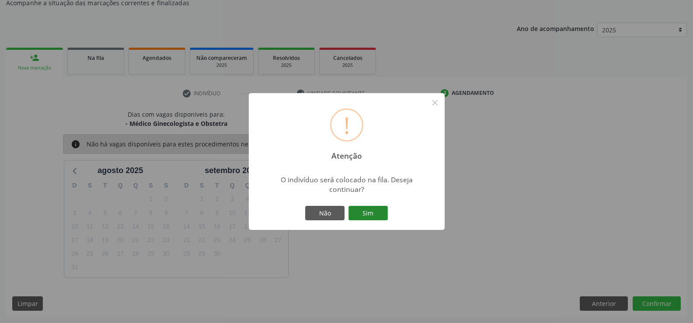
click at [350, 211] on button "Sim" at bounding box center [368, 213] width 39 height 15
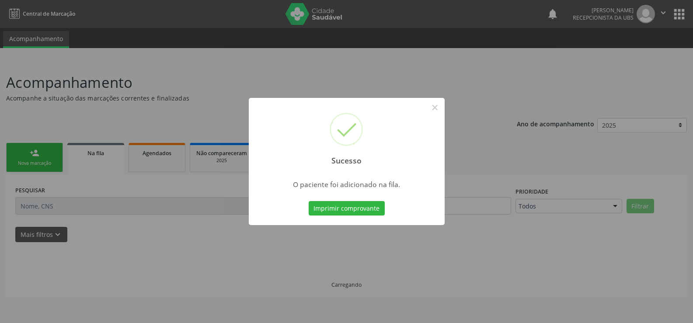
scroll to position [0, 0]
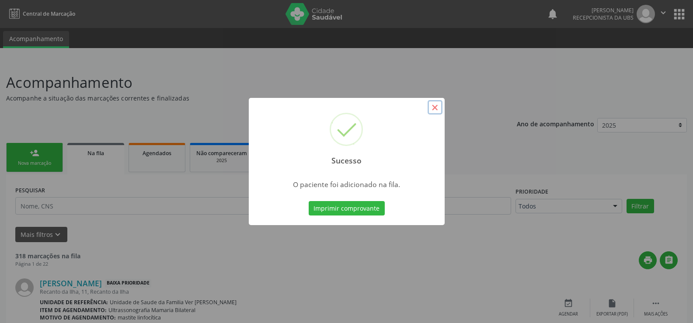
click at [438, 105] on button "×" at bounding box center [435, 107] width 15 height 15
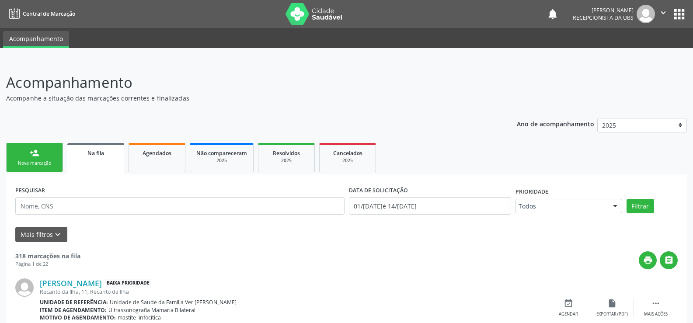
click at [10, 157] on link "person_add Nova marcação" at bounding box center [34, 157] width 57 height 29
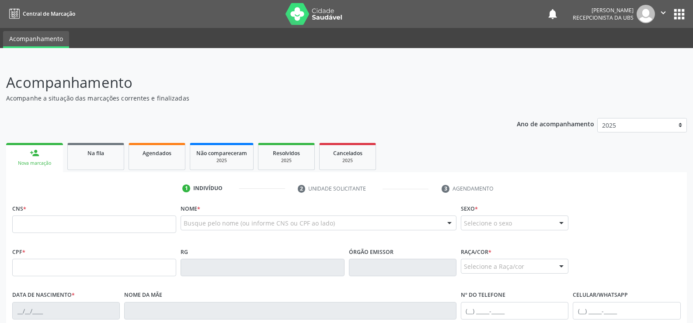
click at [6, 143] on link "person_add Nova marcação" at bounding box center [34, 157] width 57 height 29
